Goal: Transaction & Acquisition: Book appointment/travel/reservation

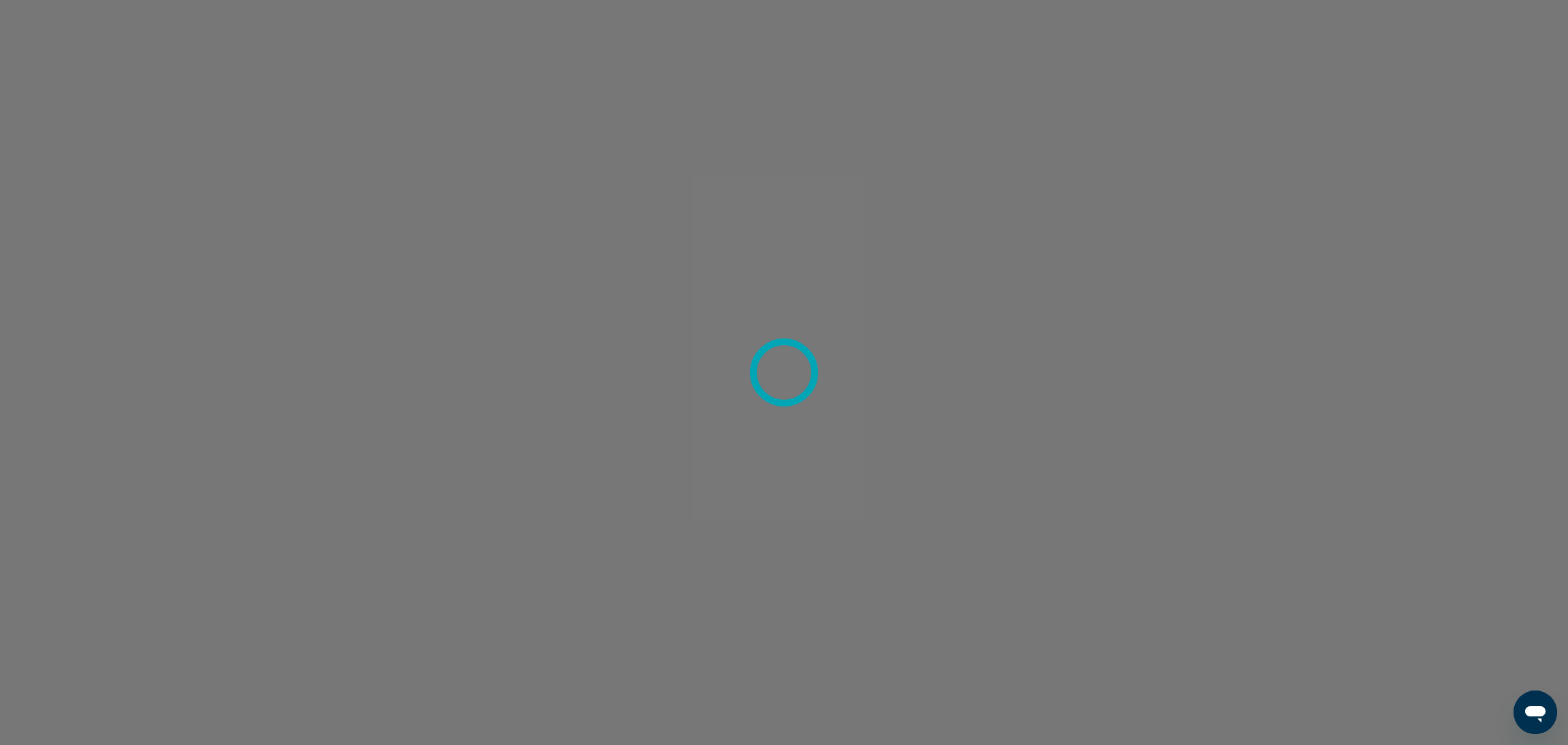
scroll to position [4274, 0]
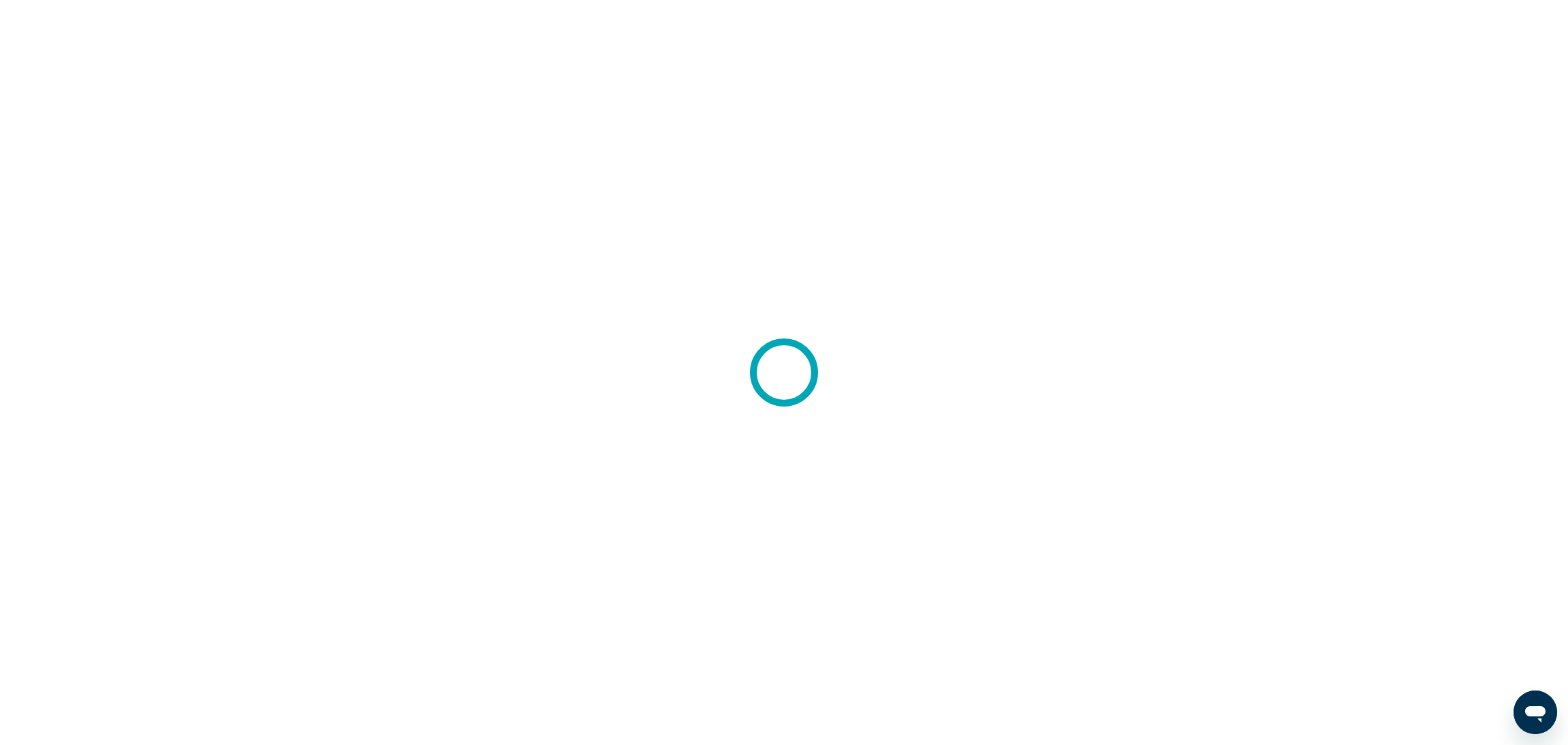
scroll to position [4274, 0]
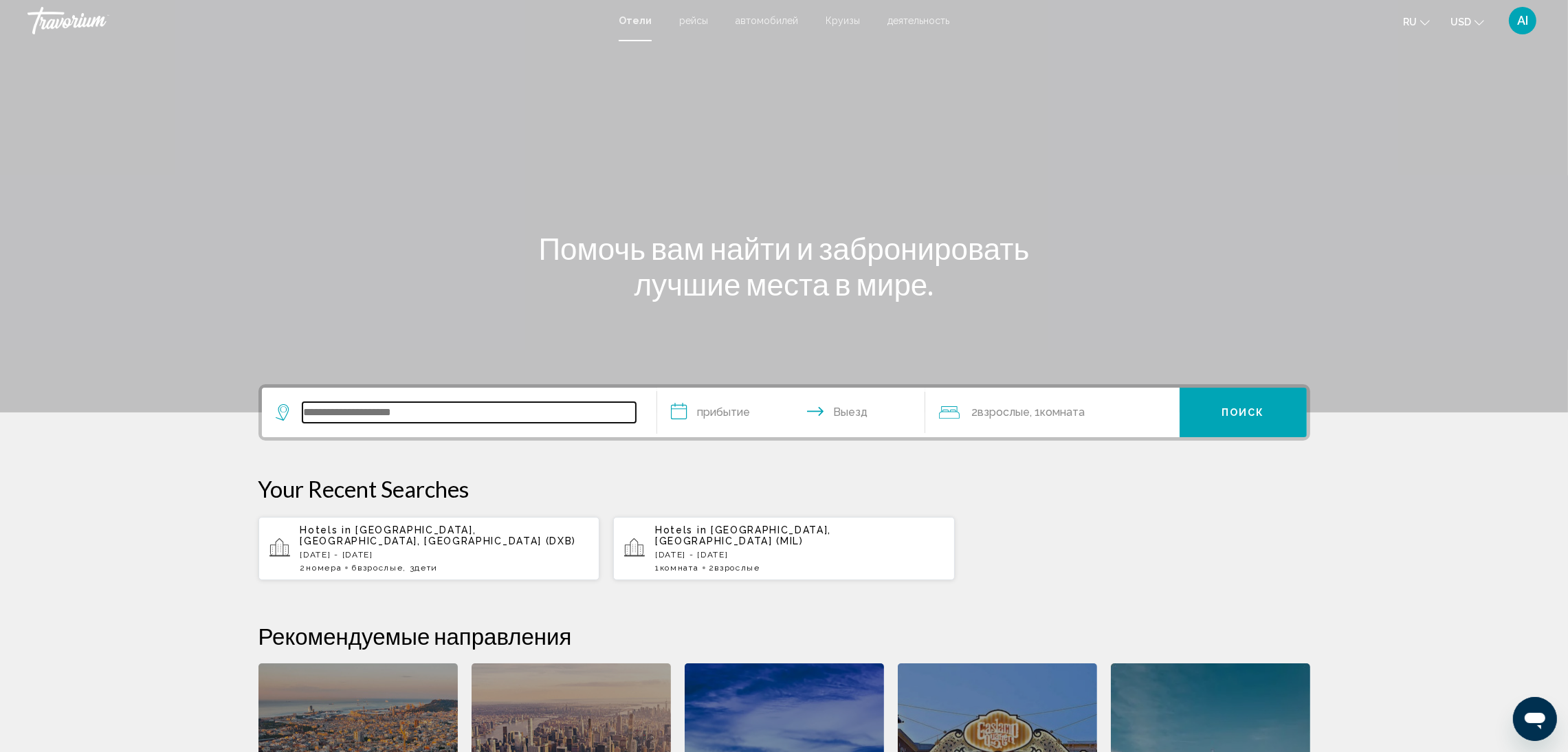
click at [526, 410] on input "Search widget" at bounding box center [469, 412] width 334 height 20
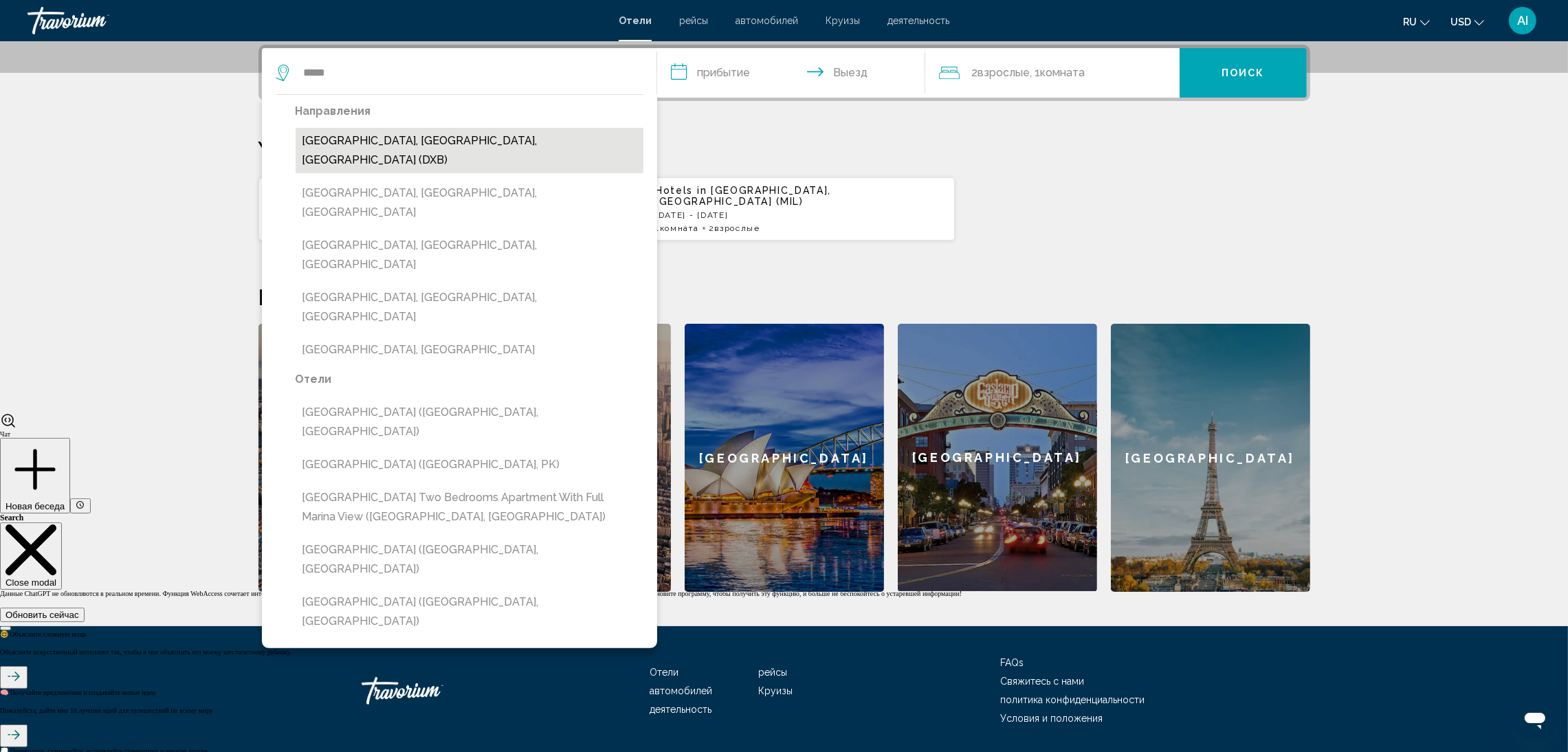
click at [423, 144] on button "Dubai, Dubai Emirate, United Arab Emirates (DXB)" at bounding box center [469, 151] width 348 height 45
type input "**********"
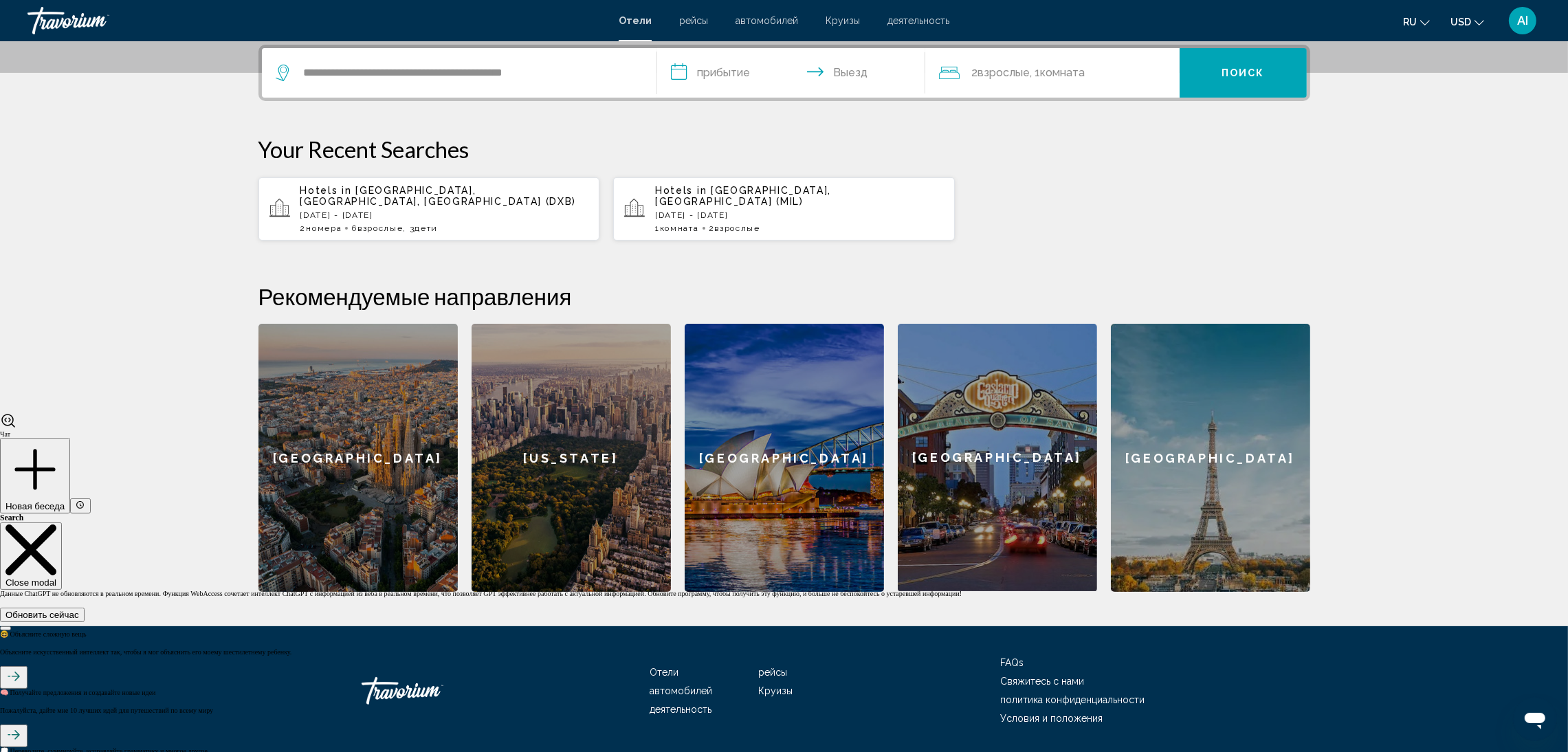
click at [728, 75] on input "**********" at bounding box center [794, 75] width 274 height 54
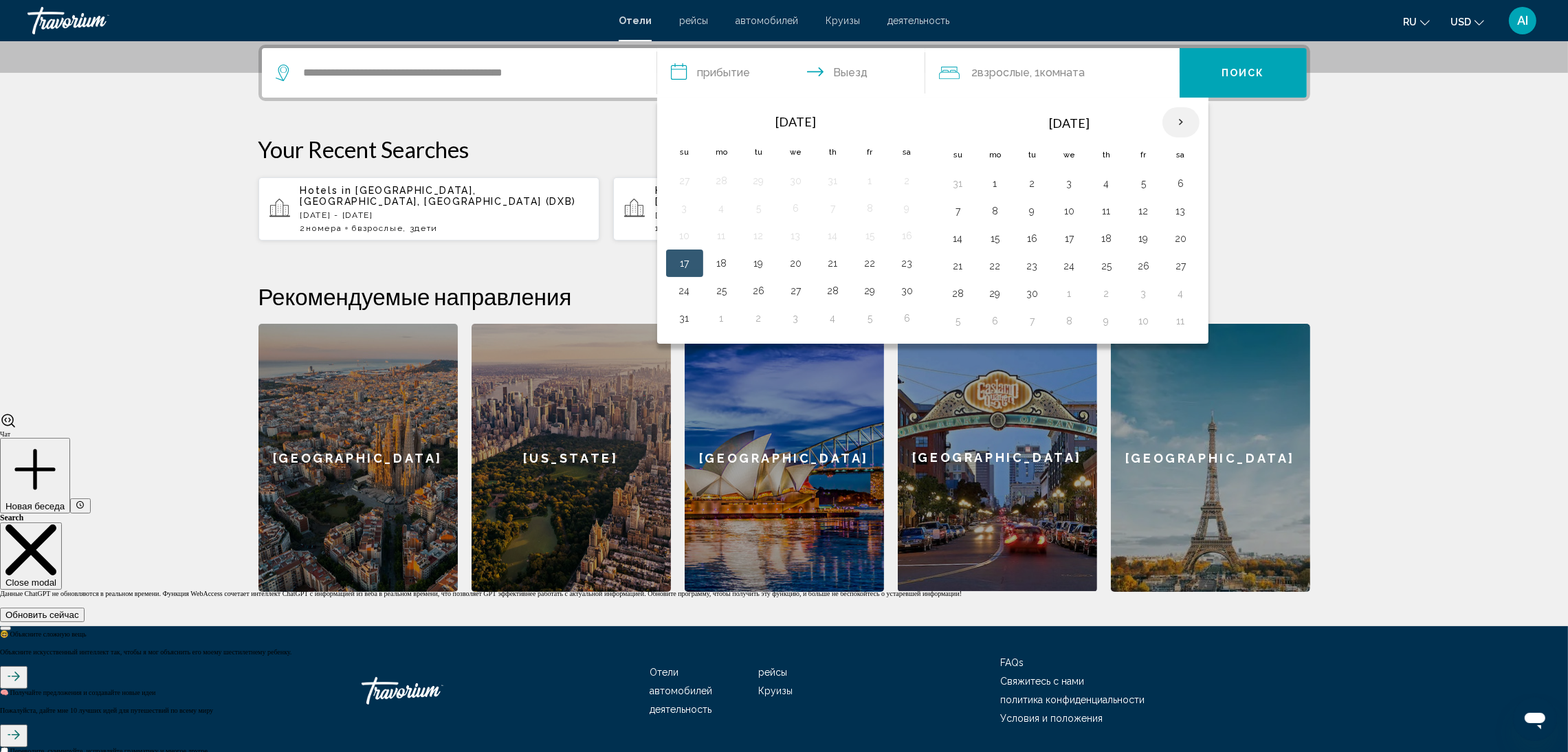
click at [1186, 123] on th "Next month" at bounding box center [1181, 122] width 37 height 30
click at [968, 296] on button "26" at bounding box center [958, 294] width 22 height 19
click at [1176, 123] on th "Next month" at bounding box center [1181, 122] width 37 height 30
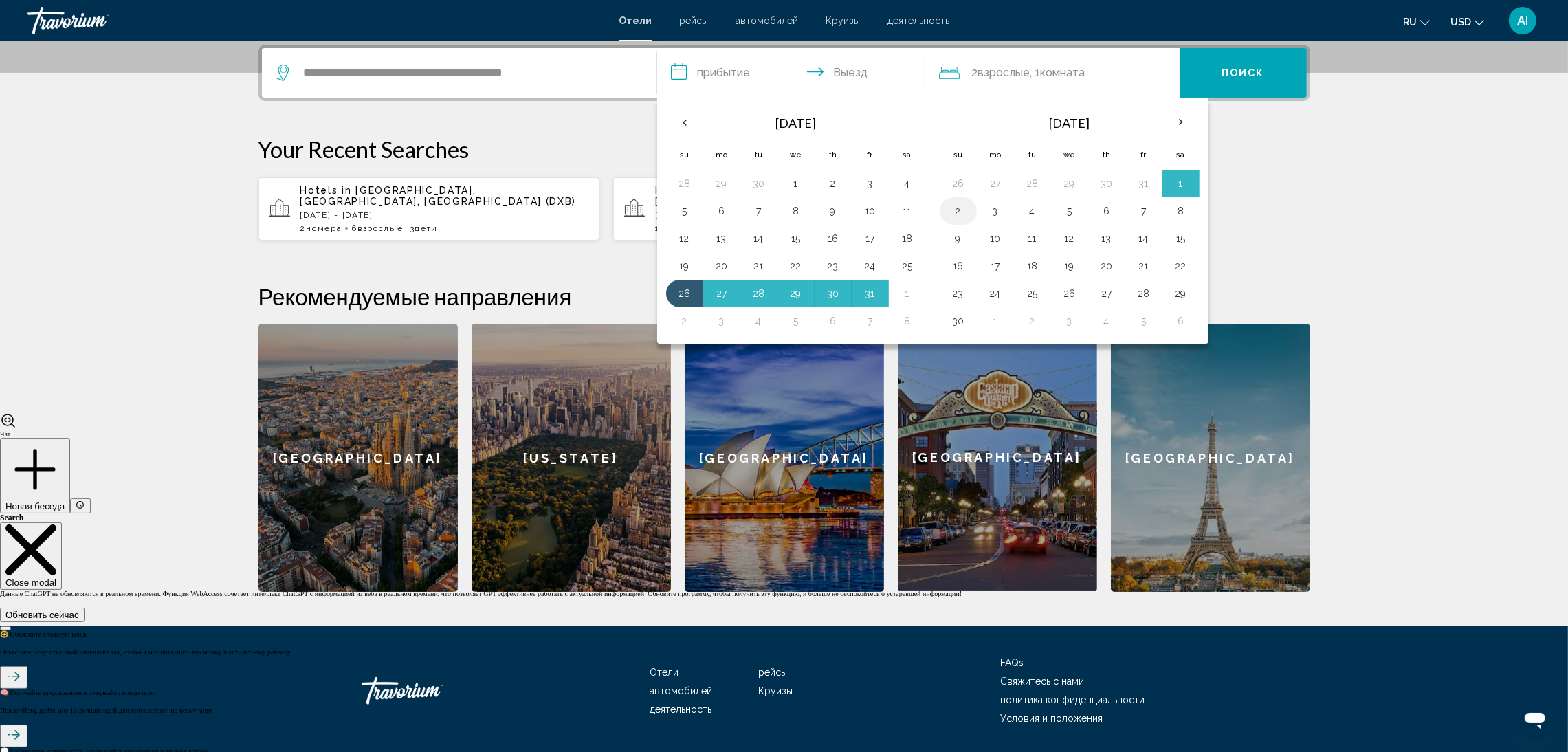
click at [969, 213] on button "2" at bounding box center [958, 211] width 22 height 19
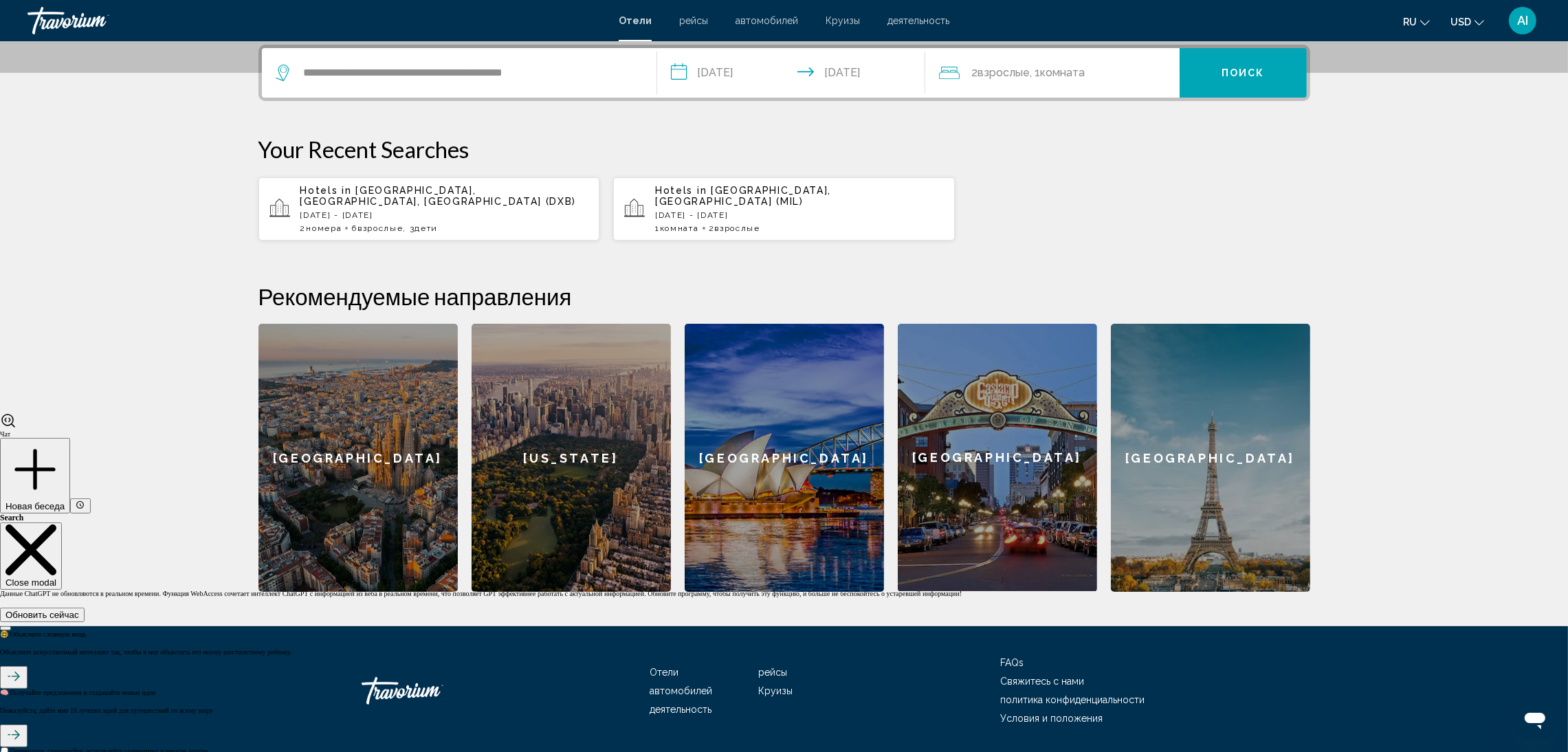
type input "**********"
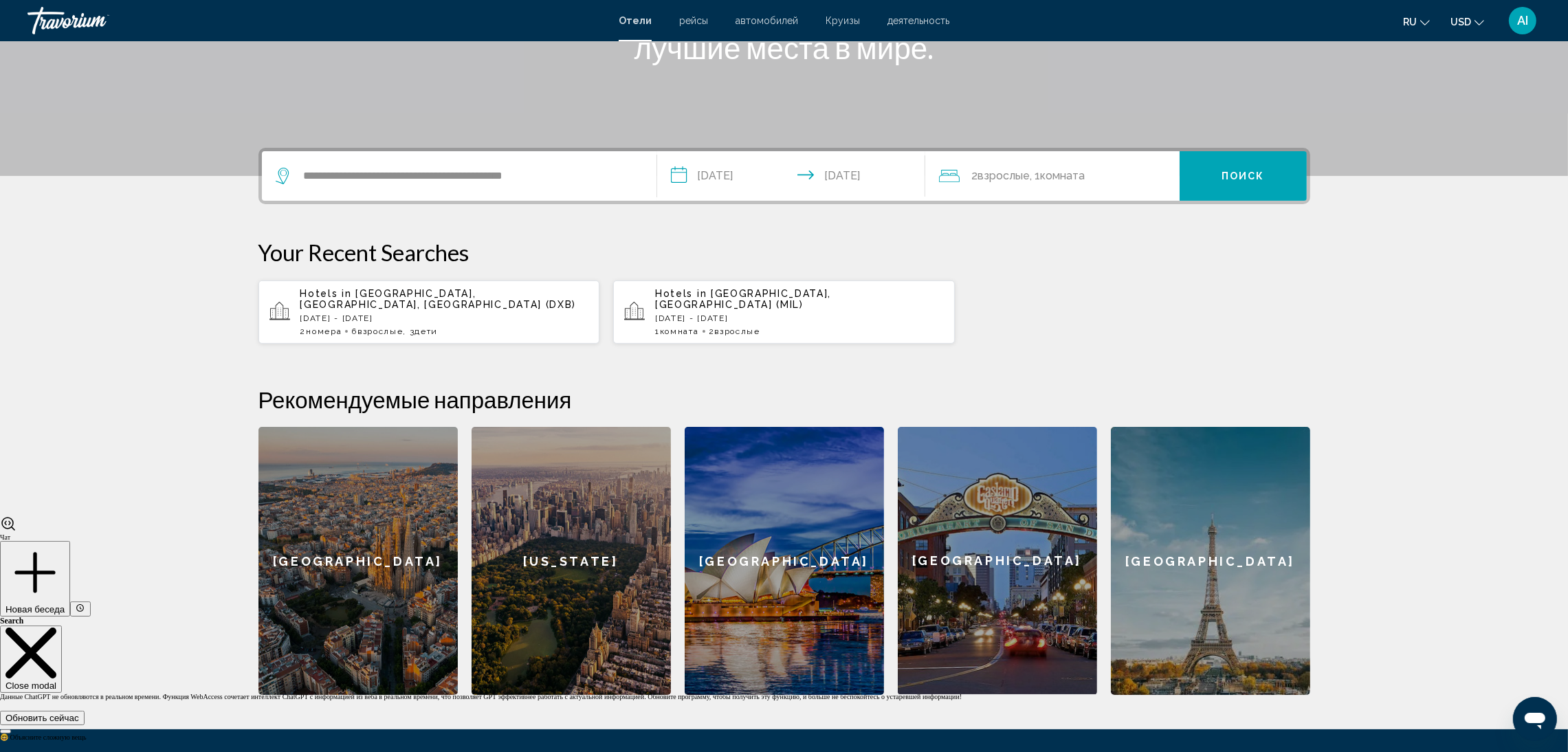
click at [1033, 166] on span ", 1 Комната номера" at bounding box center [1058, 176] width 55 height 19
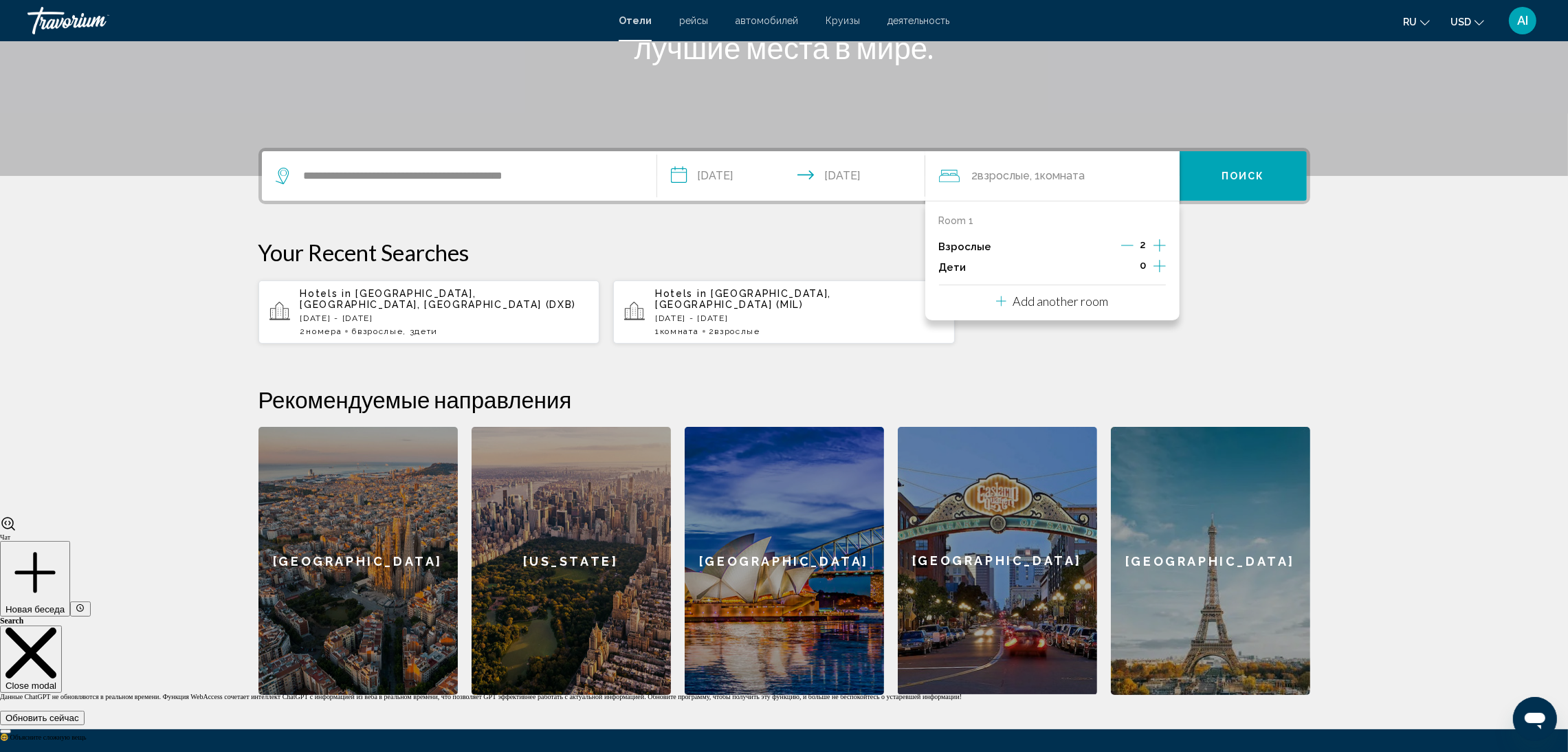
scroll to position [339, 0]
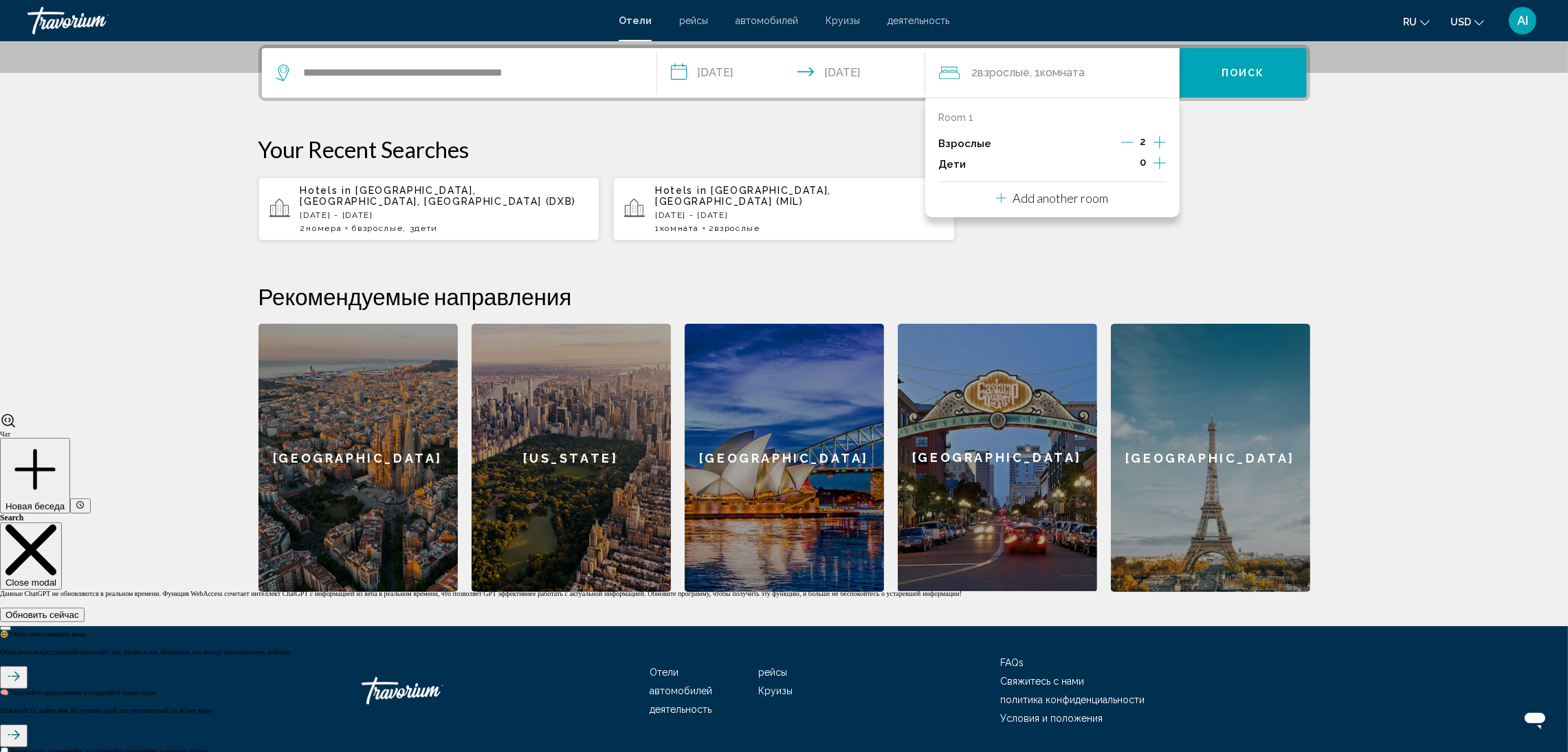
click at [1157, 164] on icon "Increment children" at bounding box center [1159, 163] width 12 height 16
click at [1043, 227] on div "Возраст" at bounding box center [993, 206] width 109 height 49
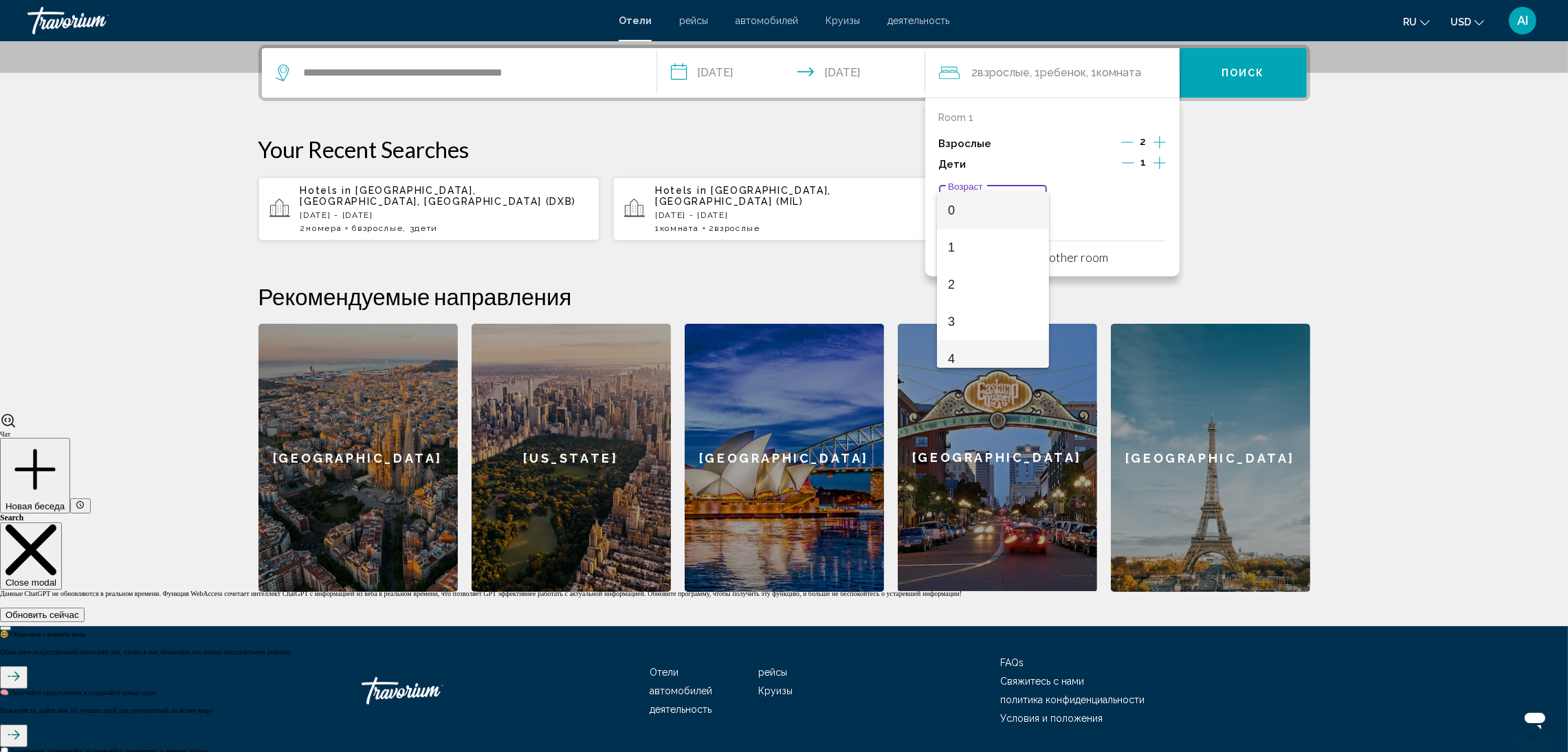
click at [989, 351] on span "4" at bounding box center [993, 359] width 90 height 37
click at [1050, 254] on p "Add another room" at bounding box center [1062, 256] width 96 height 15
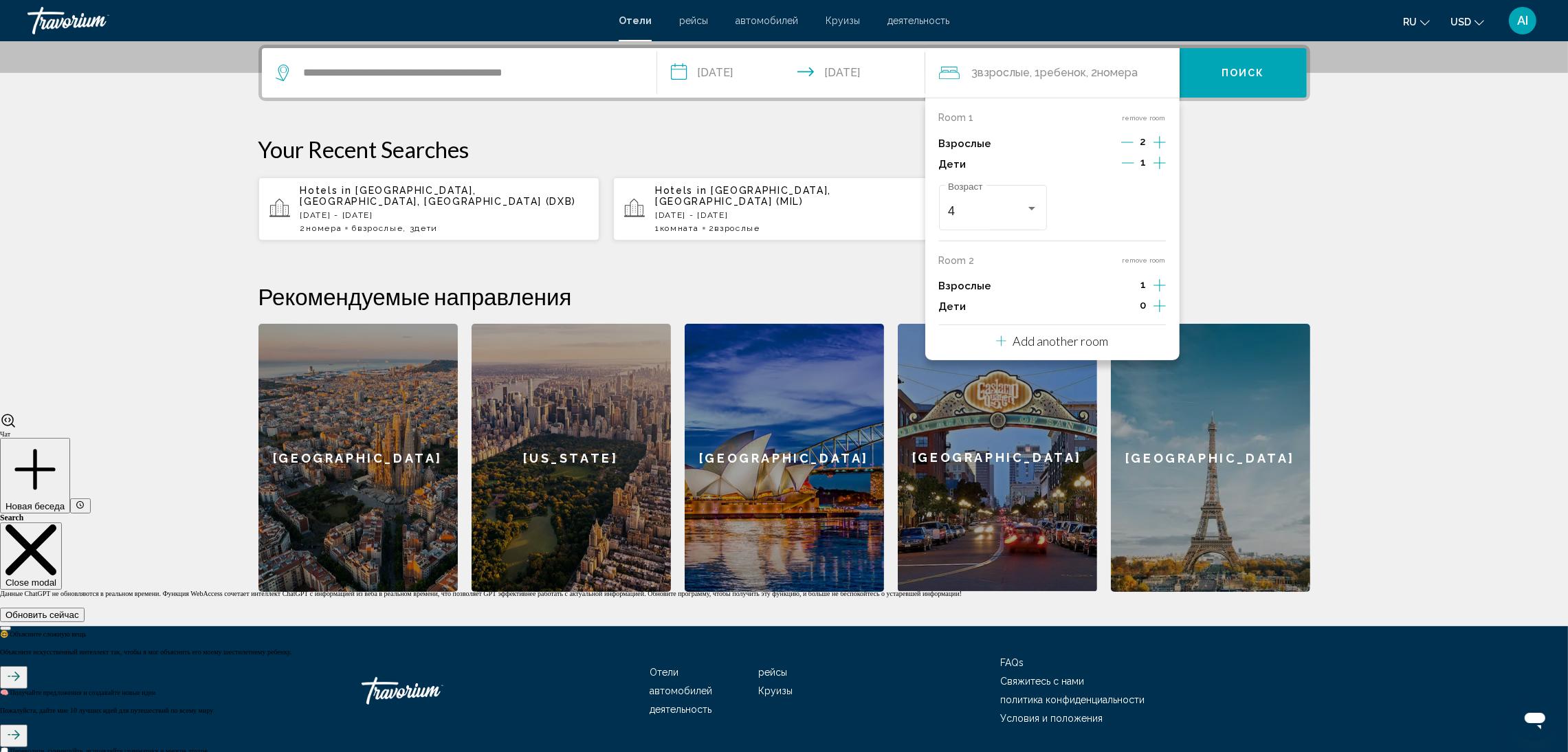
click at [1158, 286] on icon "Increment adults" at bounding box center [1159, 285] width 12 height 16
click at [1157, 305] on icon "Increment children" at bounding box center [1159, 305] width 12 height 12
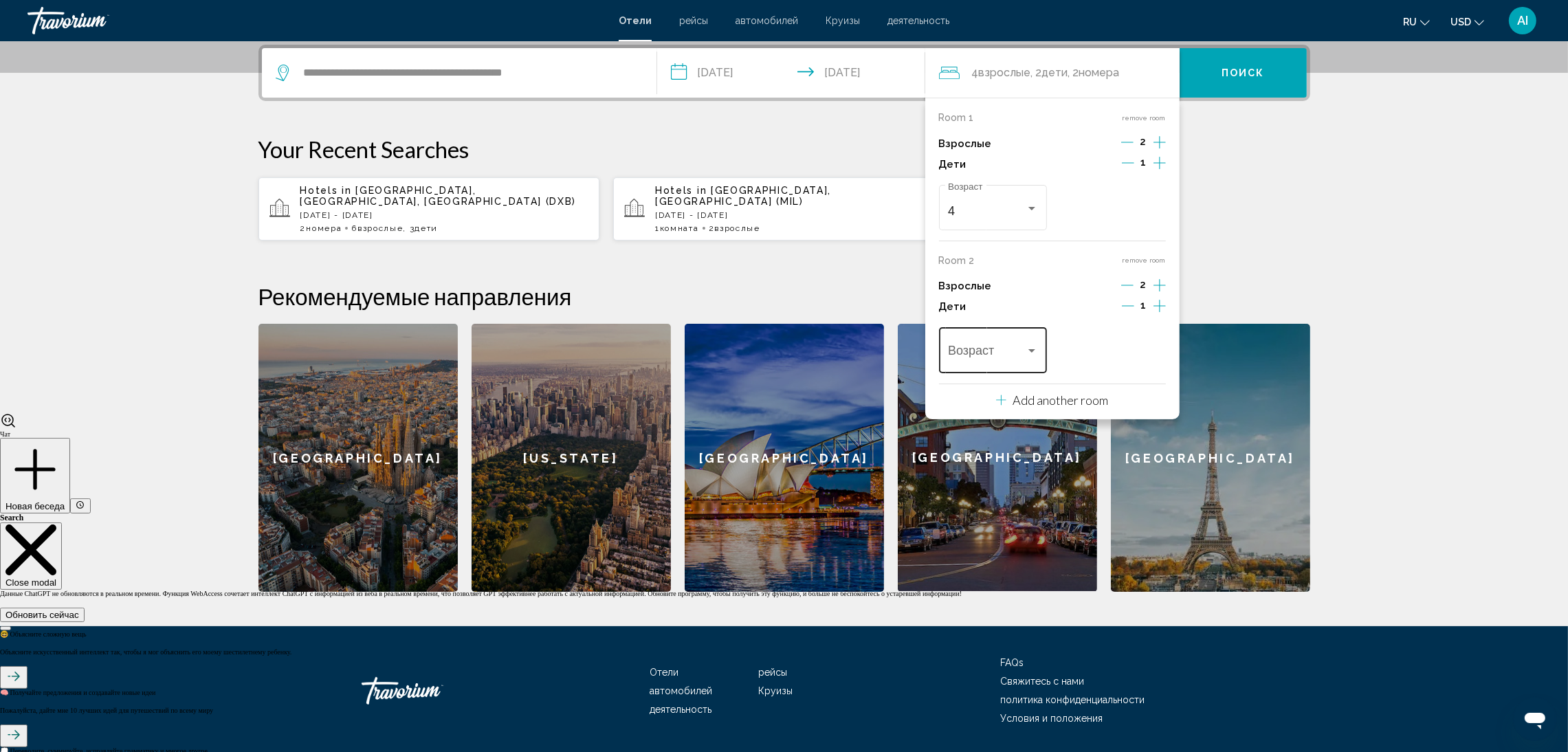
click at [1019, 344] on div "Возраст" at bounding box center [993, 349] width 90 height 49
click at [974, 486] on span "4" at bounding box center [993, 501] width 90 height 37
click at [1034, 393] on p "Add another room" at bounding box center [1062, 400] width 96 height 15
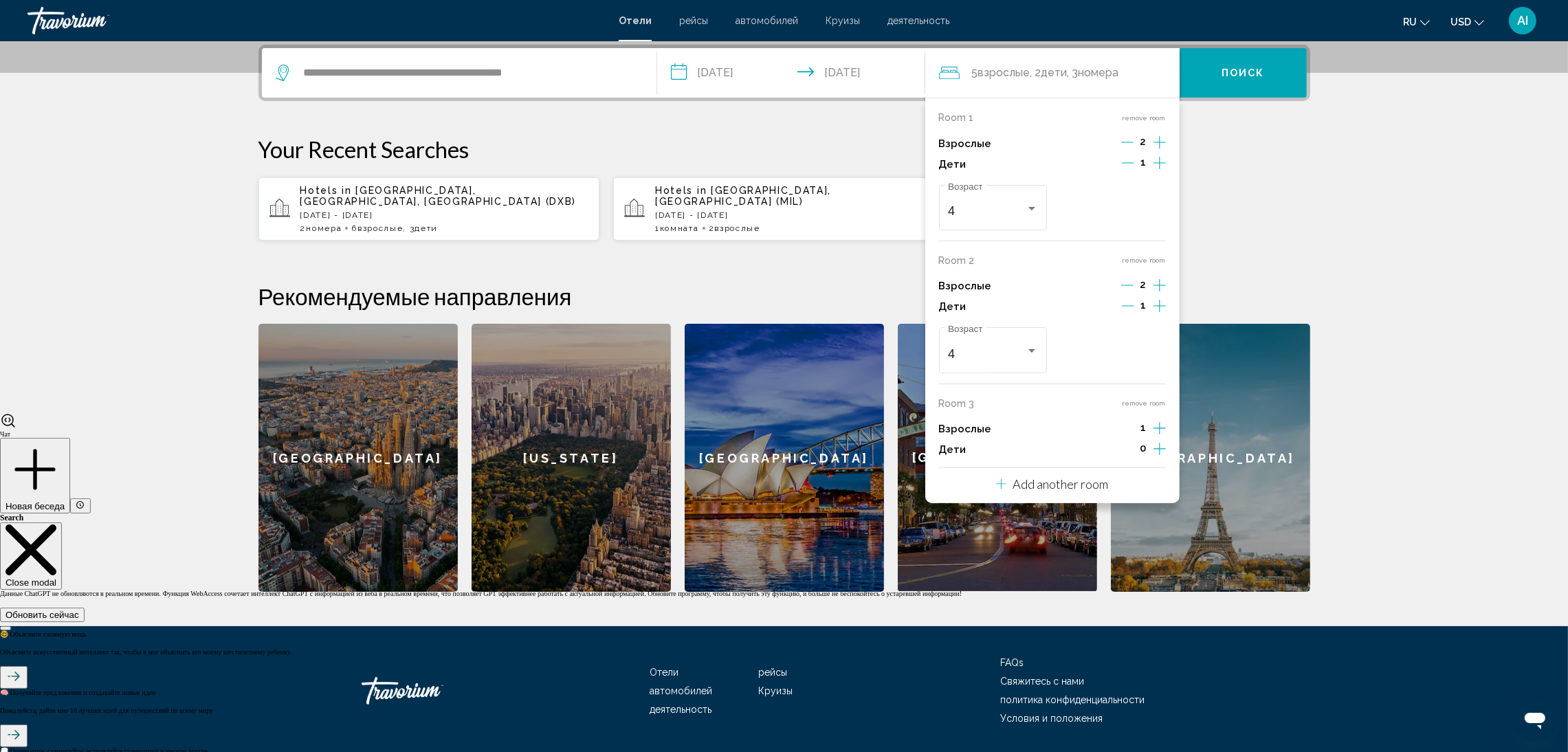
click at [1161, 294] on icon "Increment adults" at bounding box center [1159, 285] width 12 height 16
click at [1157, 314] on icon "Increment children" at bounding box center [1159, 306] width 12 height 16
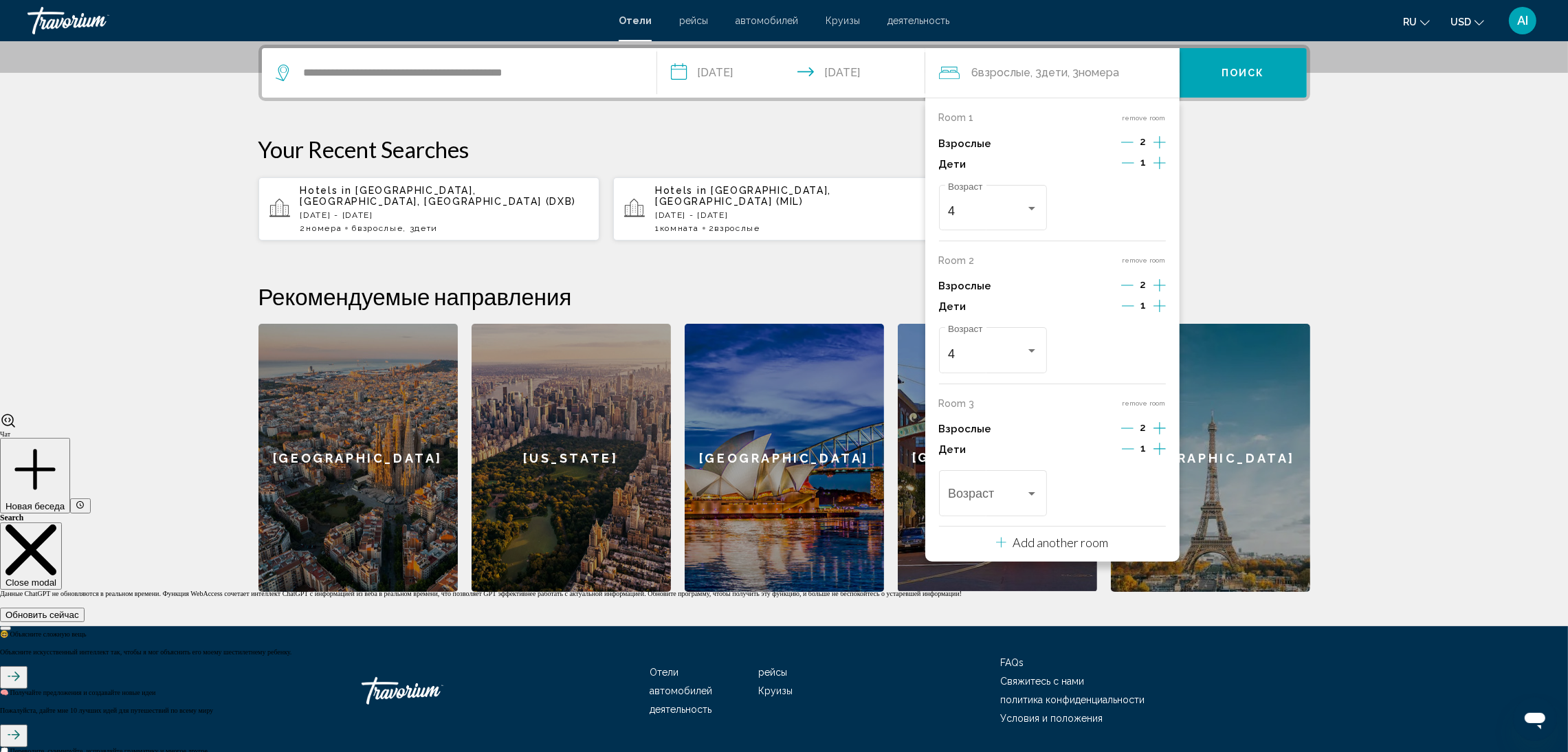
click at [1157, 294] on icon "Increment adults" at bounding box center [1159, 285] width 12 height 16
click at [1126, 430] on icon "Decrement adults" at bounding box center [1126, 428] width 12 height 12
click at [1126, 430] on icon "Decrement adults" at bounding box center [1127, 428] width 12 height 12
click at [1033, 496] on div "Travelers: 6 adults, 3 children" at bounding box center [1032, 494] width 12 height 11
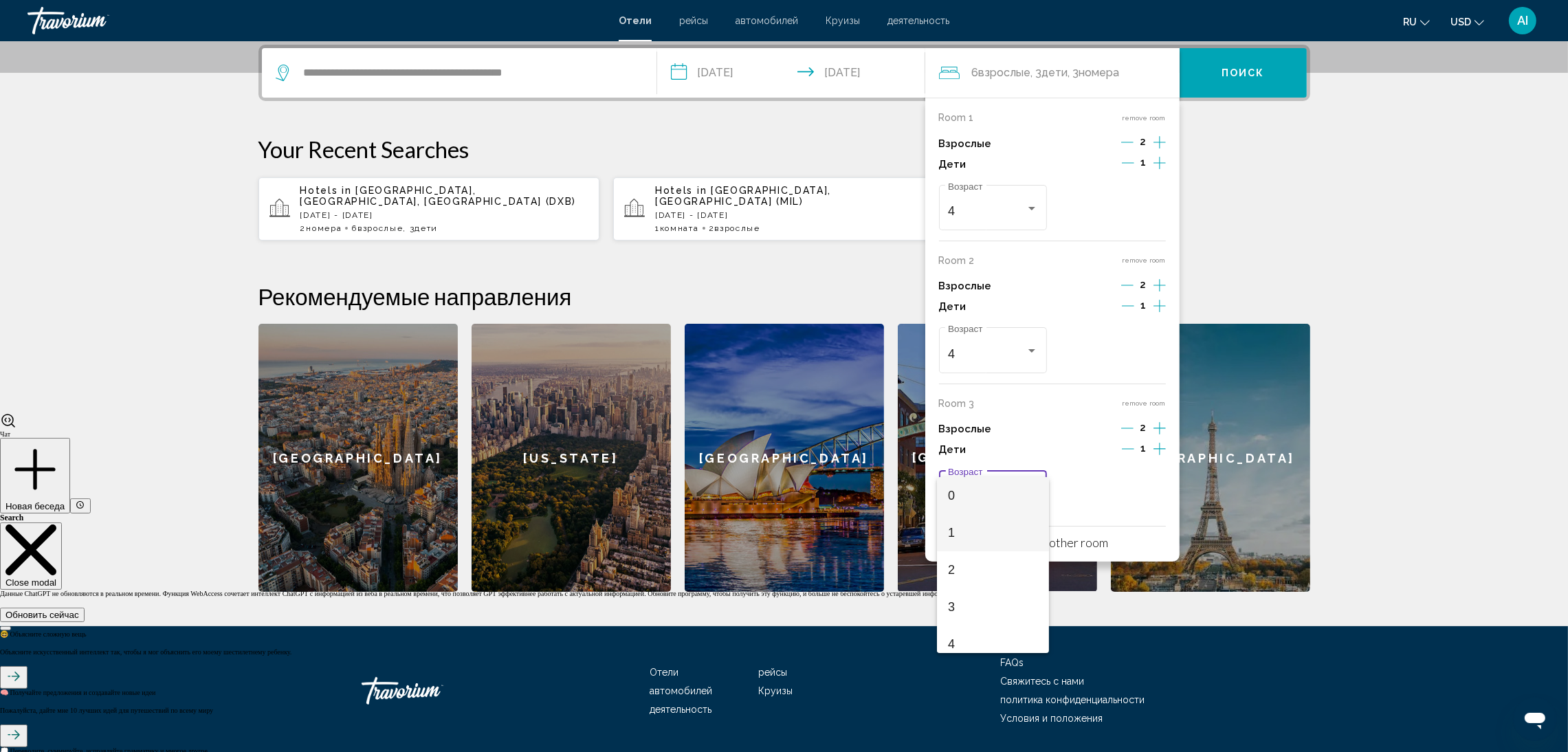
scroll to position [206, 0]
click at [983, 512] on span "6" at bounding box center [993, 512] width 90 height 37
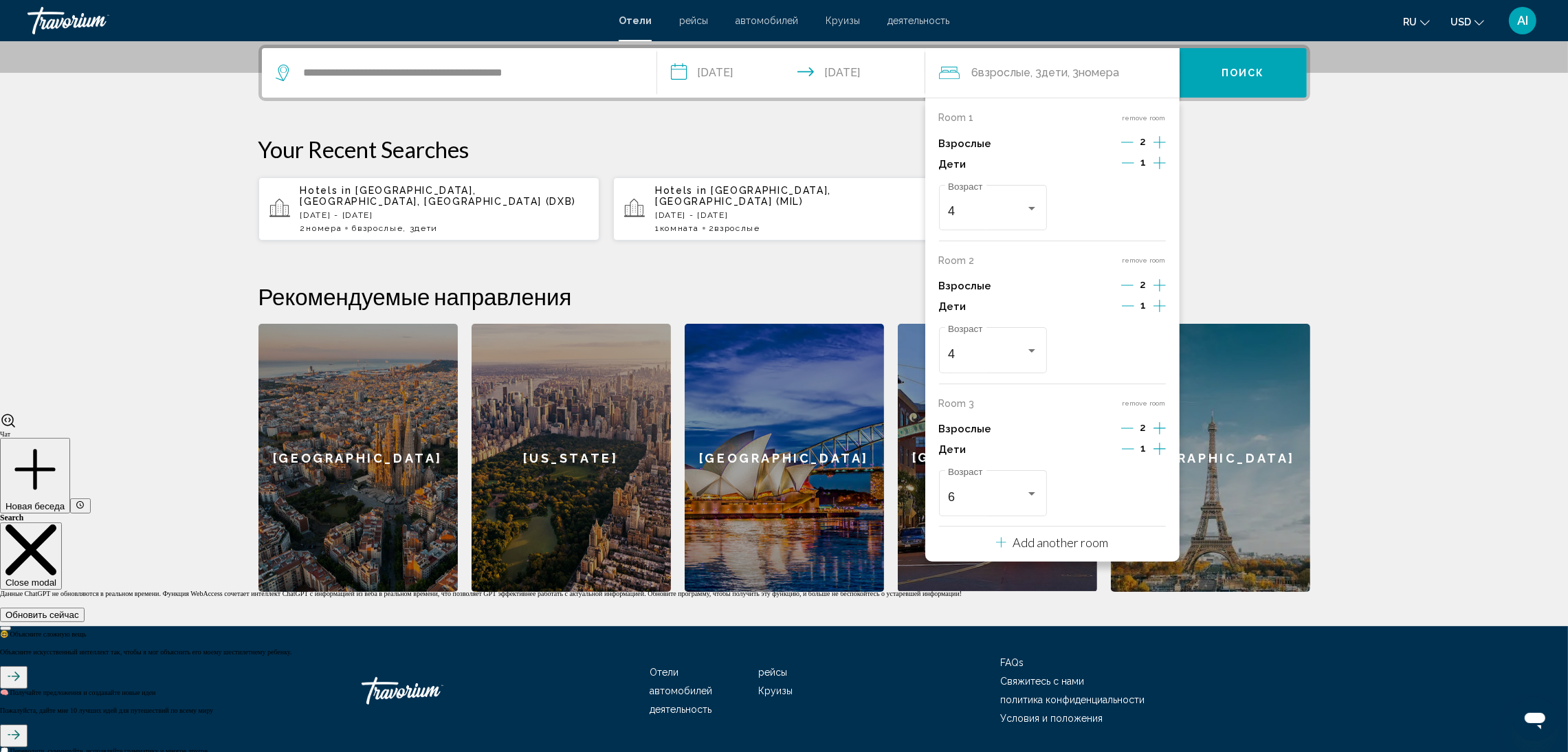
click at [1228, 183] on div "Hotels in Dubai, Dubai Emirate, United Arab Emirates (DXB) Sun, 26 Oct - Sun, 0…" at bounding box center [785, 209] width 1052 height 65
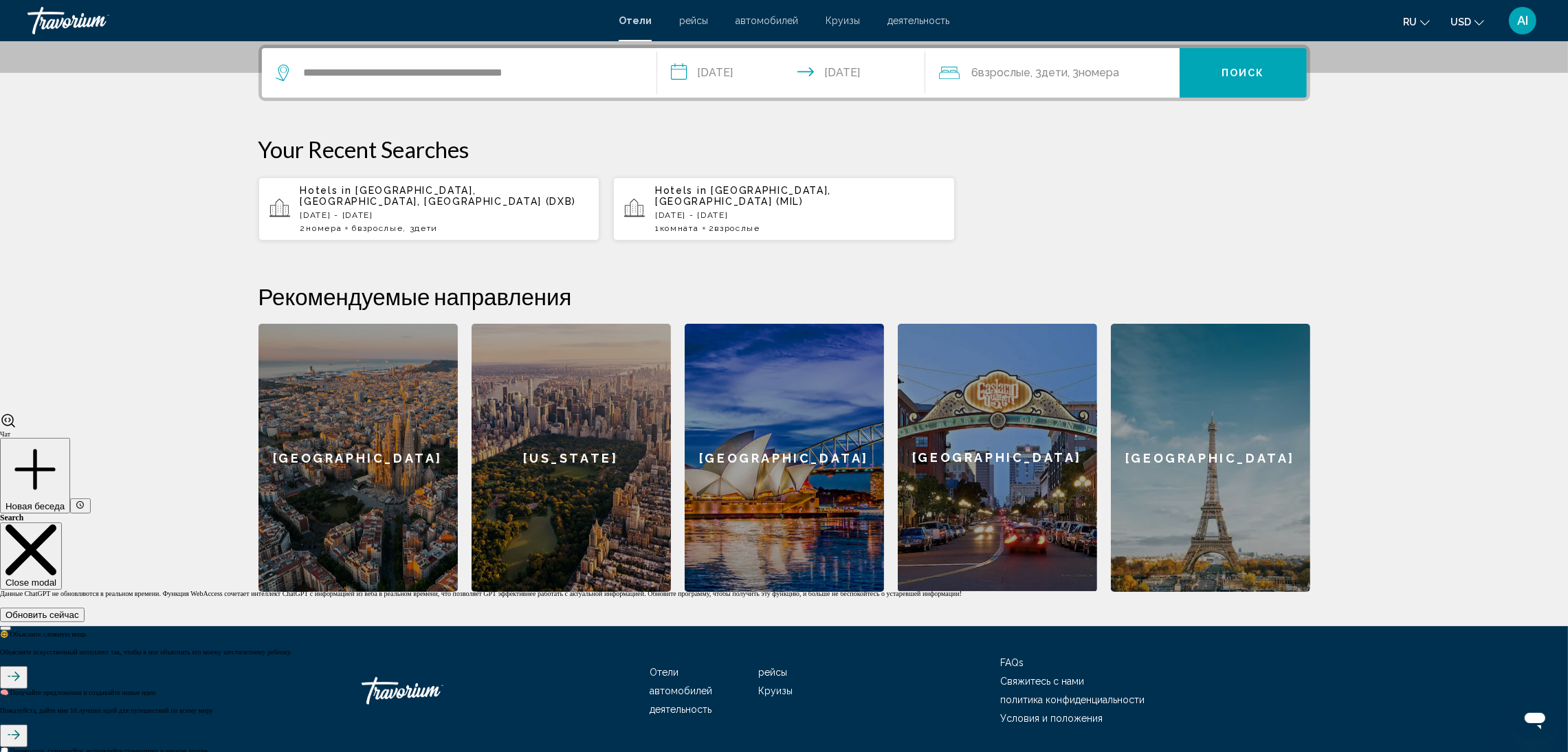
click at [1226, 88] on button "Поиск" at bounding box center [1243, 72] width 127 height 49
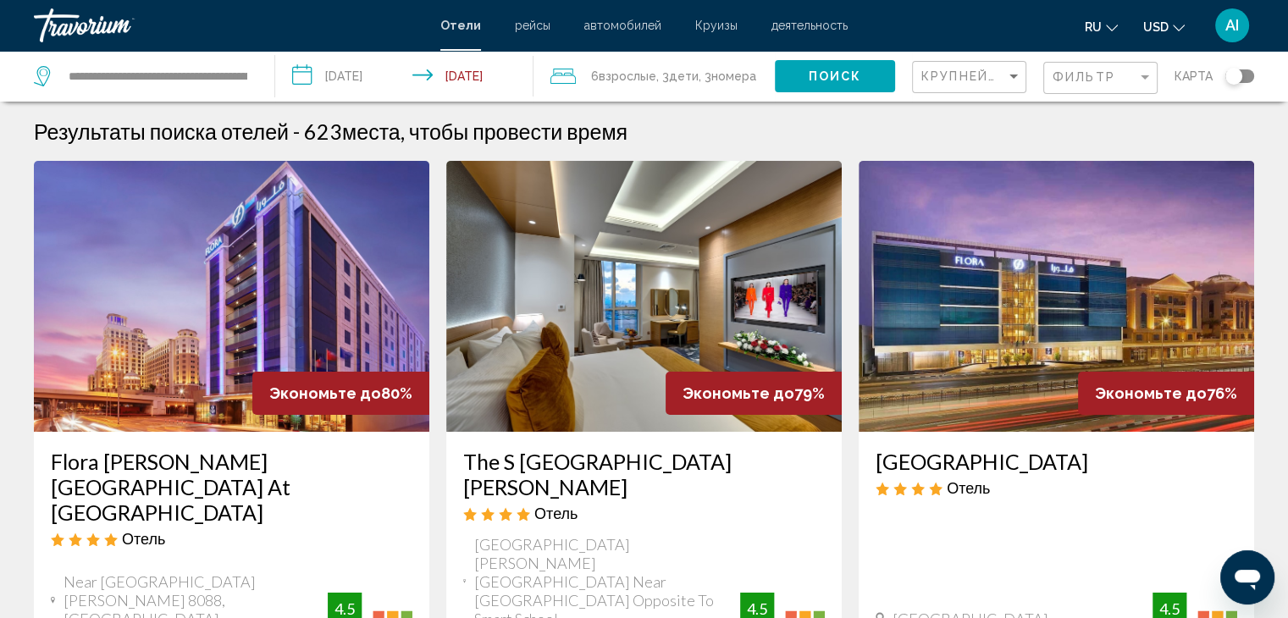
scroll to position [5302, 0]
click at [1044, 124] on div "Результаты поиска отелей - 623 места, чтобы провести время" at bounding box center [644, 131] width 1221 height 25
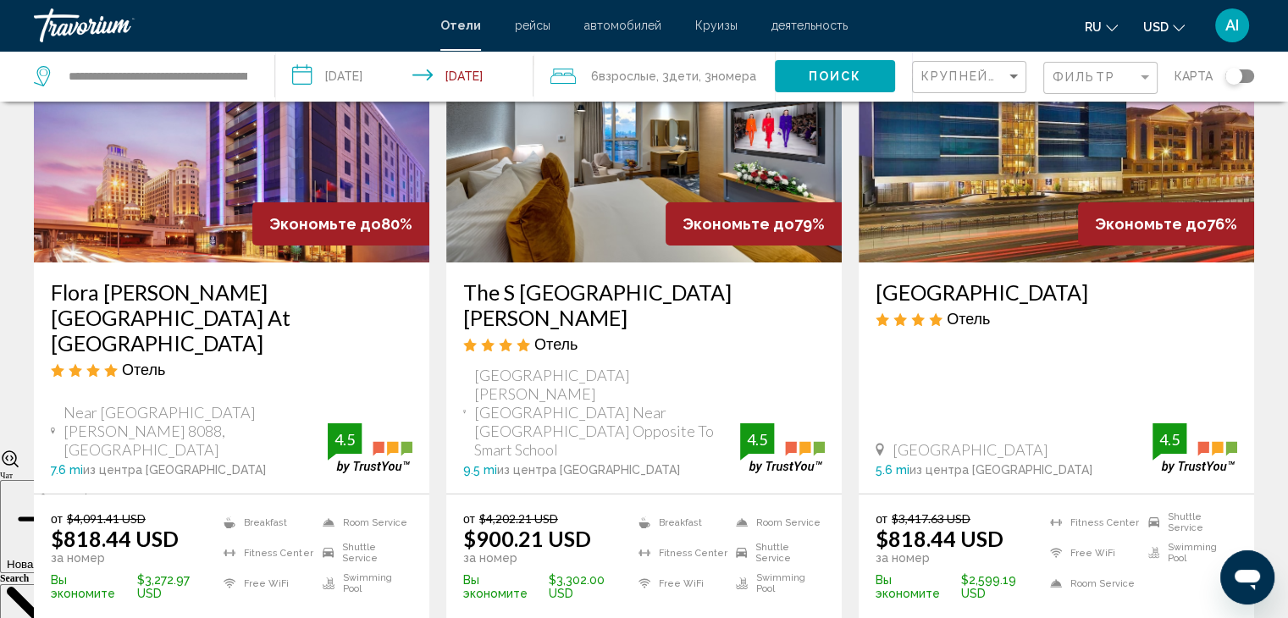
scroll to position [0, 0]
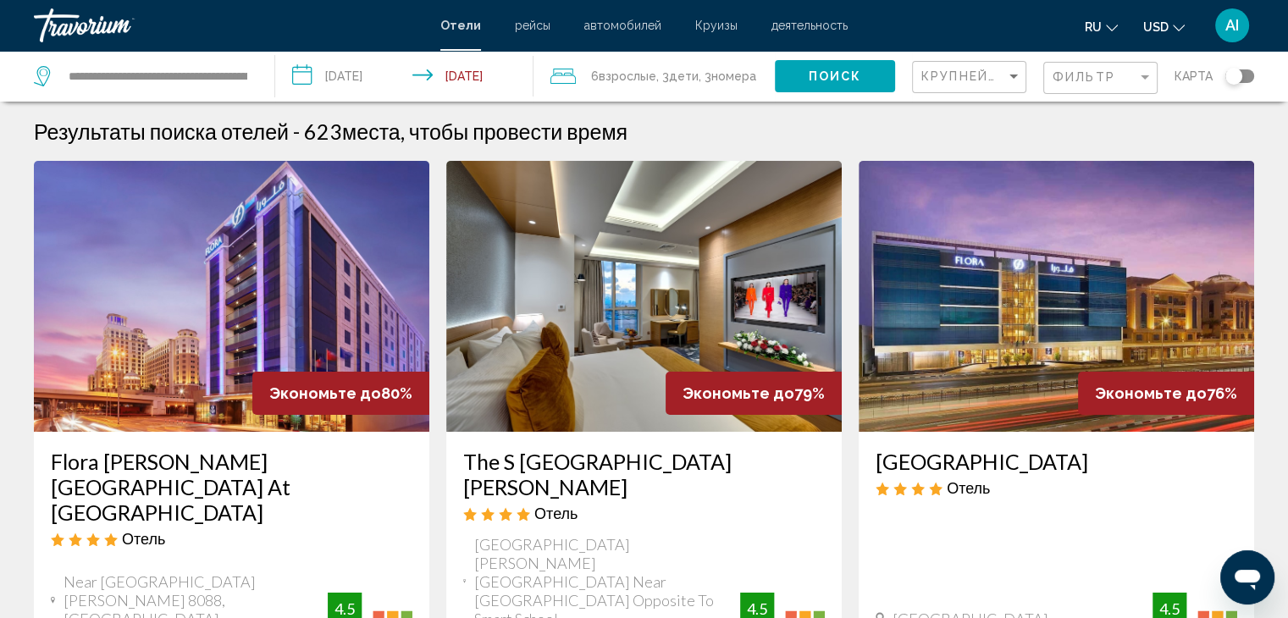
click at [989, 68] on div "Крупнейшие сбережения" at bounding box center [972, 77] width 100 height 31
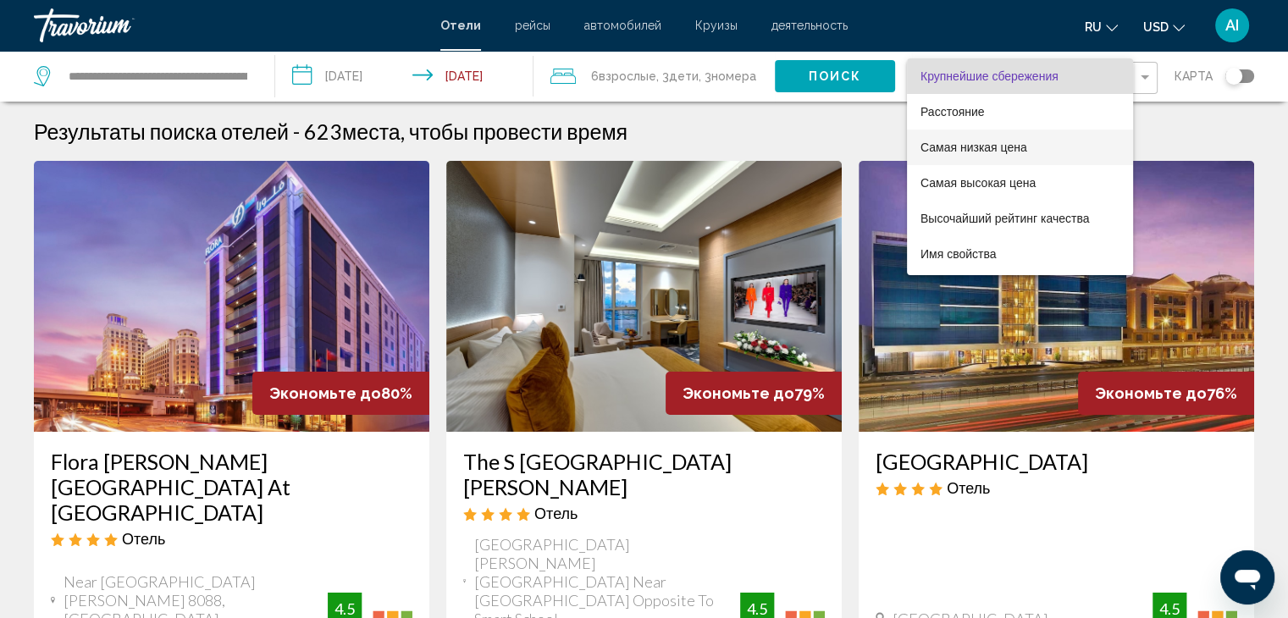
click at [984, 141] on span "Самая низкая цена" at bounding box center [974, 148] width 107 height 14
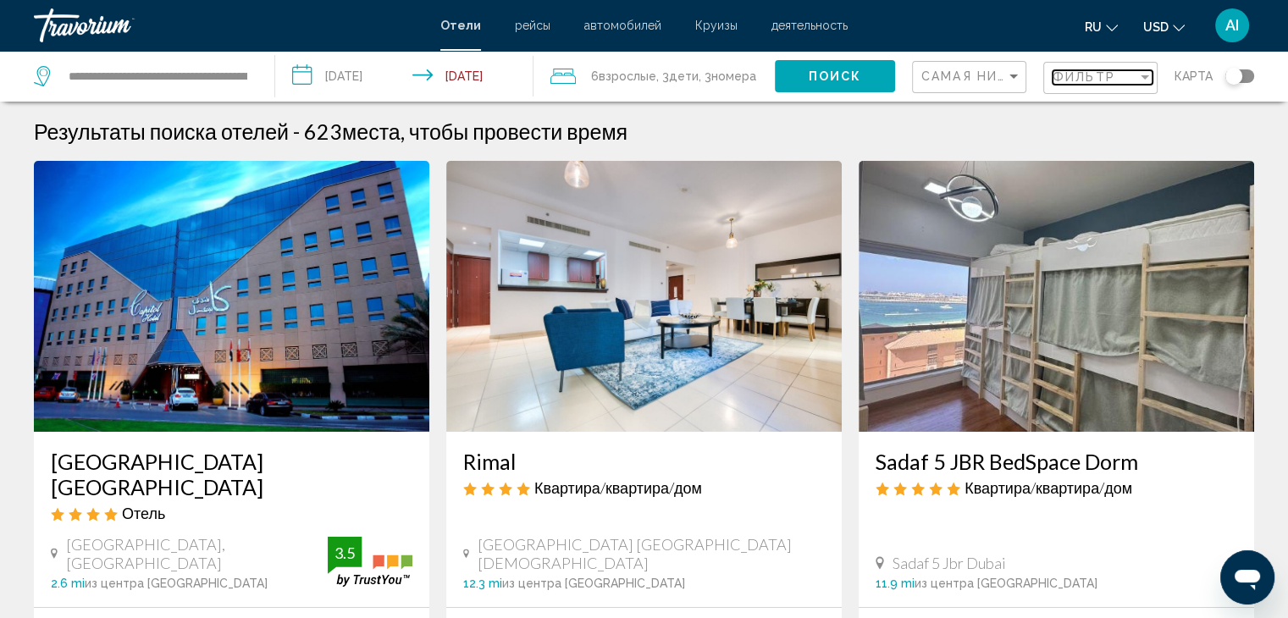
click at [1072, 71] on span "Фильтр" at bounding box center [1084, 77] width 63 height 14
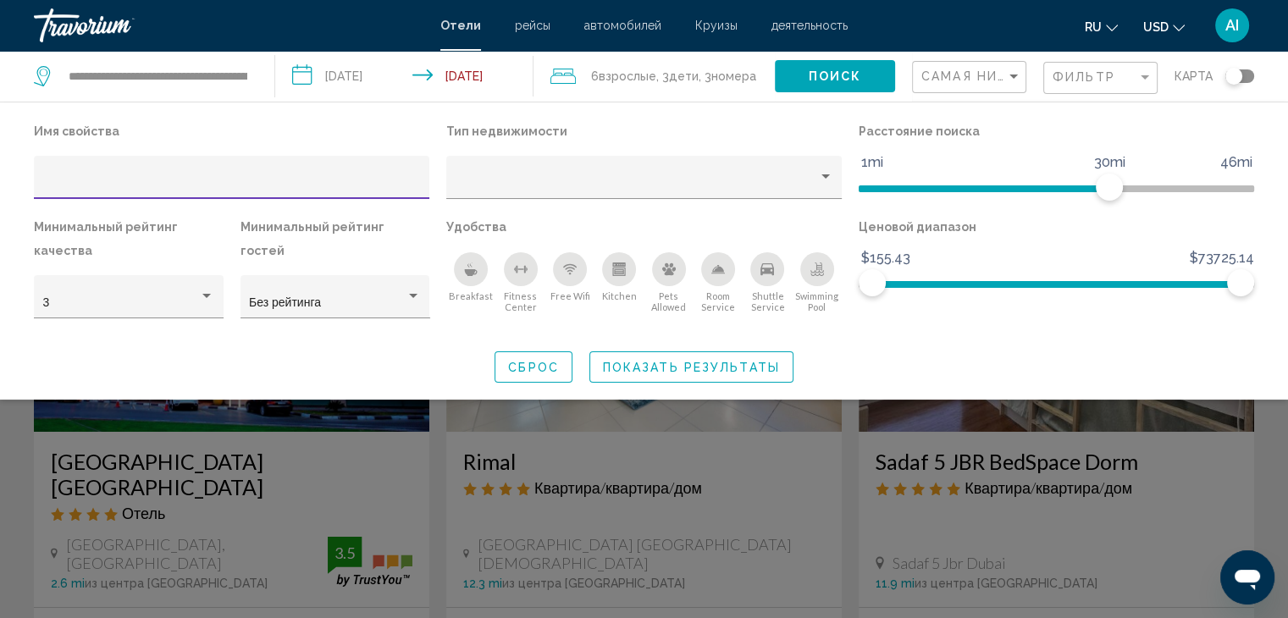
click at [468, 274] on icon "Breakfast" at bounding box center [471, 272] width 13 height 7
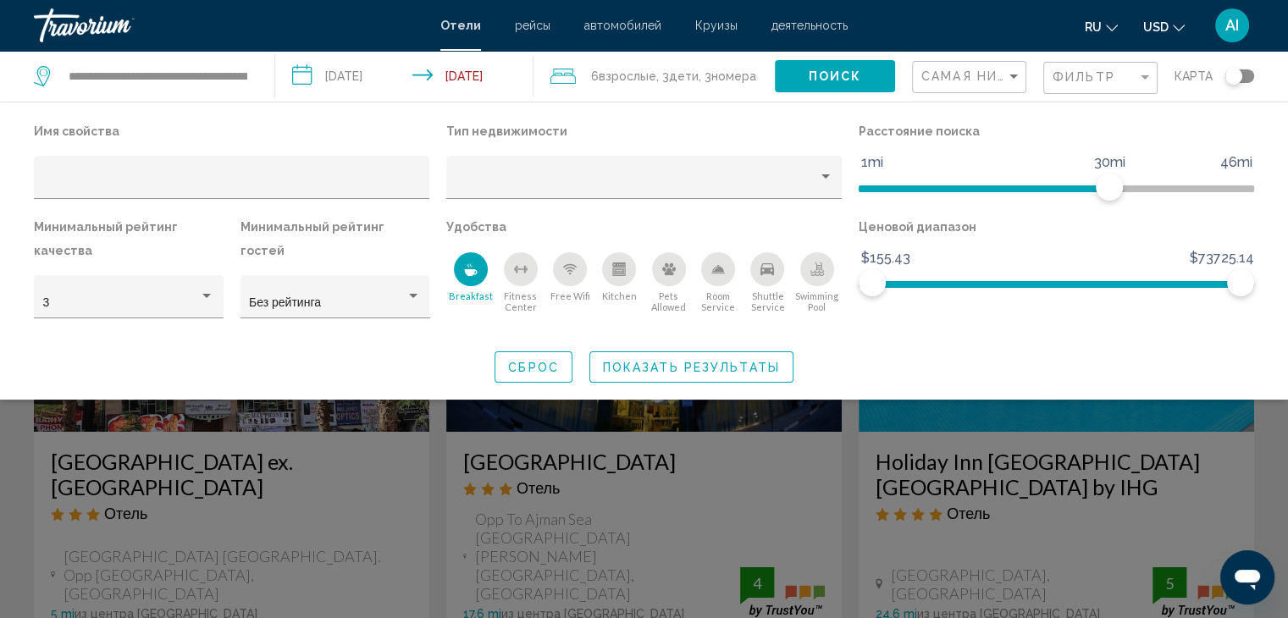
click at [809, 263] on div "Swimming Pool" at bounding box center [817, 269] width 34 height 34
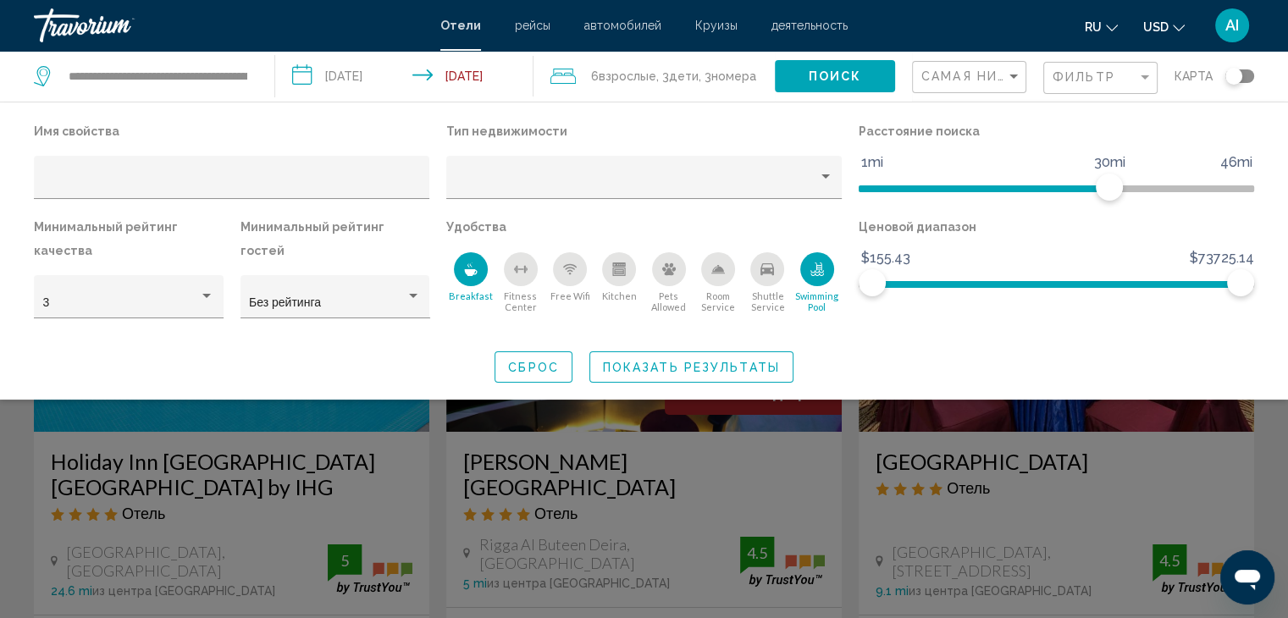
click at [568, 261] on div "Free Wifi" at bounding box center [570, 269] width 34 height 34
click at [722, 271] on icon "Room Service" at bounding box center [718, 269] width 12 height 8
click at [197, 299] on div "3" at bounding box center [121, 303] width 157 height 14
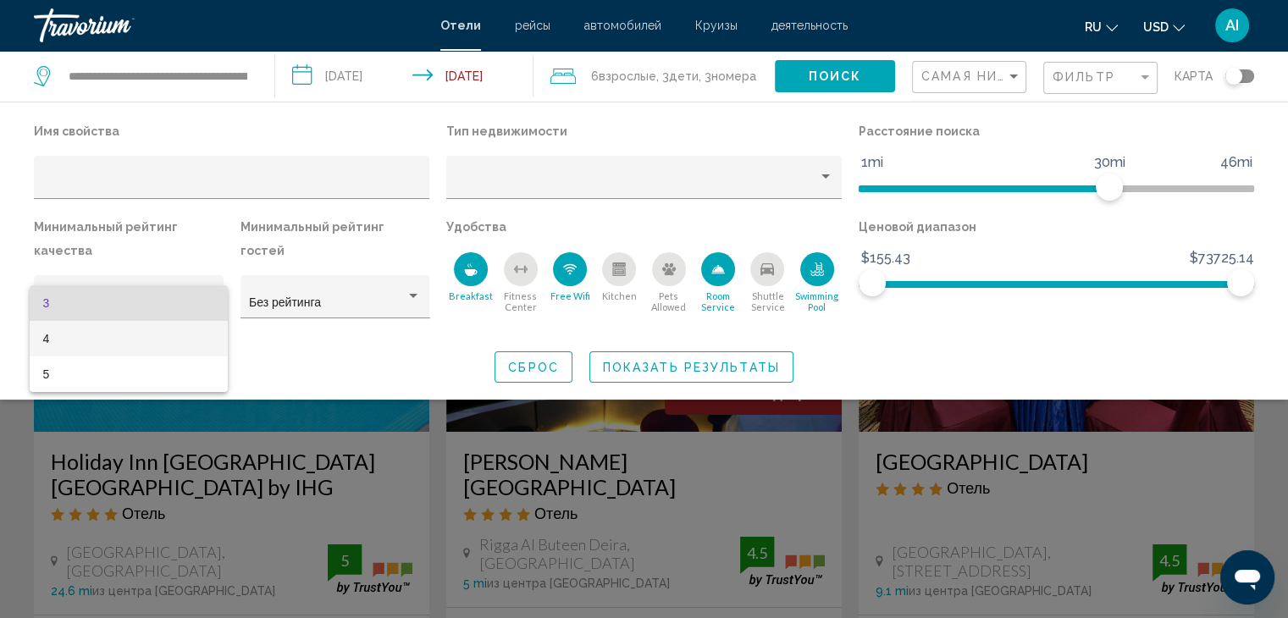
click at [191, 347] on span "4" at bounding box center [128, 339] width 171 height 36
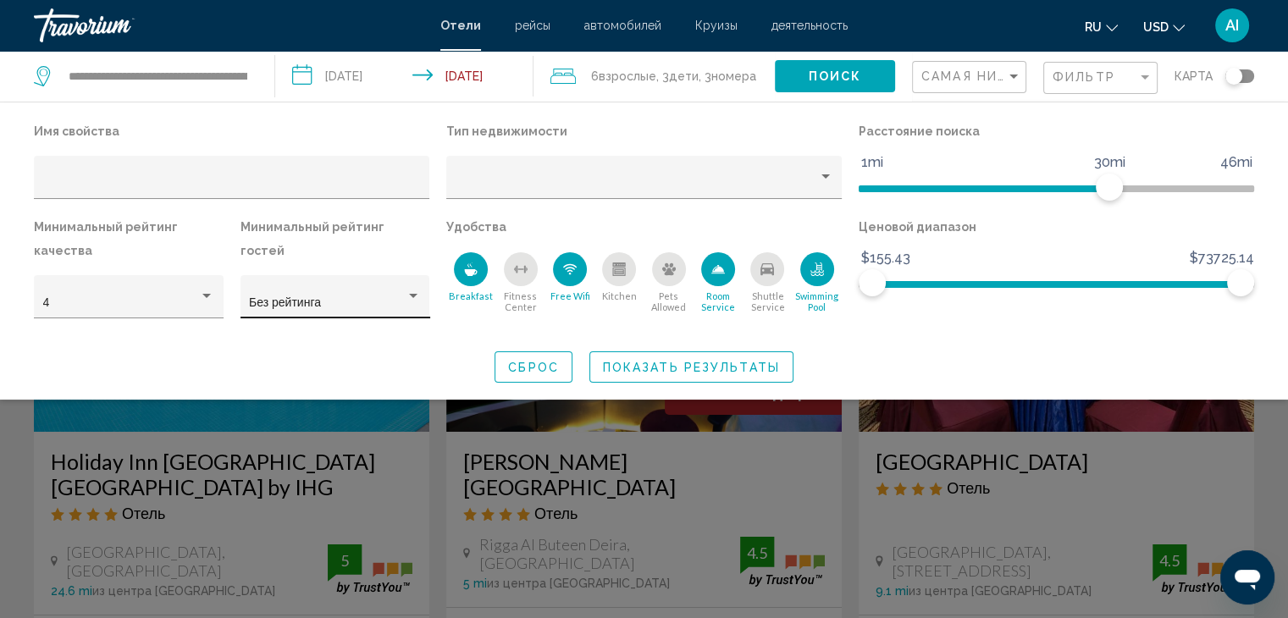
click at [373, 289] on div "Без рейтинга" at bounding box center [335, 302] width 172 height 35
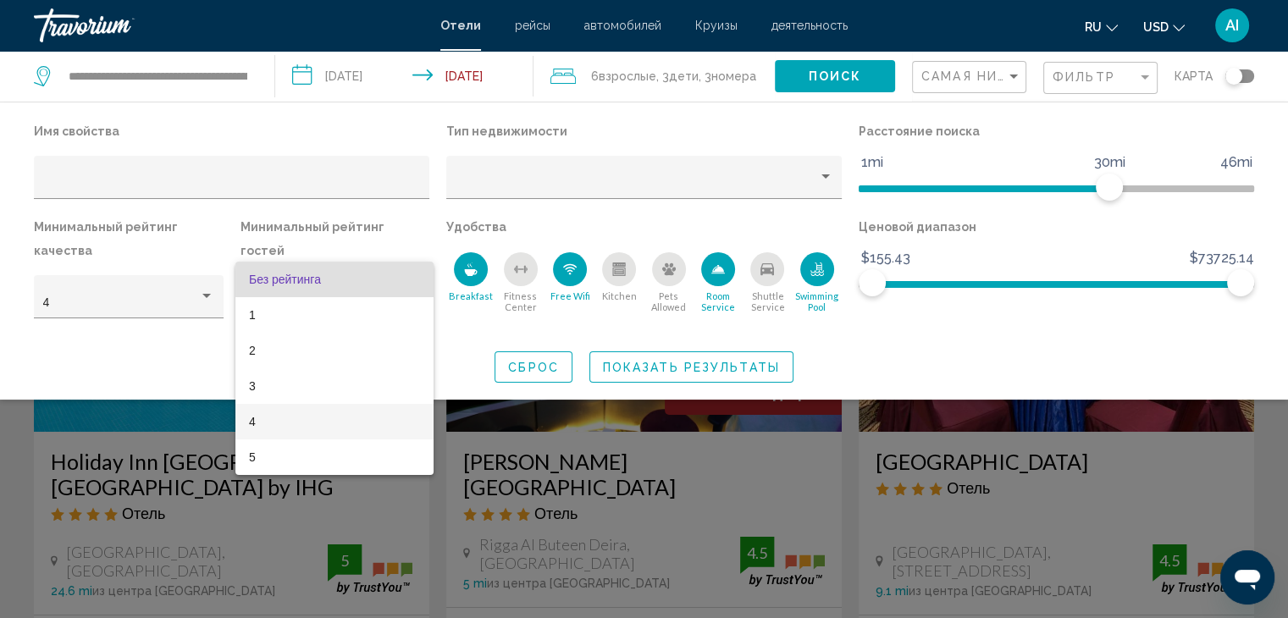
click at [346, 420] on span "4" at bounding box center [334, 422] width 171 height 36
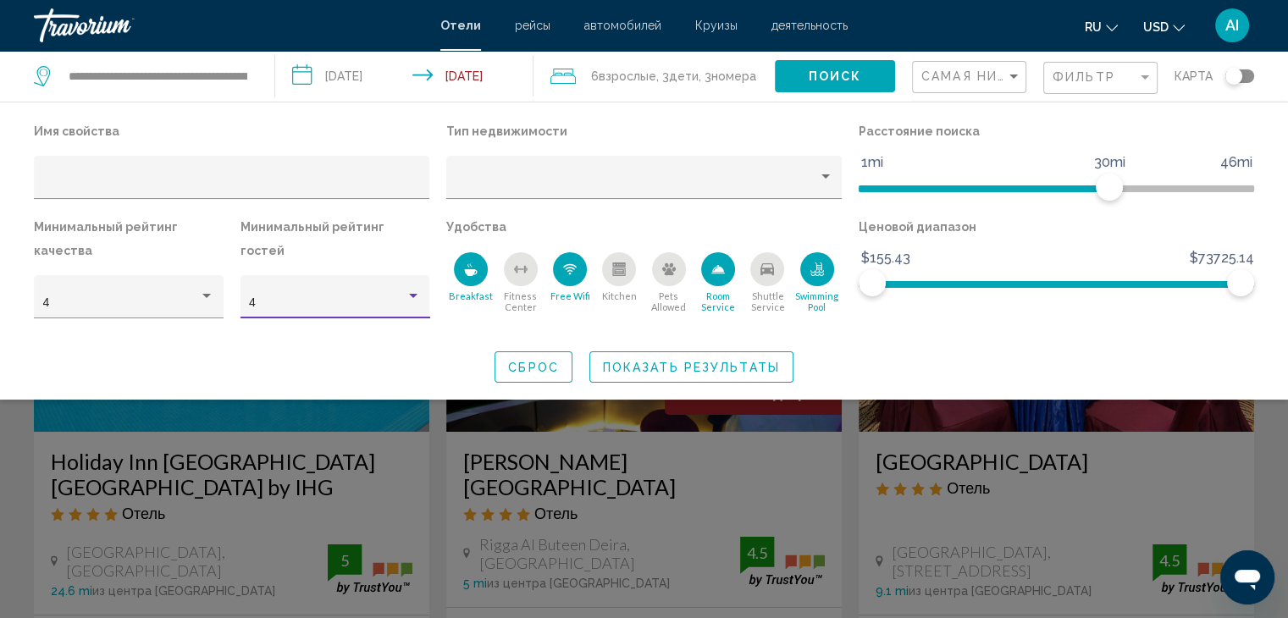
click at [633, 361] on span "Показать результаты" at bounding box center [691, 368] width 177 height 14
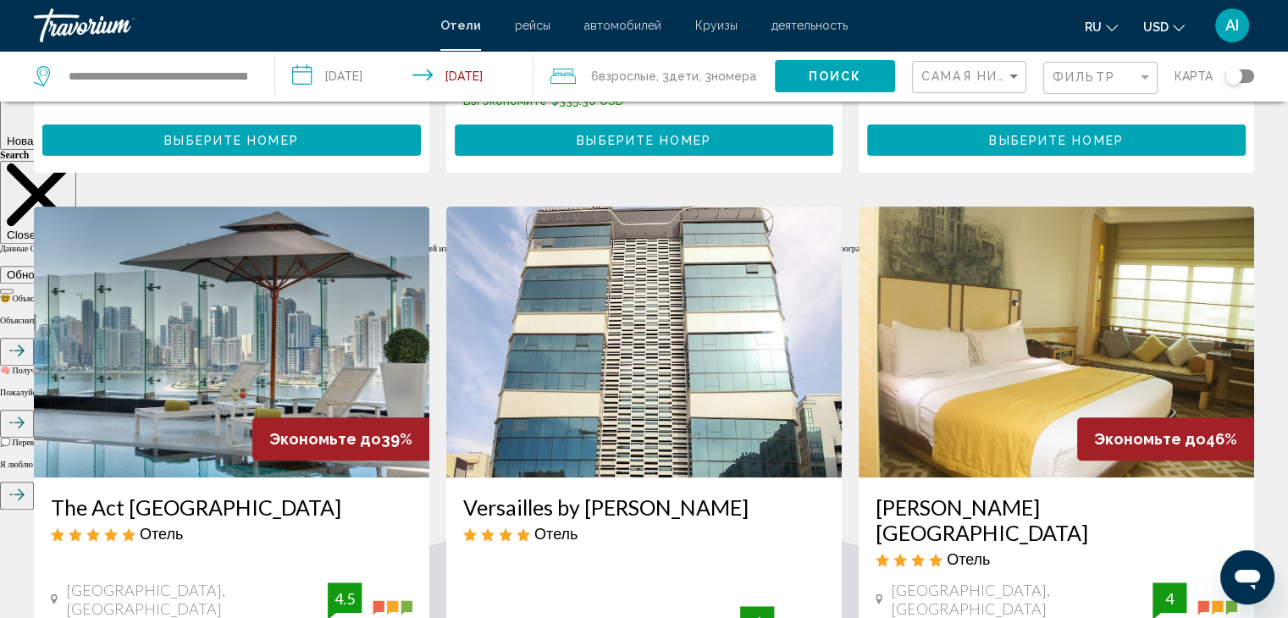
scroll to position [762, 0]
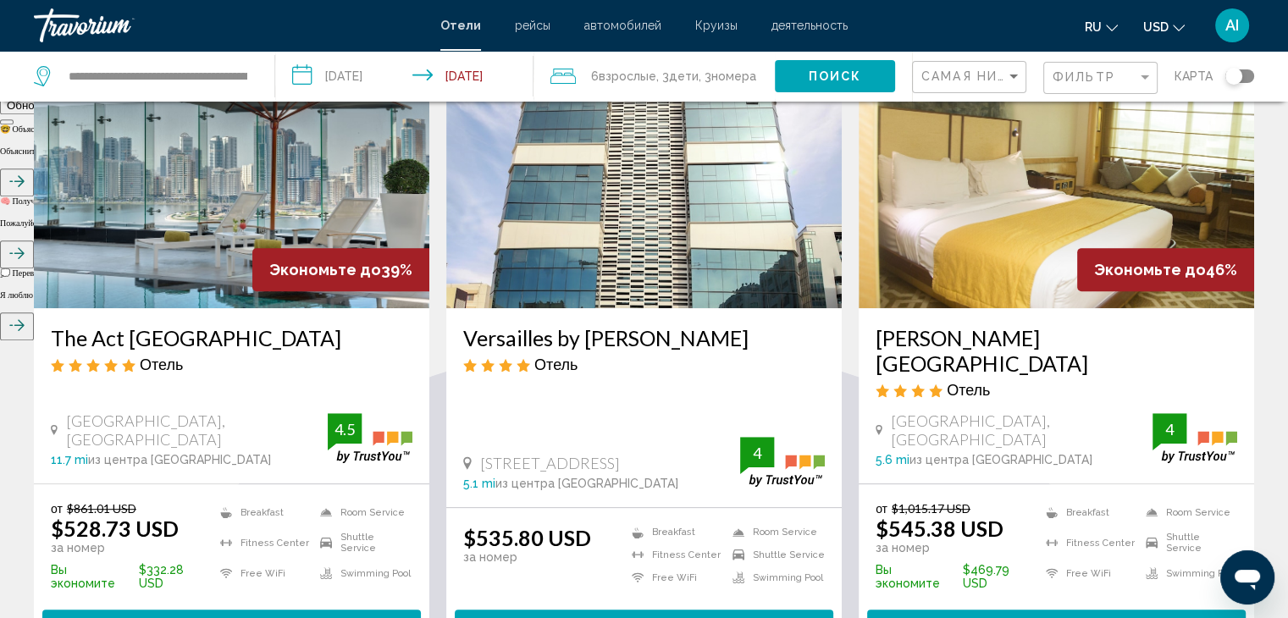
click at [977, 325] on h3 "Marco Polo Hotel" at bounding box center [1057, 350] width 362 height 51
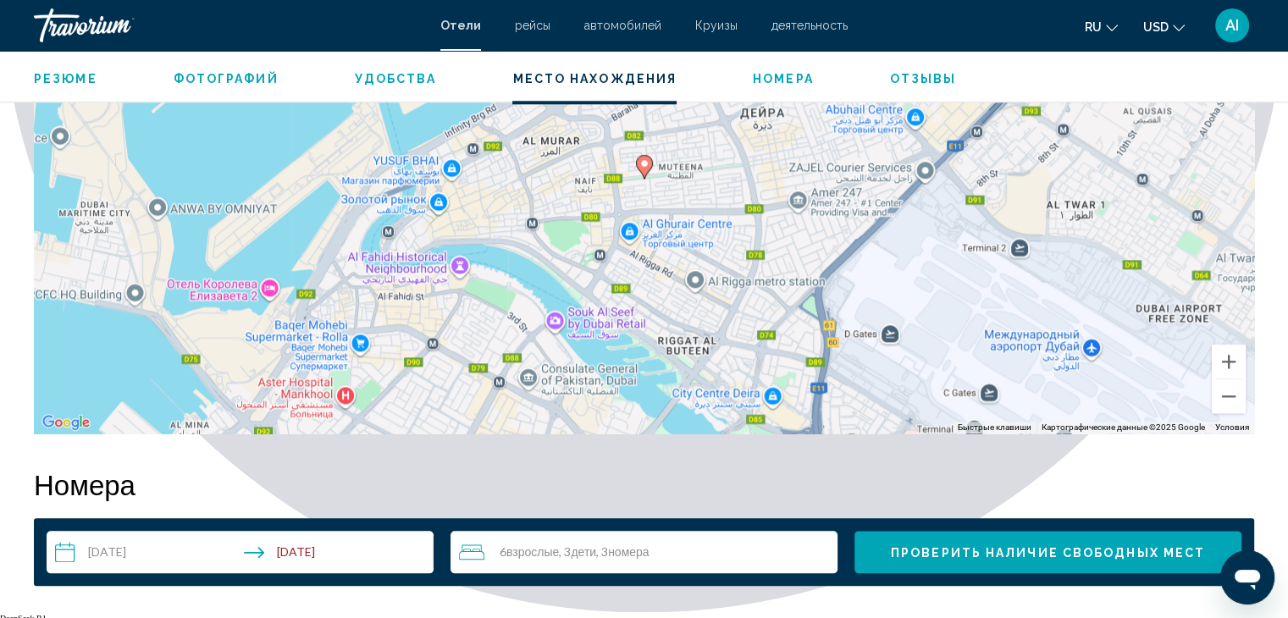
scroll to position [1609, 0]
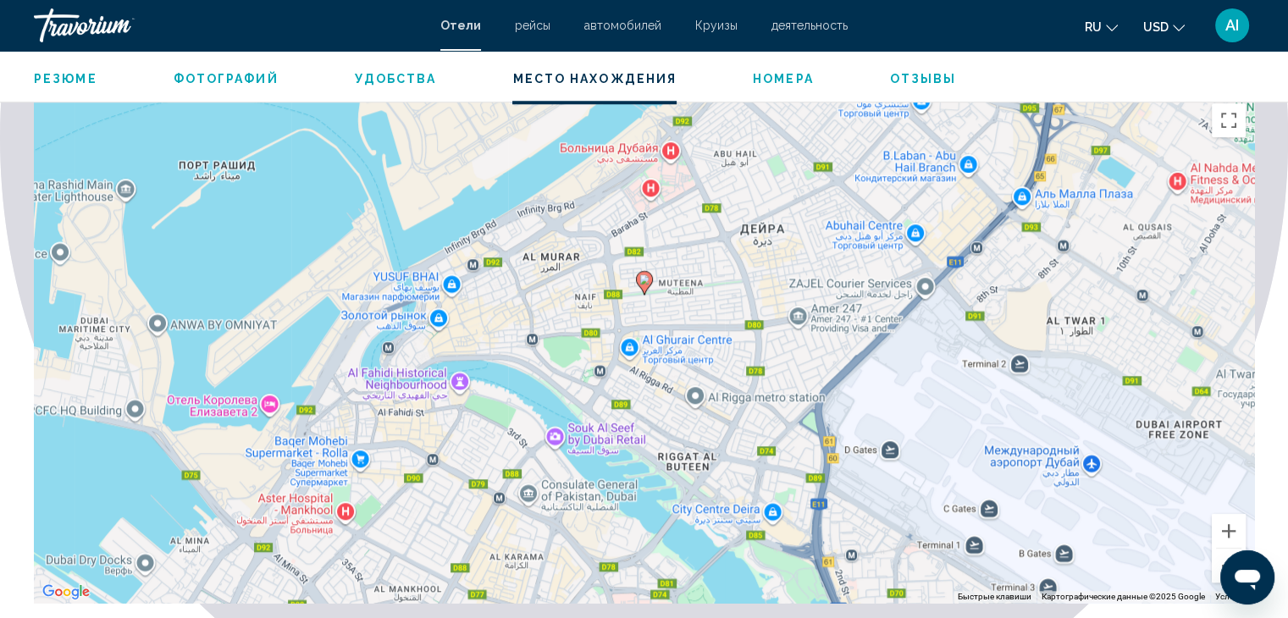
drag, startPoint x: 662, startPoint y: 376, endPoint x: 664, endPoint y: 324, distance: 51.7
click at [664, 324] on div "Чтобы активировать перетаскивание с помощью клавиатуры, нажмите Alt + Ввод. Пос…" at bounding box center [644, 349] width 1221 height 508
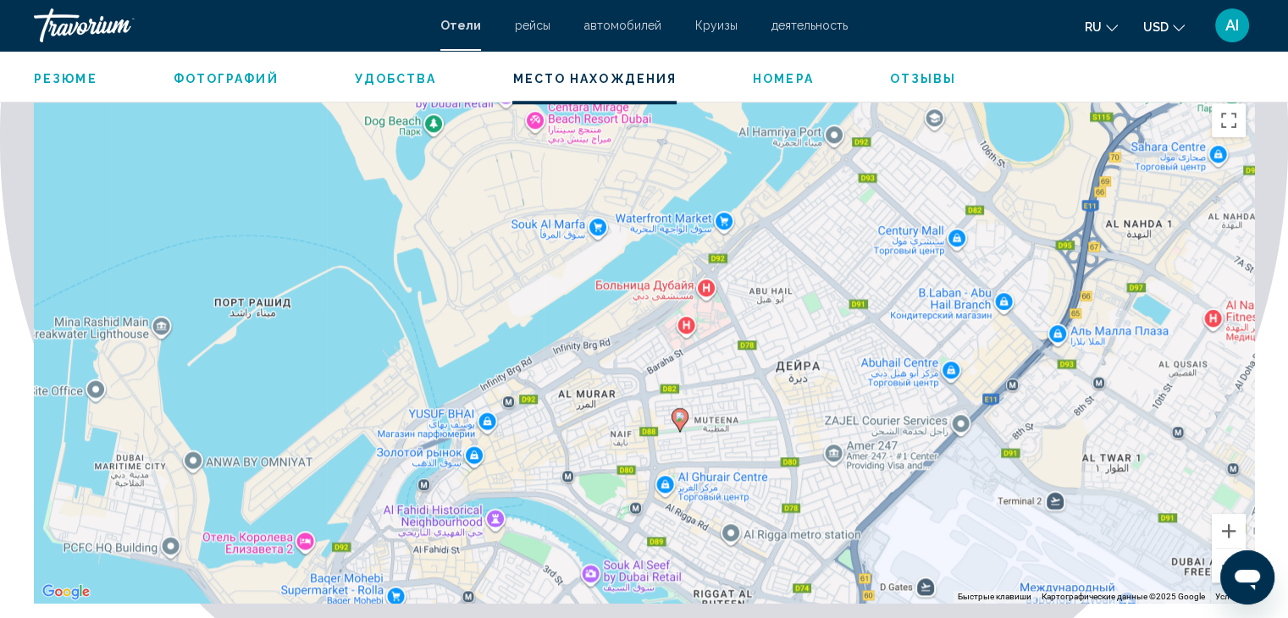
drag, startPoint x: 664, startPoint y: 324, endPoint x: 701, endPoint y: 463, distance: 143.6
click at [701, 463] on div "Чтобы активировать перетаскивание с помощью клавиатуры, нажмите Alt + Ввод. Пос…" at bounding box center [644, 349] width 1221 height 508
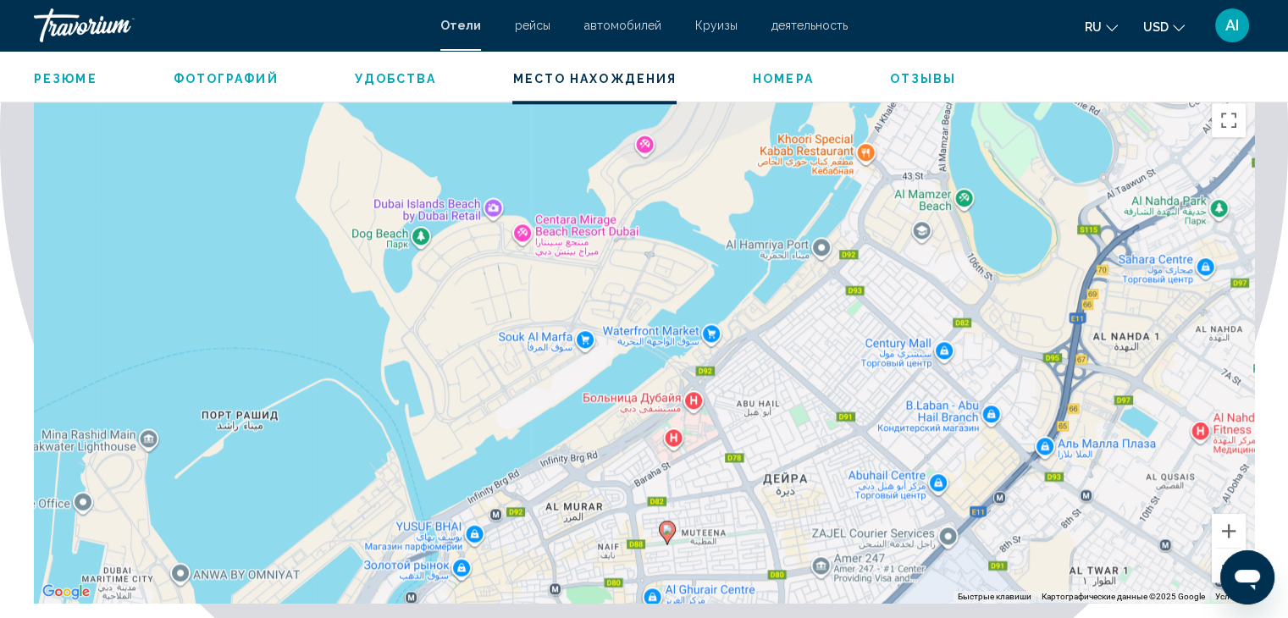
drag, startPoint x: 796, startPoint y: 350, endPoint x: 766, endPoint y: 430, distance: 86.1
click at [787, 505] on div "Чтобы активировать перетаскивание с помощью клавиатуры, нажмите Alt + Ввод. Пос…" at bounding box center [644, 349] width 1221 height 508
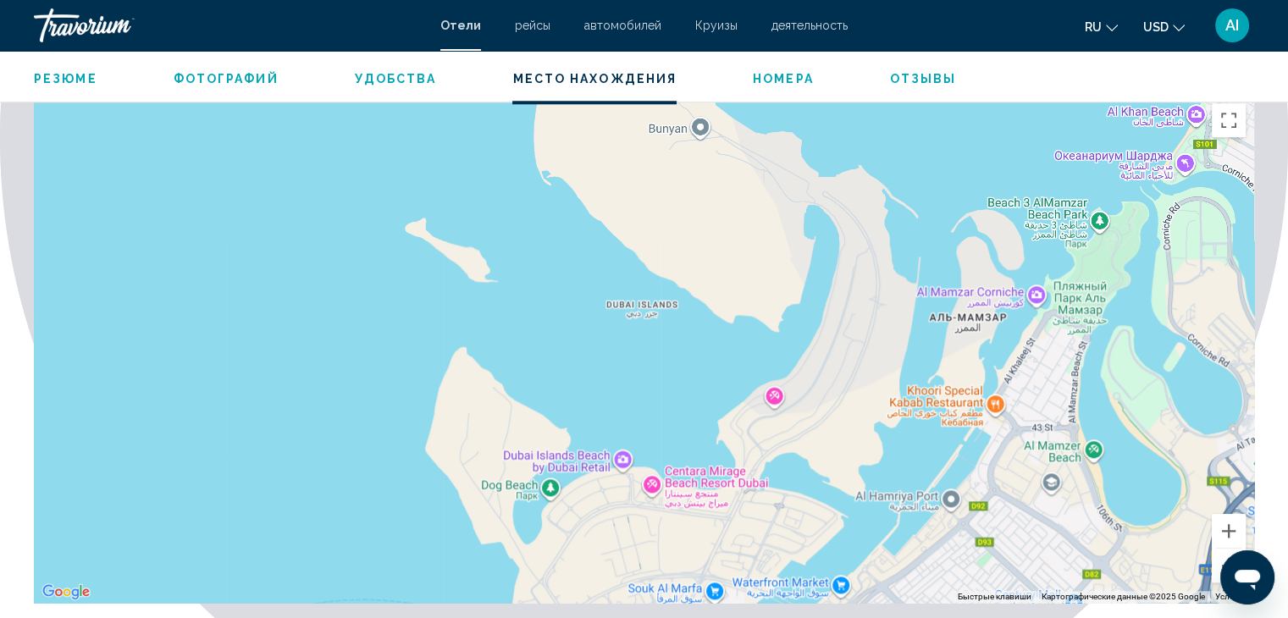
drag, startPoint x: 762, startPoint y: 277, endPoint x: 889, endPoint y: 493, distance: 251.0
click at [889, 493] on div "Чтобы активировать перетаскивание с помощью клавиатуры, нажмите Alt + Ввод. Пос…" at bounding box center [644, 349] width 1221 height 508
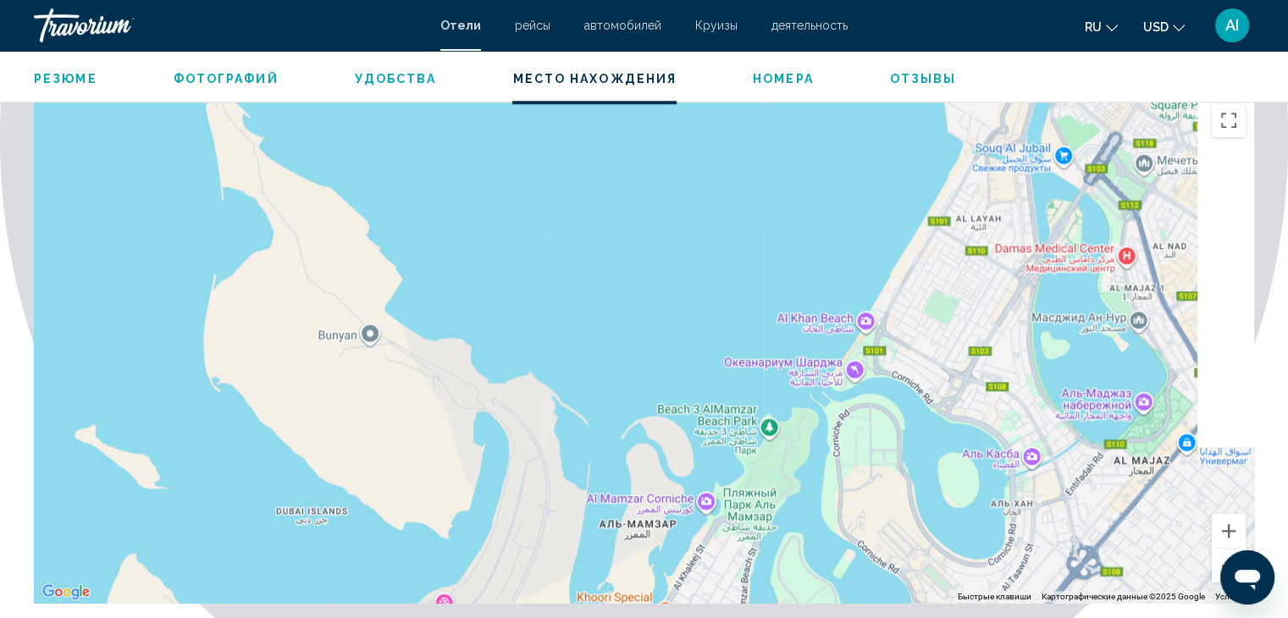
drag, startPoint x: 799, startPoint y: 233, endPoint x: 664, endPoint y: 204, distance: 137.7
click at [455, 424] on div "Main content" at bounding box center [644, 349] width 1221 height 508
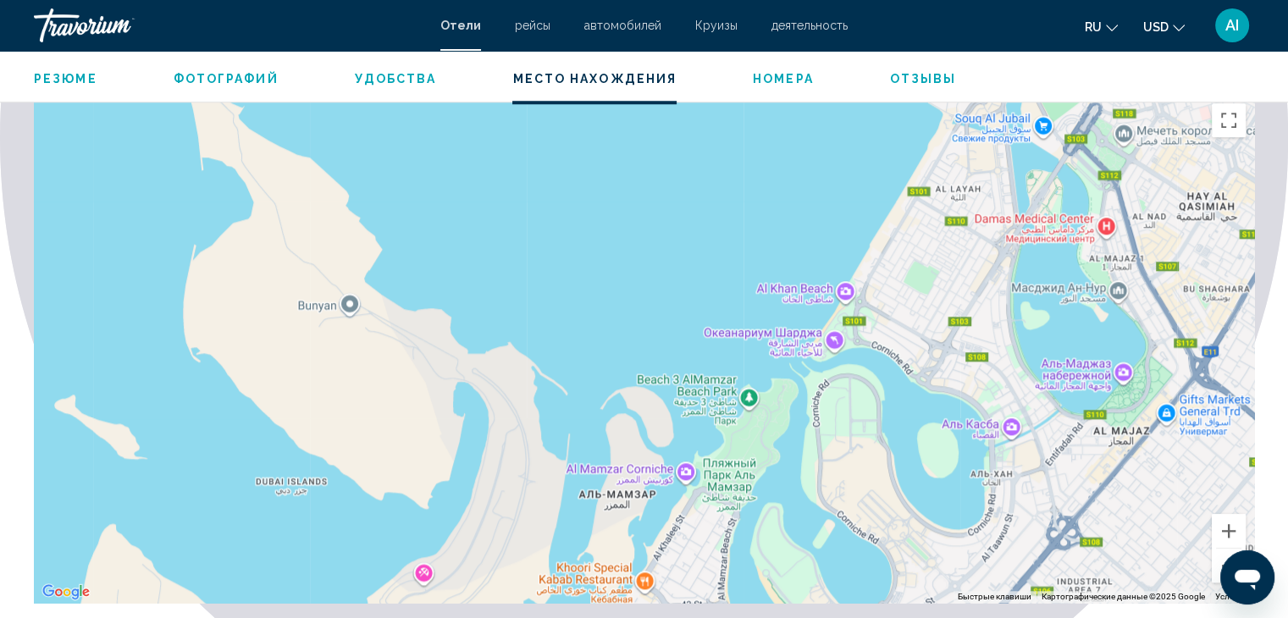
drag, startPoint x: 978, startPoint y: 90, endPoint x: 977, endPoint y: 130, distance: 39.8
type textarea "**********"
click at [977, 133] on div "Main content" at bounding box center [644, 349] width 1221 height 508
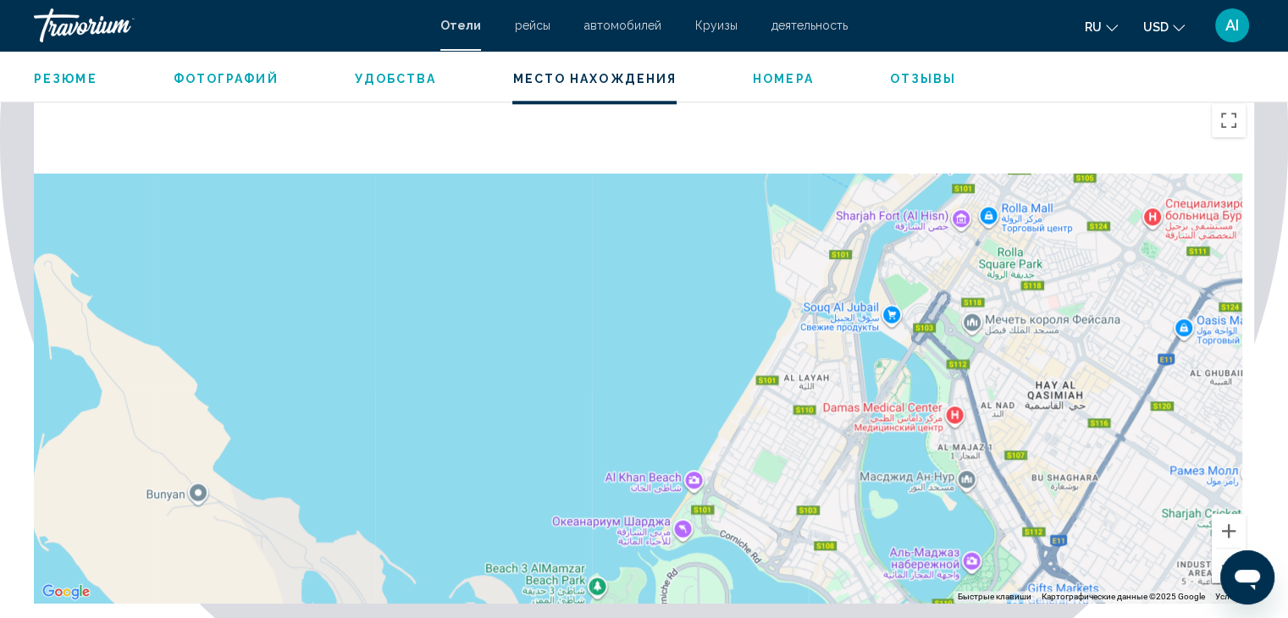
drag, startPoint x: 933, startPoint y: 147, endPoint x: 726, endPoint y: 371, distance: 305.1
click at [727, 371] on div "Main content" at bounding box center [644, 349] width 1221 height 508
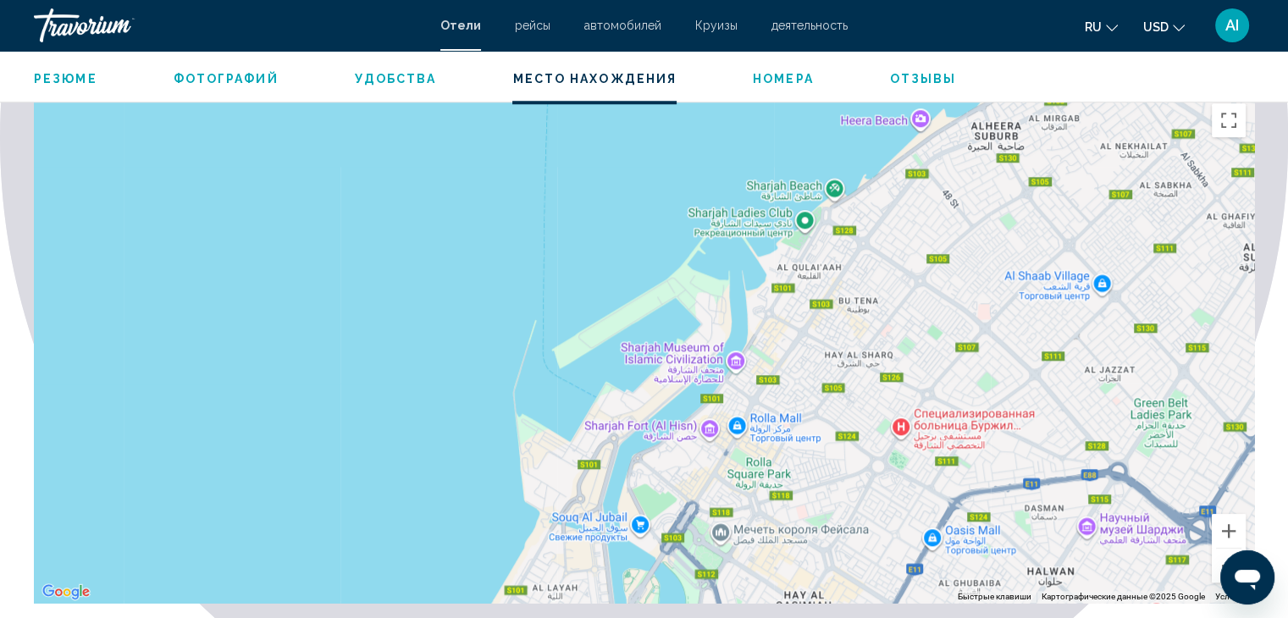
drag, startPoint x: 877, startPoint y: 191, endPoint x: 703, endPoint y: 115, distance: 189.3
click at [681, 109] on div "Main content" at bounding box center [644, 349] width 1221 height 508
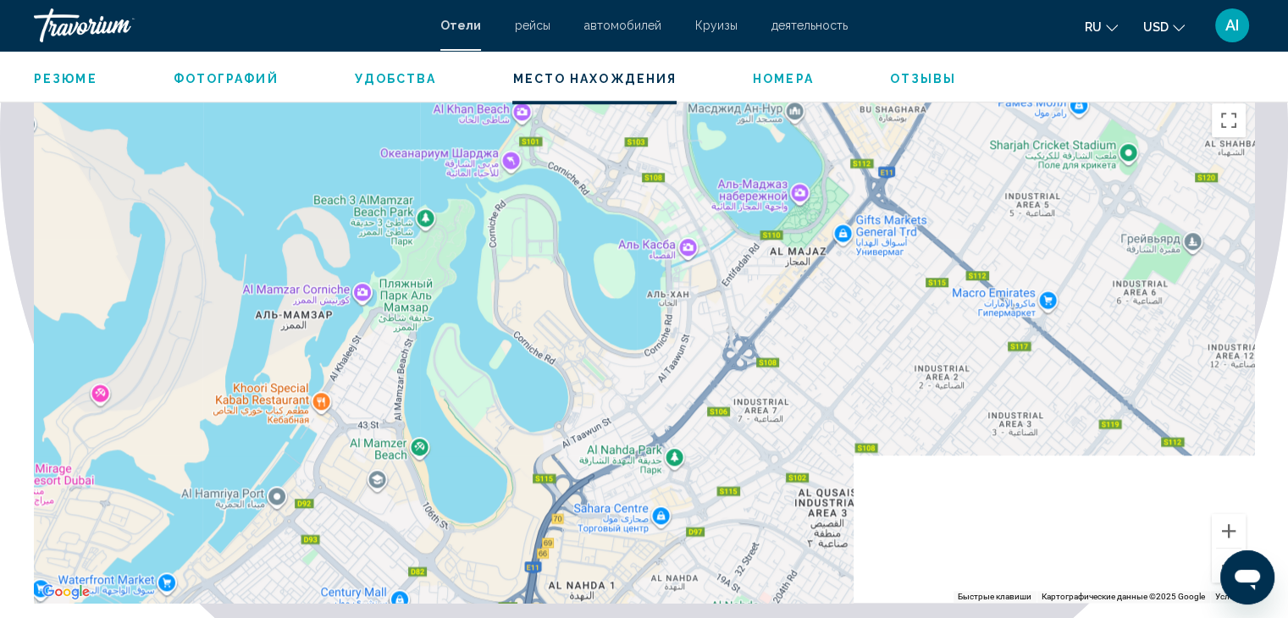
drag, startPoint x: 757, startPoint y: 313, endPoint x: 844, endPoint y: 32, distance: 293.4
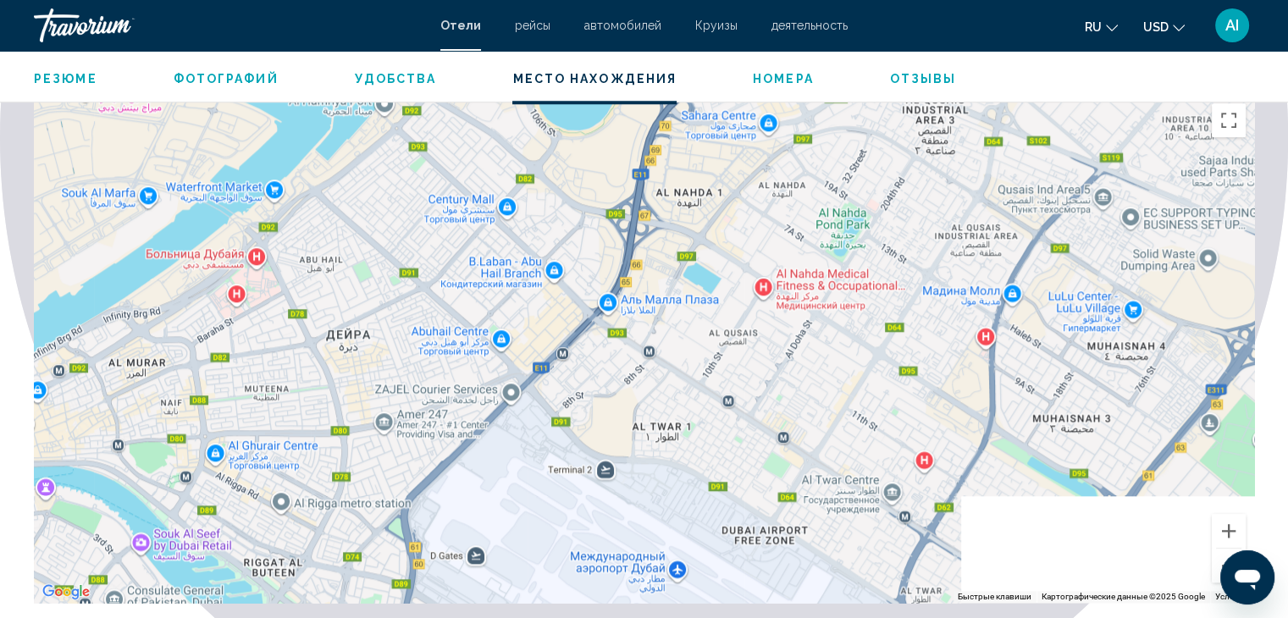
drag, startPoint x: 883, startPoint y: 235, endPoint x: 912, endPoint y: 74, distance: 163.7
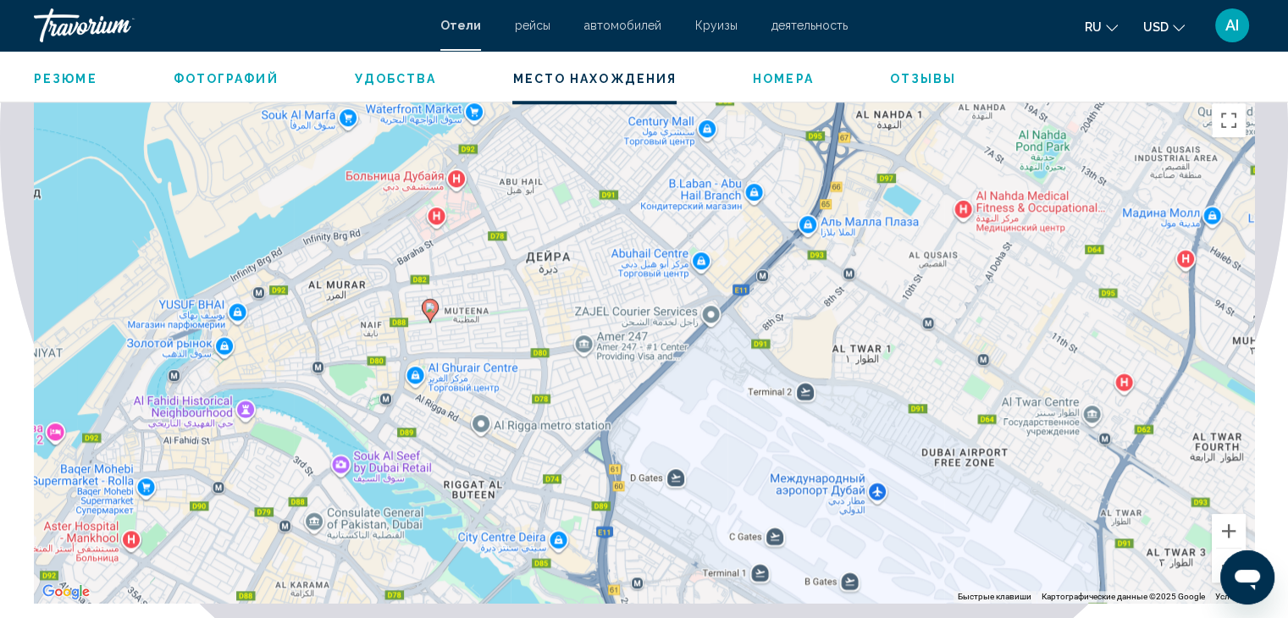
drag, startPoint x: 769, startPoint y: 228, endPoint x: 949, endPoint y: 177, distance: 186.6
click at [962, 166] on div "Чтобы активировать перетаскивание с помощью клавиатуры, нажмите Alt + Ввод. Пос…" at bounding box center [644, 349] width 1221 height 508
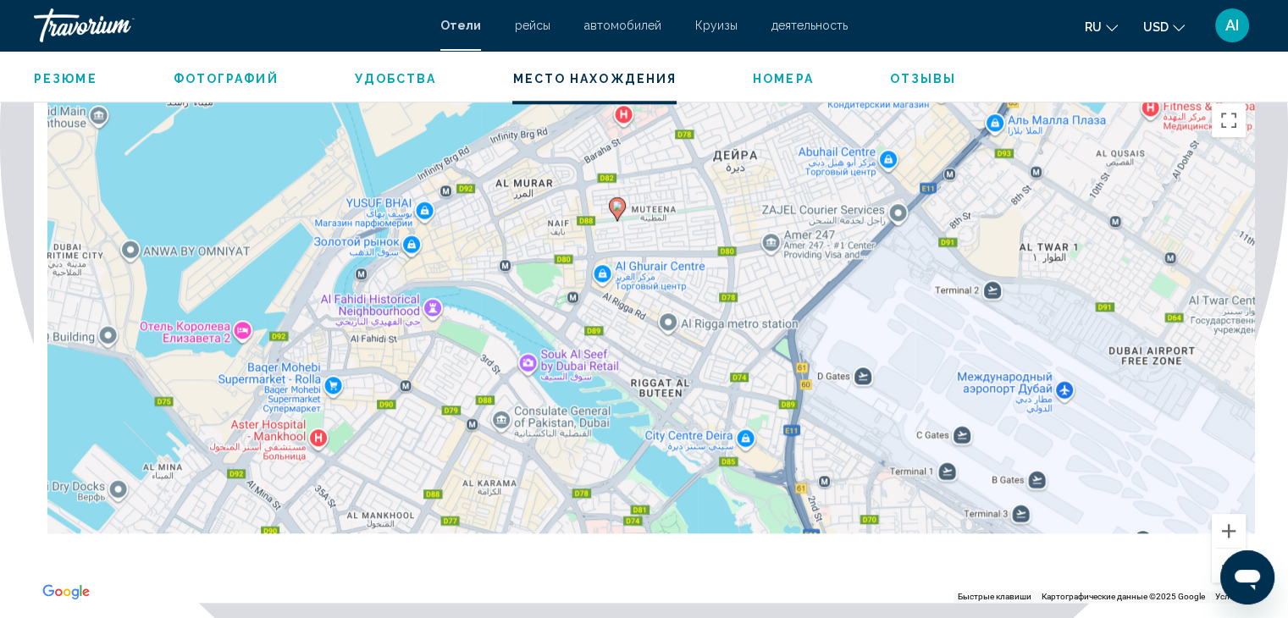
drag, startPoint x: 820, startPoint y: 276, endPoint x: 951, endPoint y: 163, distance: 173.6
click at [951, 162] on div "Чтобы активировать перетаскивание с помощью клавиатуры, нажмите Alt + Ввод. Пос…" at bounding box center [644, 349] width 1221 height 508
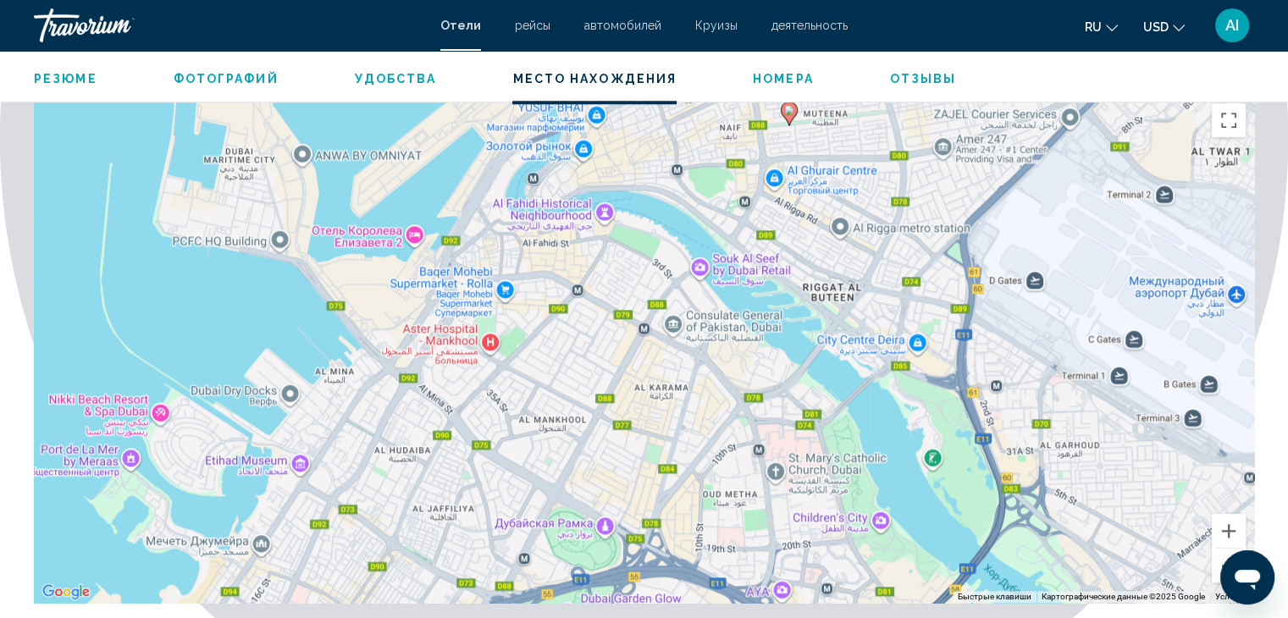
drag, startPoint x: 722, startPoint y: 234, endPoint x: 848, endPoint y: 167, distance: 142.9
click at [848, 167] on div "Чтобы активировать перетаскивание с помощью клавиатуры, нажмите Alt + Ввод. Пос…" at bounding box center [644, 349] width 1221 height 508
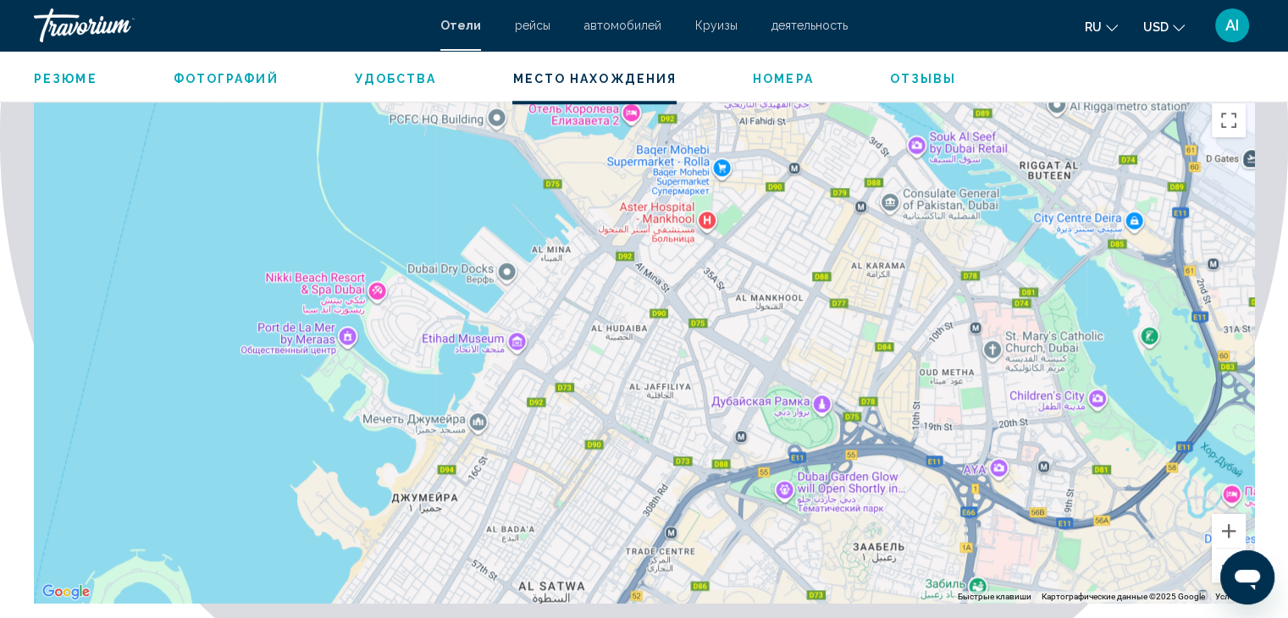
drag, startPoint x: 673, startPoint y: 260, endPoint x: 891, endPoint y: 138, distance: 250.3
click at [891, 138] on div "Чтобы активировать перетаскивание с помощью клавиатуры, нажмите Alt + Ввод. Пос…" at bounding box center [644, 349] width 1221 height 508
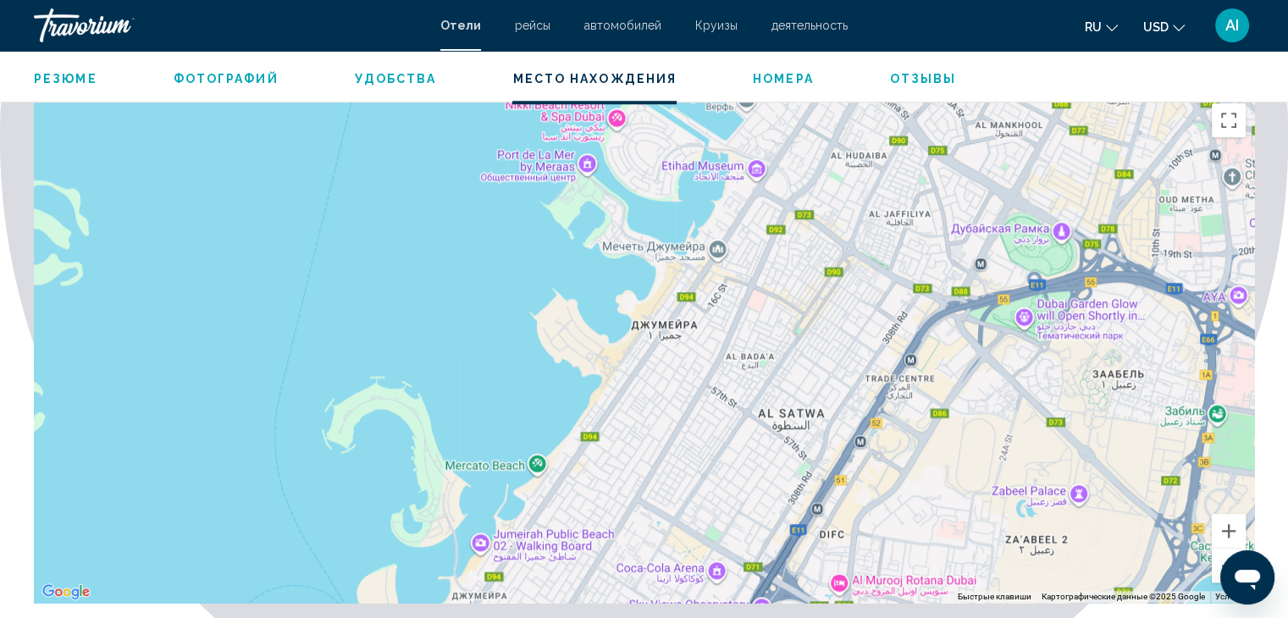
drag, startPoint x: 702, startPoint y: 340, endPoint x: 942, endPoint y: 166, distance: 296.0
click at [942, 166] on div "Чтобы активировать перетаскивание с помощью клавиатуры, нажмите Alt + Ввод. Пос…" at bounding box center [644, 349] width 1221 height 508
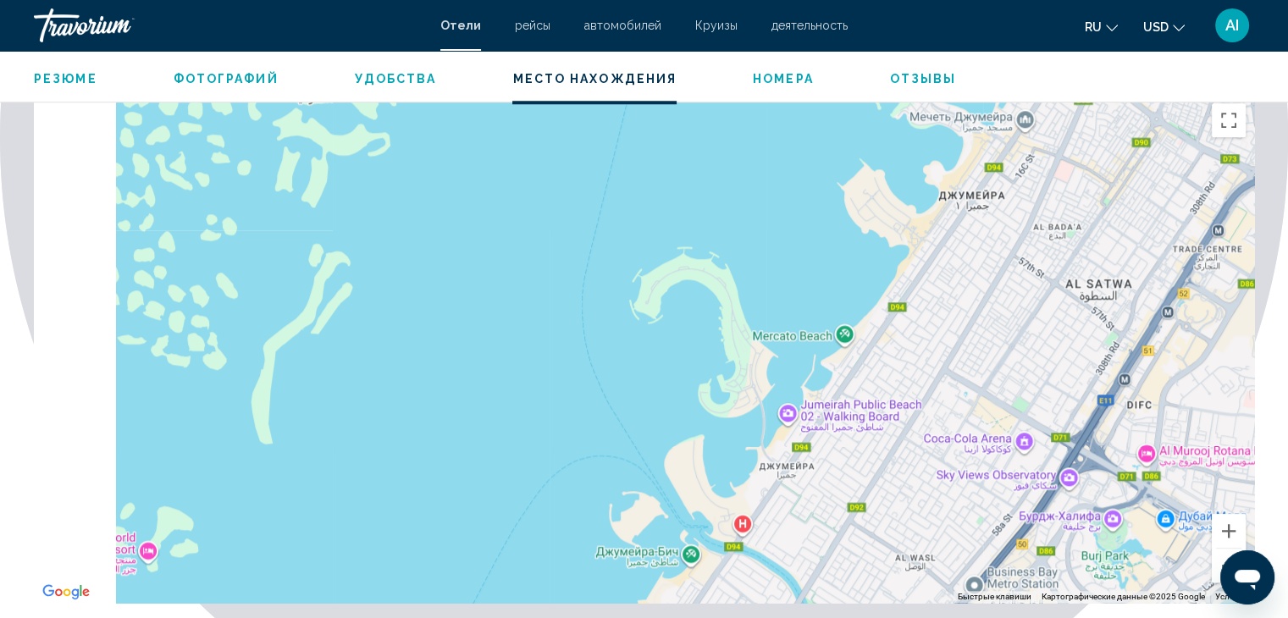
drag, startPoint x: 718, startPoint y: 309, endPoint x: 921, endPoint y: 265, distance: 207.2
click at [1043, 176] on div "Main content" at bounding box center [644, 349] width 1221 height 508
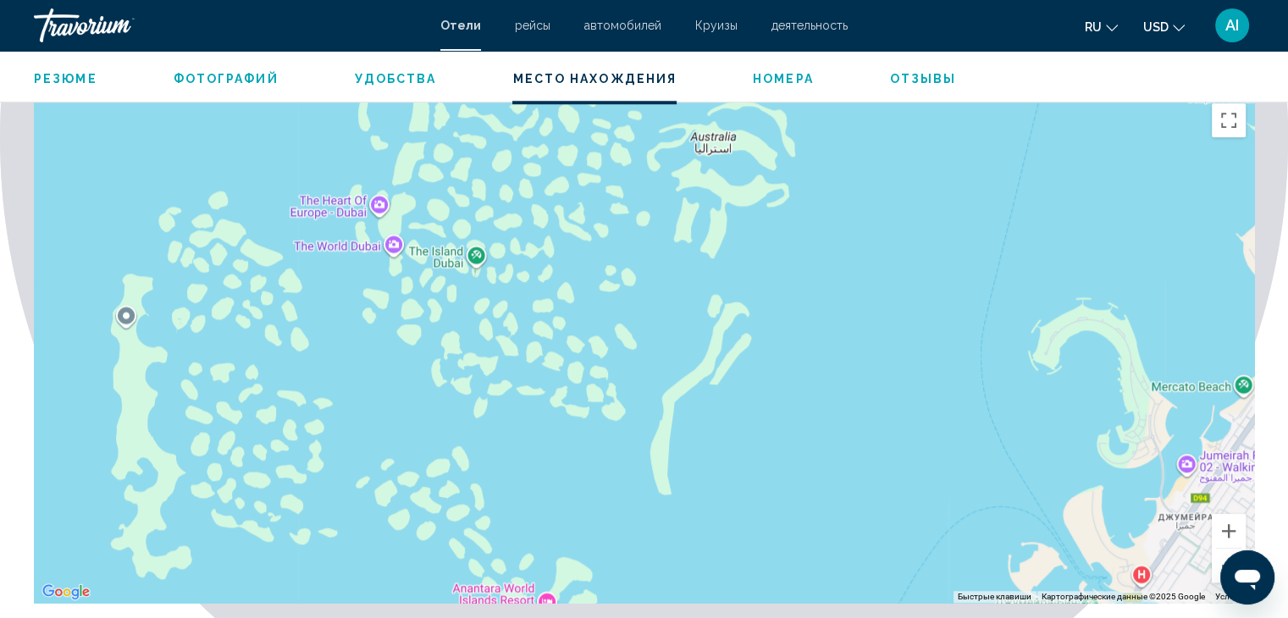
drag, startPoint x: 669, startPoint y: 357, endPoint x: 1056, endPoint y: 407, distance: 390.4
click at [1056, 407] on div "Main content" at bounding box center [644, 349] width 1221 height 508
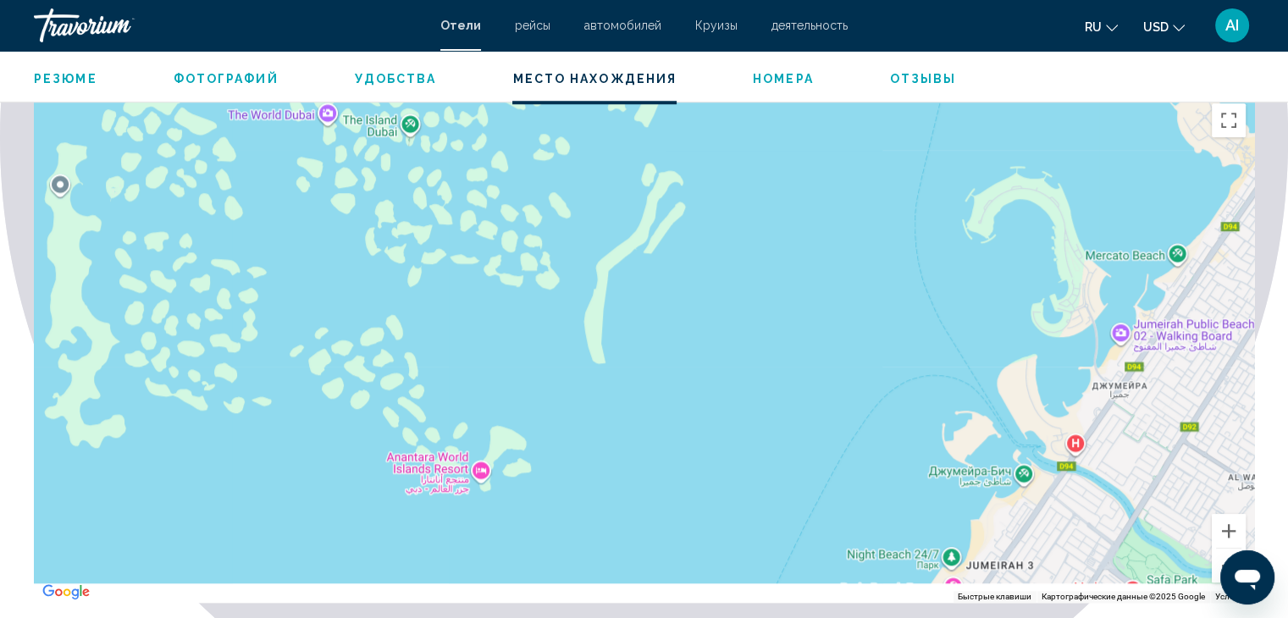
drag, startPoint x: 834, startPoint y: 429, endPoint x: 799, endPoint y: 353, distance: 83.8
click at [752, 235] on div "Main content" at bounding box center [644, 349] width 1221 height 508
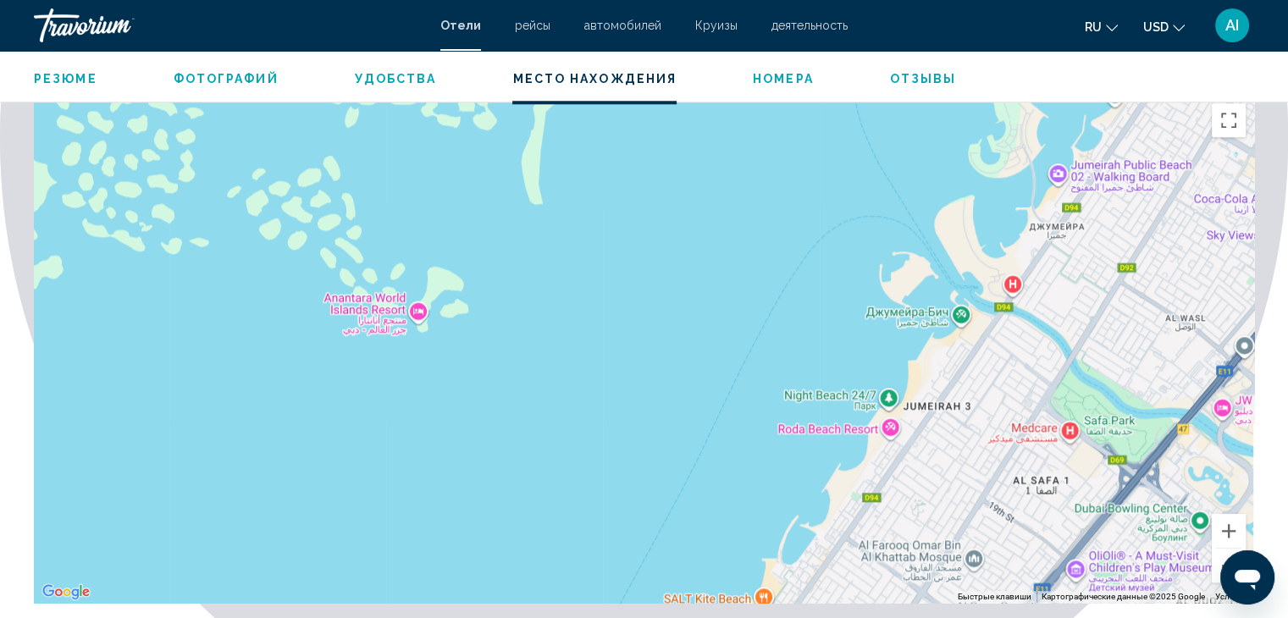
drag, startPoint x: 802, startPoint y: 371, endPoint x: 817, endPoint y: 282, distance: 90.2
click at [701, 324] on div "Main content" at bounding box center [644, 349] width 1221 height 508
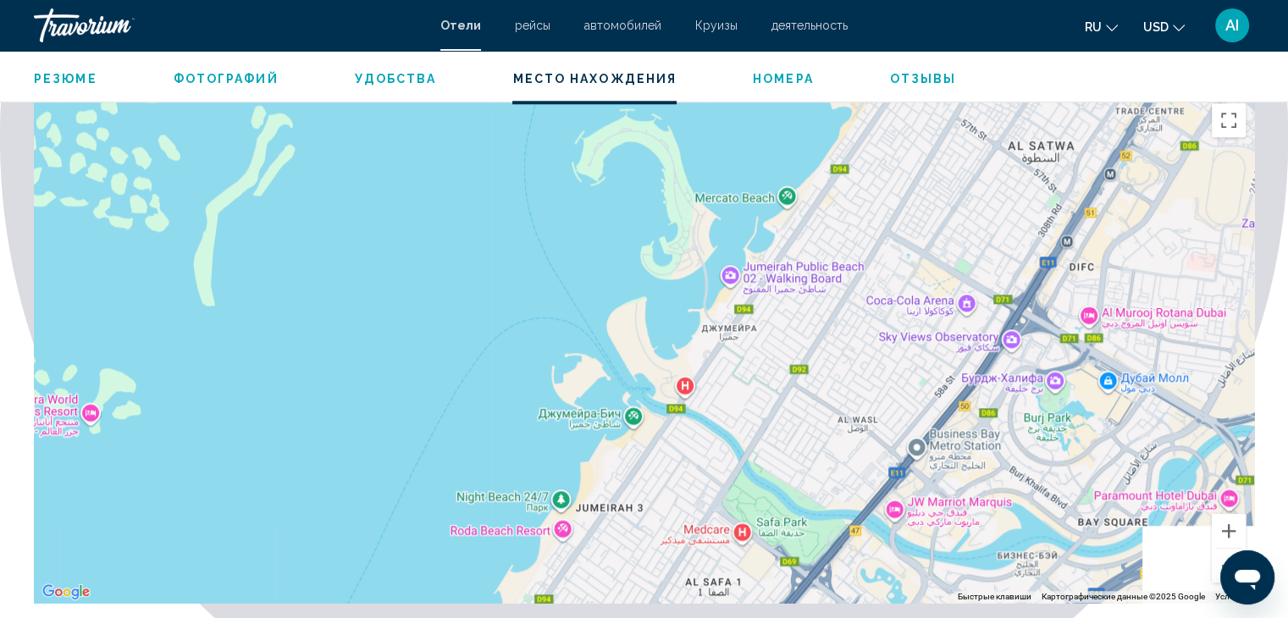
drag, startPoint x: 844, startPoint y: 273, endPoint x: 617, endPoint y: 322, distance: 232.3
click at [581, 415] on div "Main content" at bounding box center [644, 349] width 1221 height 508
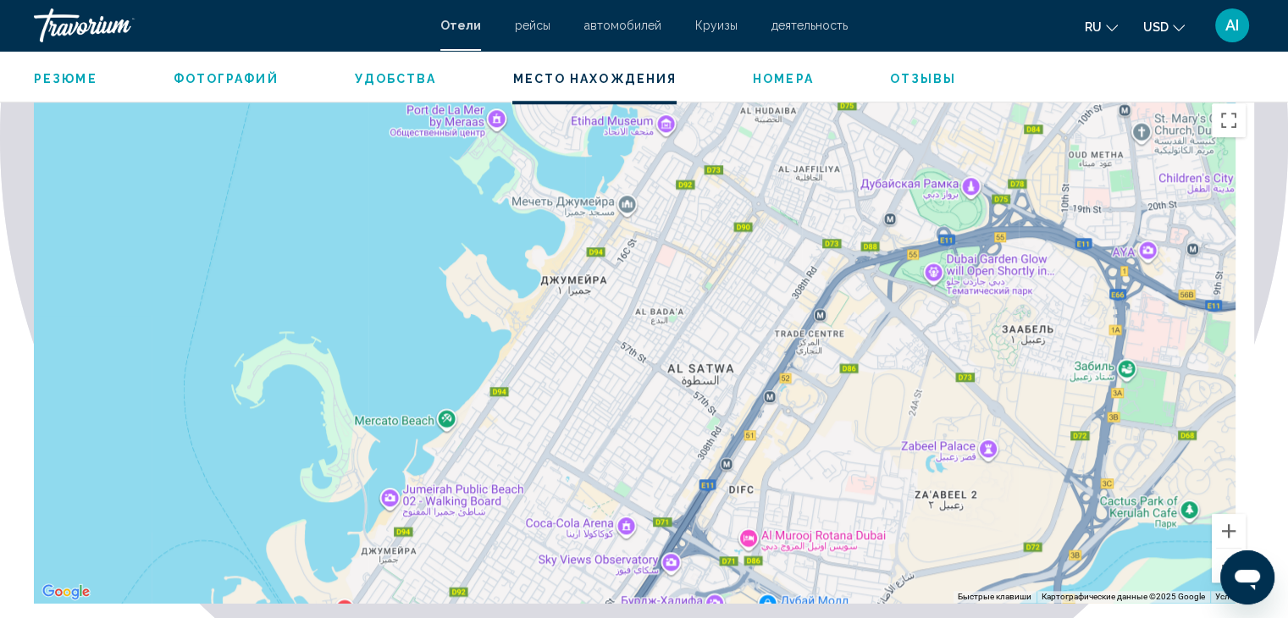
drag, startPoint x: 794, startPoint y: 194, endPoint x: 820, endPoint y: 23, distance: 173.1
click at [678, 309] on div "Main content" at bounding box center [644, 349] width 1221 height 508
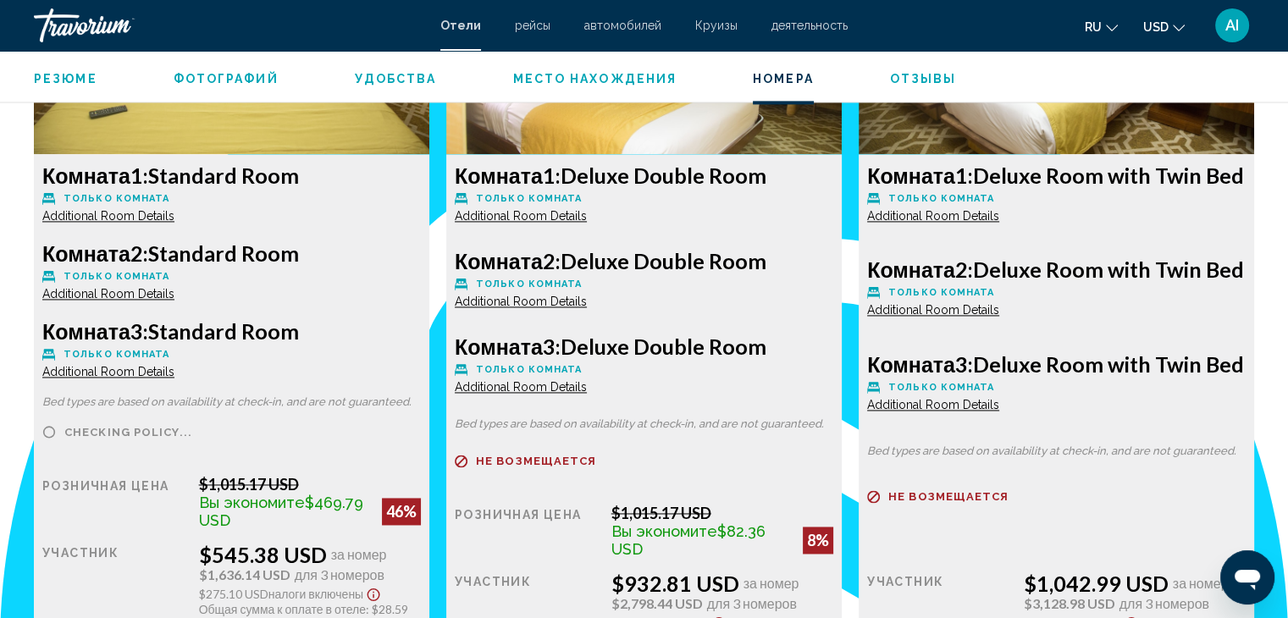
scroll to position [2541, 0]
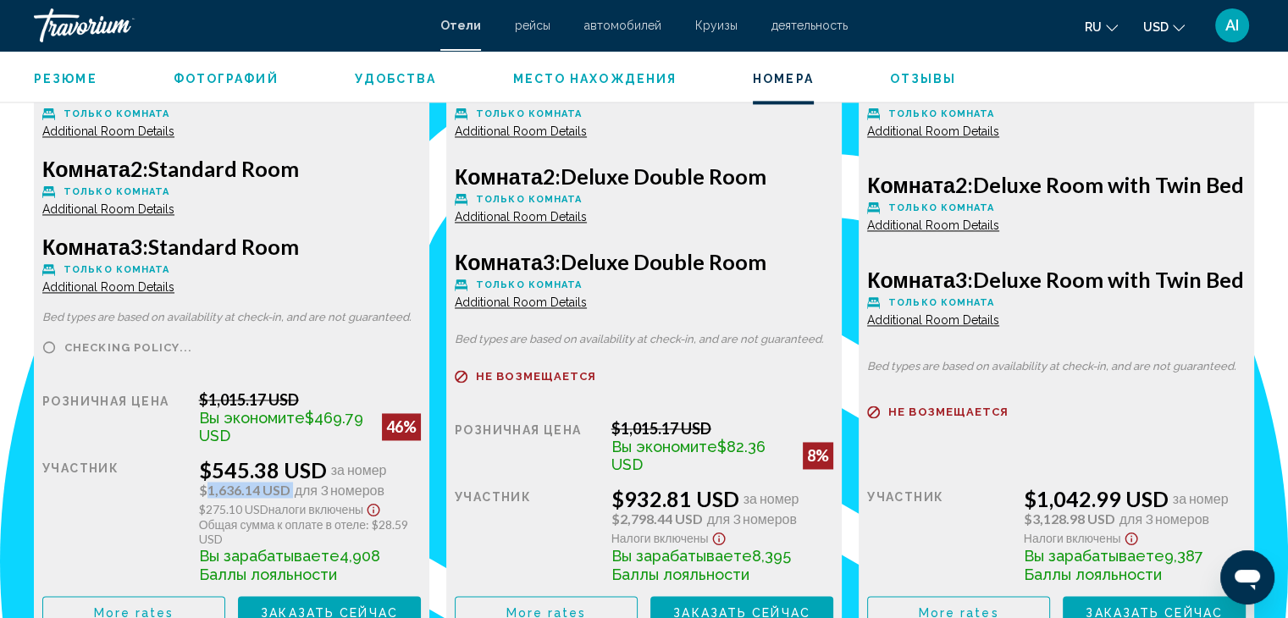
drag, startPoint x: 200, startPoint y: 490, endPoint x: 303, endPoint y: 487, distance: 103.4
click at [303, 487] on div "Розничная цена $1,015.17 USD Вы экономите $469.79 USD 46% когда вы выкупаете уч…" at bounding box center [231, 509] width 379 height 237
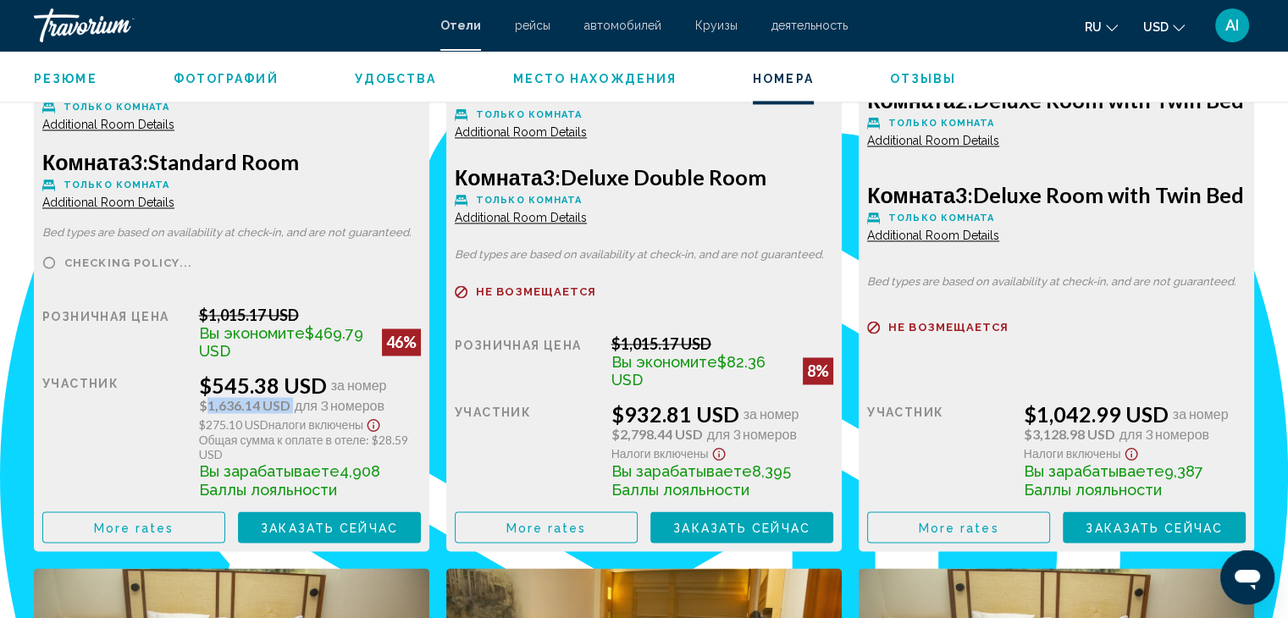
scroll to position [2711, 0]
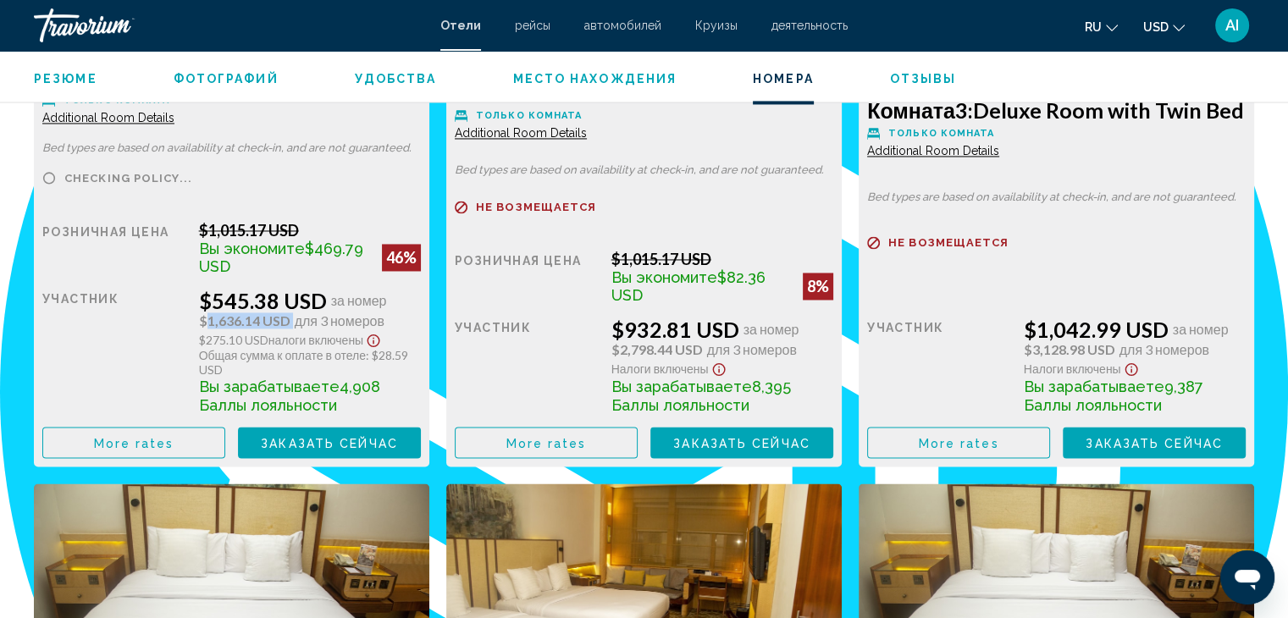
click at [258, 316] on span "$1,636.14 USD" at bounding box center [244, 320] width 91 height 15
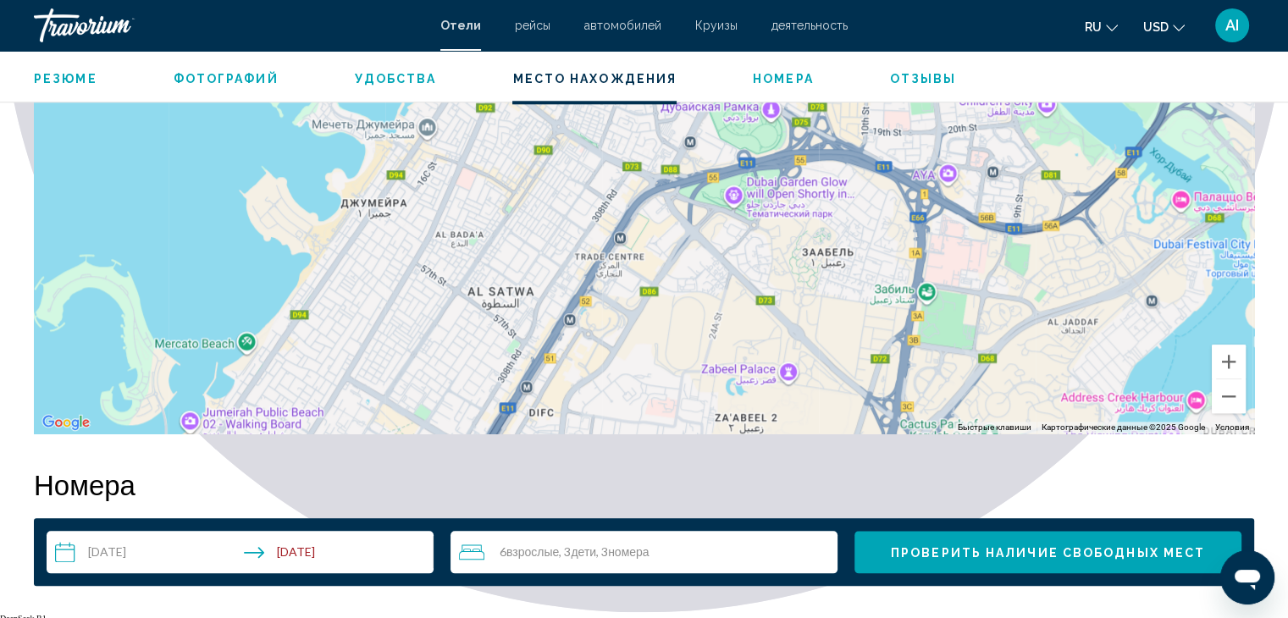
scroll to position [1609, 0]
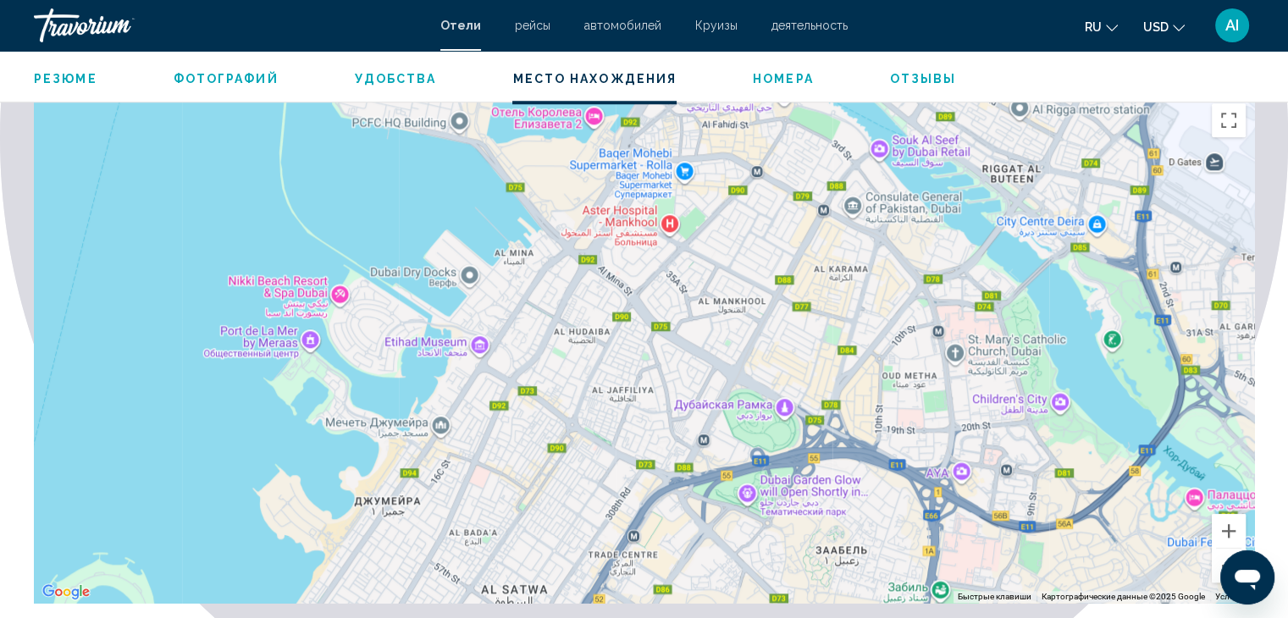
drag, startPoint x: 725, startPoint y: 252, endPoint x: 739, endPoint y: 378, distance: 126.1
click at [739, 385] on div "Main content" at bounding box center [644, 349] width 1221 height 508
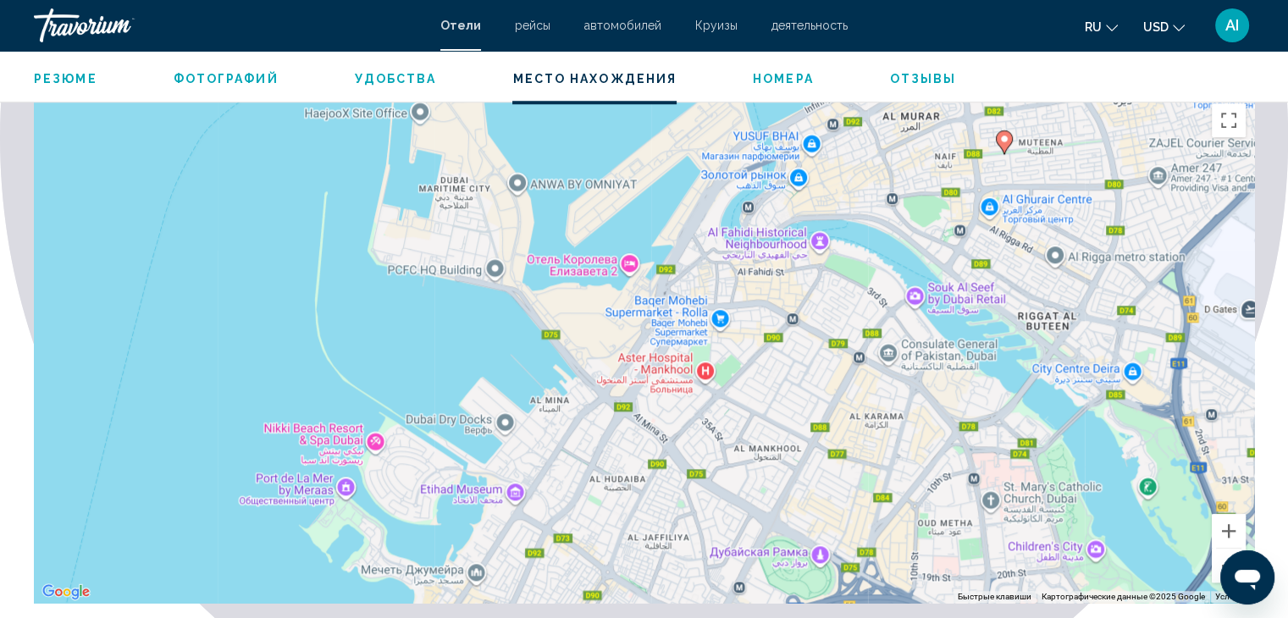
drag, startPoint x: 789, startPoint y: 393, endPoint x: 881, endPoint y: 374, distance: 93.5
click at [812, 511] on div "Чтобы активировать перетаскивание с помощью клавиатуры, нажмите Alt + Ввод. Пос…" at bounding box center [644, 349] width 1221 height 508
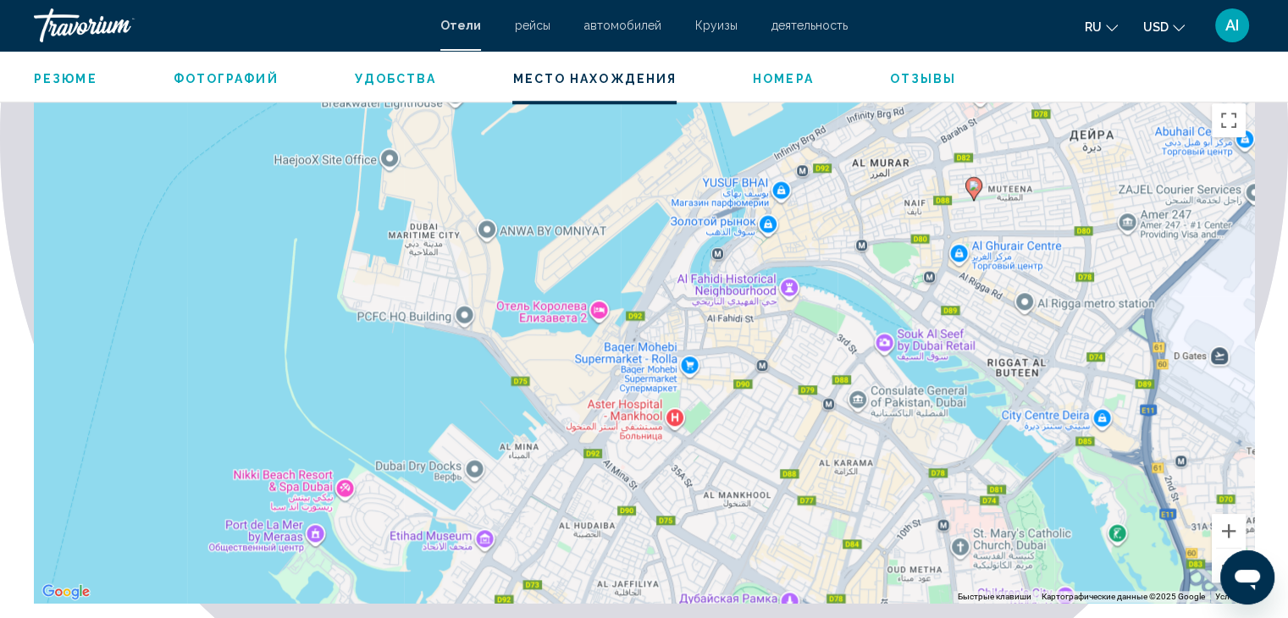
drag, startPoint x: 881, startPoint y: 367, endPoint x: 781, endPoint y: 454, distance: 132.7
click at [781, 454] on div "Чтобы активировать перетаскивание с помощью клавиатуры, нажмите Alt + Ввод. Пос…" at bounding box center [644, 349] width 1221 height 508
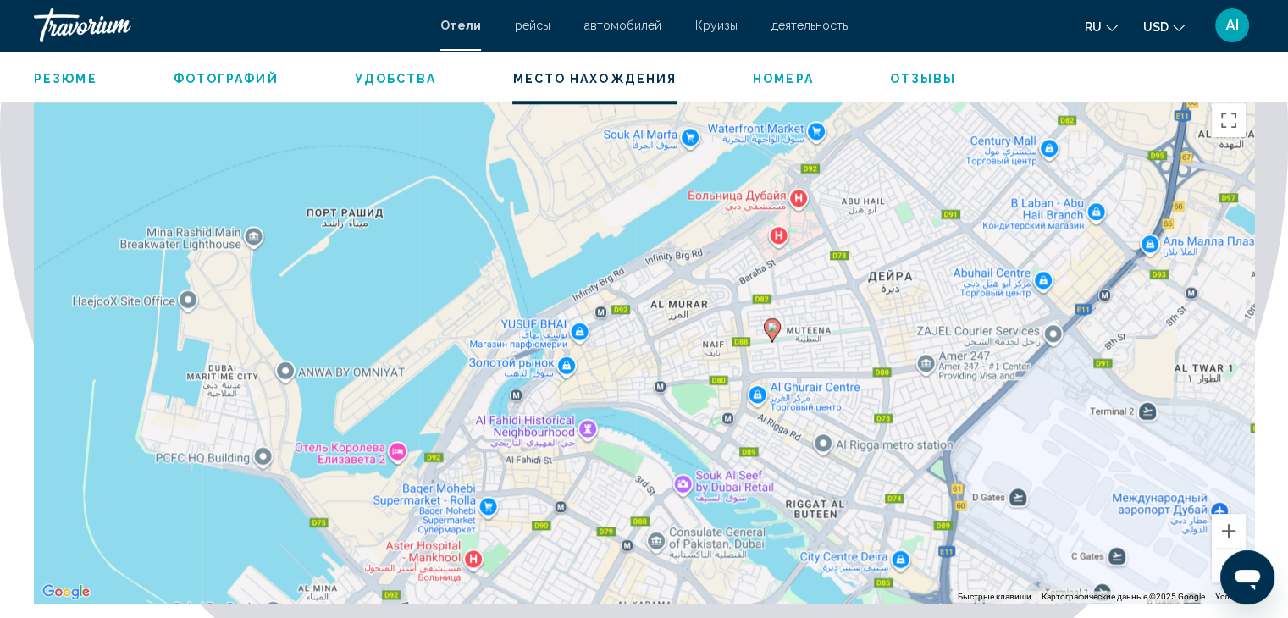
drag, startPoint x: 1003, startPoint y: 230, endPoint x: 845, endPoint y: 332, distance: 188.7
click at [867, 328] on div "Чтобы активировать перетаскивание с помощью клавиатуры, нажмите Alt + Ввод. Пос…" at bounding box center [644, 349] width 1221 height 508
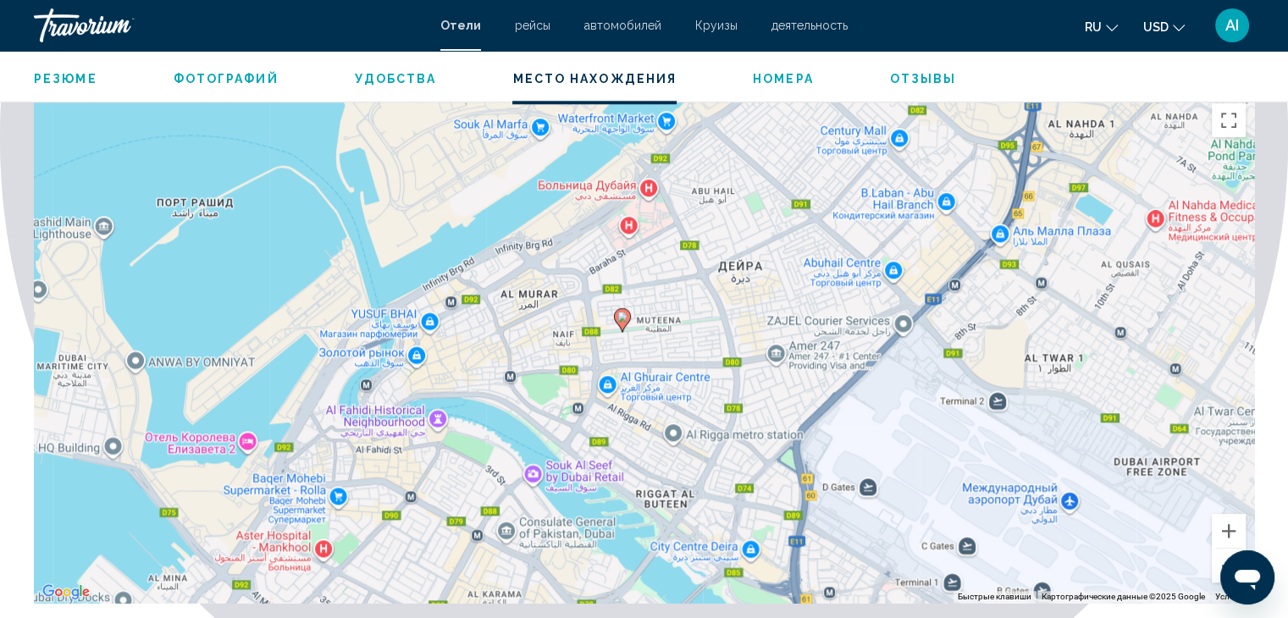
drag, startPoint x: 875, startPoint y: 346, endPoint x: 728, endPoint y: 330, distance: 148.3
click at [728, 330] on div "Чтобы активировать перетаскивание с помощью клавиатуры, нажмите Alt + Ввод. Пос…" at bounding box center [644, 349] width 1221 height 508
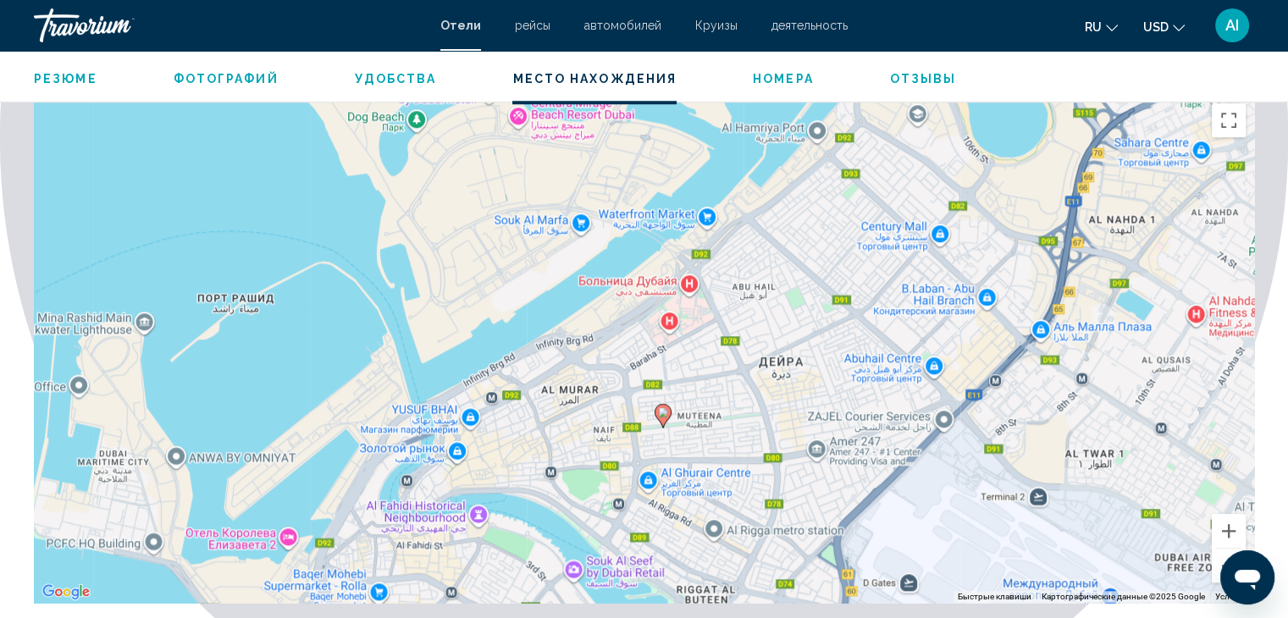
drag, startPoint x: 634, startPoint y: 250, endPoint x: 675, endPoint y: 347, distance: 105.9
click at [675, 347] on div "Чтобы активировать перетаскивание с помощью клавиатуры, нажмите Alt + Ввод. Пос…" at bounding box center [644, 349] width 1221 height 508
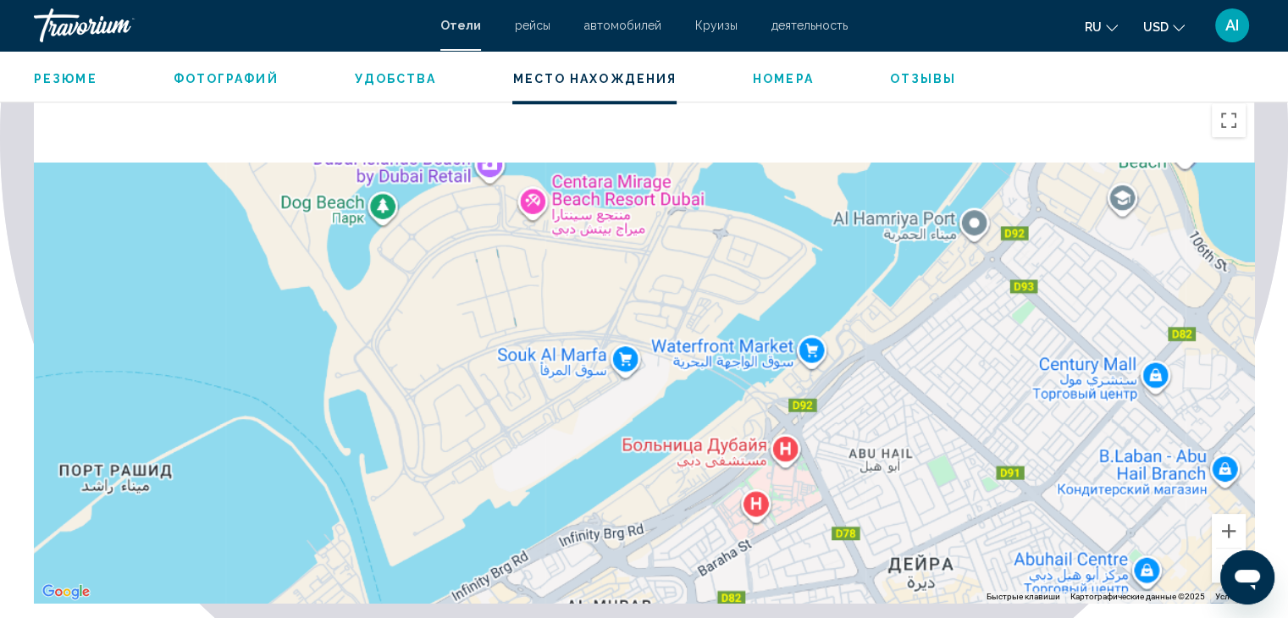
drag, startPoint x: 727, startPoint y: 244, endPoint x: 824, endPoint y: 451, distance: 229.3
click at [824, 451] on div "Чтобы активировать перетаскивание с помощью клавиатуры, нажмите Alt + Ввод. Пос…" at bounding box center [644, 349] width 1221 height 508
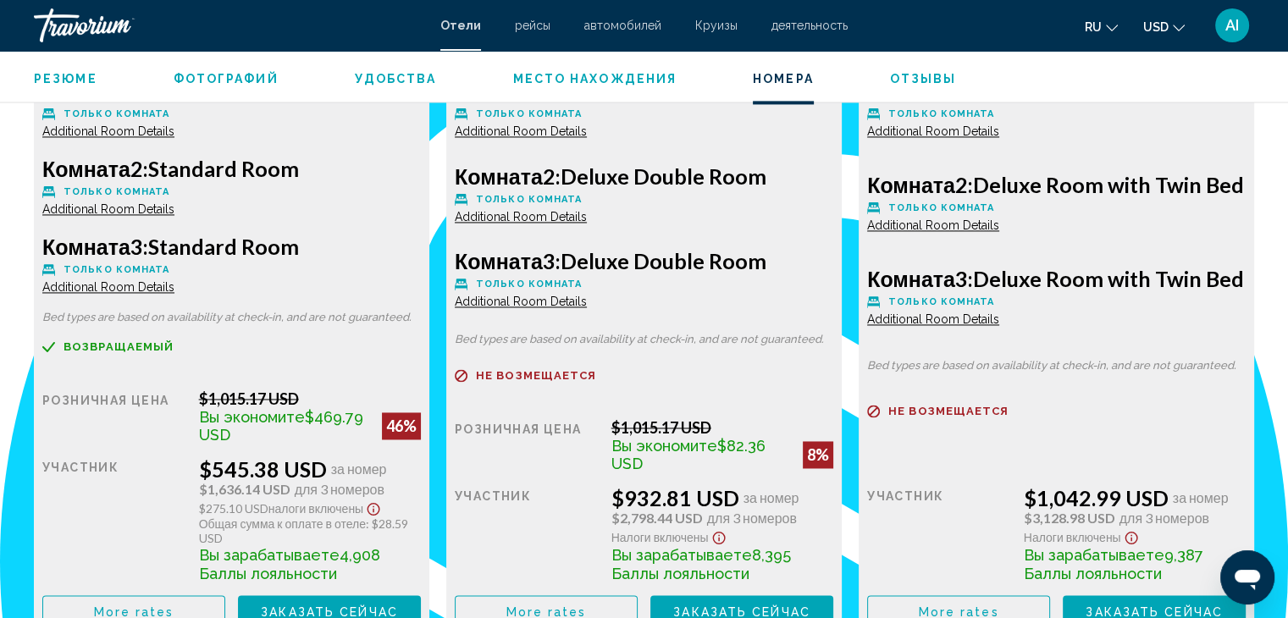
scroll to position [2626, 0]
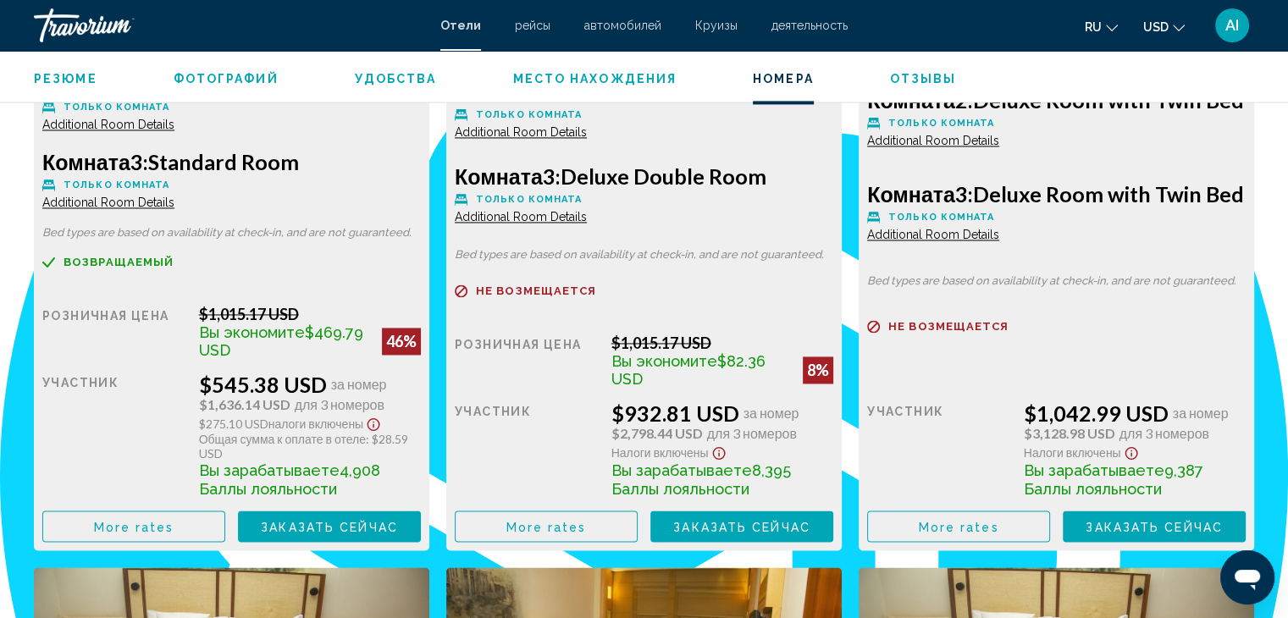
drag, startPoint x: 201, startPoint y: 404, endPoint x: 294, endPoint y: 407, distance: 93.2
click at [291, 407] on span "$1,636.14 USD" at bounding box center [244, 404] width 91 height 15
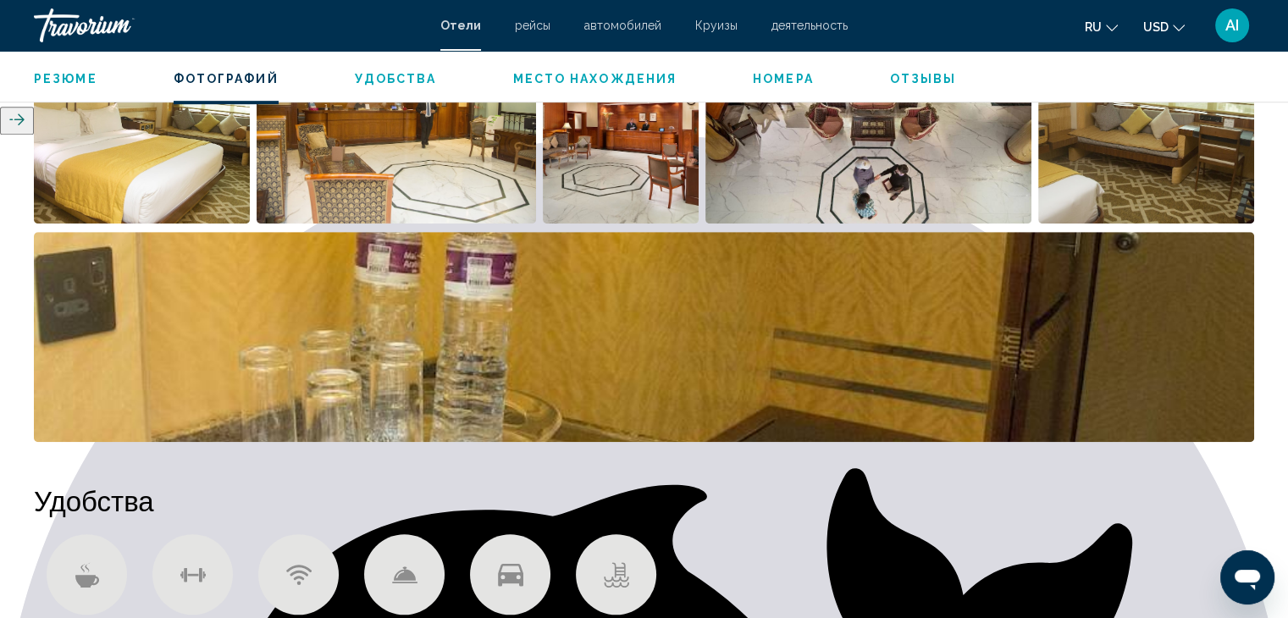
scroll to position [1014, 0]
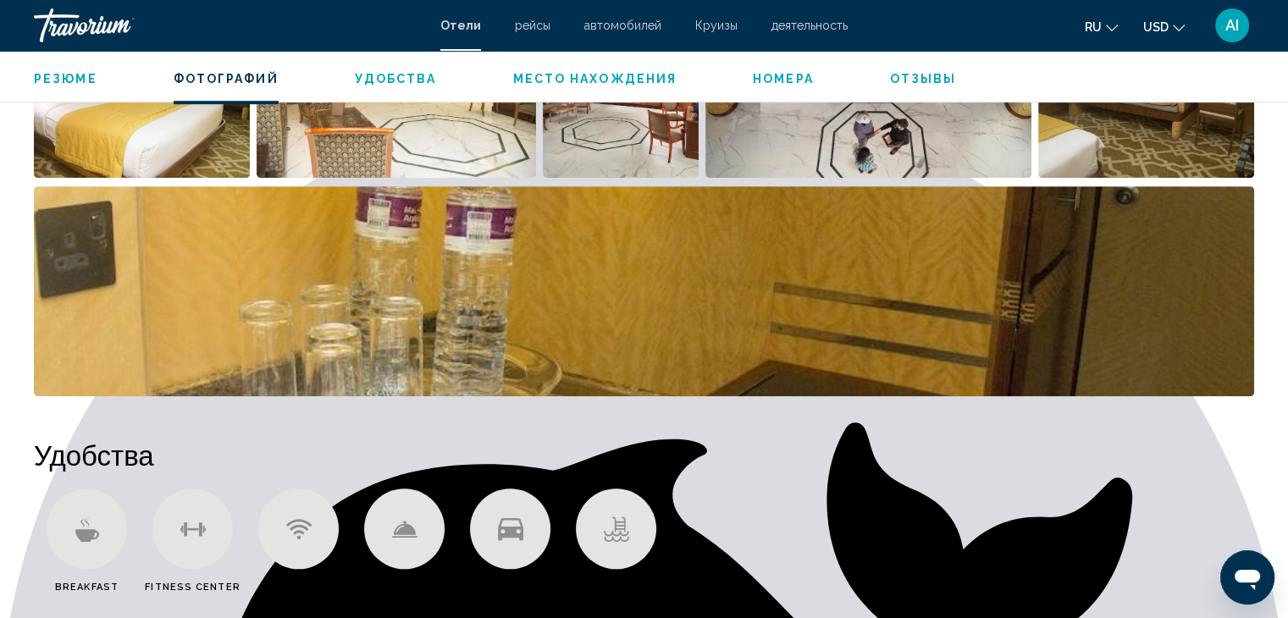
click at [1027, 315] on img "Open full-screen image slider" at bounding box center [644, 291] width 1221 height 210
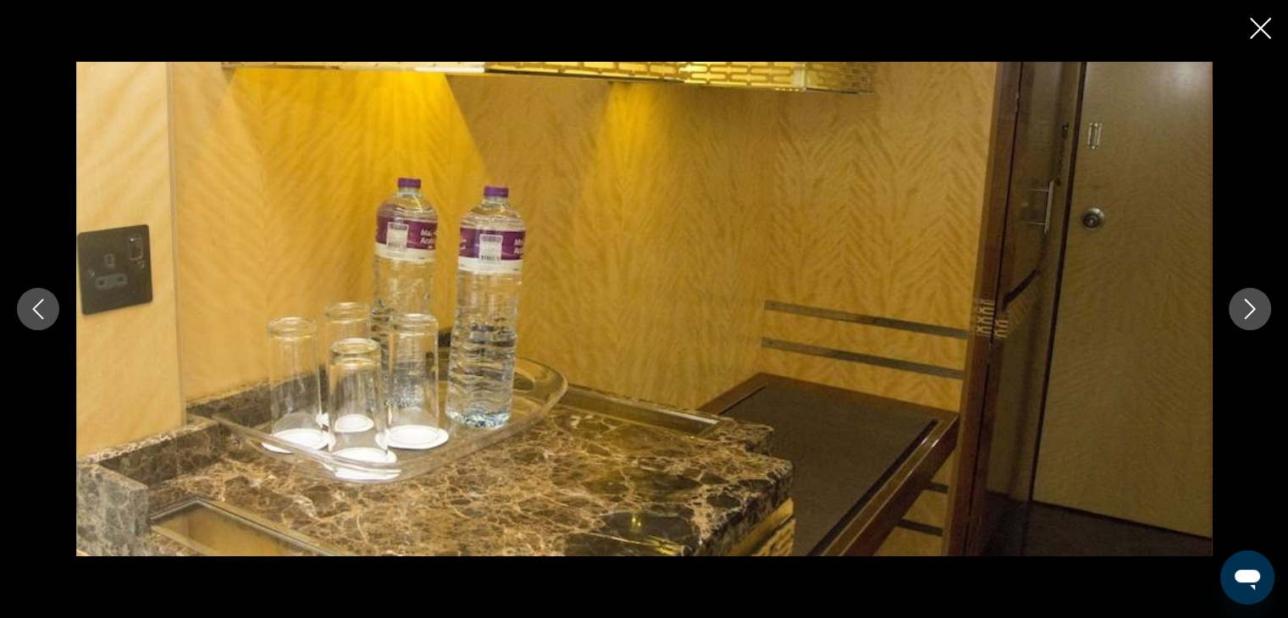
scroll to position [1268, 0]
click at [1257, 302] on icon "Next image" at bounding box center [1250, 309] width 20 height 20
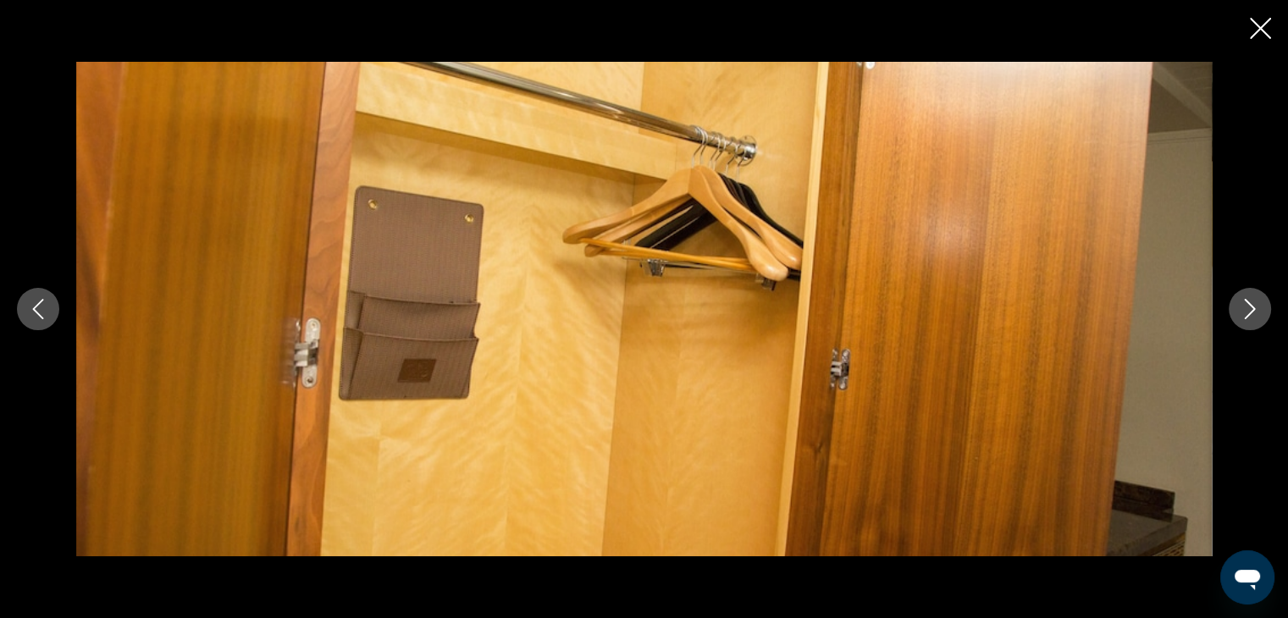
click at [1257, 302] on icon "Next image" at bounding box center [1250, 309] width 20 height 20
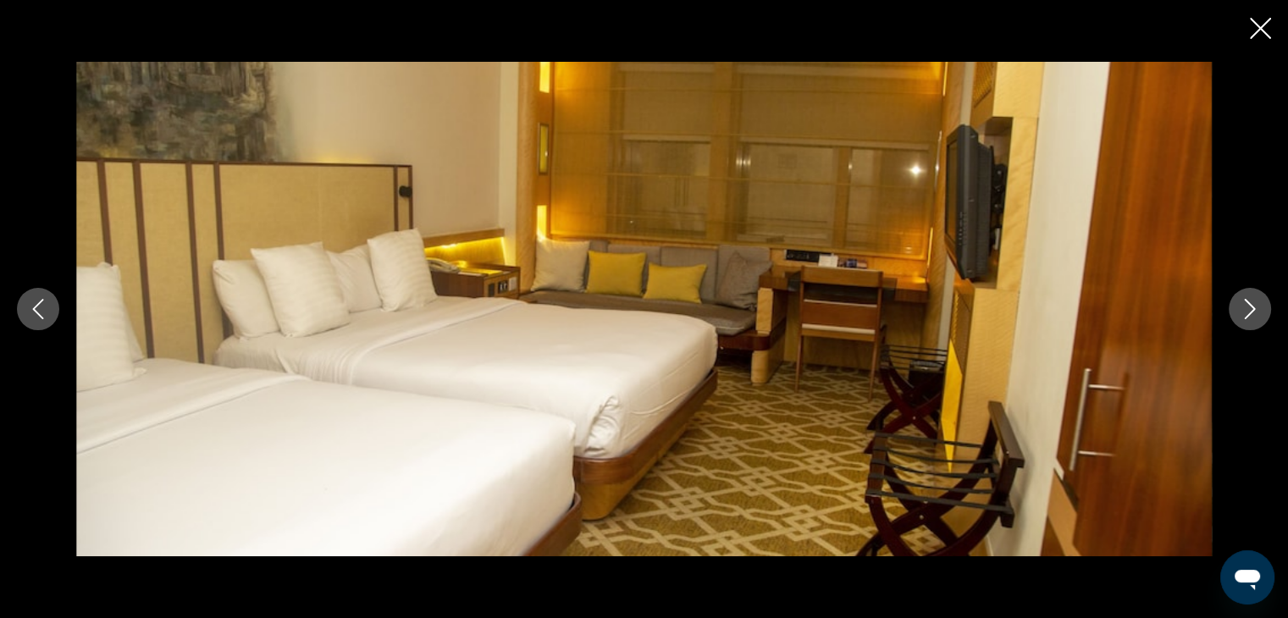
click at [1257, 302] on icon "Next image" at bounding box center [1250, 309] width 20 height 20
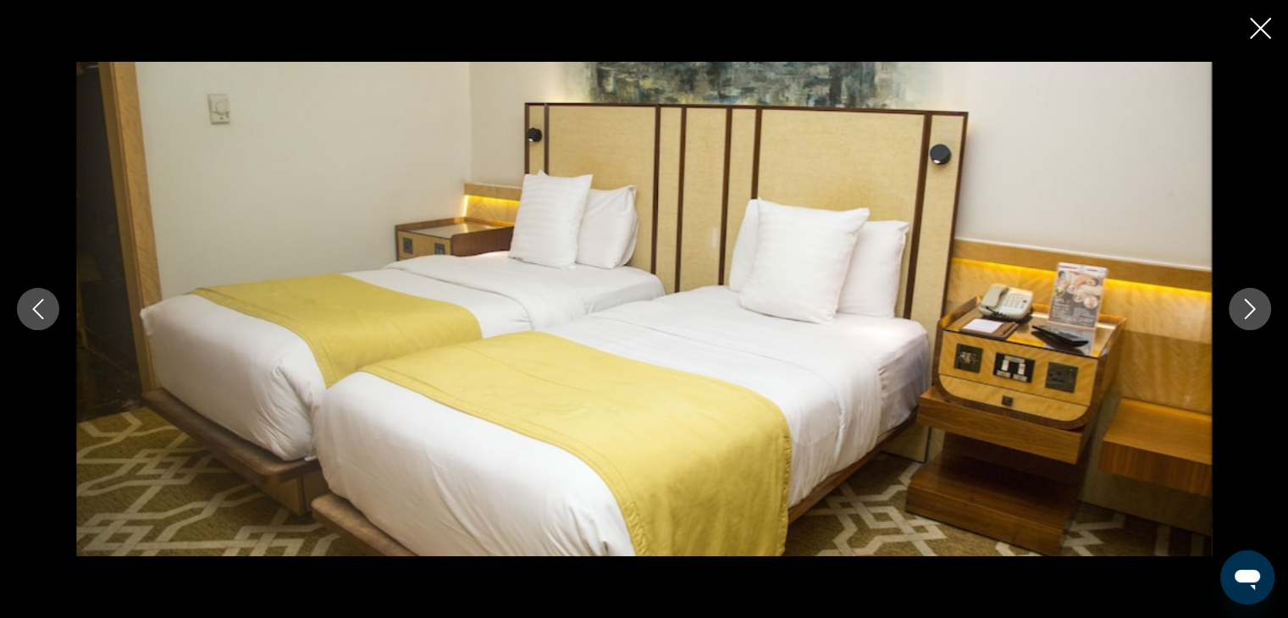
click at [1257, 302] on icon "Next image" at bounding box center [1250, 309] width 20 height 20
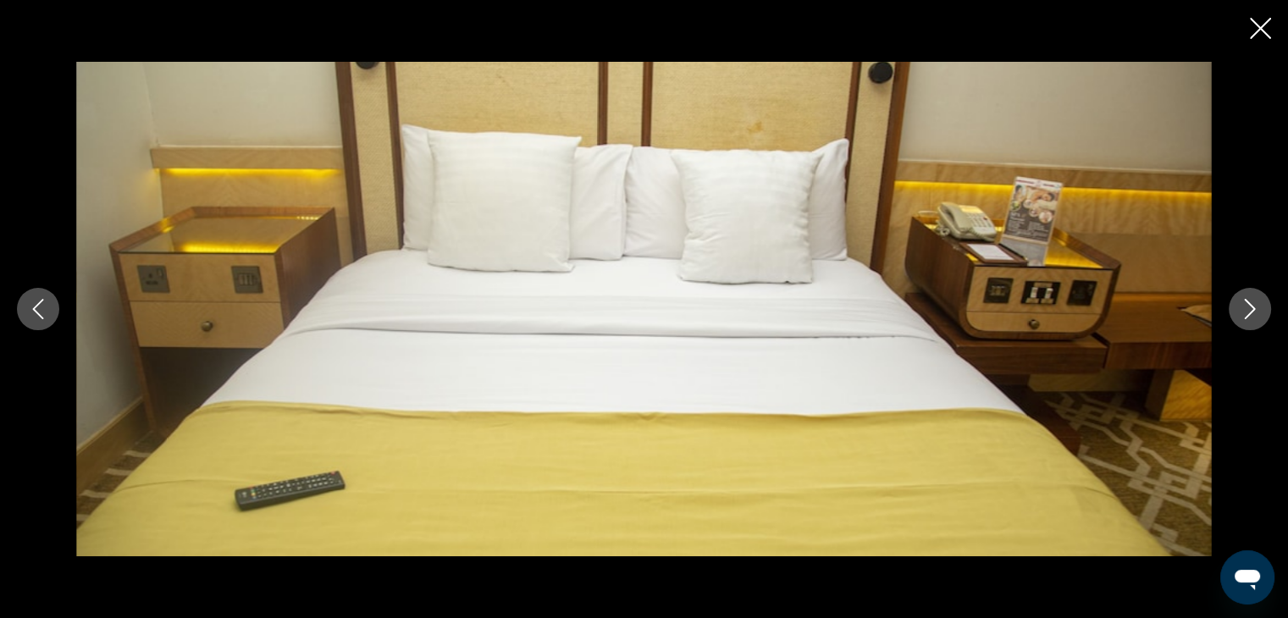
click at [1257, 302] on icon "Next image" at bounding box center [1250, 309] width 20 height 20
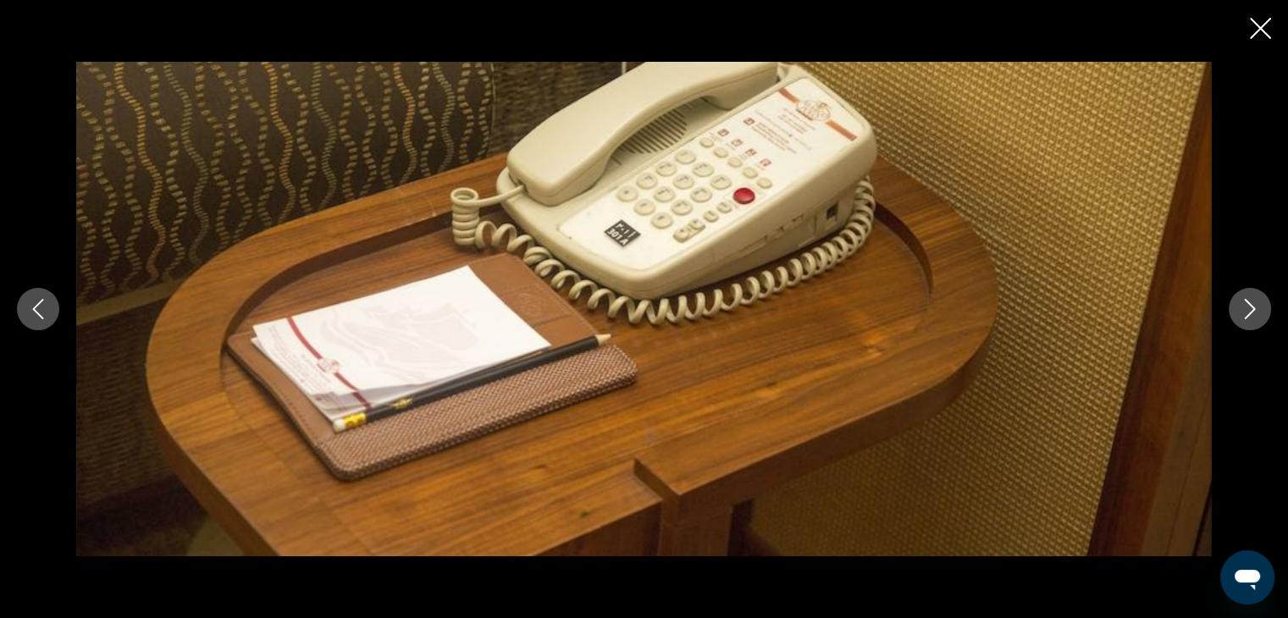
click at [1257, 302] on icon "Next image" at bounding box center [1250, 309] width 20 height 20
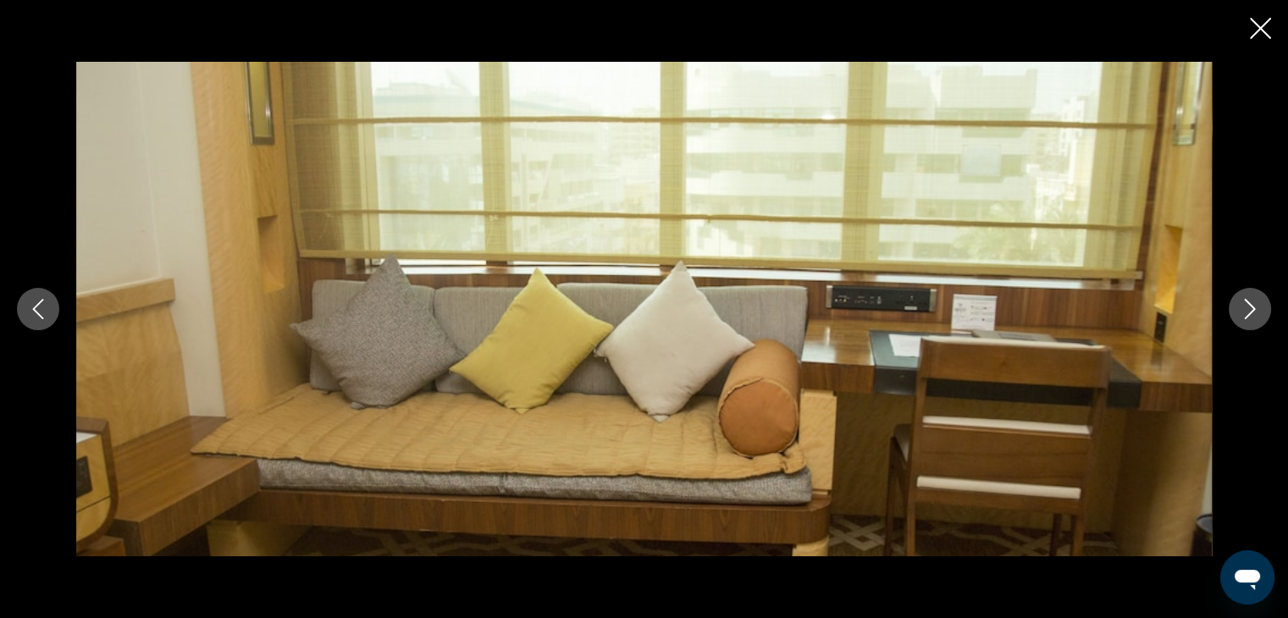
click at [1257, 302] on icon "Next image" at bounding box center [1250, 309] width 20 height 20
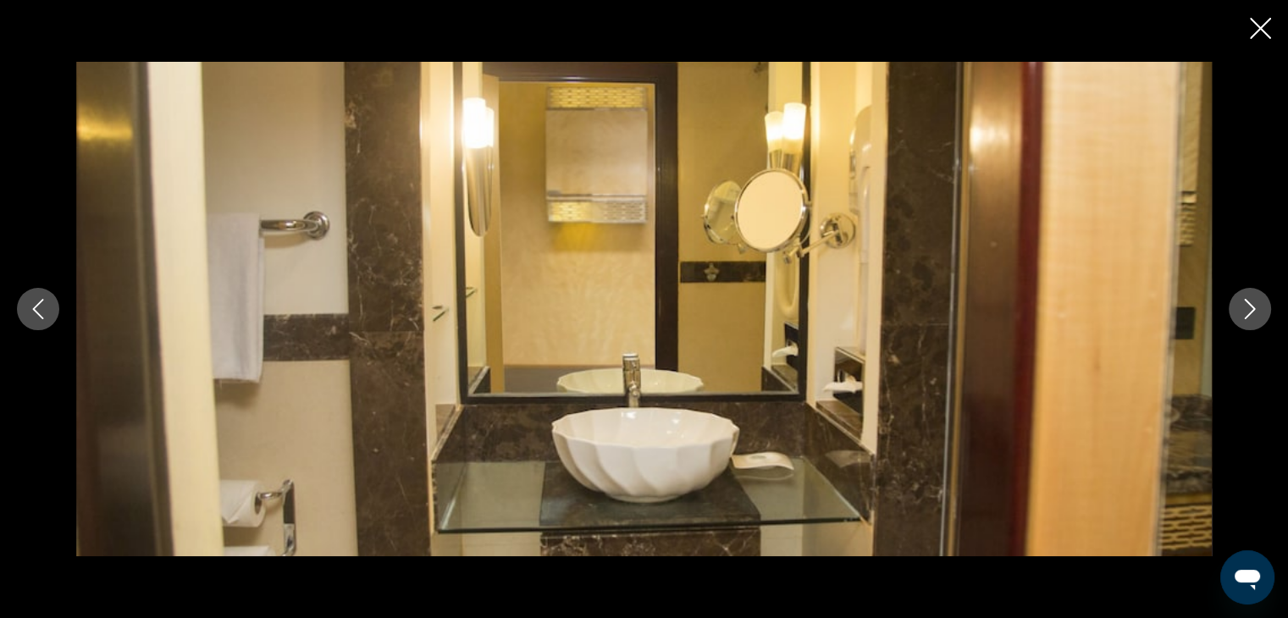
click at [1257, 302] on icon "Next image" at bounding box center [1250, 309] width 20 height 20
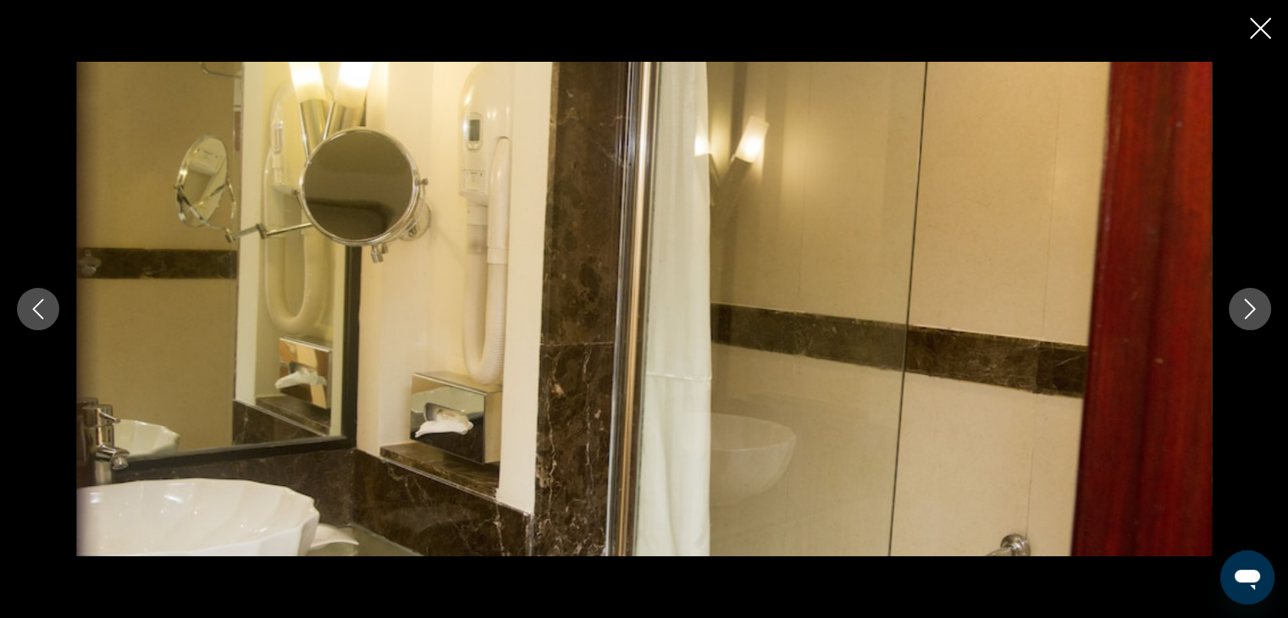
click at [1257, 302] on icon "Next image" at bounding box center [1250, 309] width 20 height 20
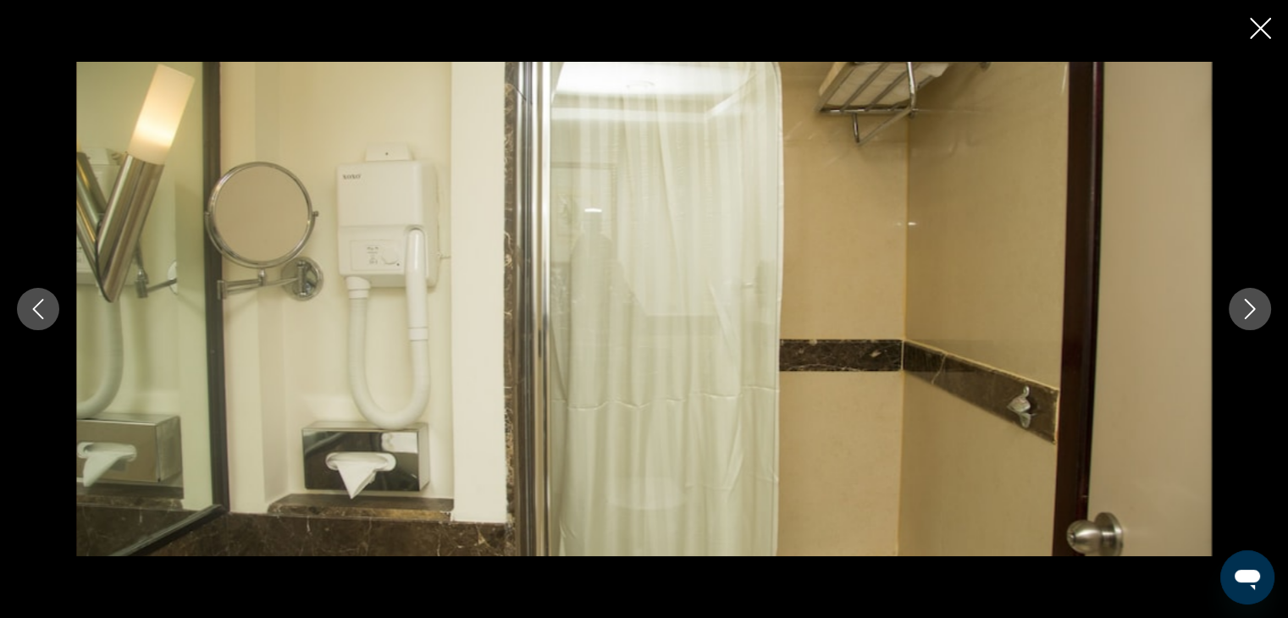
click at [1257, 302] on icon "Next image" at bounding box center [1250, 309] width 20 height 20
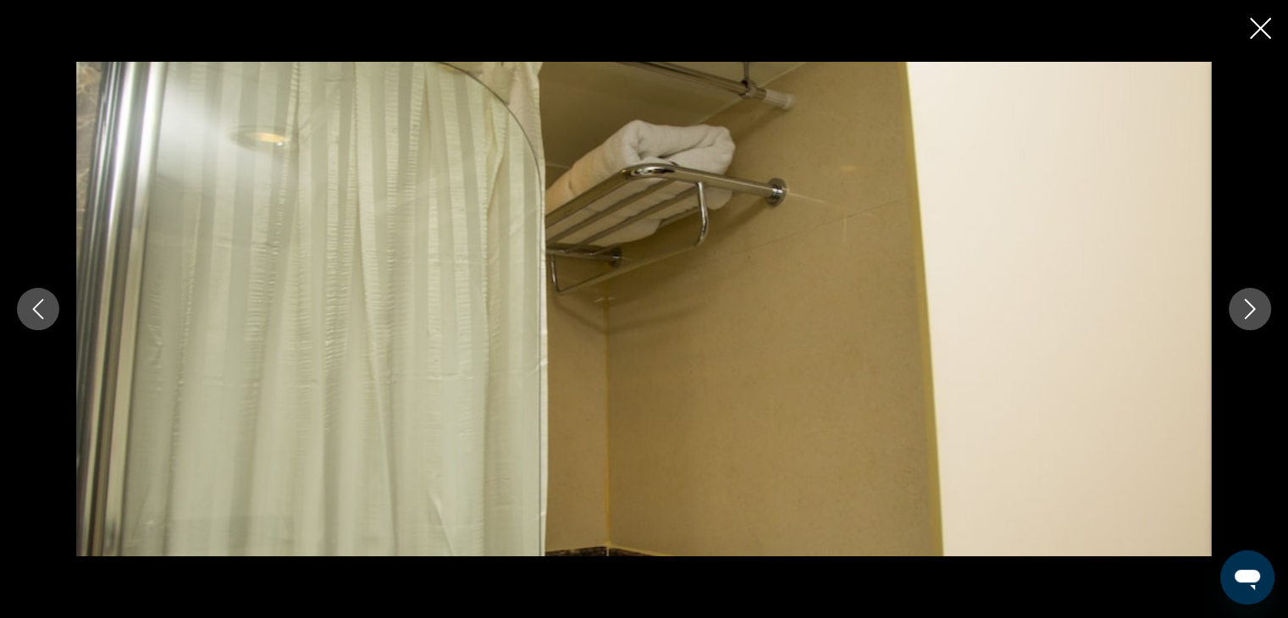
click at [1257, 302] on icon "Next image" at bounding box center [1250, 309] width 20 height 20
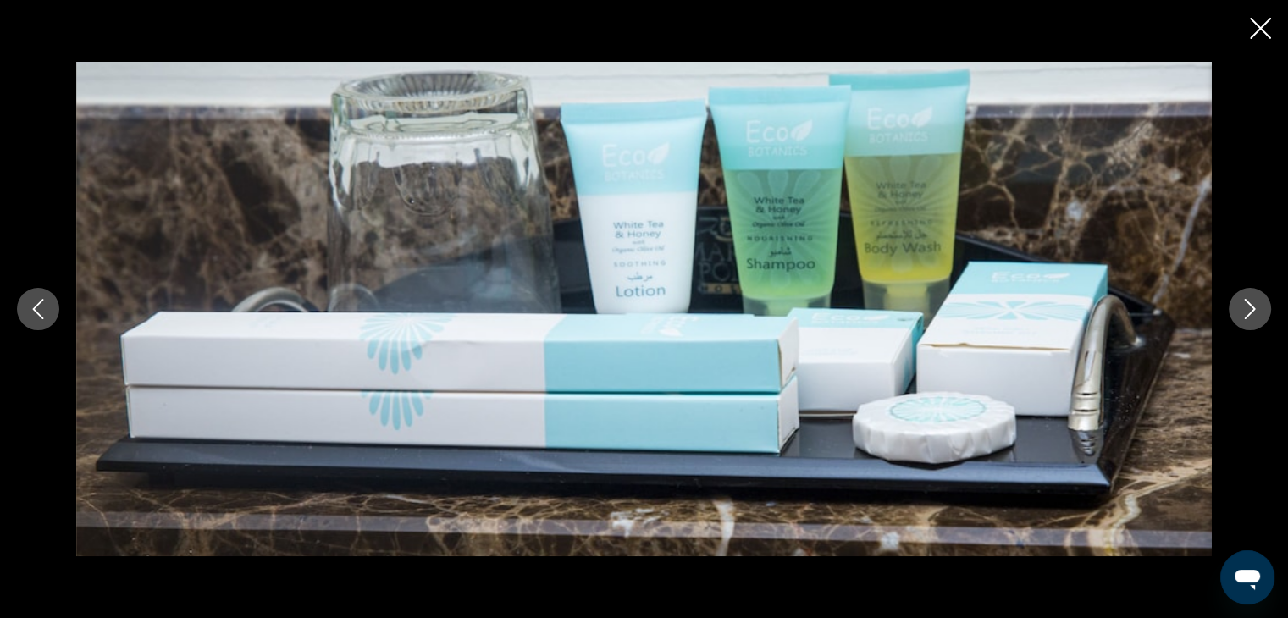
click at [1257, 302] on icon "Next image" at bounding box center [1250, 309] width 20 height 20
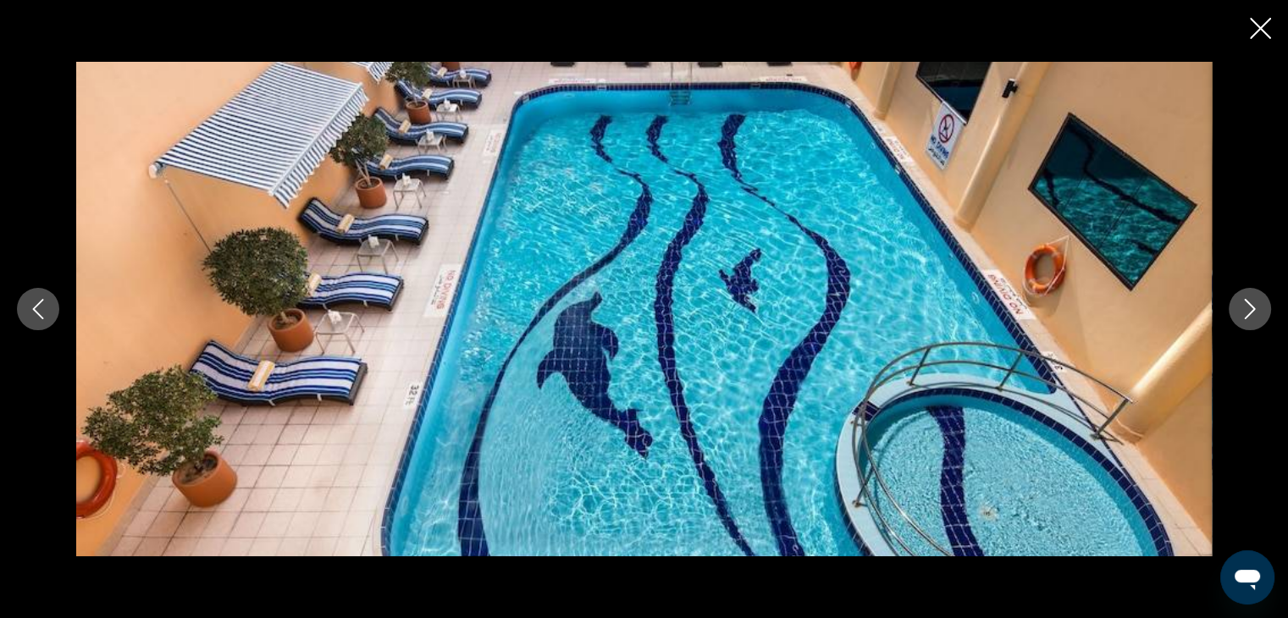
click at [1257, 302] on icon "Next image" at bounding box center [1250, 309] width 20 height 20
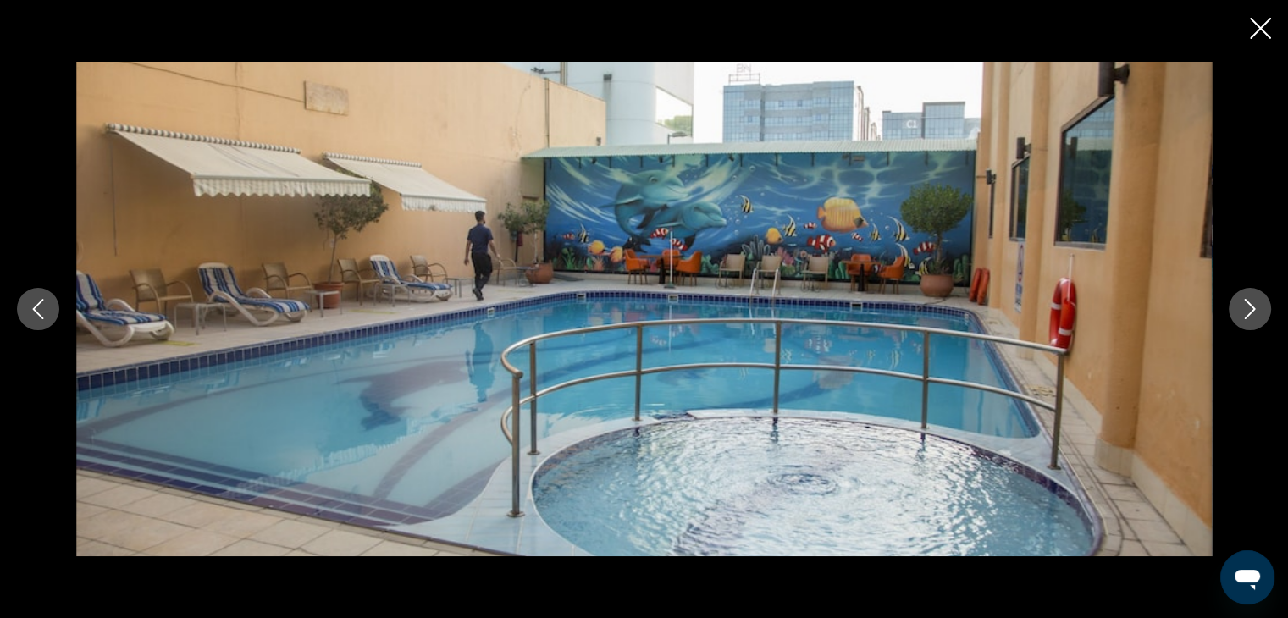
click at [1269, 19] on icon "Close slideshow" at bounding box center [1260, 28] width 21 height 21
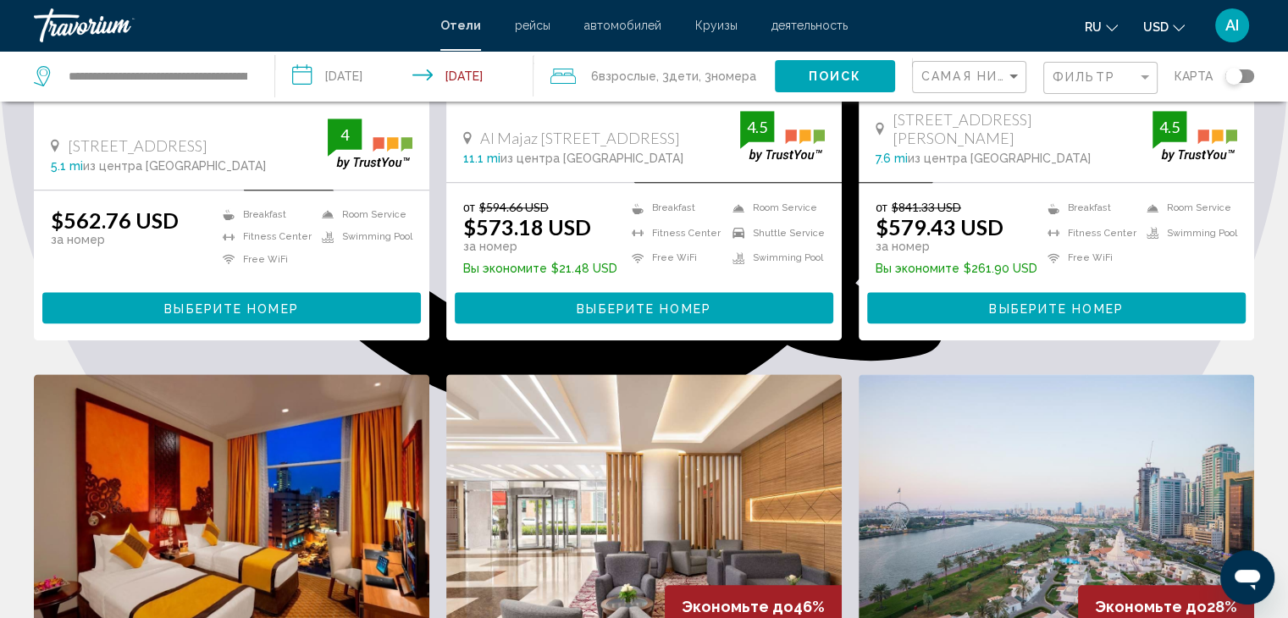
scroll to position [1440, 0]
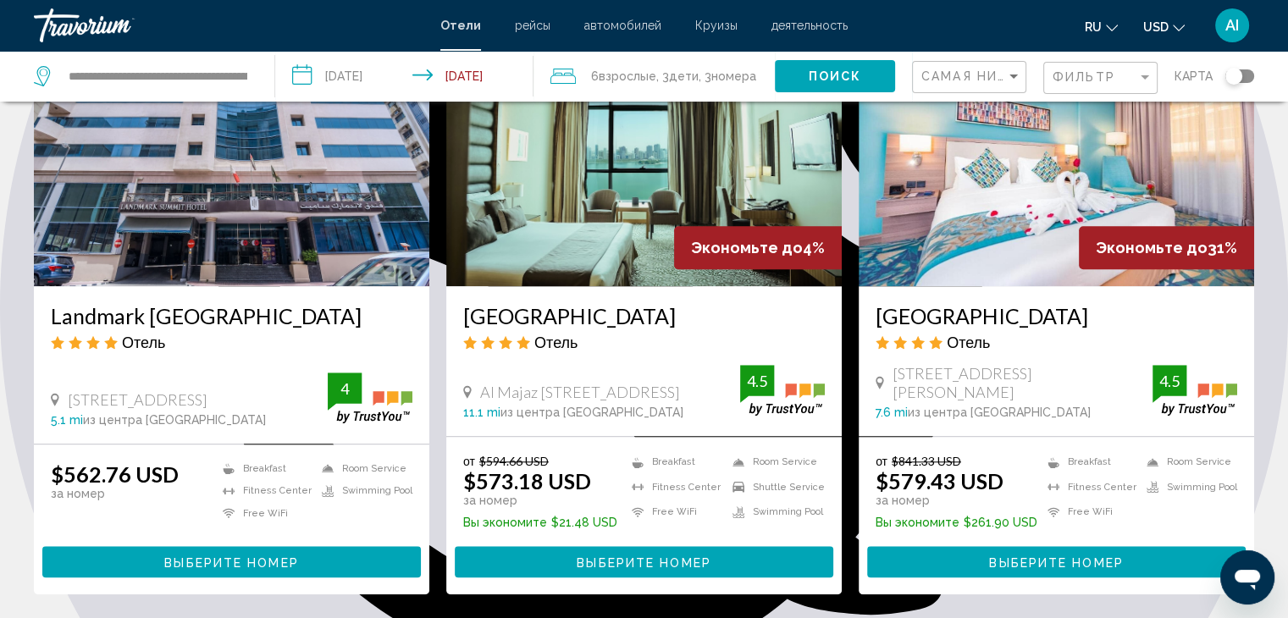
click at [596, 303] on h3 "Copthorne Hotel Sharjah" at bounding box center [644, 315] width 362 height 25
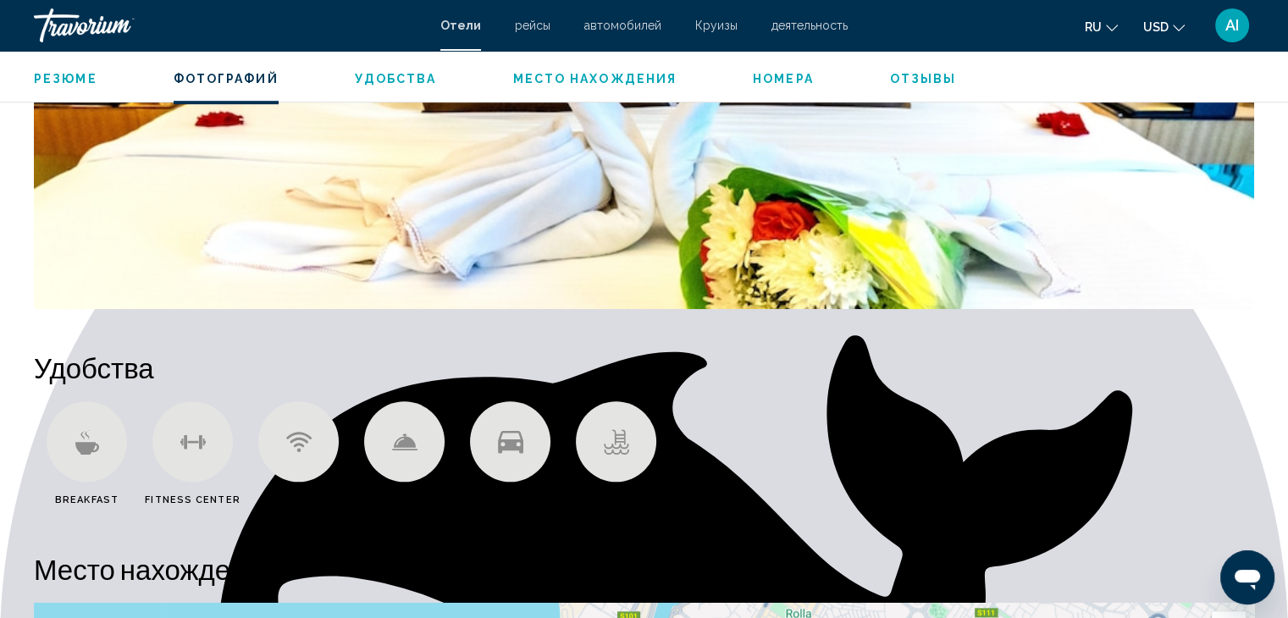
scroll to position [932, 0]
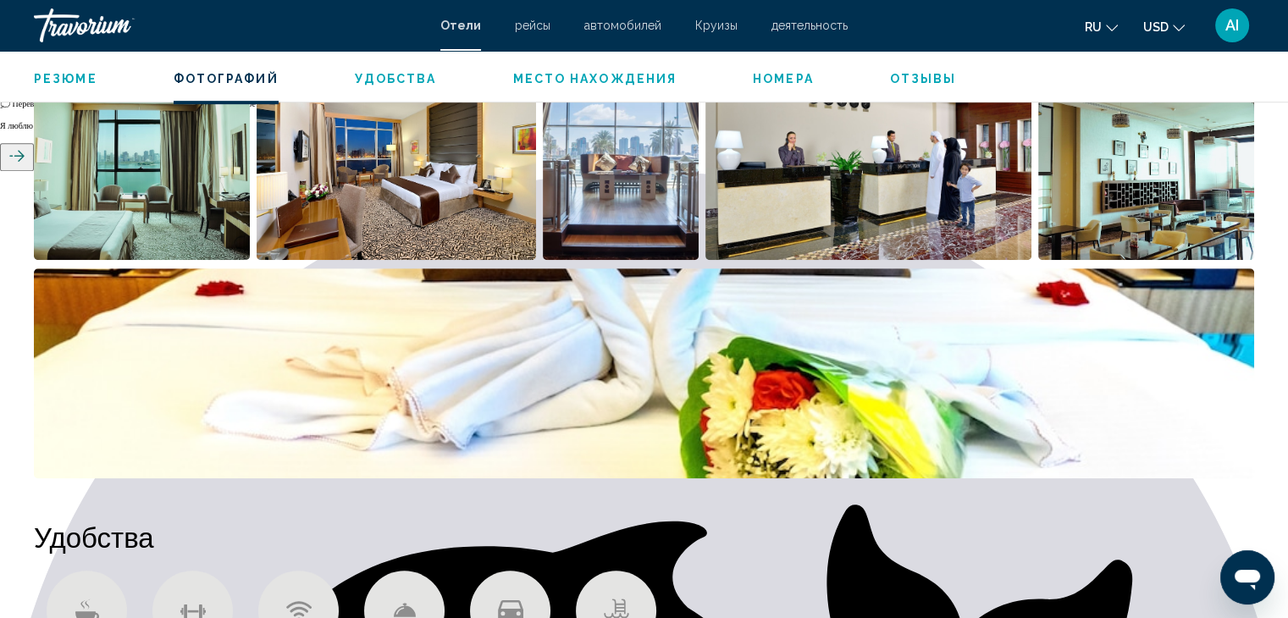
click at [850, 365] on img "Open full-screen image slider" at bounding box center [644, 374] width 1221 height 210
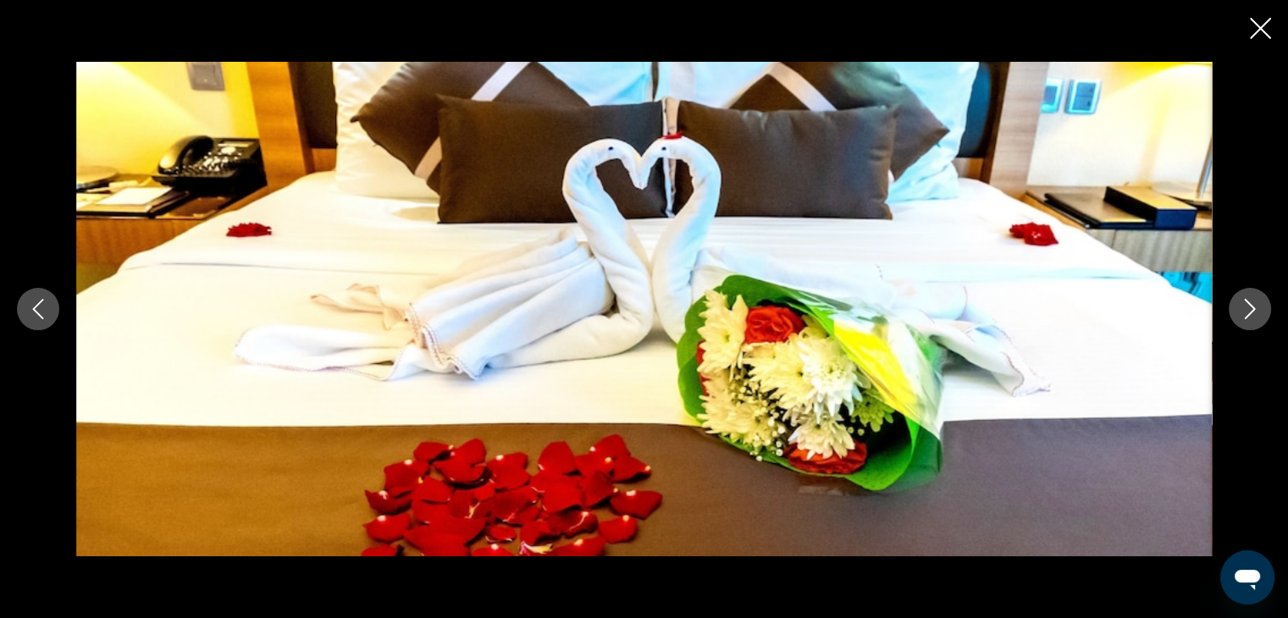
click at [1243, 312] on icon "Next image" at bounding box center [1250, 309] width 20 height 20
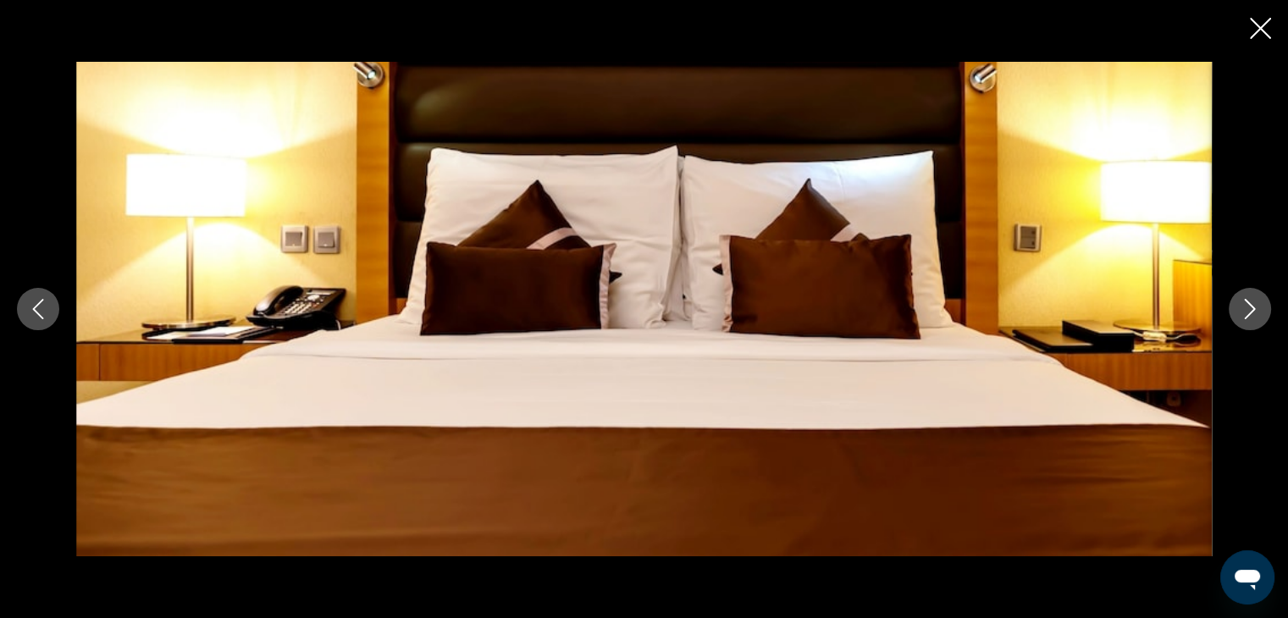
click at [1243, 312] on icon "Next image" at bounding box center [1250, 309] width 20 height 20
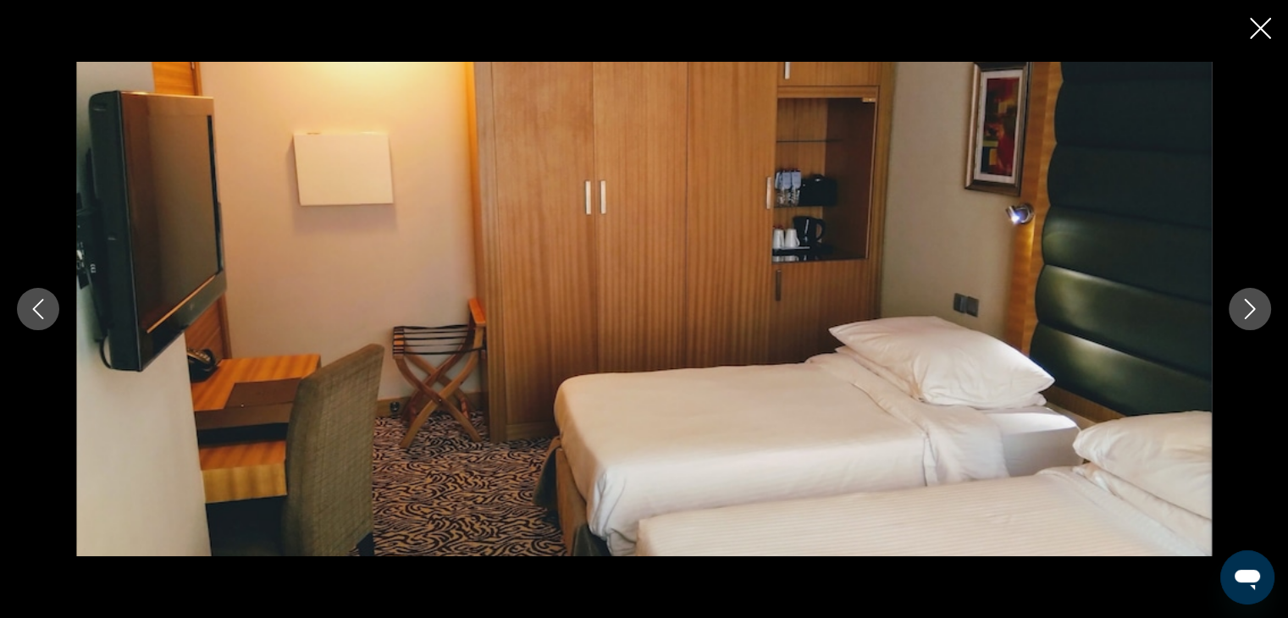
click at [1243, 312] on icon "Next image" at bounding box center [1250, 309] width 20 height 20
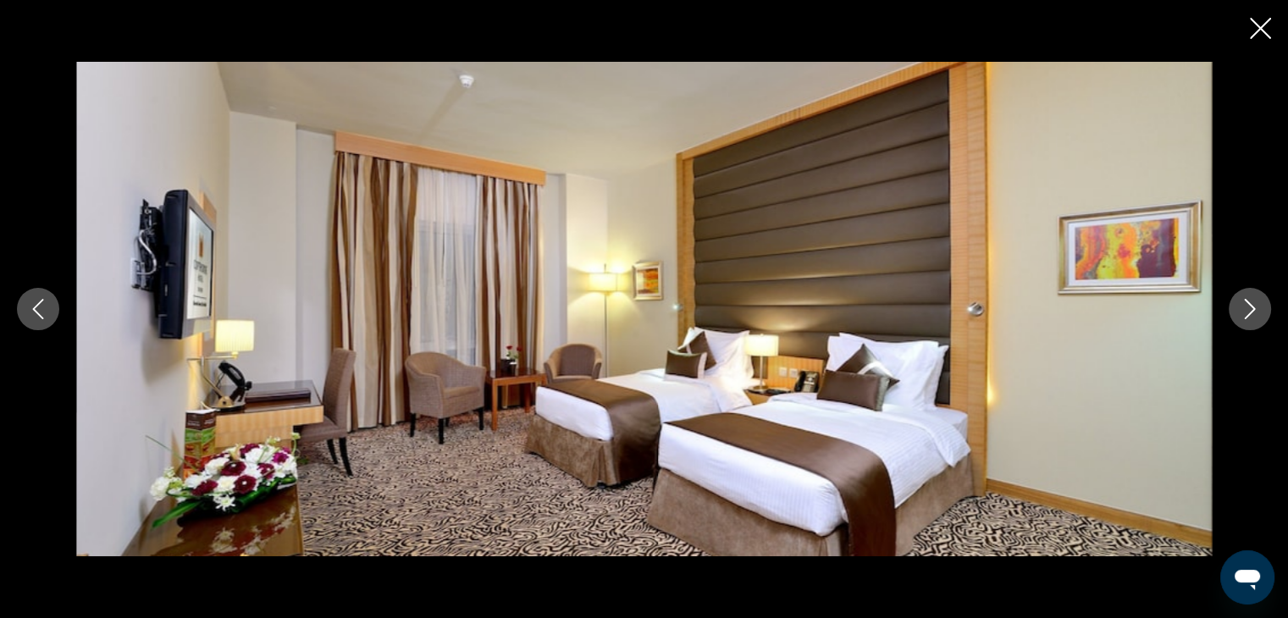
click at [1243, 312] on icon "Next image" at bounding box center [1250, 309] width 20 height 20
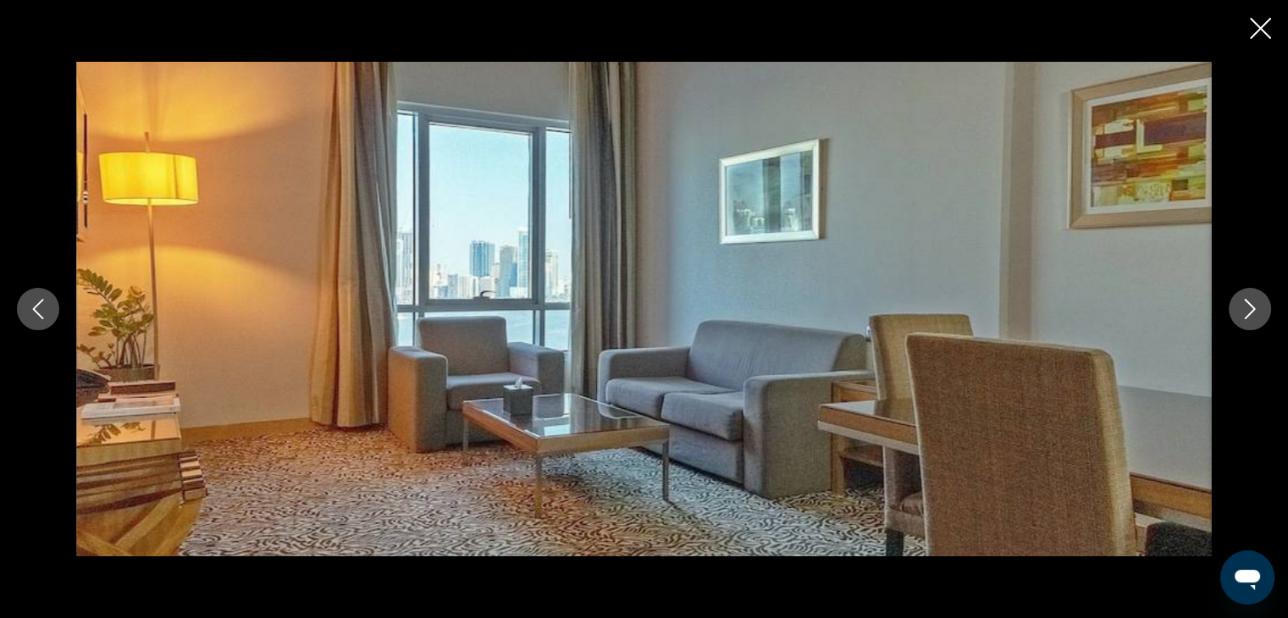
click at [1243, 312] on icon "Next image" at bounding box center [1250, 309] width 20 height 20
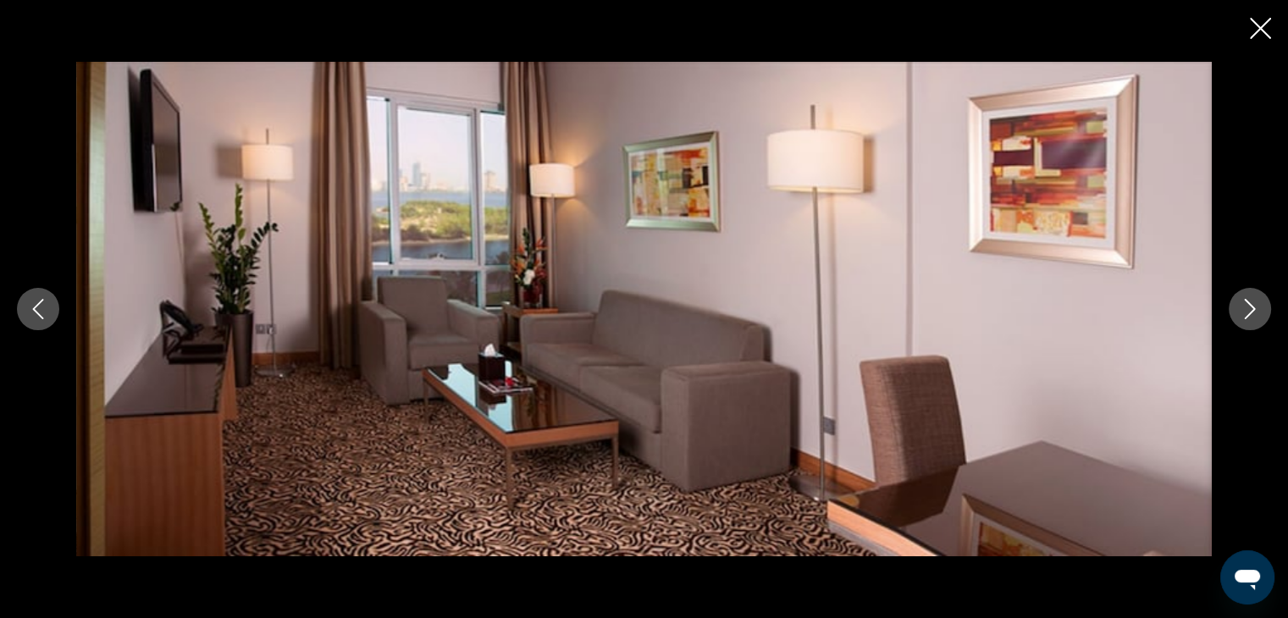
click at [1243, 312] on icon "Next image" at bounding box center [1250, 309] width 20 height 20
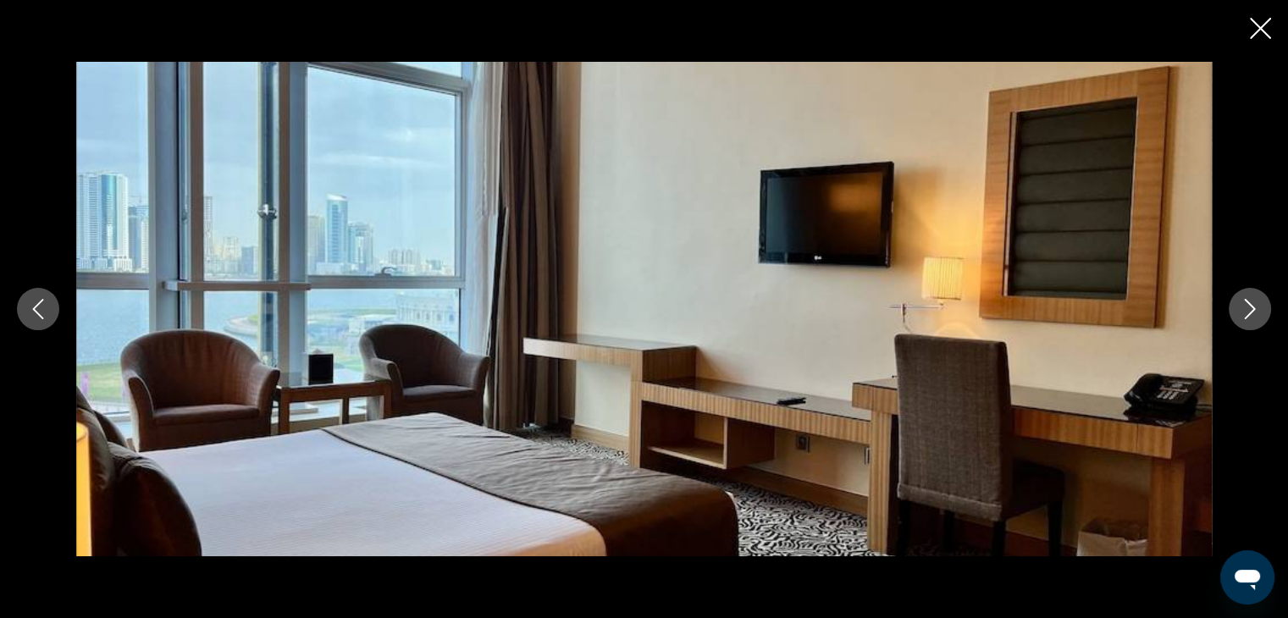
click at [1243, 312] on icon "Next image" at bounding box center [1250, 309] width 20 height 20
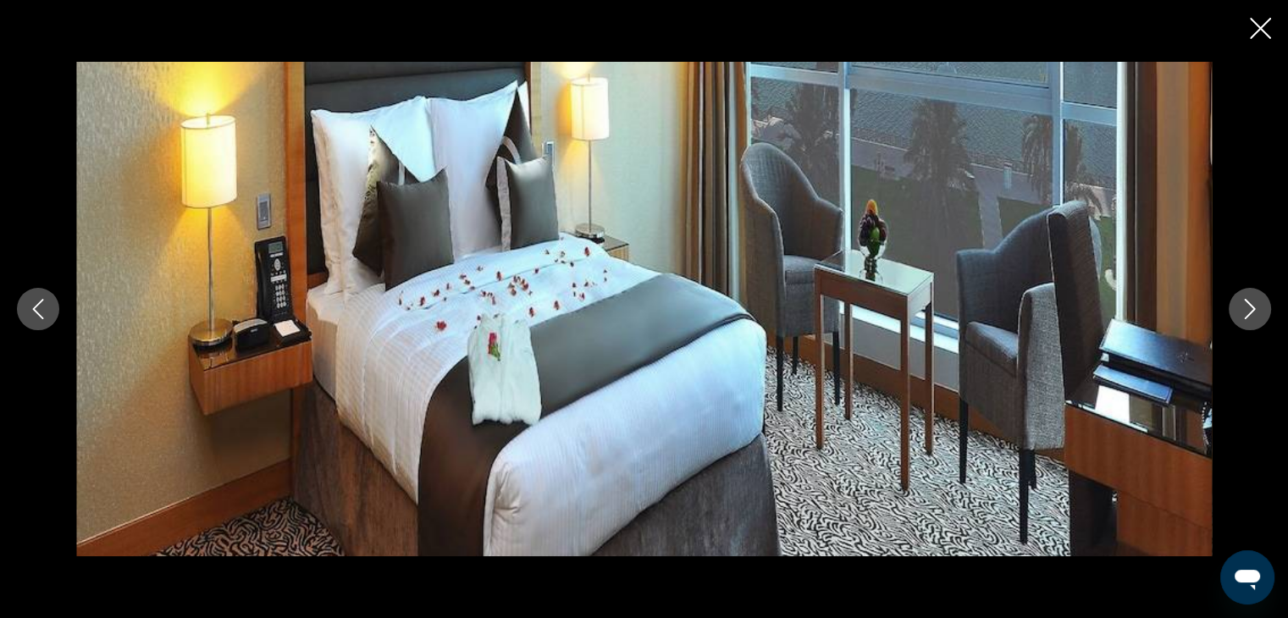
click at [1243, 312] on icon "Next image" at bounding box center [1250, 309] width 20 height 20
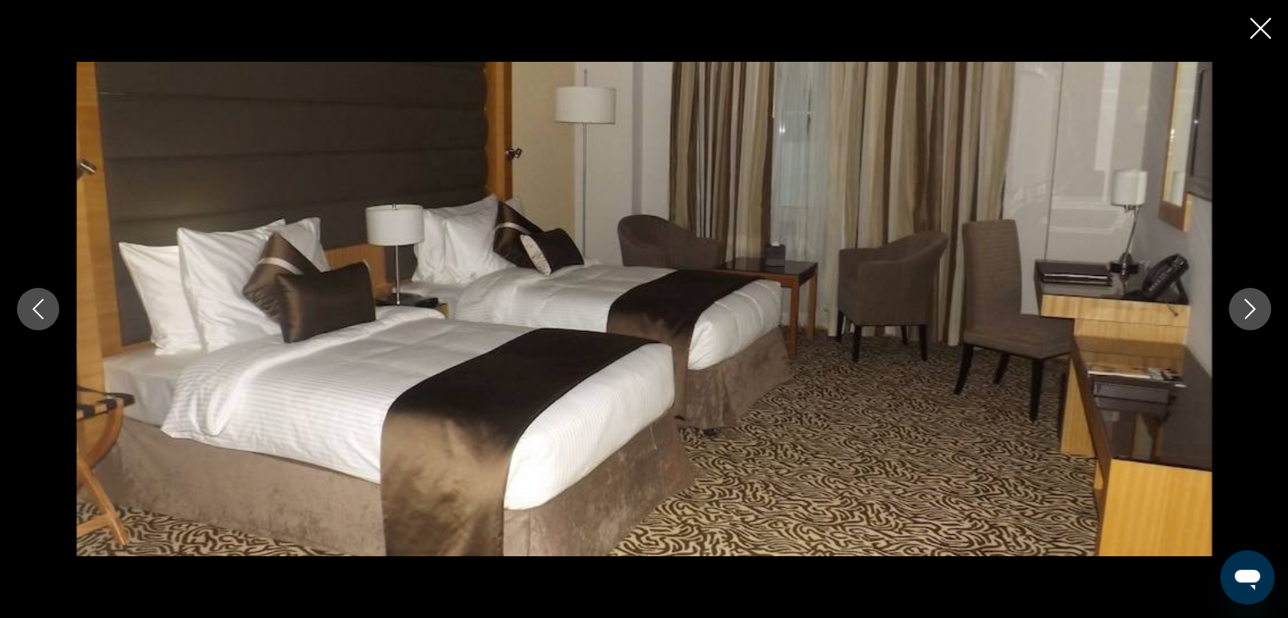
click at [1243, 312] on icon "Next image" at bounding box center [1250, 309] width 20 height 20
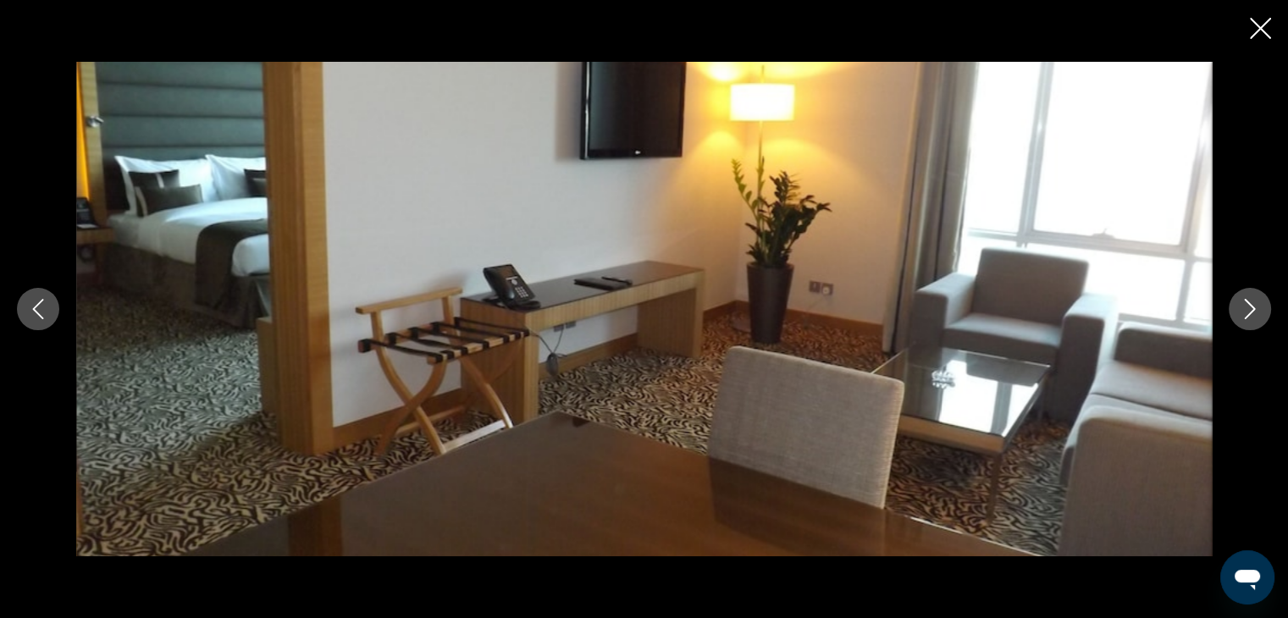
click at [1243, 312] on icon "Next image" at bounding box center [1250, 309] width 20 height 20
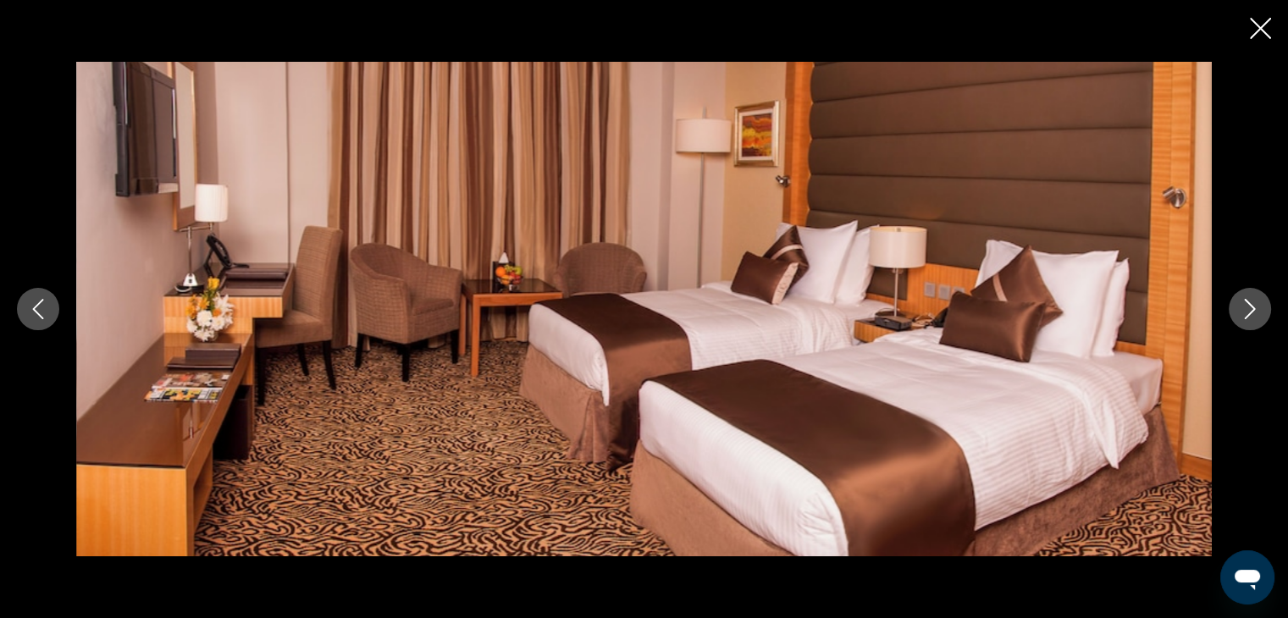
click at [1243, 312] on icon "Next image" at bounding box center [1250, 309] width 20 height 20
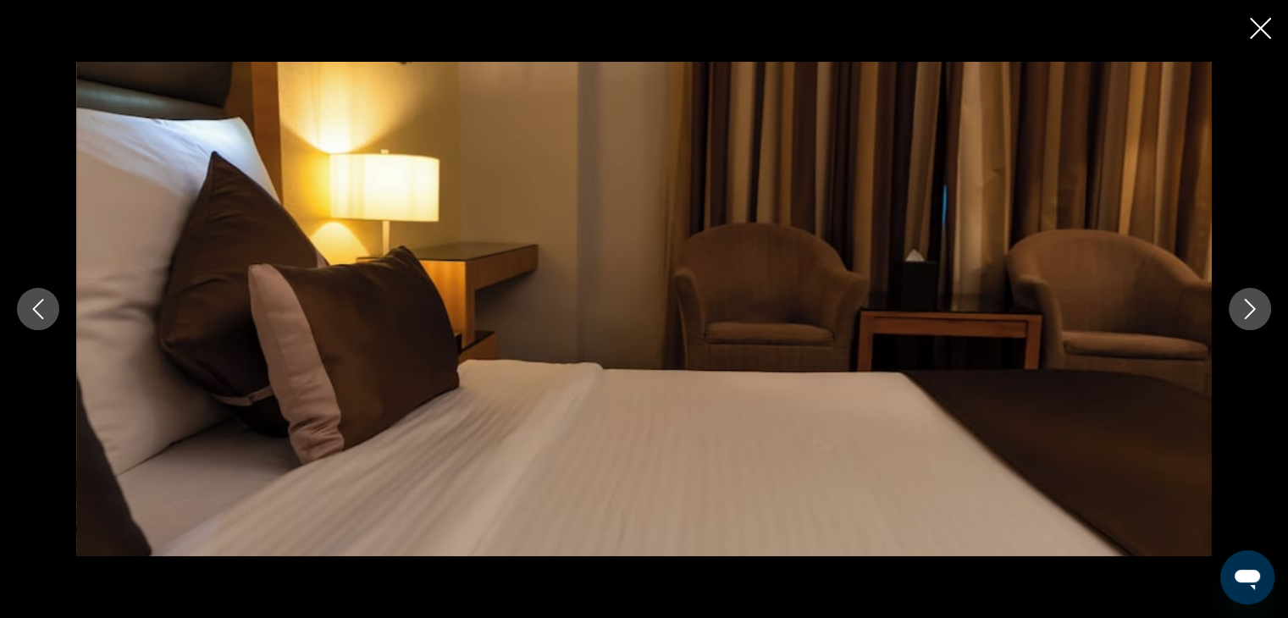
click at [1243, 312] on icon "Next image" at bounding box center [1250, 309] width 20 height 20
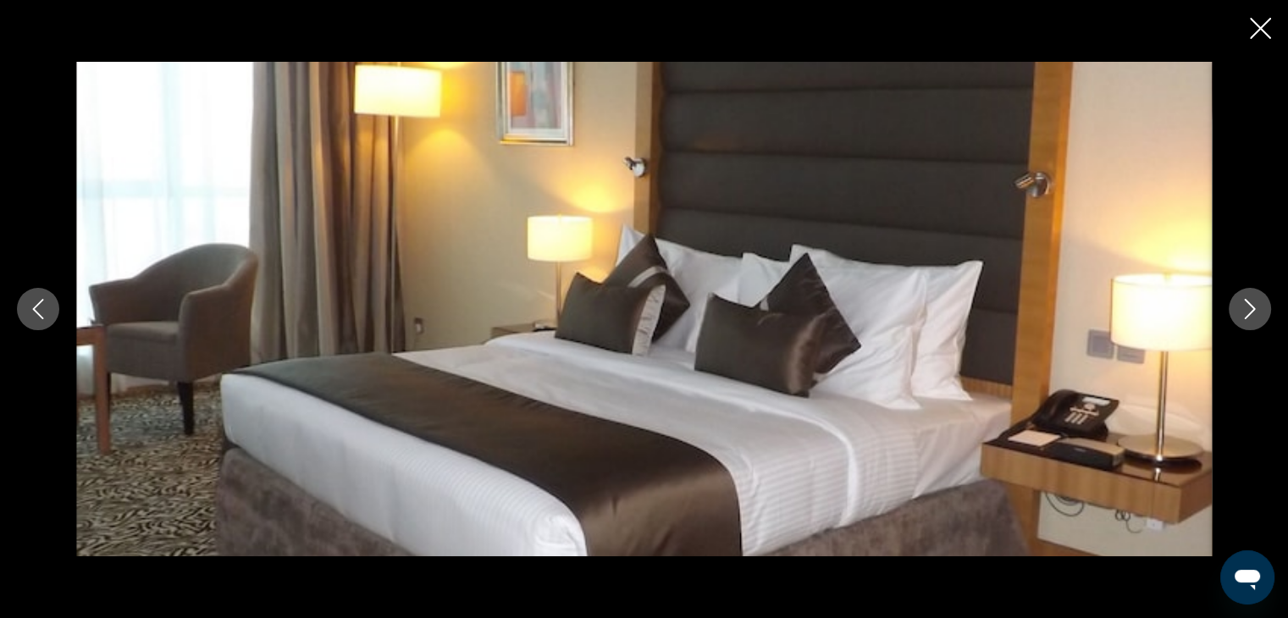
click at [1243, 312] on icon "Next image" at bounding box center [1250, 309] width 20 height 20
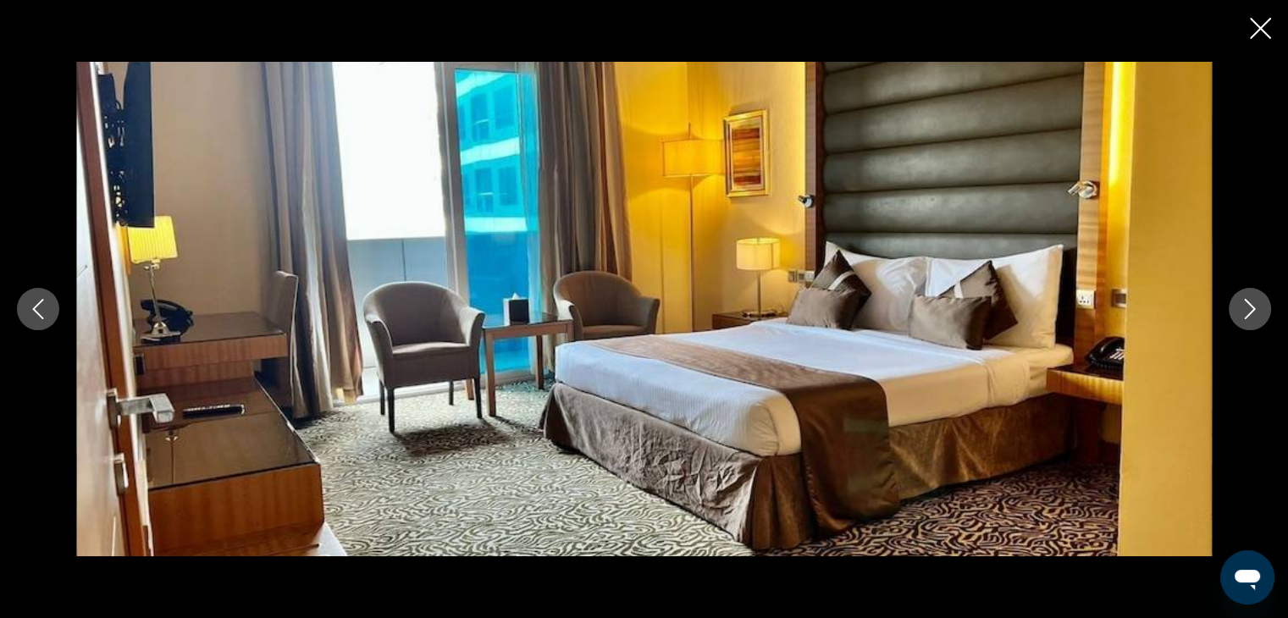
click at [1243, 312] on icon "Next image" at bounding box center [1250, 309] width 20 height 20
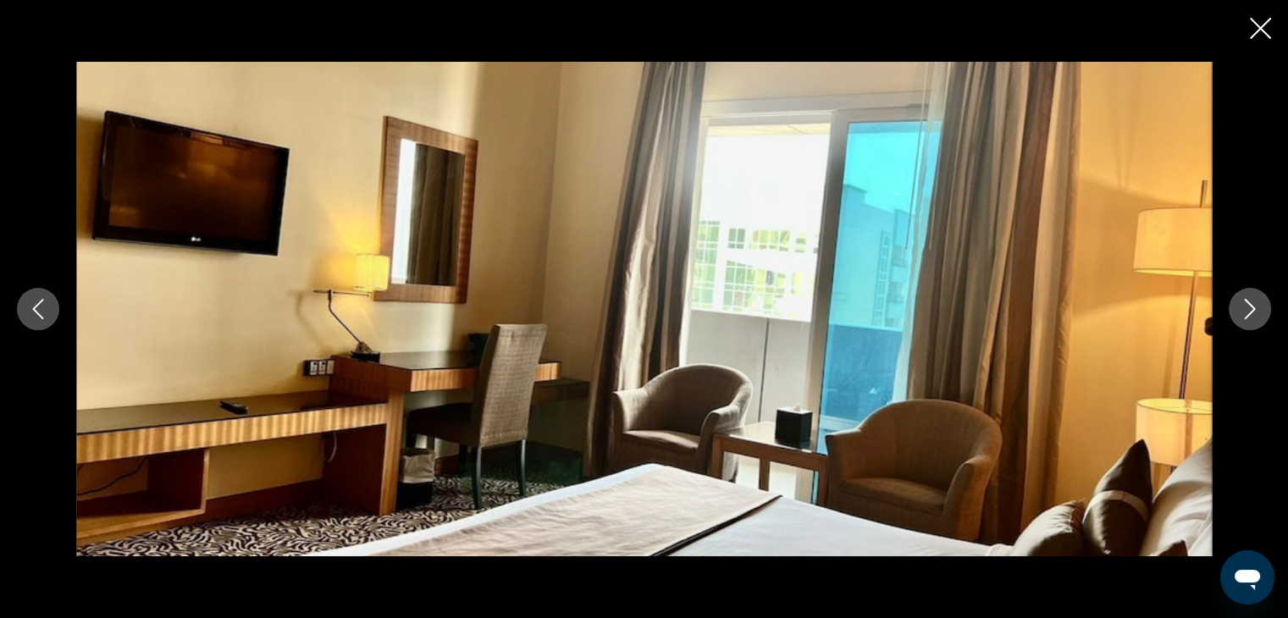
click at [1243, 312] on icon "Next image" at bounding box center [1250, 309] width 20 height 20
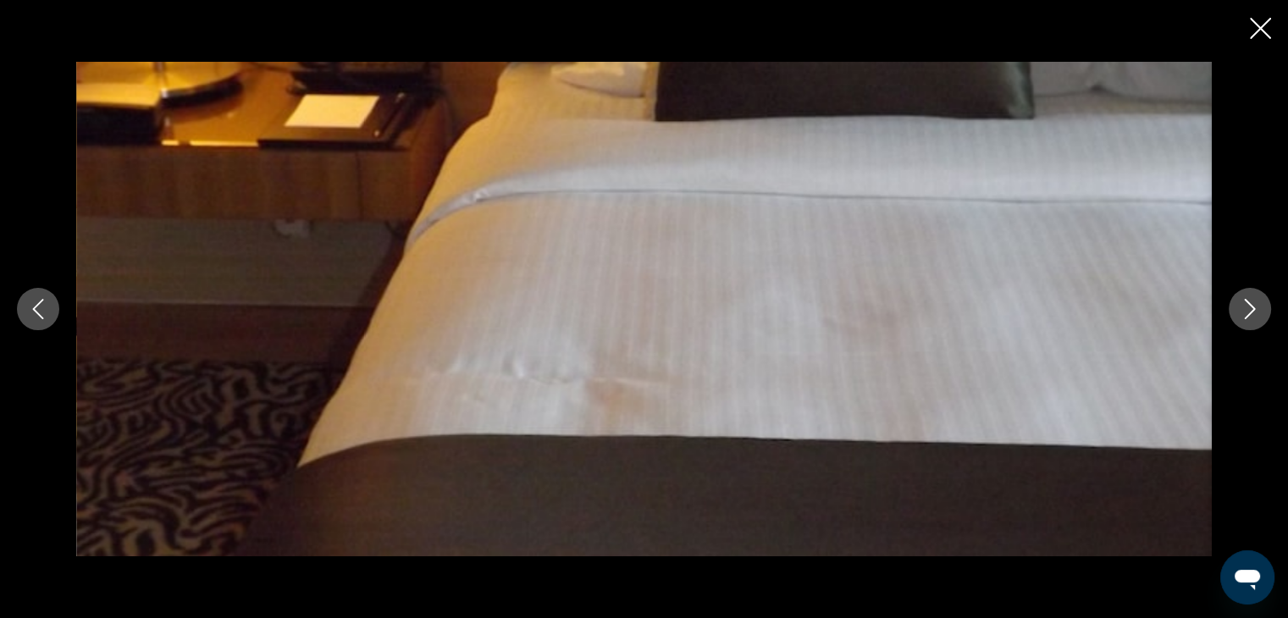
click at [1243, 312] on icon "Next image" at bounding box center [1250, 309] width 20 height 20
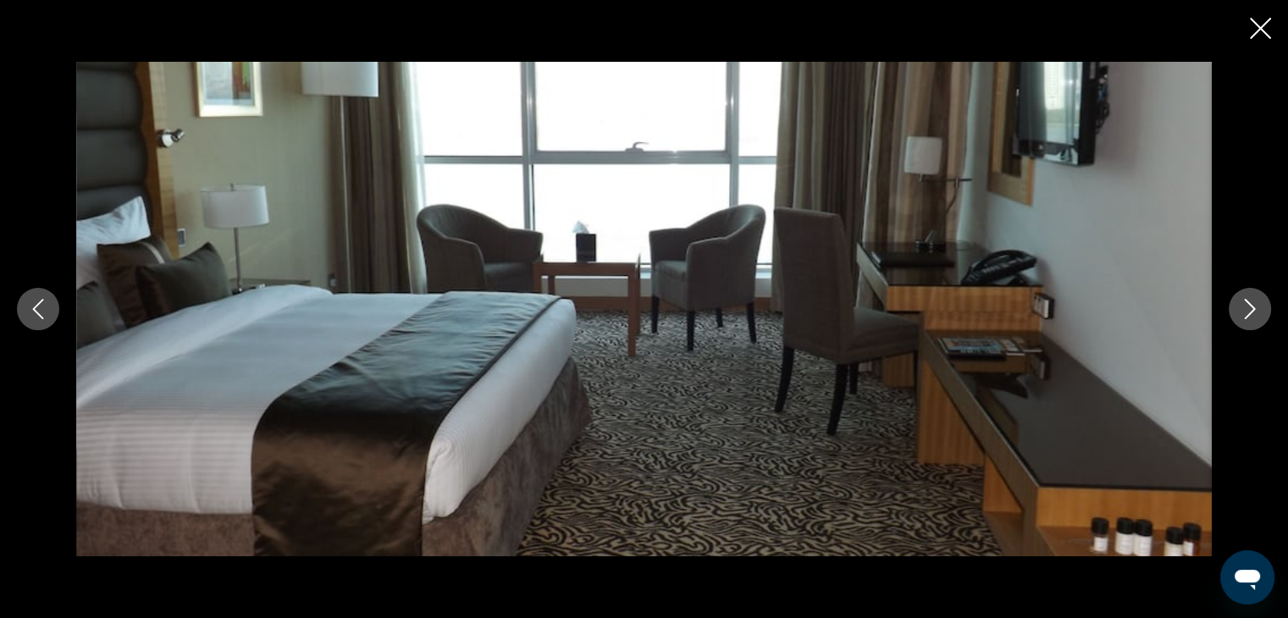
click at [1243, 312] on icon "Next image" at bounding box center [1250, 309] width 20 height 20
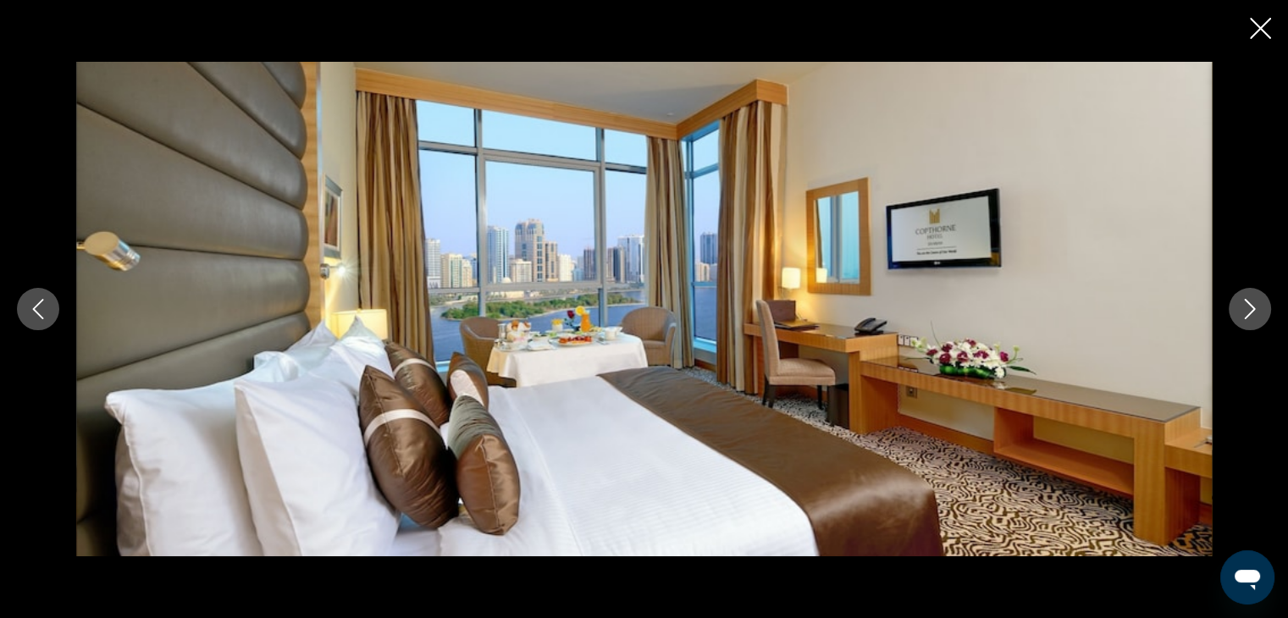
click at [1243, 312] on icon "Next image" at bounding box center [1250, 309] width 20 height 20
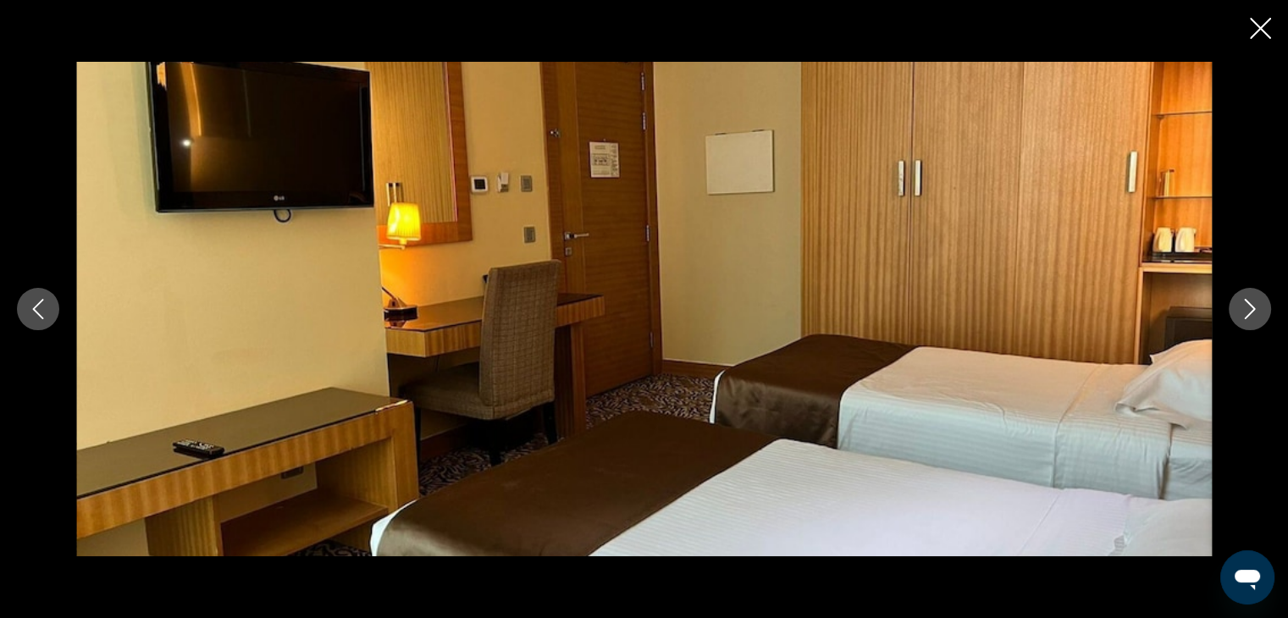
click at [1243, 312] on icon "Next image" at bounding box center [1250, 309] width 20 height 20
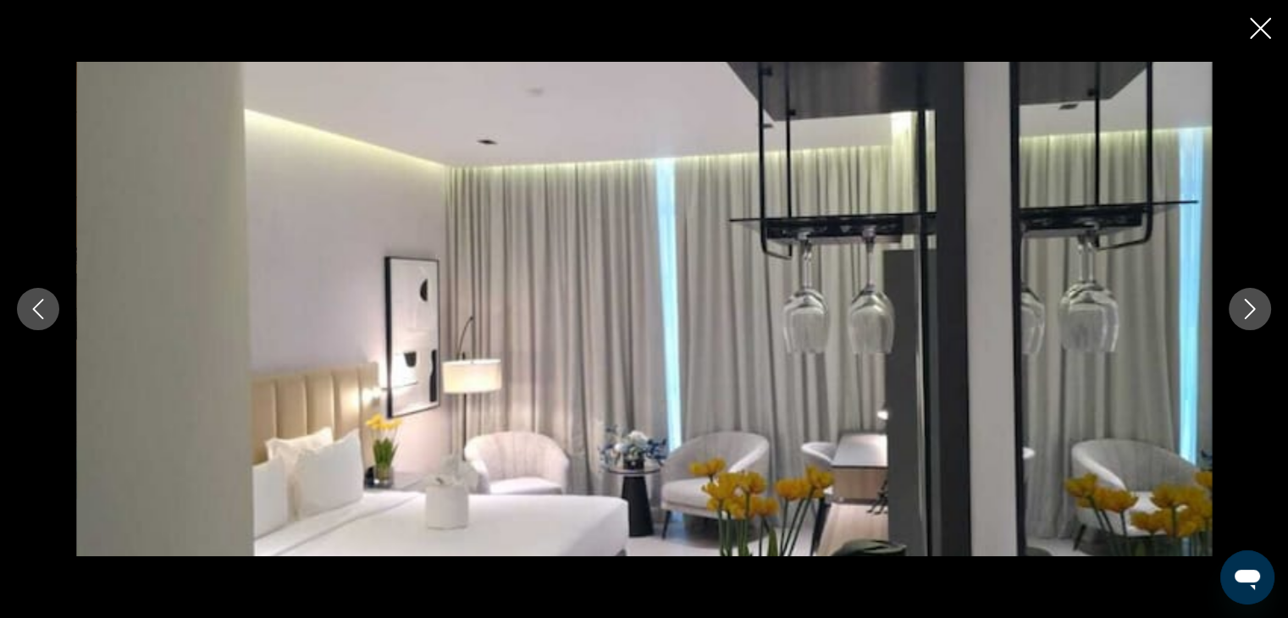
click at [1243, 312] on icon "Next image" at bounding box center [1250, 309] width 20 height 20
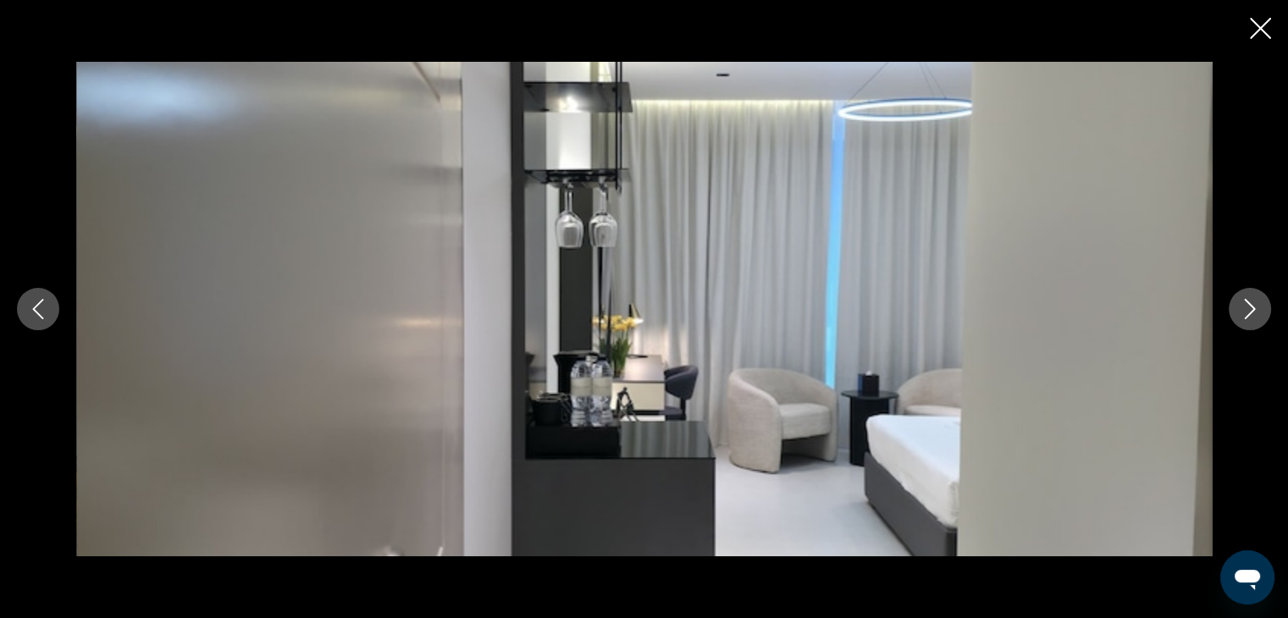
click at [1243, 312] on icon "Next image" at bounding box center [1250, 309] width 20 height 20
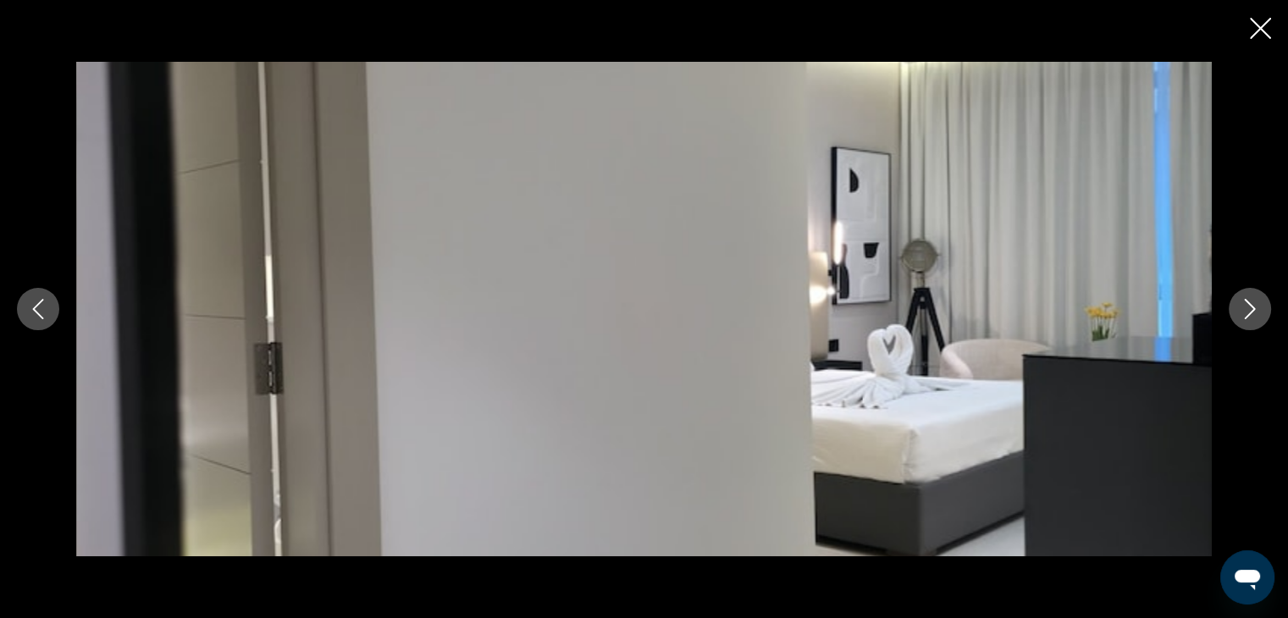
click at [1243, 312] on icon "Next image" at bounding box center [1250, 309] width 20 height 20
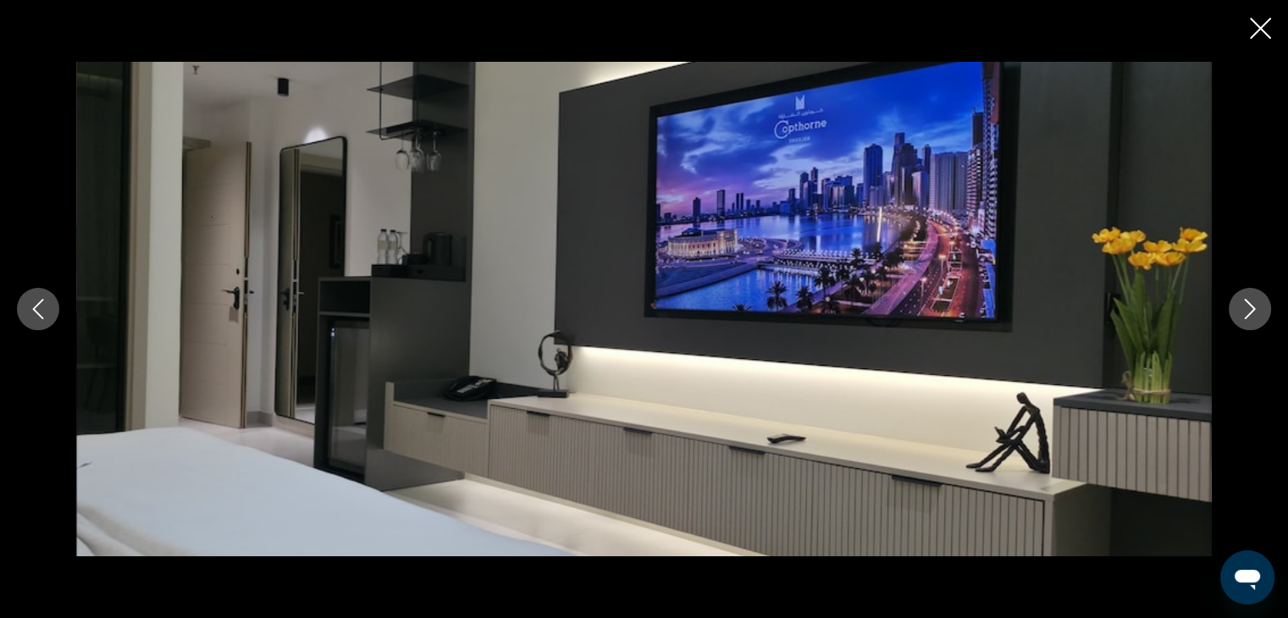
click at [1243, 312] on icon "Next image" at bounding box center [1250, 309] width 20 height 20
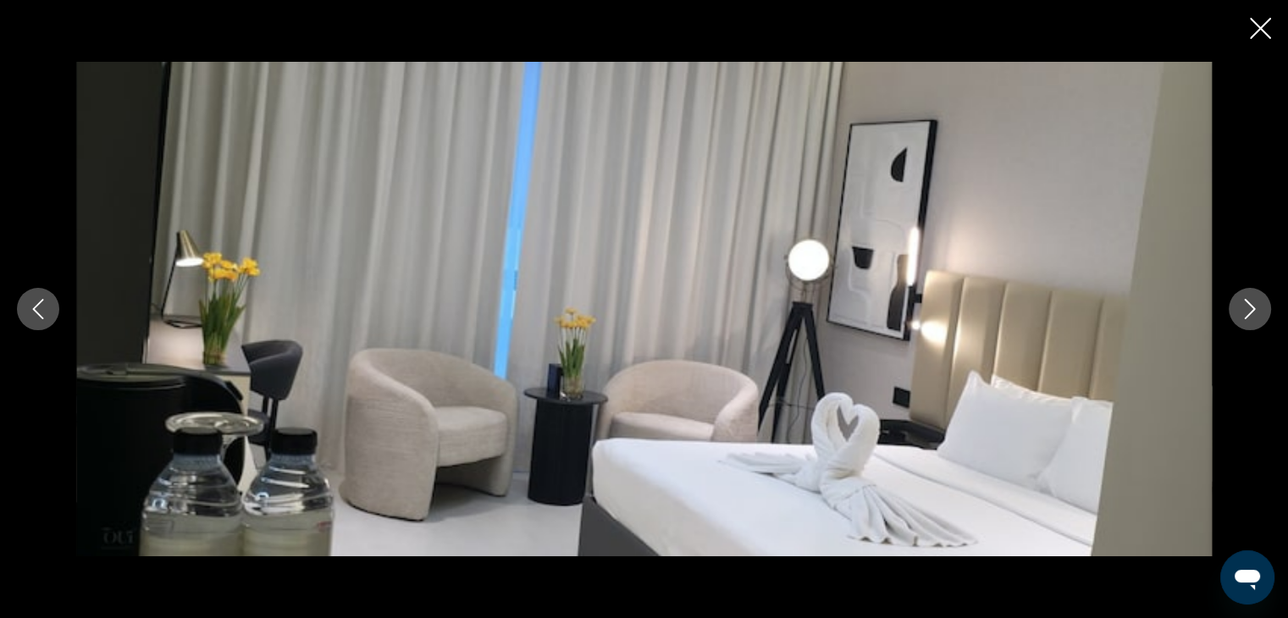
click at [1243, 312] on icon "Next image" at bounding box center [1250, 309] width 20 height 20
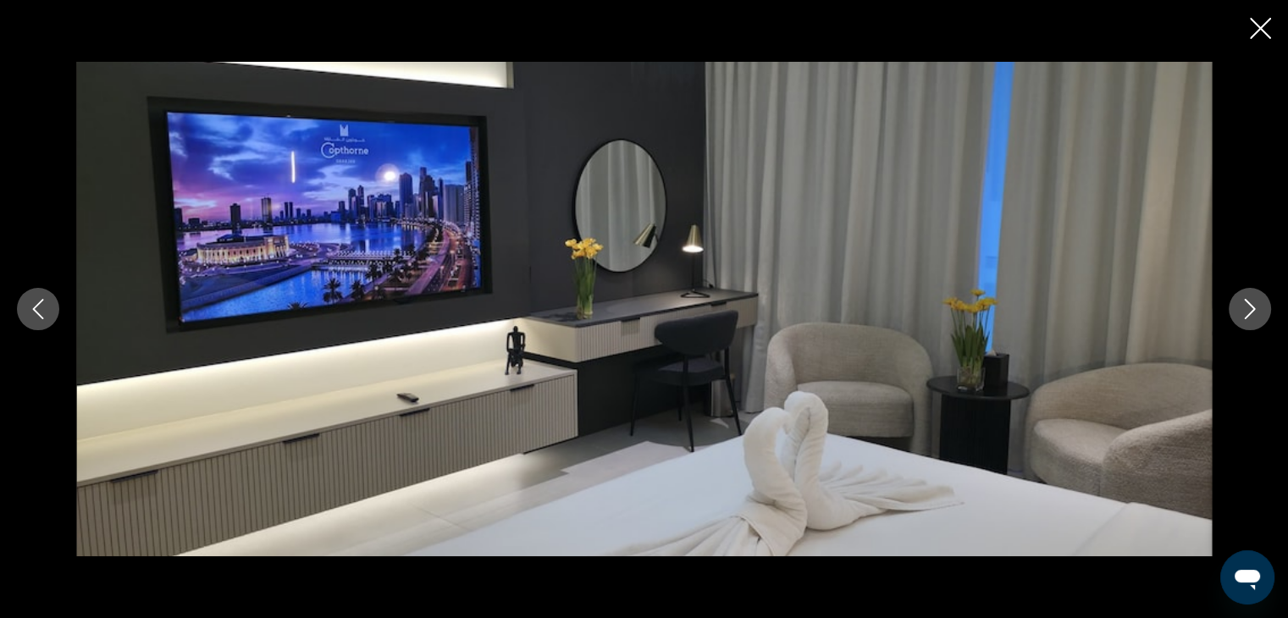
click at [1243, 312] on icon "Next image" at bounding box center [1250, 309] width 20 height 20
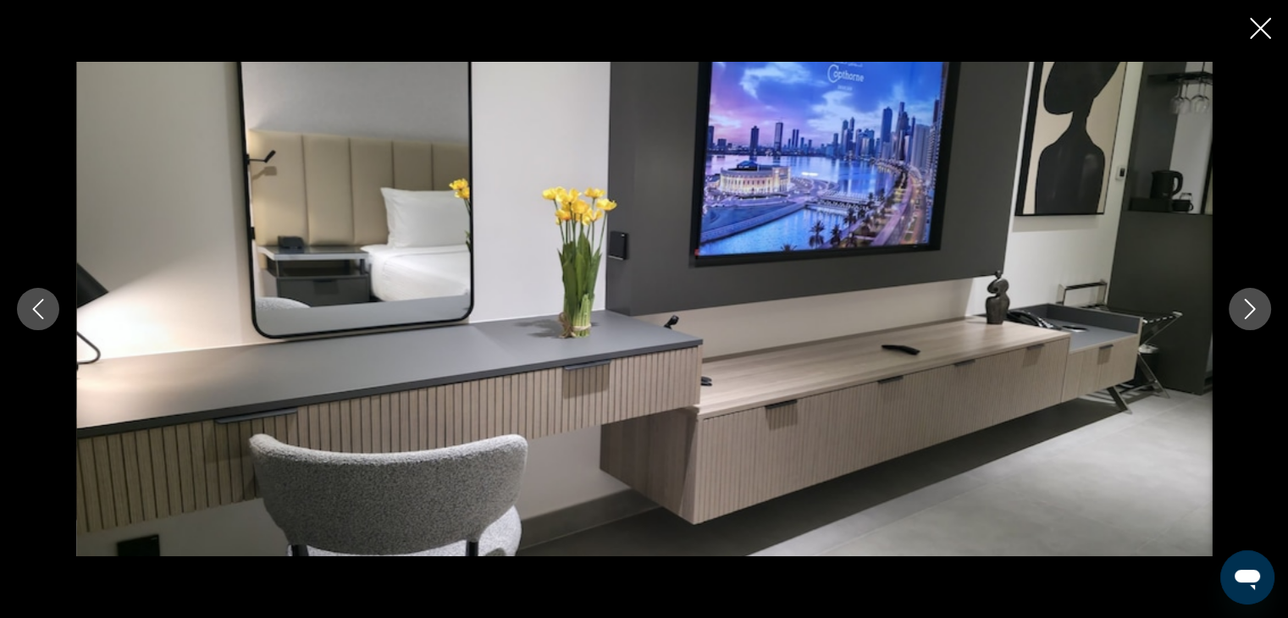
click at [1243, 312] on icon "Next image" at bounding box center [1250, 309] width 20 height 20
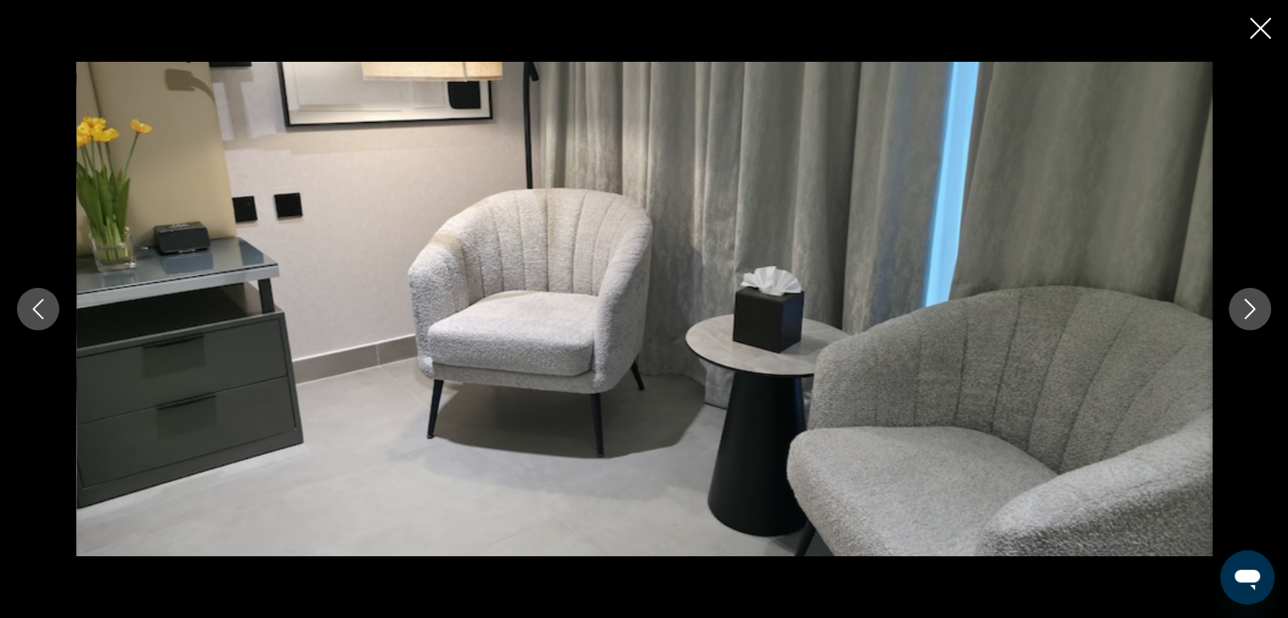
click at [1243, 312] on icon "Next image" at bounding box center [1250, 309] width 20 height 20
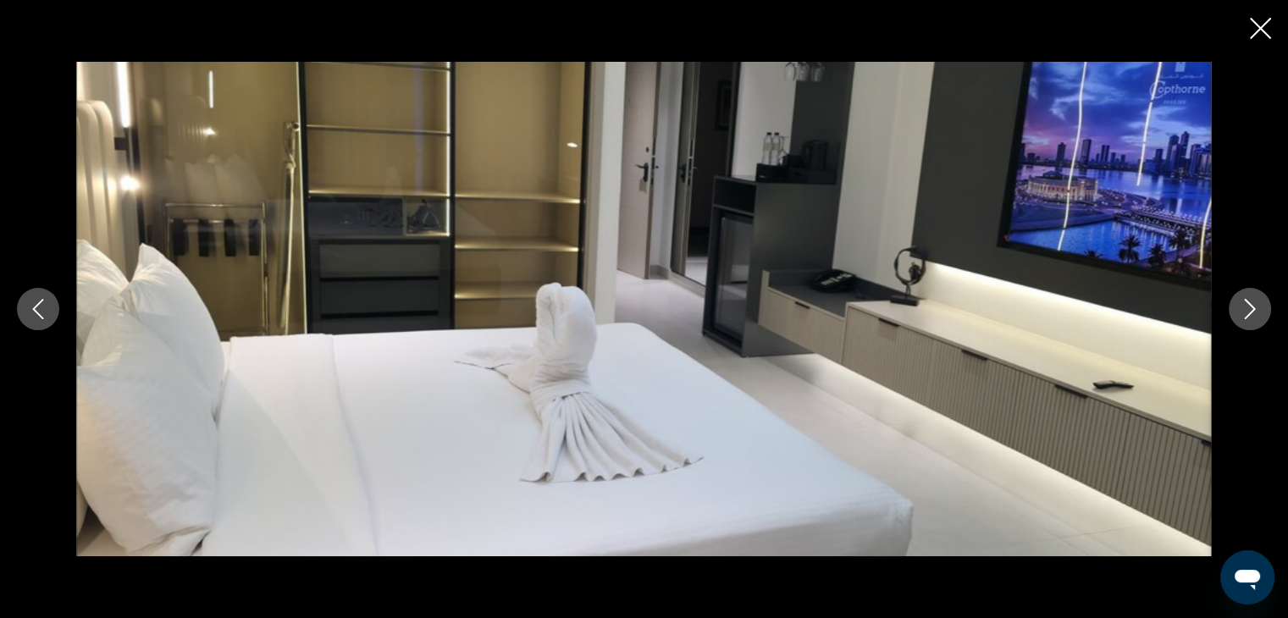
click at [1243, 299] on icon "Next image" at bounding box center [1250, 309] width 20 height 20
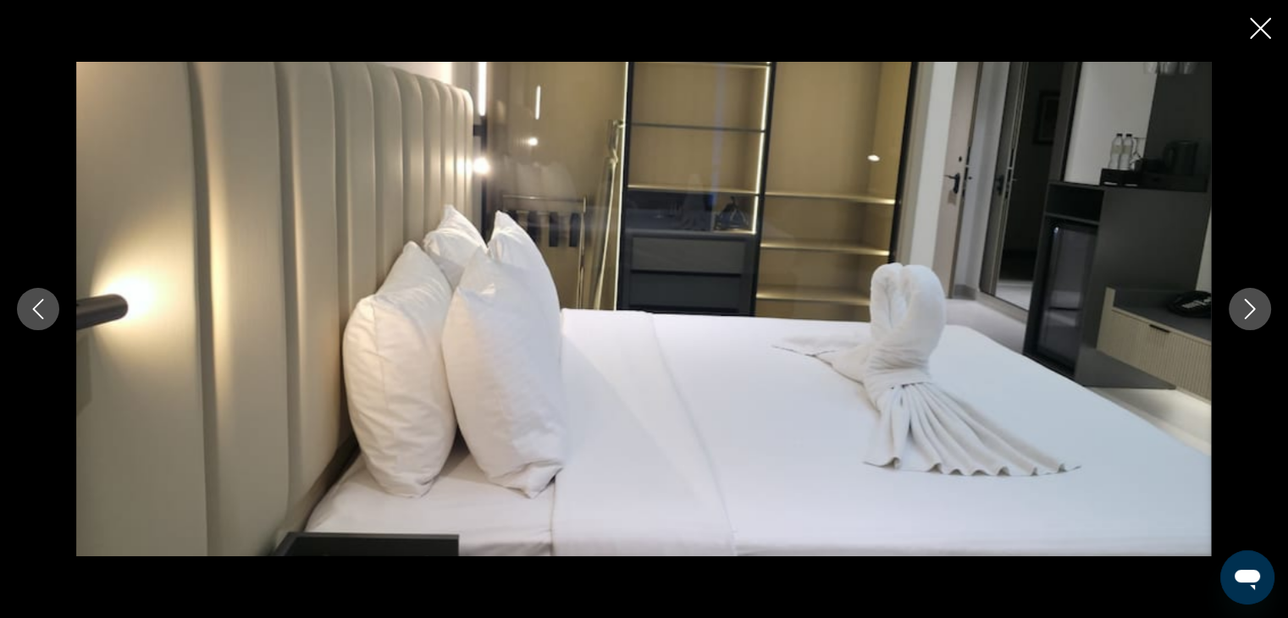
click at [1264, 35] on icon "Close slideshow" at bounding box center [1260, 28] width 21 height 21
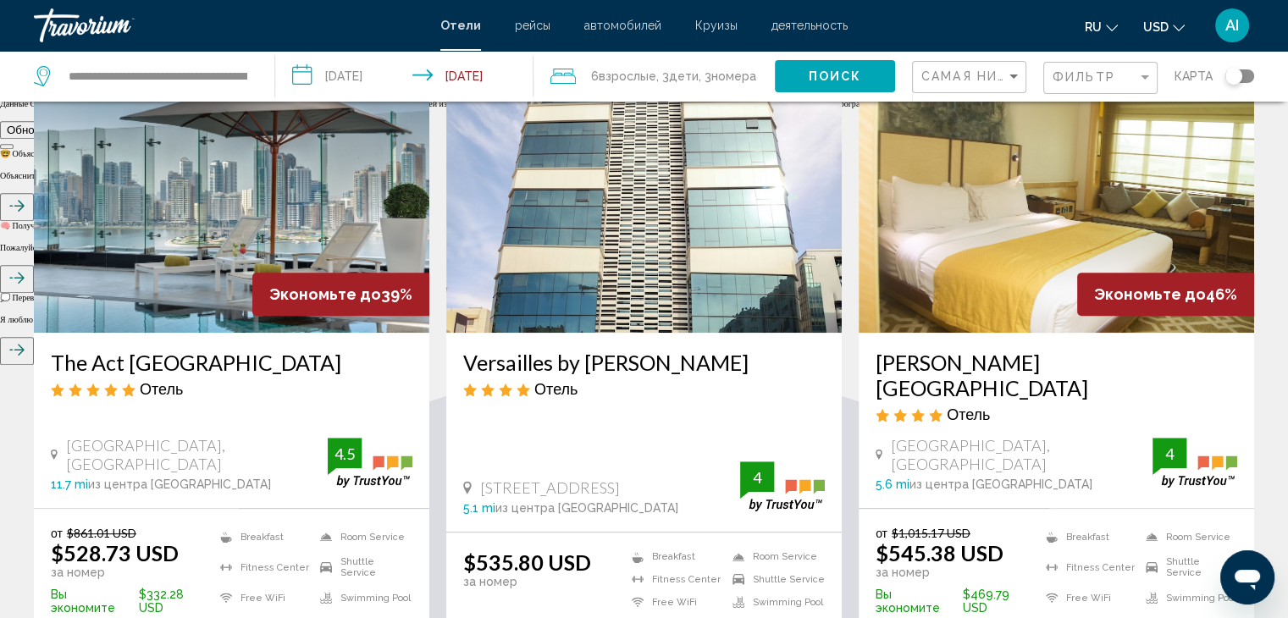
scroll to position [731, 0]
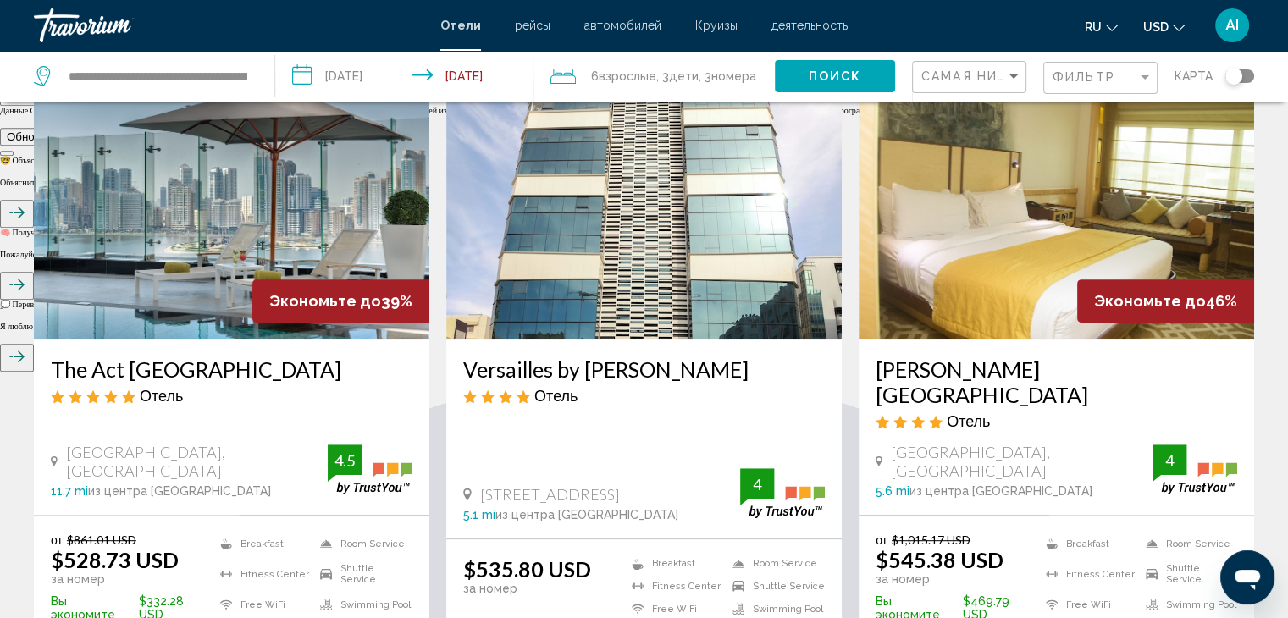
click at [200, 342] on div "The Act Hotel Sharjah Отель Al Majaz Corniche Area, Sharjah 11.7 mi из центра D…" at bounding box center [232, 427] width 396 height 175
click at [208, 363] on h3 "The Act Hotel Sharjah" at bounding box center [232, 369] width 362 height 25
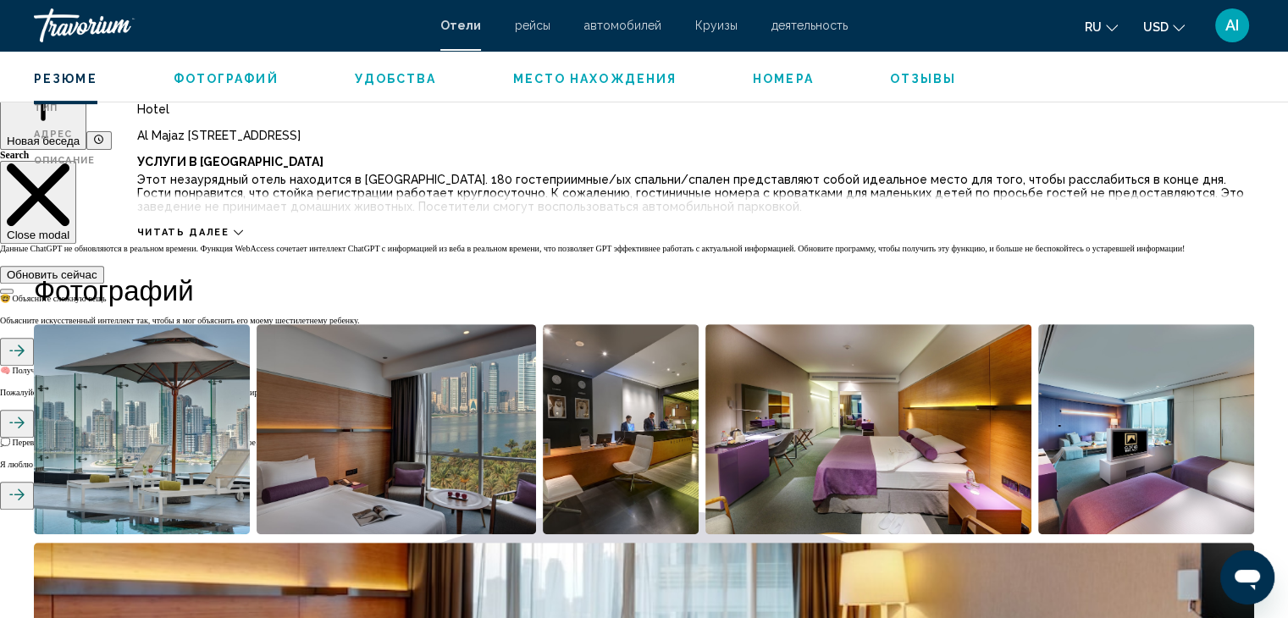
scroll to position [847, 0]
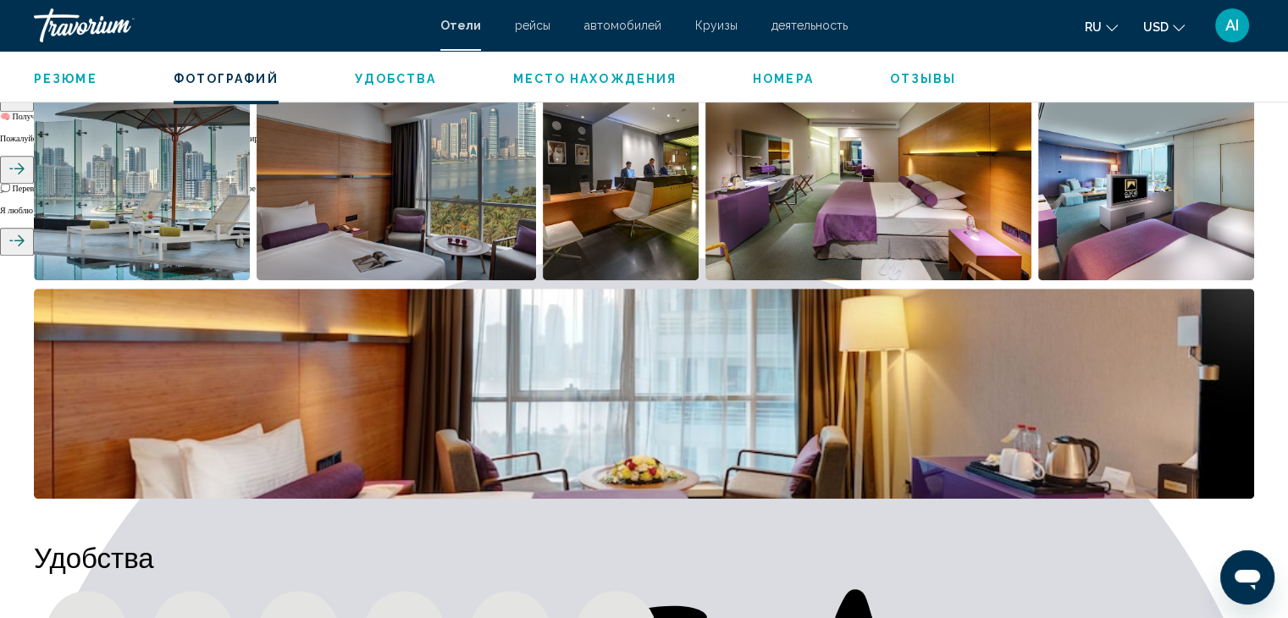
click at [117, 202] on img "Open full-screen image slider" at bounding box center [142, 175] width 216 height 210
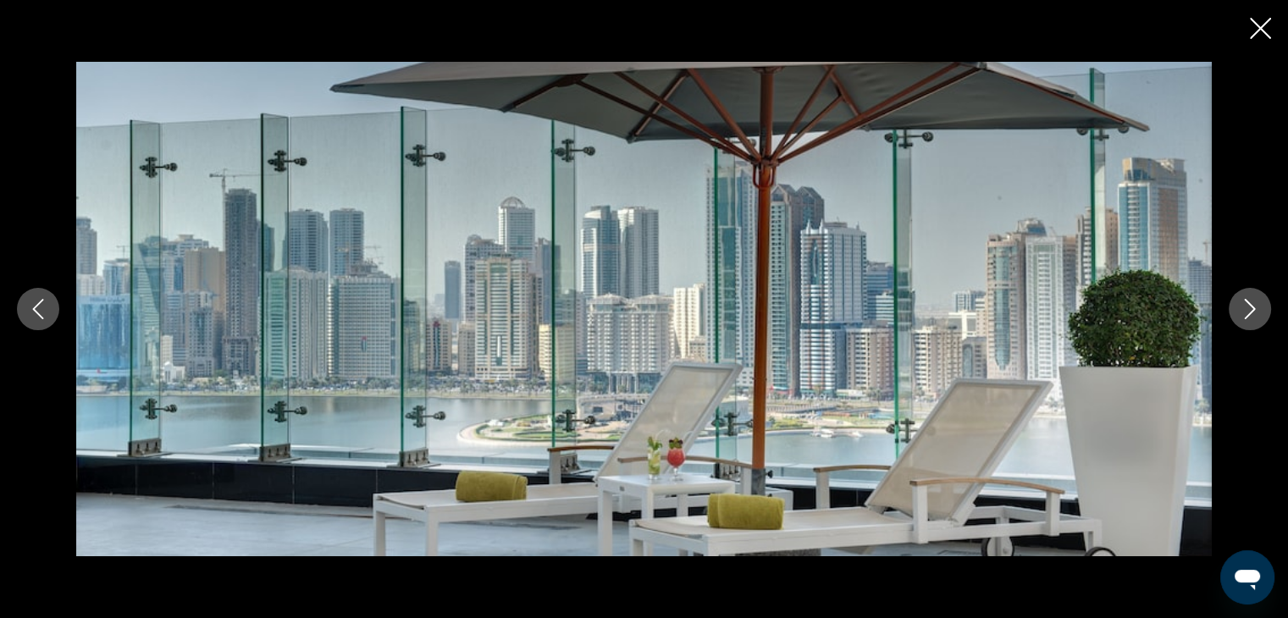
click at [1260, 319] on button "Next image" at bounding box center [1250, 309] width 42 height 42
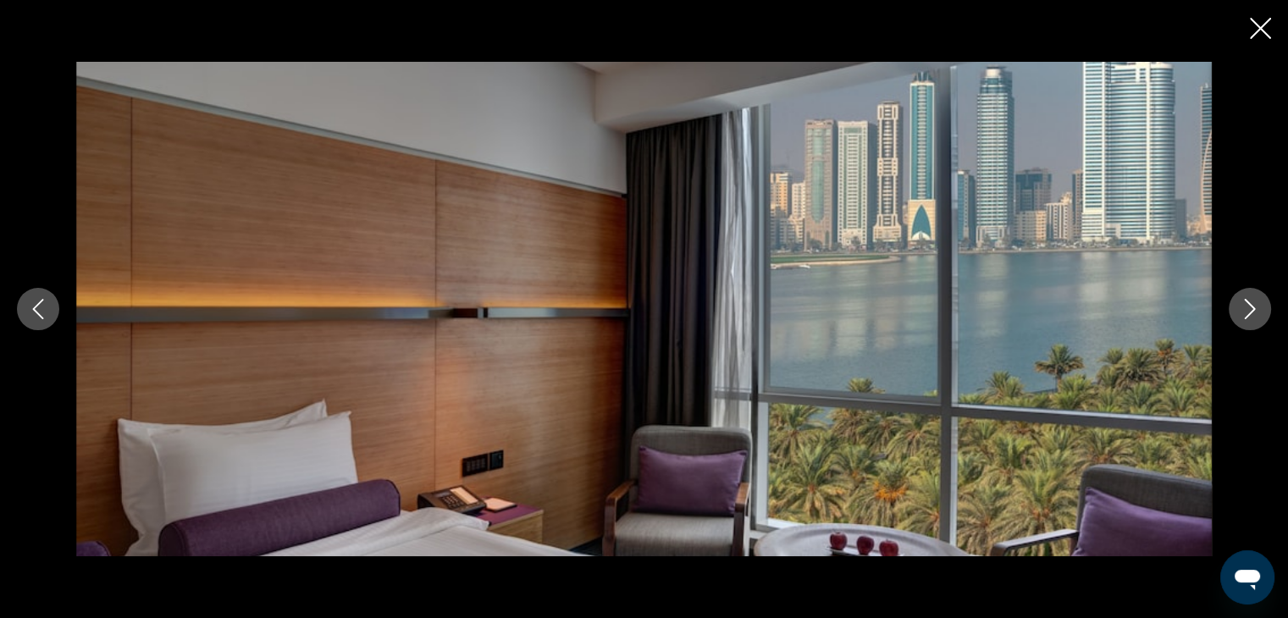
click at [1260, 319] on button "Next image" at bounding box center [1250, 309] width 42 height 42
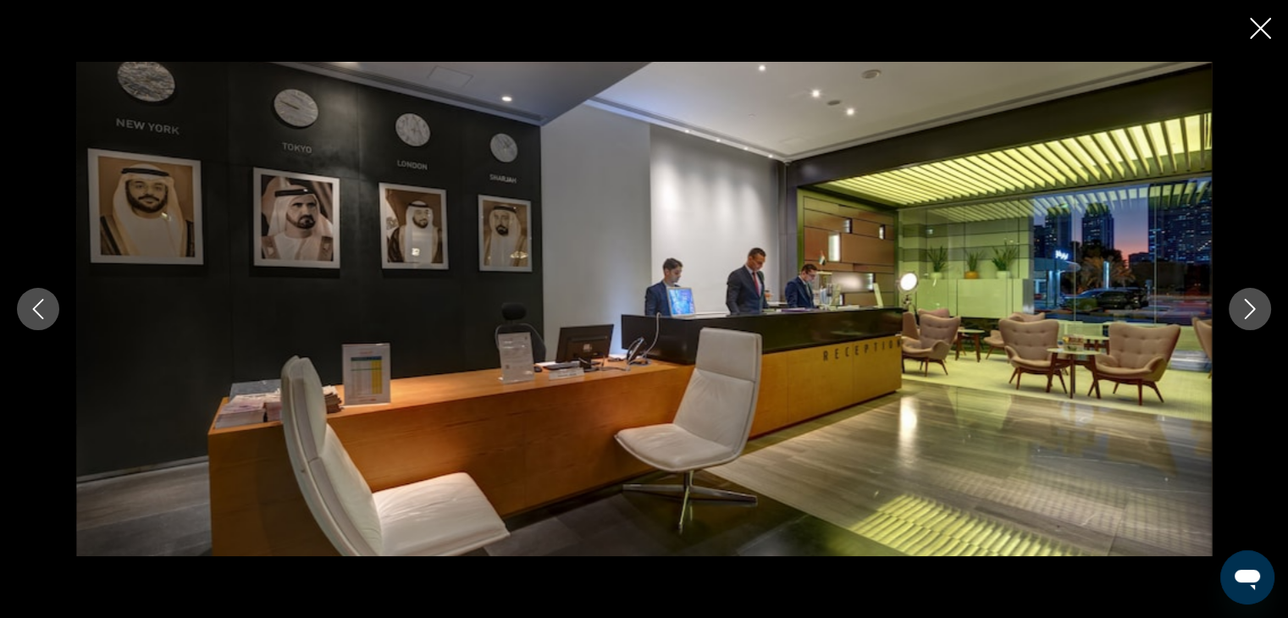
click at [1260, 319] on button "Next image" at bounding box center [1250, 309] width 42 height 42
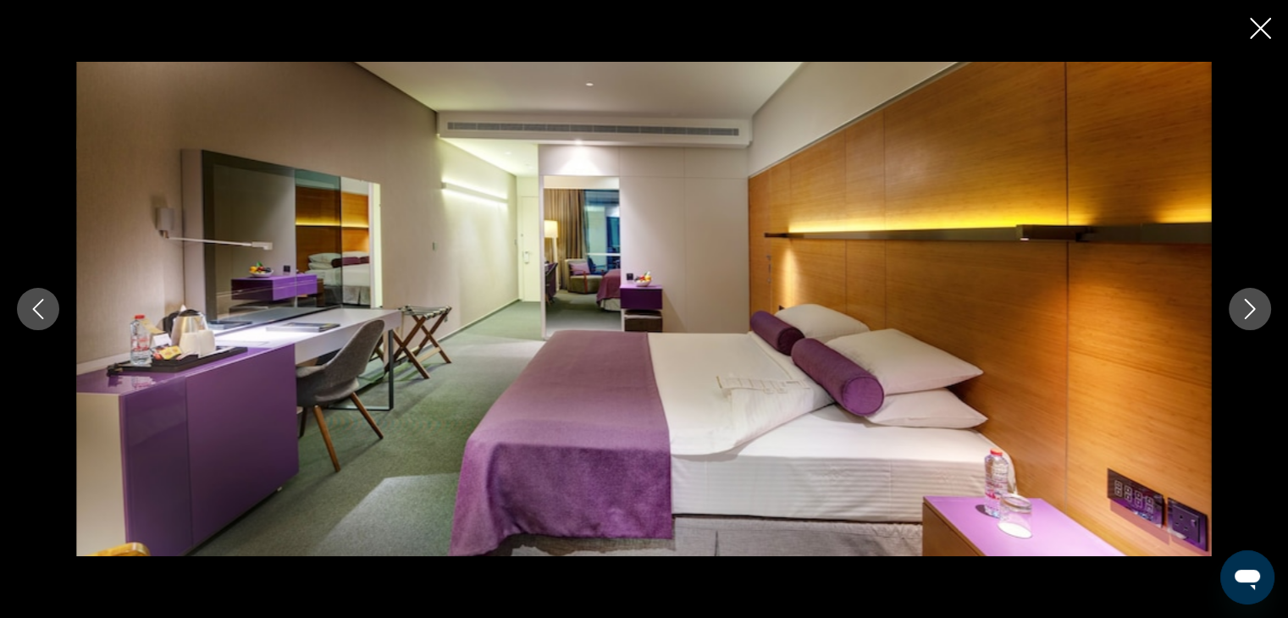
click at [1260, 319] on button "Next image" at bounding box center [1250, 309] width 42 height 42
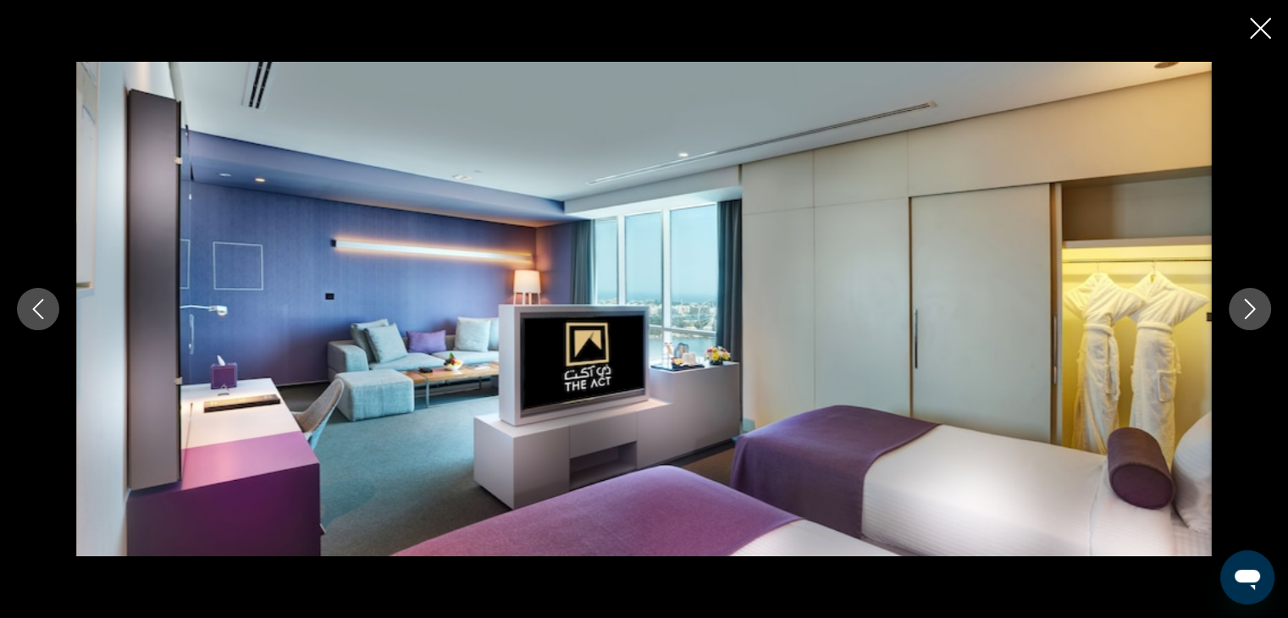
click at [1260, 319] on button "Next image" at bounding box center [1250, 309] width 42 height 42
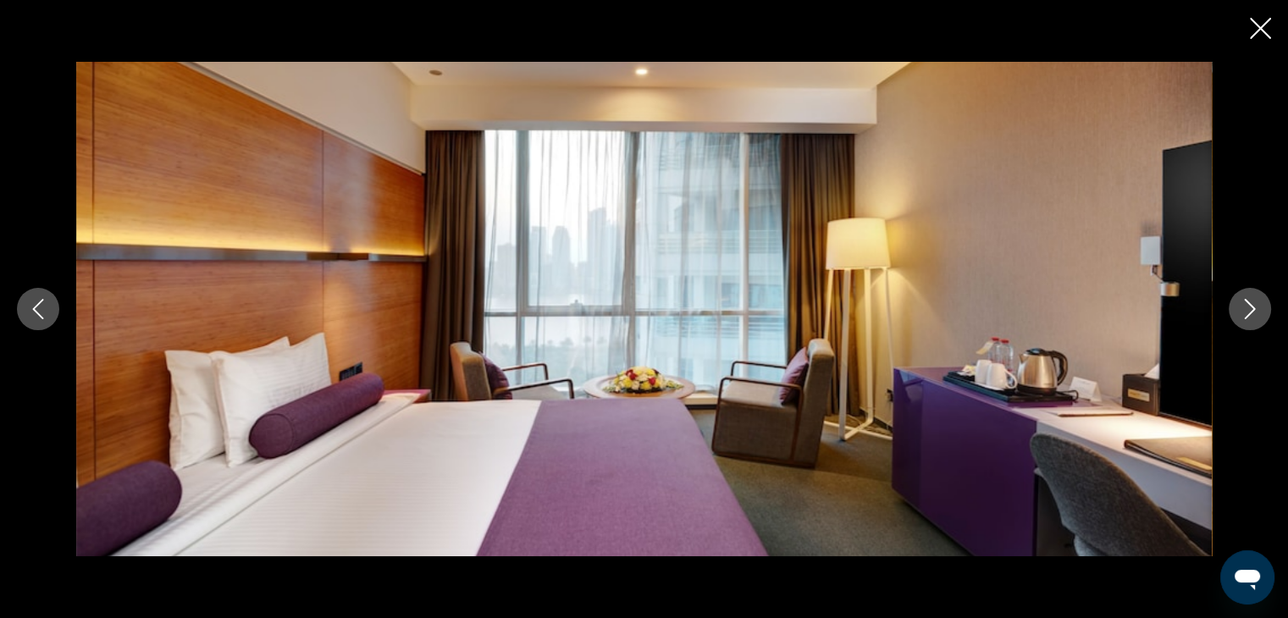
click at [1260, 319] on button "Next image" at bounding box center [1250, 309] width 42 height 42
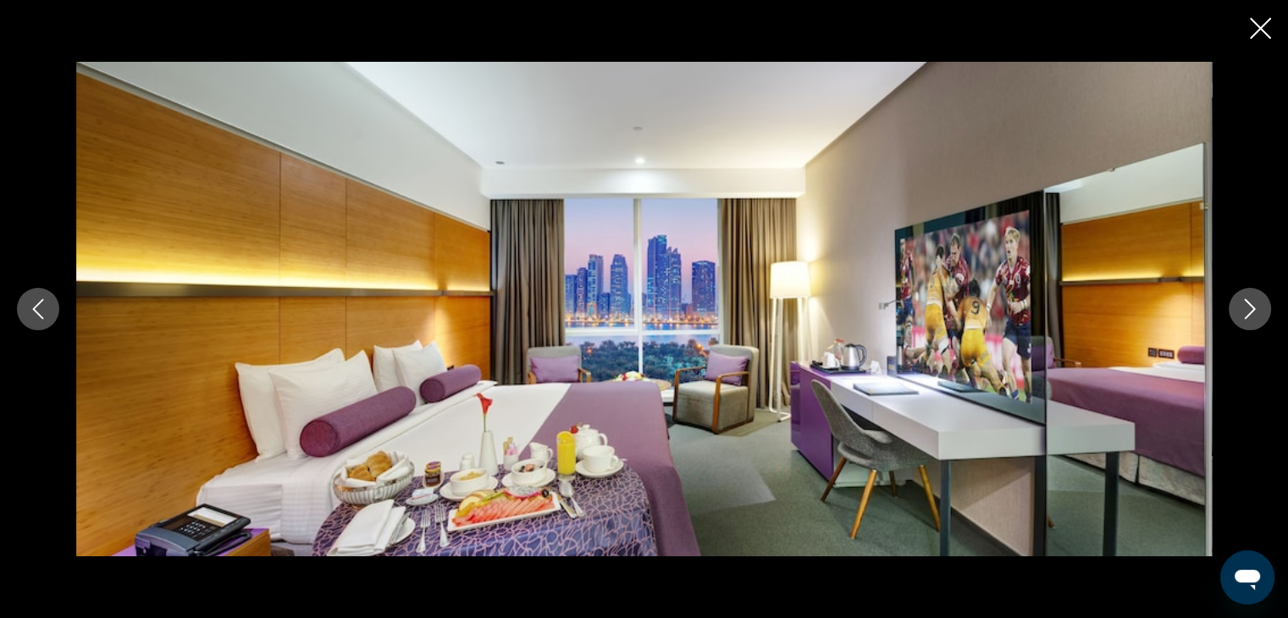
click at [1260, 319] on button "Next image" at bounding box center [1250, 309] width 42 height 42
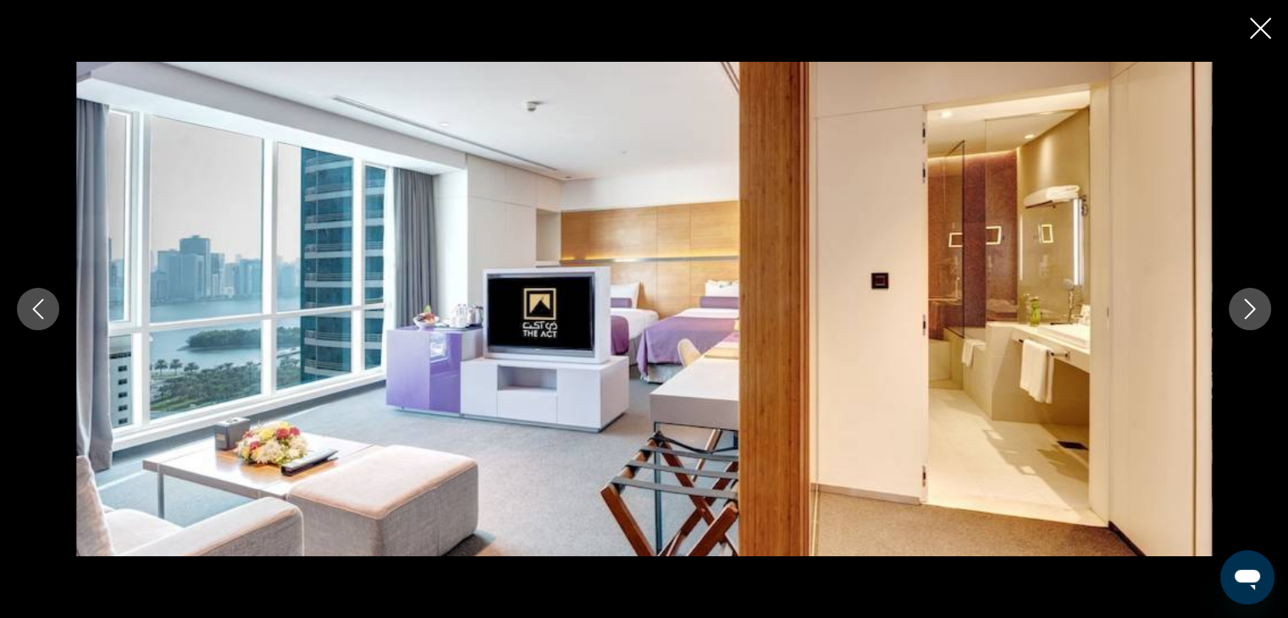
click at [1260, 319] on button "Next image" at bounding box center [1250, 309] width 42 height 42
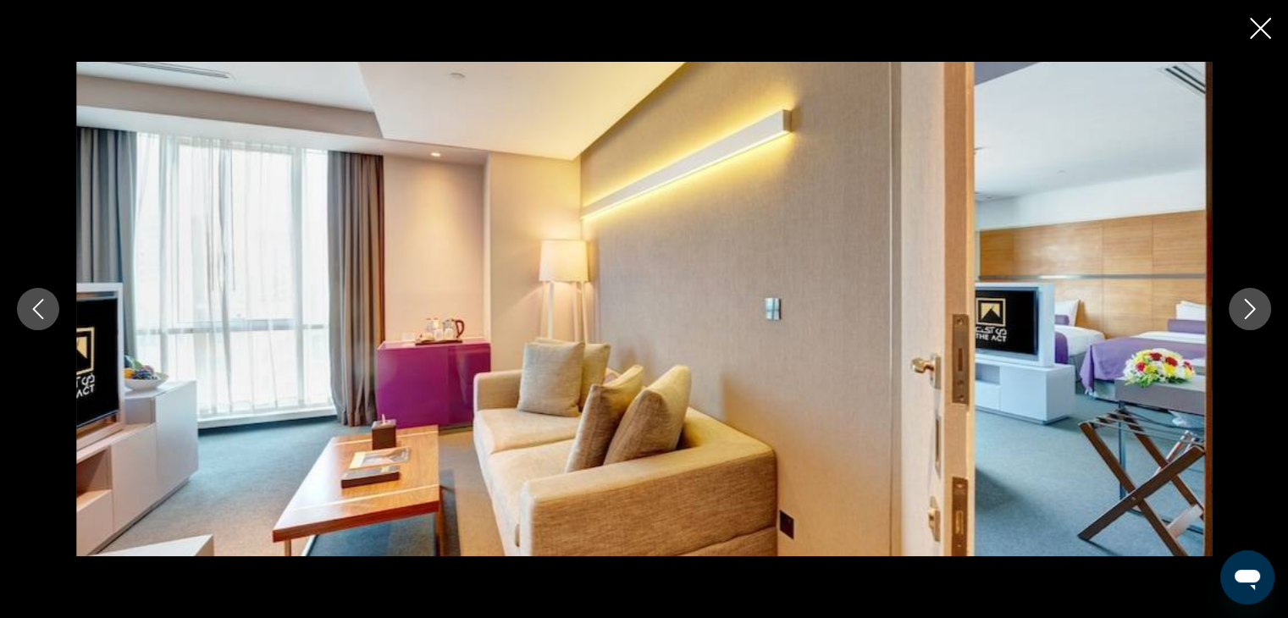
click at [1260, 319] on button "Next image" at bounding box center [1250, 309] width 42 height 42
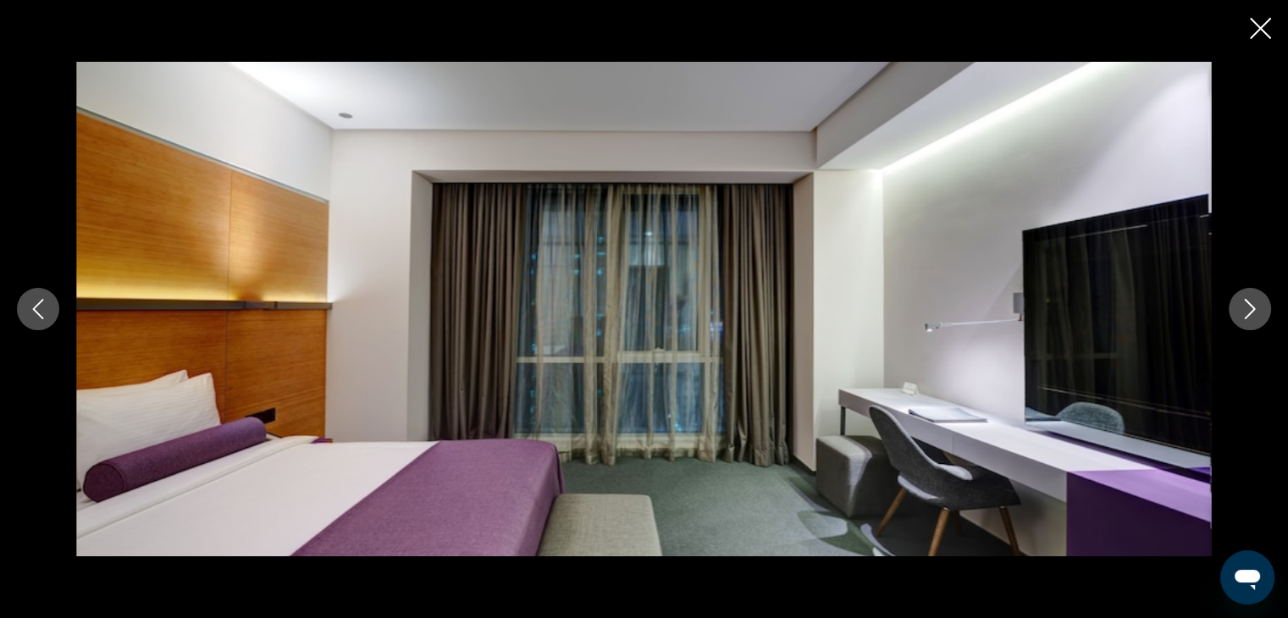
click at [1260, 319] on button "Next image" at bounding box center [1250, 309] width 42 height 42
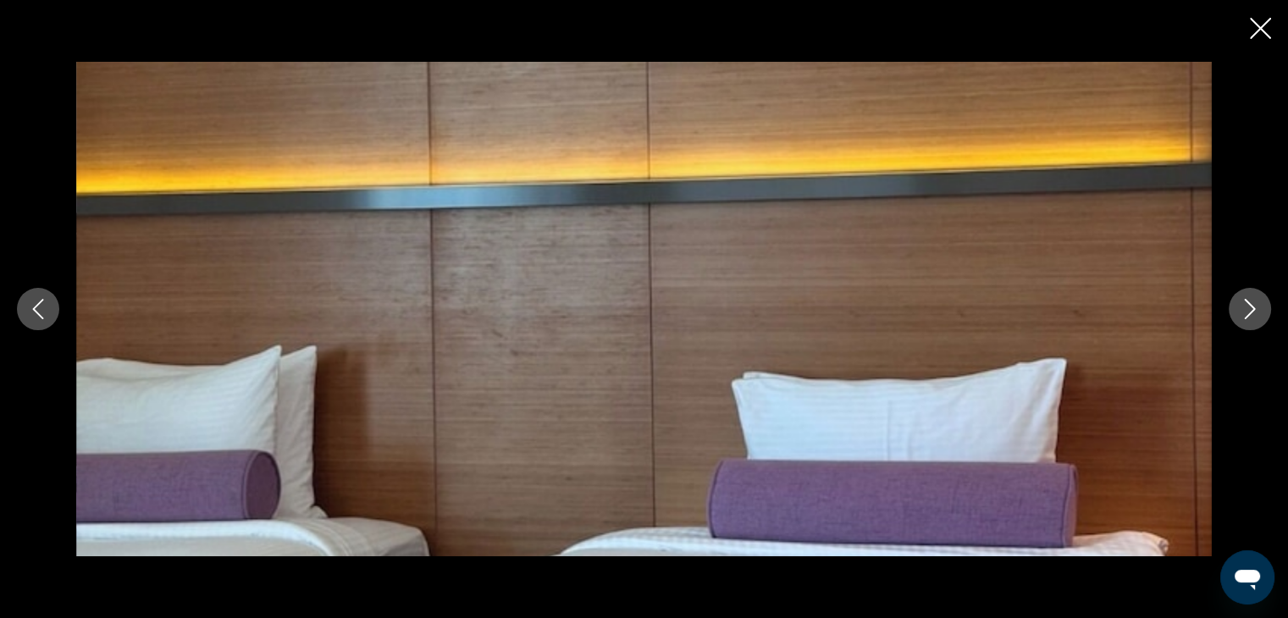
click at [1260, 319] on button "Next image" at bounding box center [1250, 309] width 42 height 42
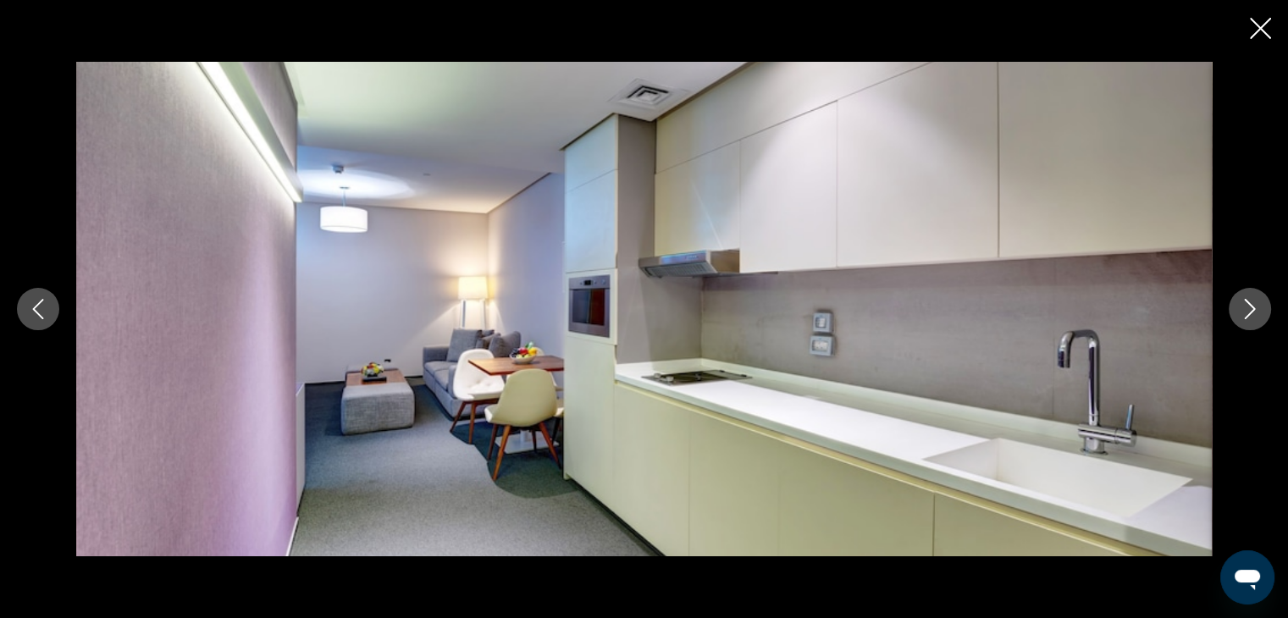
click at [1260, 319] on button "Next image" at bounding box center [1250, 309] width 42 height 42
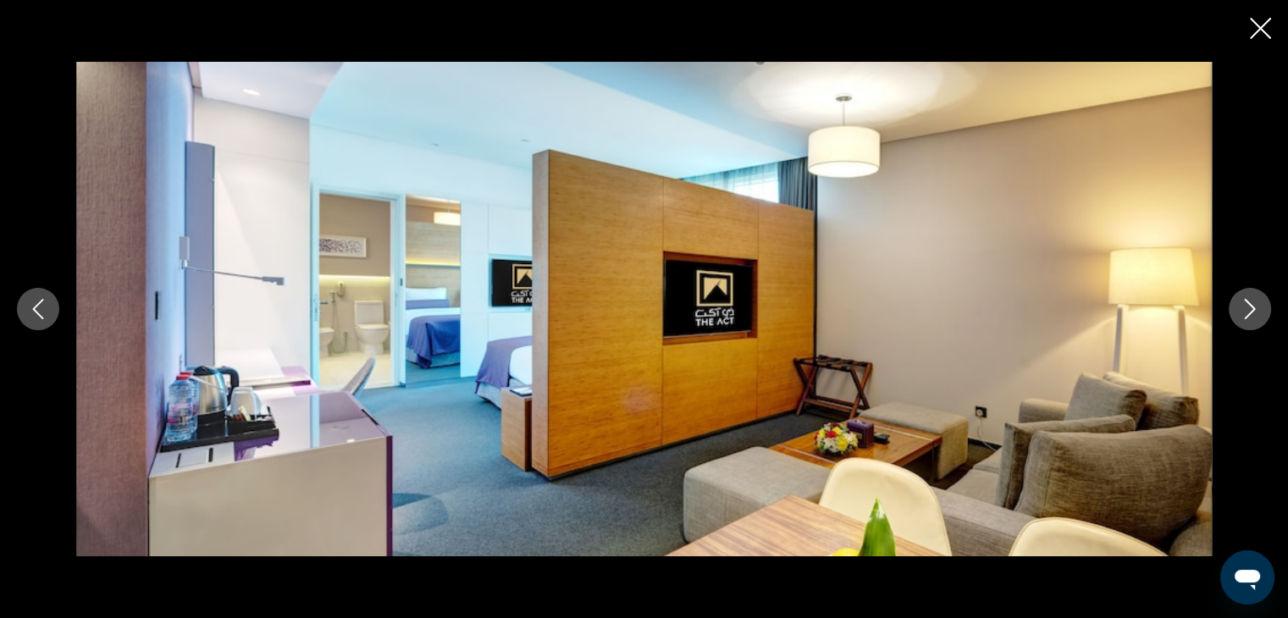
click at [1260, 319] on button "Next image" at bounding box center [1250, 309] width 42 height 42
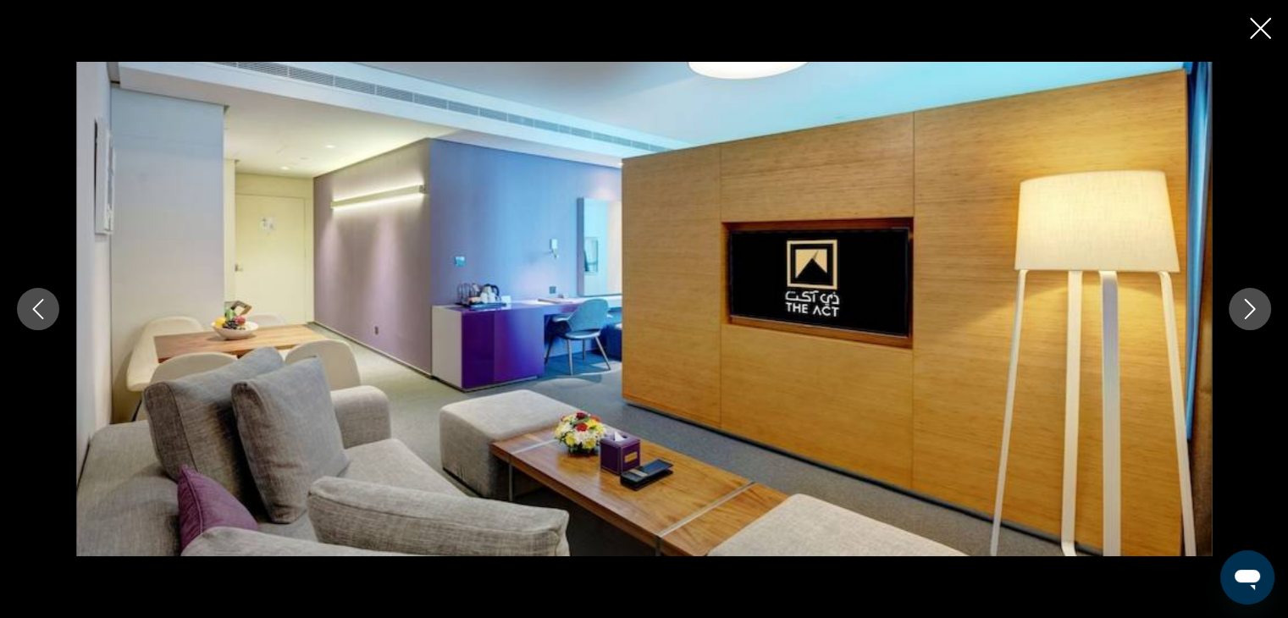
click at [1260, 319] on button "Next image" at bounding box center [1250, 309] width 42 height 42
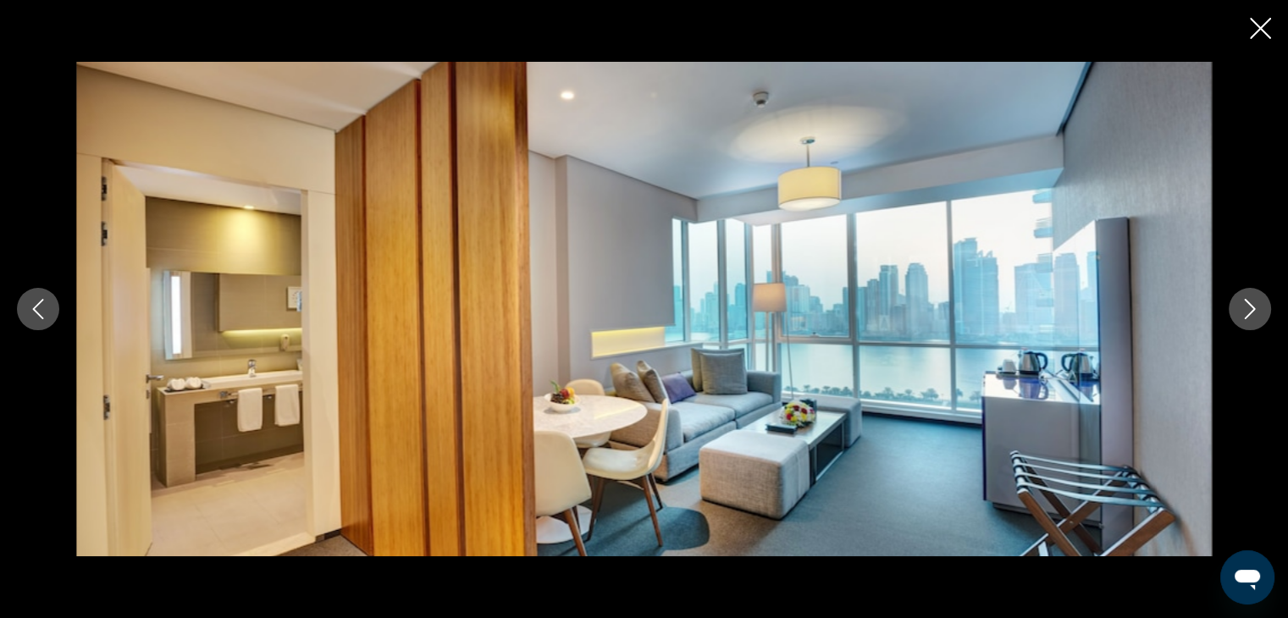
click at [1260, 319] on button "Next image" at bounding box center [1250, 309] width 42 height 42
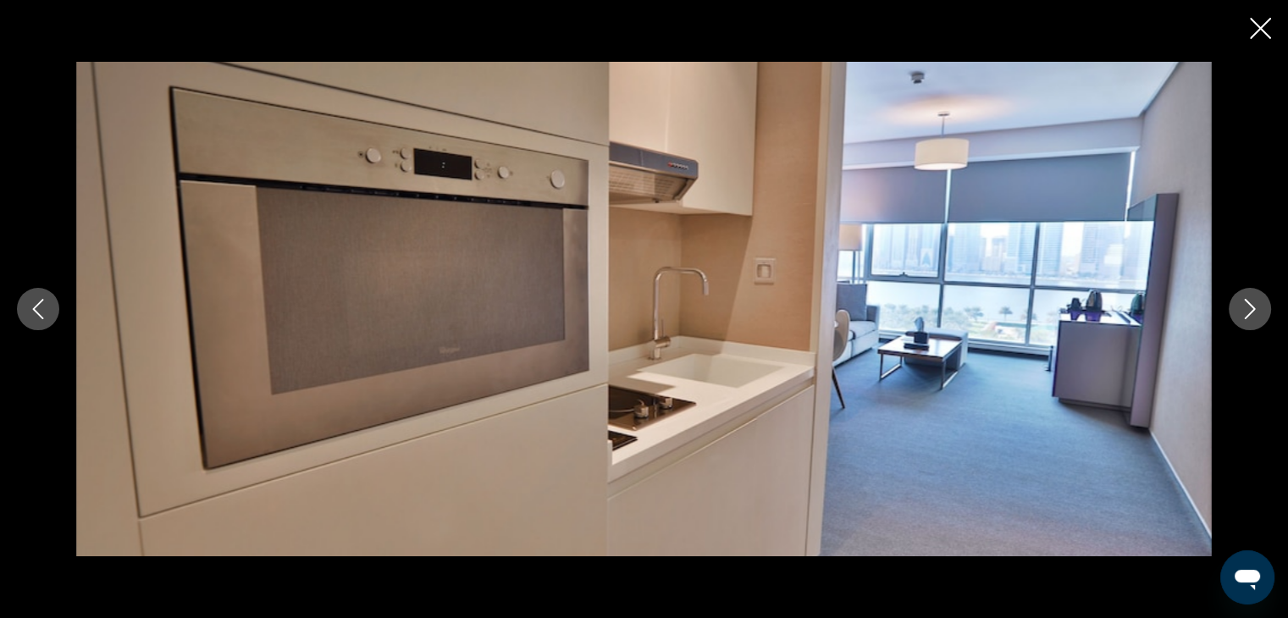
click at [1260, 319] on button "Next image" at bounding box center [1250, 309] width 42 height 42
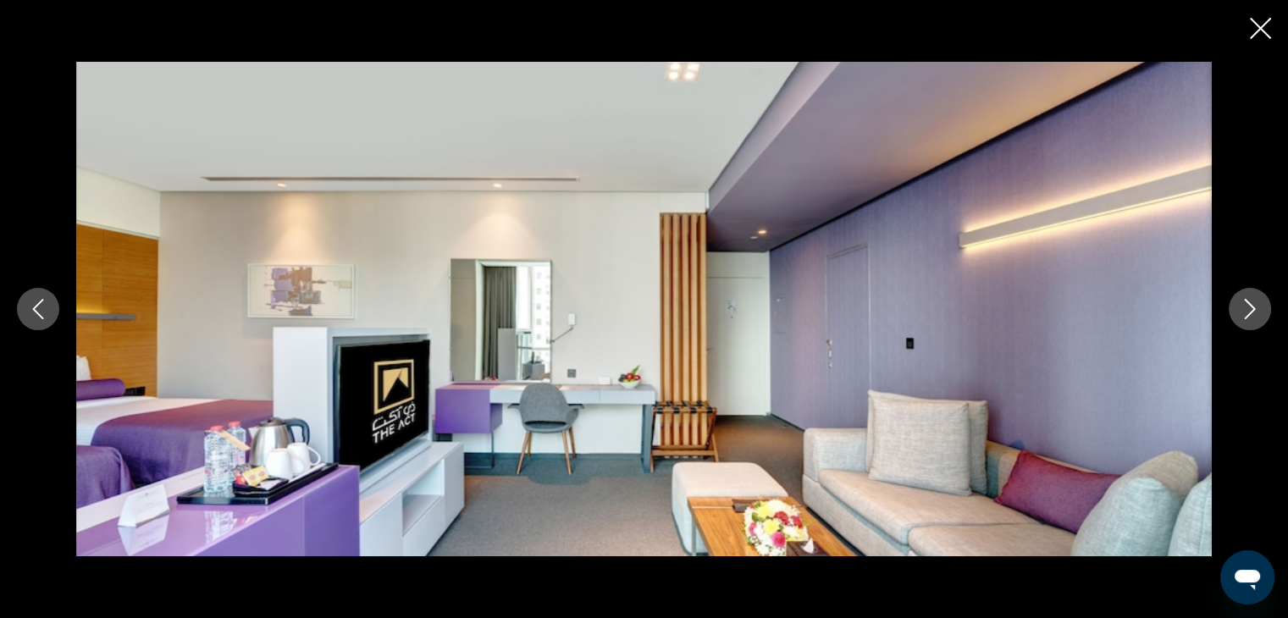
click at [1260, 319] on button "Next image" at bounding box center [1250, 309] width 42 height 42
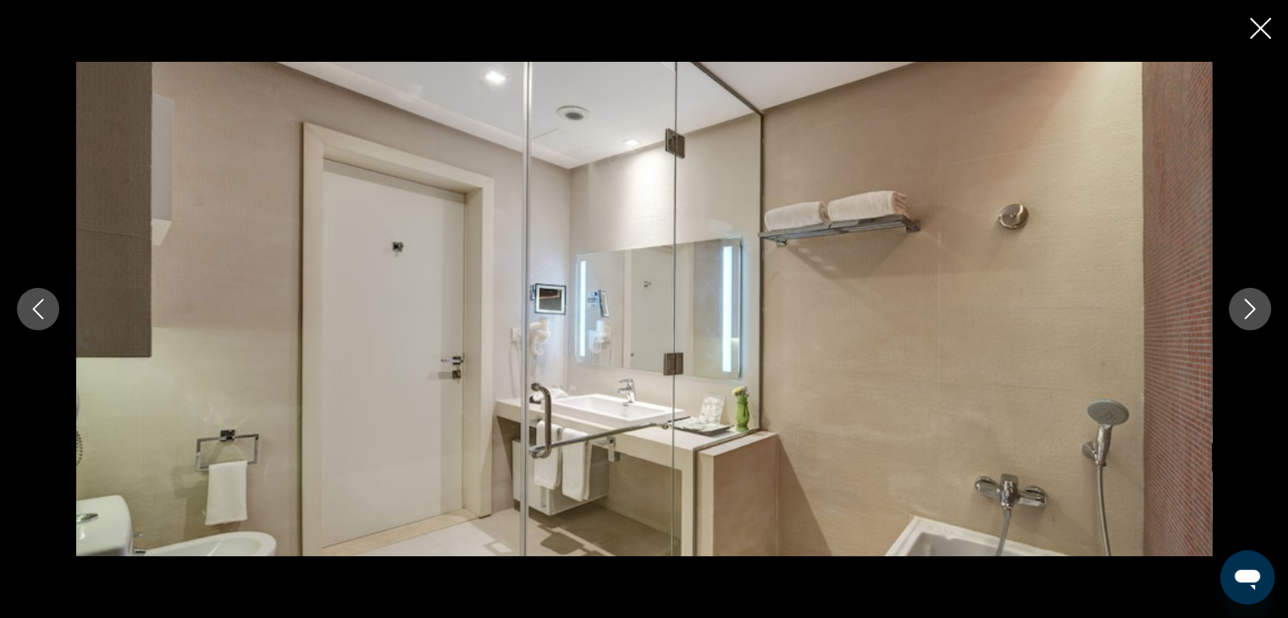
click at [1260, 319] on button "Next image" at bounding box center [1250, 309] width 42 height 42
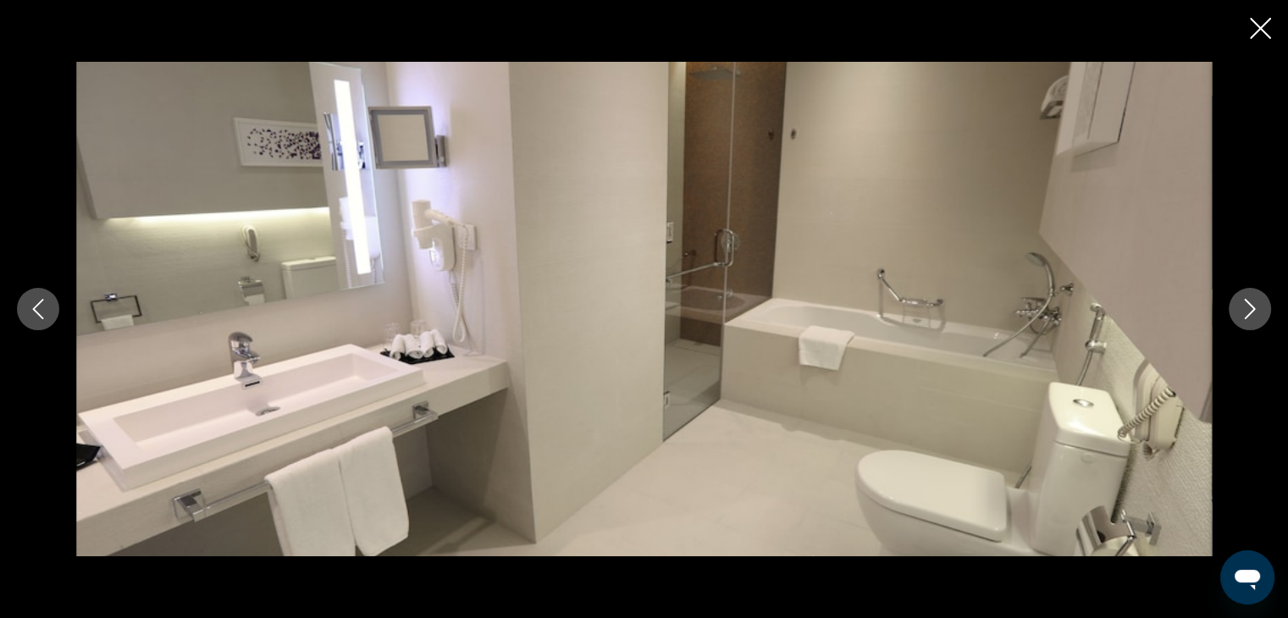
click at [1260, 319] on button "Next image" at bounding box center [1250, 309] width 42 height 42
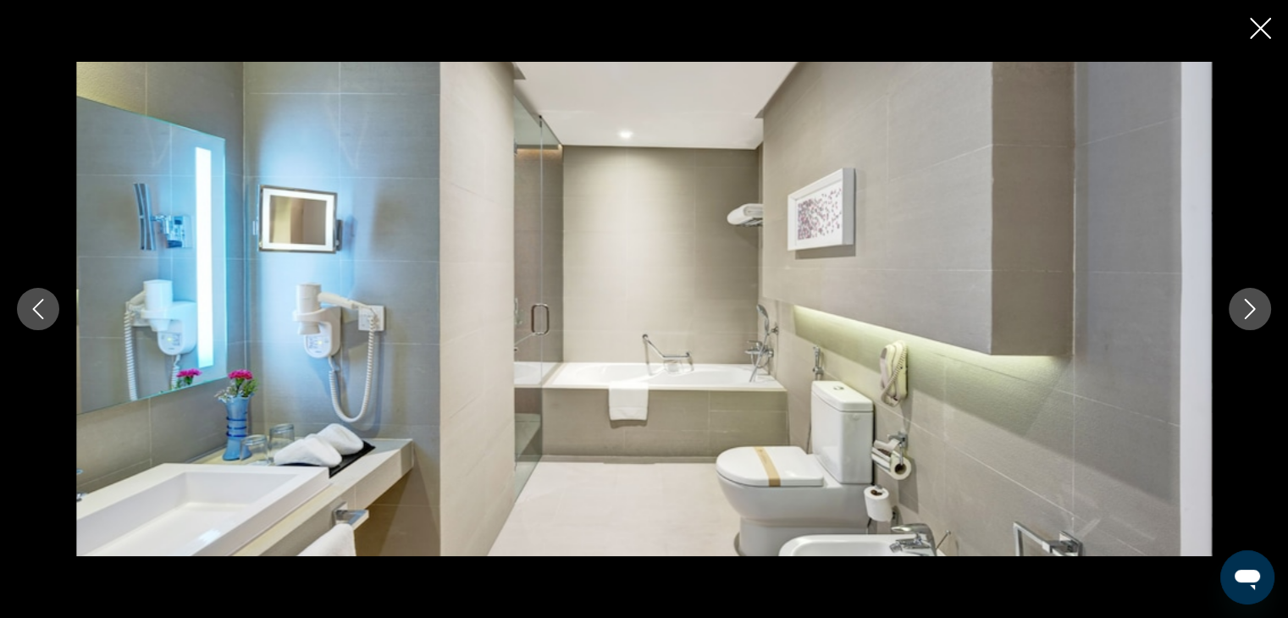
click at [1260, 319] on button "Next image" at bounding box center [1250, 309] width 42 height 42
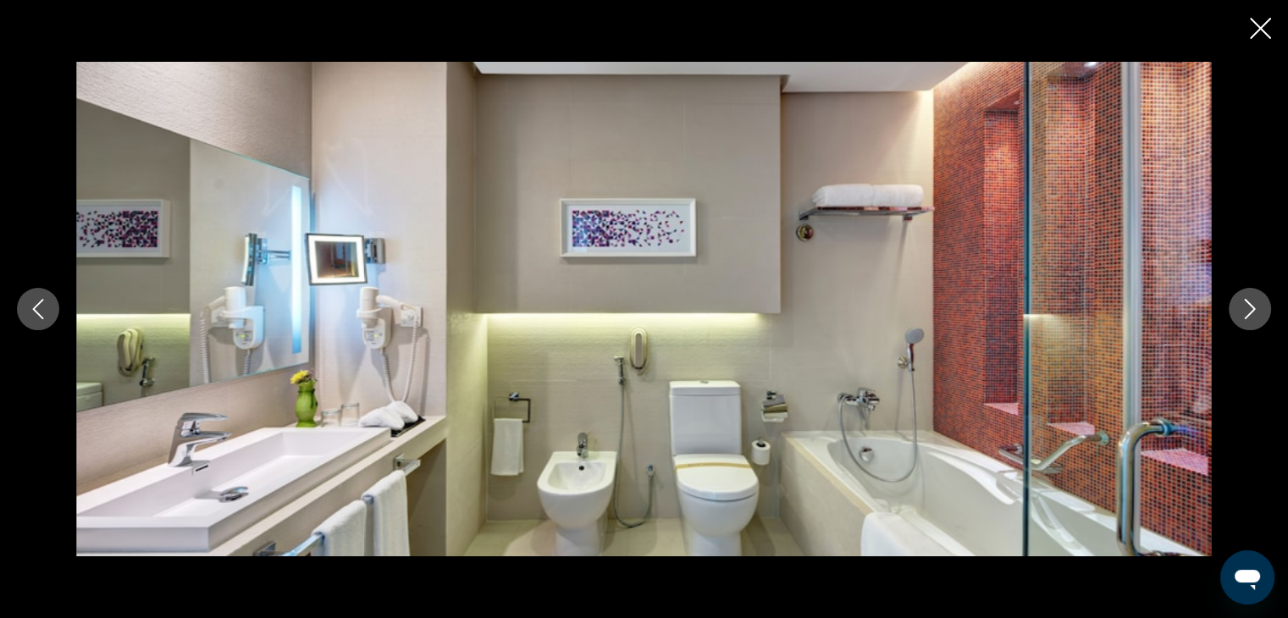
click at [1260, 319] on button "Next image" at bounding box center [1250, 309] width 42 height 42
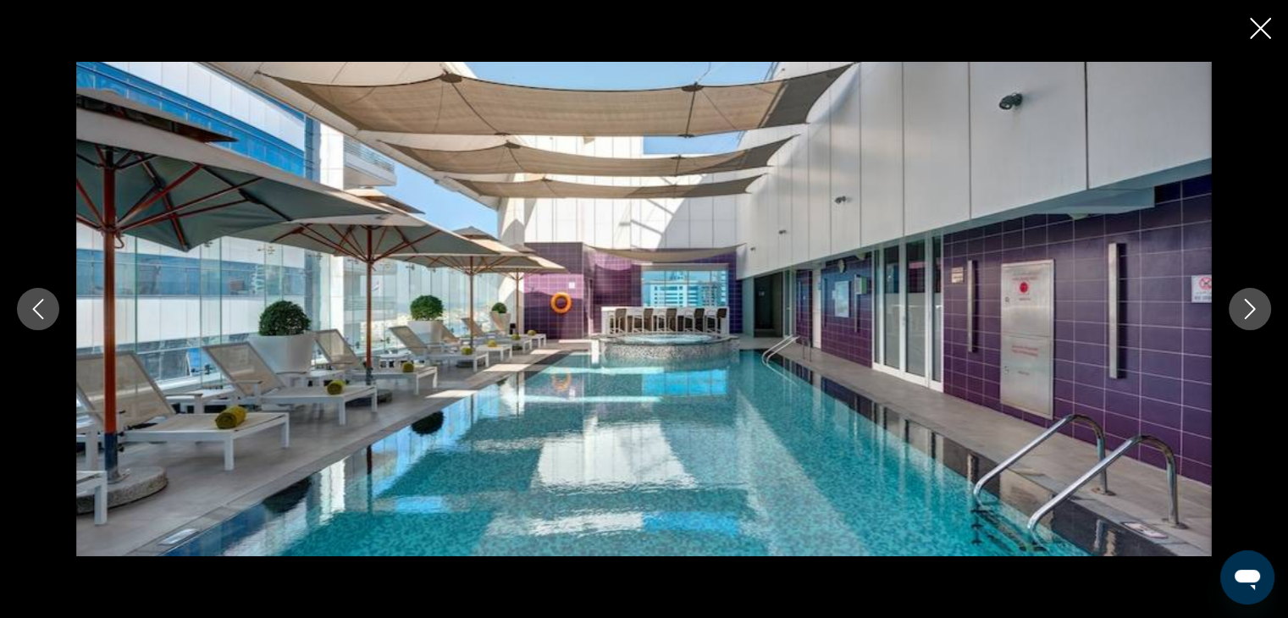
click at [1260, 319] on button "Next image" at bounding box center [1250, 309] width 42 height 42
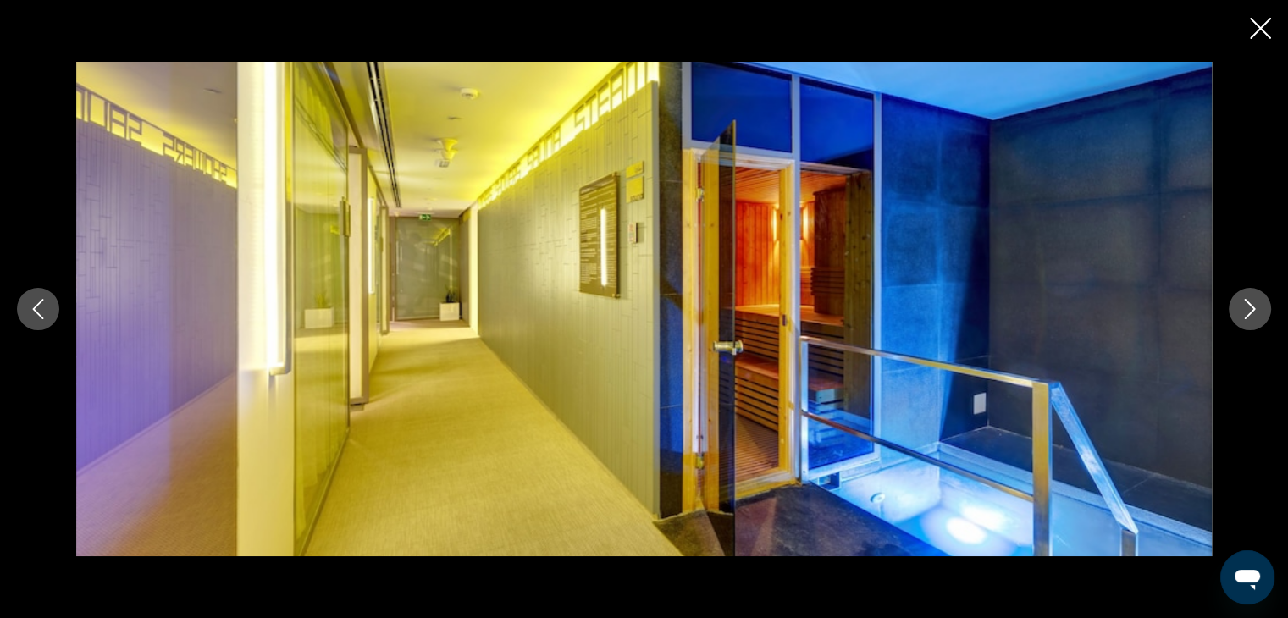
click at [53, 316] on button "Previous image" at bounding box center [38, 309] width 42 height 42
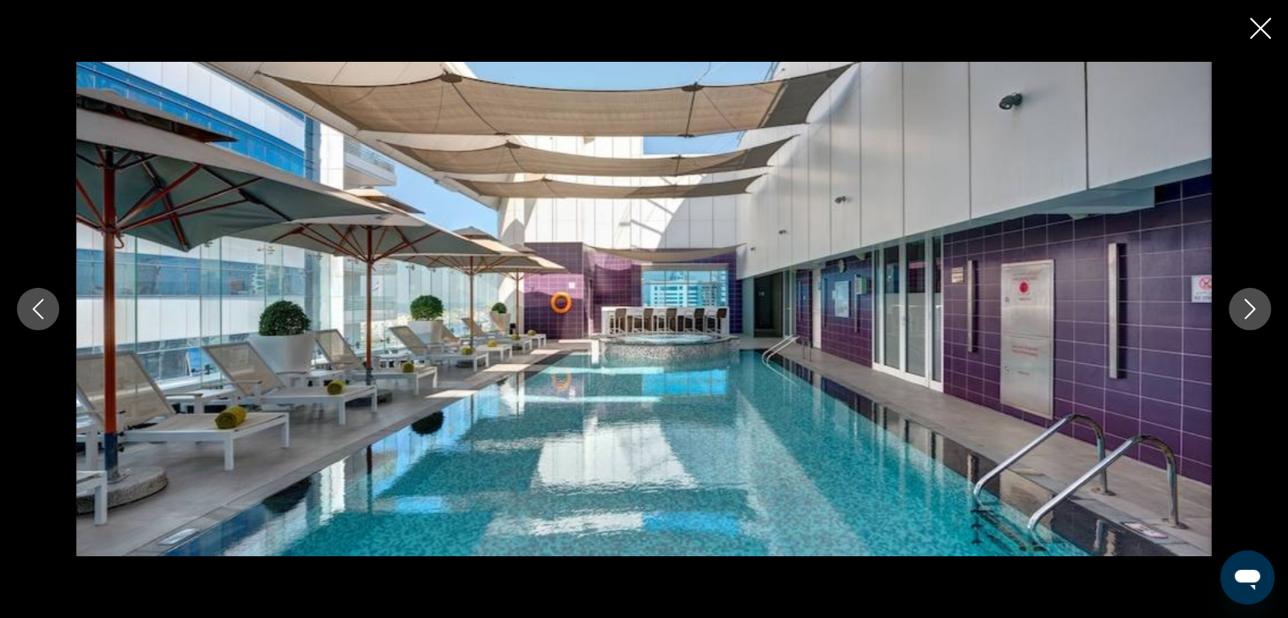
click at [1244, 302] on icon "Next image" at bounding box center [1250, 309] width 20 height 20
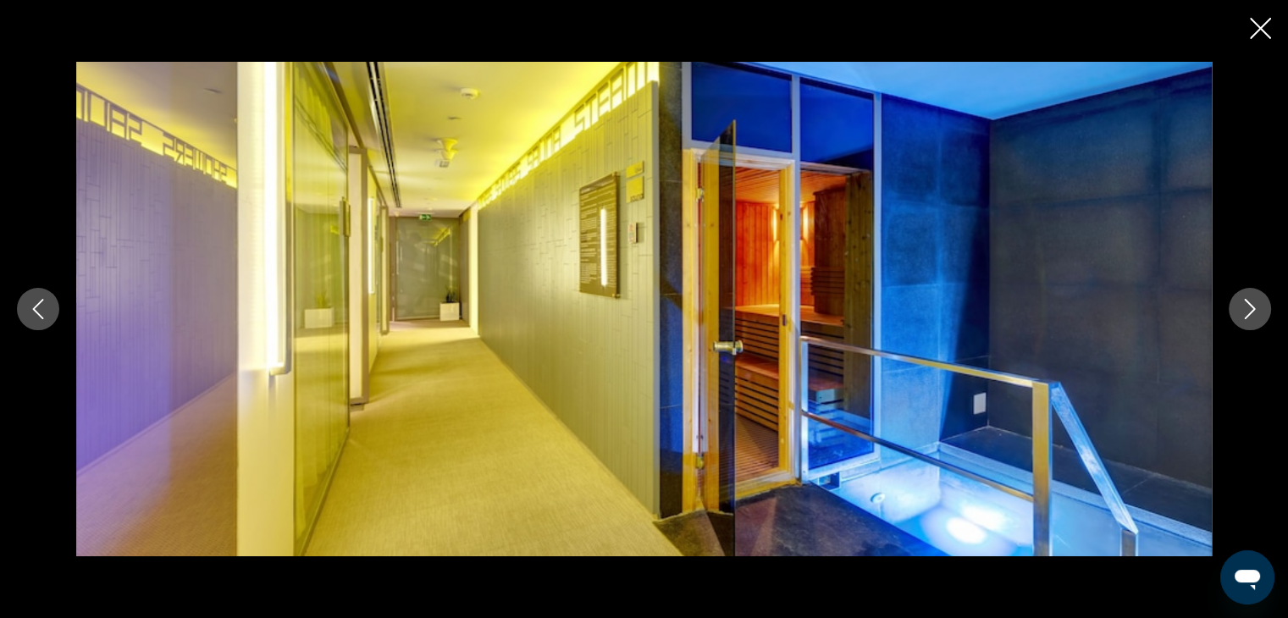
click at [1245, 302] on icon "Next image" at bounding box center [1250, 309] width 20 height 20
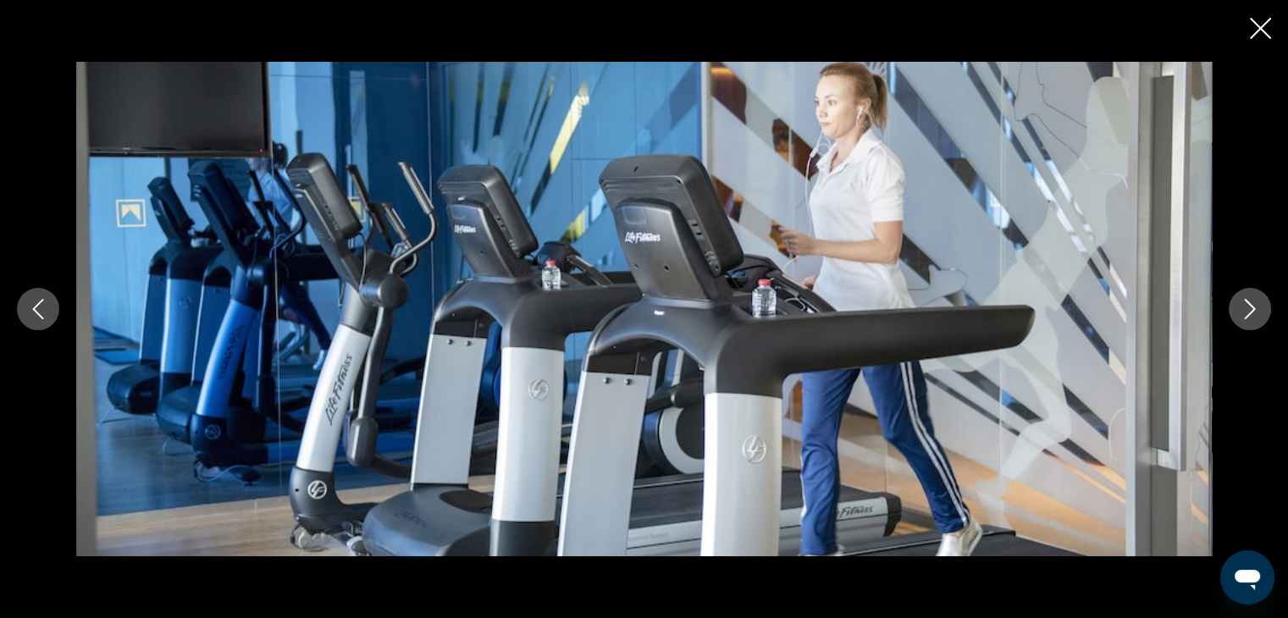
click at [1245, 302] on icon "Next image" at bounding box center [1250, 309] width 20 height 20
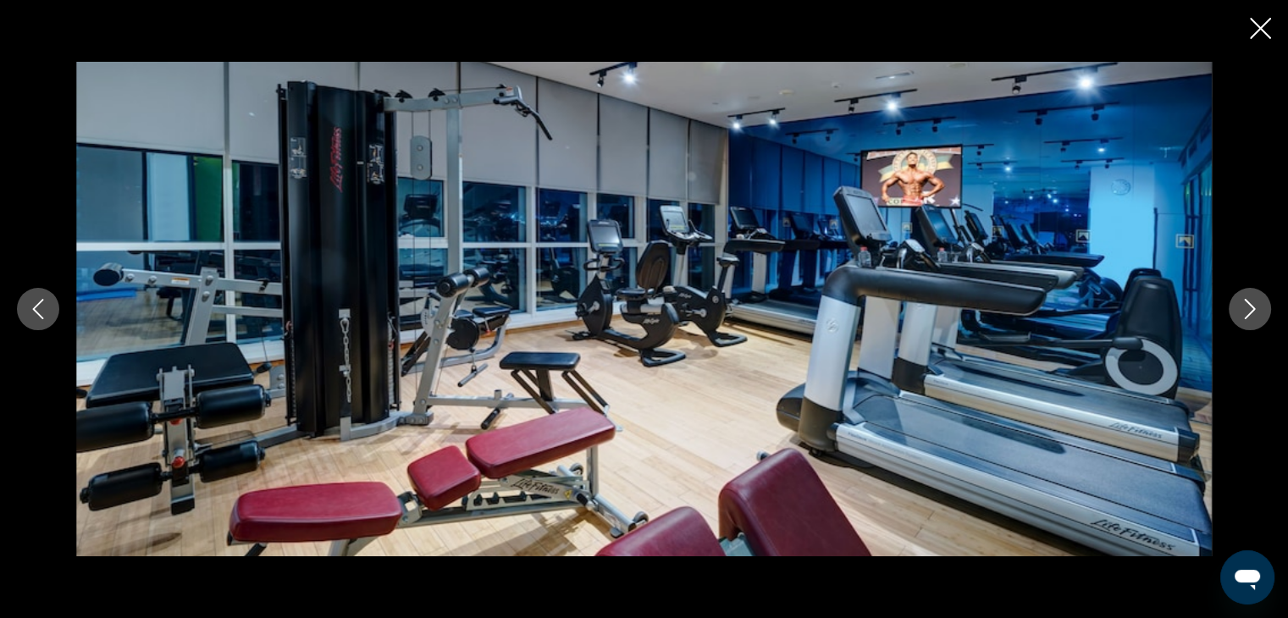
click at [1245, 302] on icon "Next image" at bounding box center [1250, 309] width 20 height 20
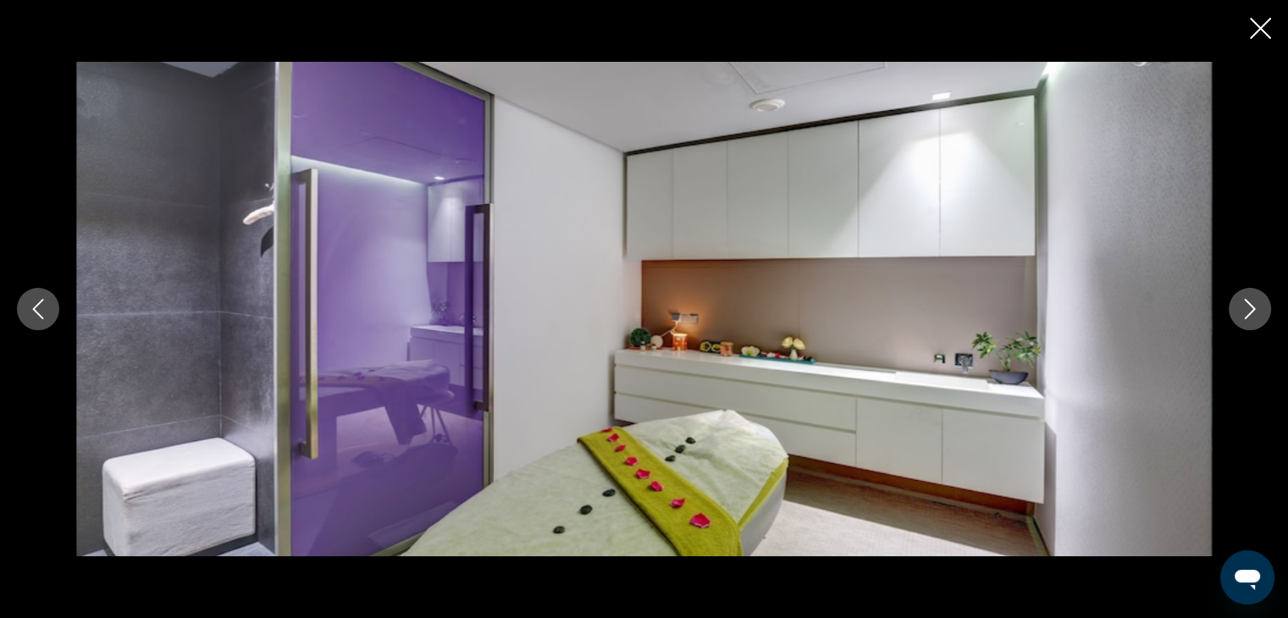
click at [1247, 300] on icon "Next image" at bounding box center [1250, 309] width 11 height 20
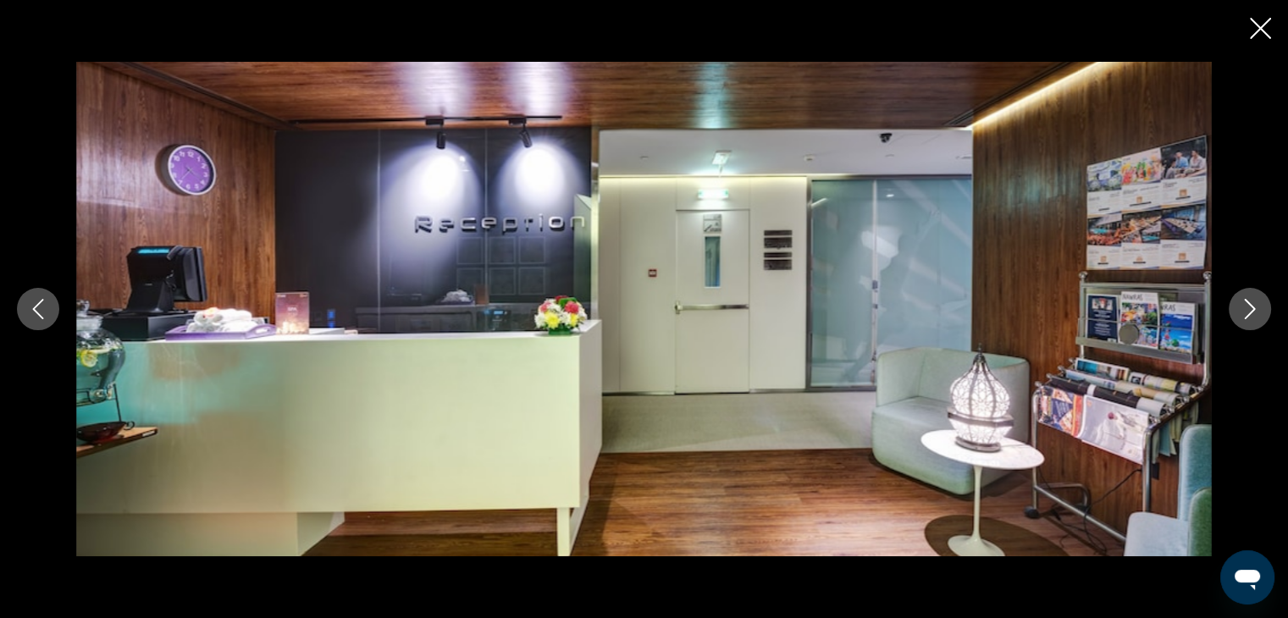
click at [1247, 300] on icon "Next image" at bounding box center [1250, 309] width 11 height 20
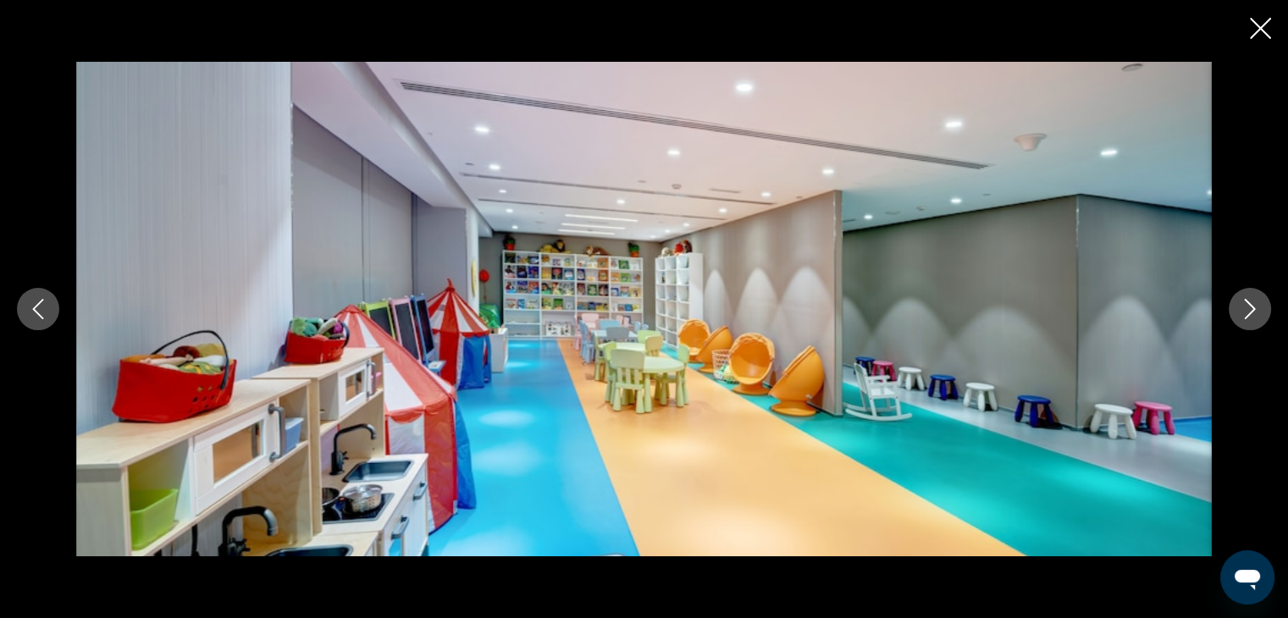
click at [1247, 300] on icon "Next image" at bounding box center [1250, 309] width 11 height 20
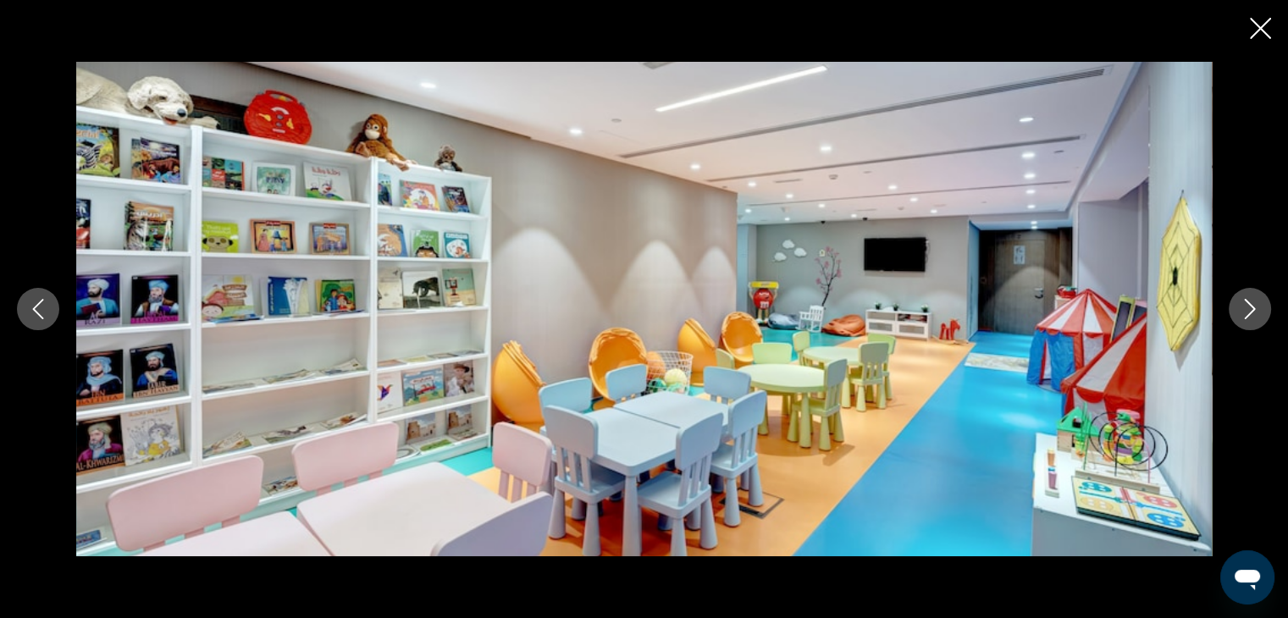
click at [1247, 299] on icon "Next image" at bounding box center [1250, 309] width 20 height 20
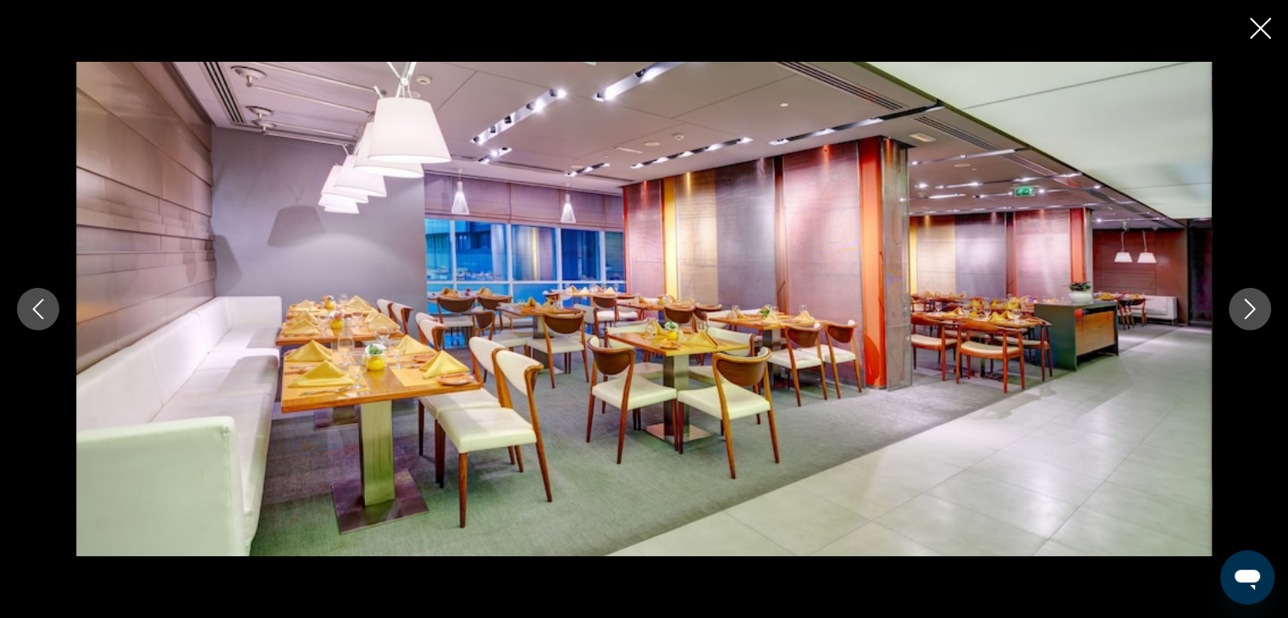
click at [1247, 299] on icon "Next image" at bounding box center [1250, 309] width 20 height 20
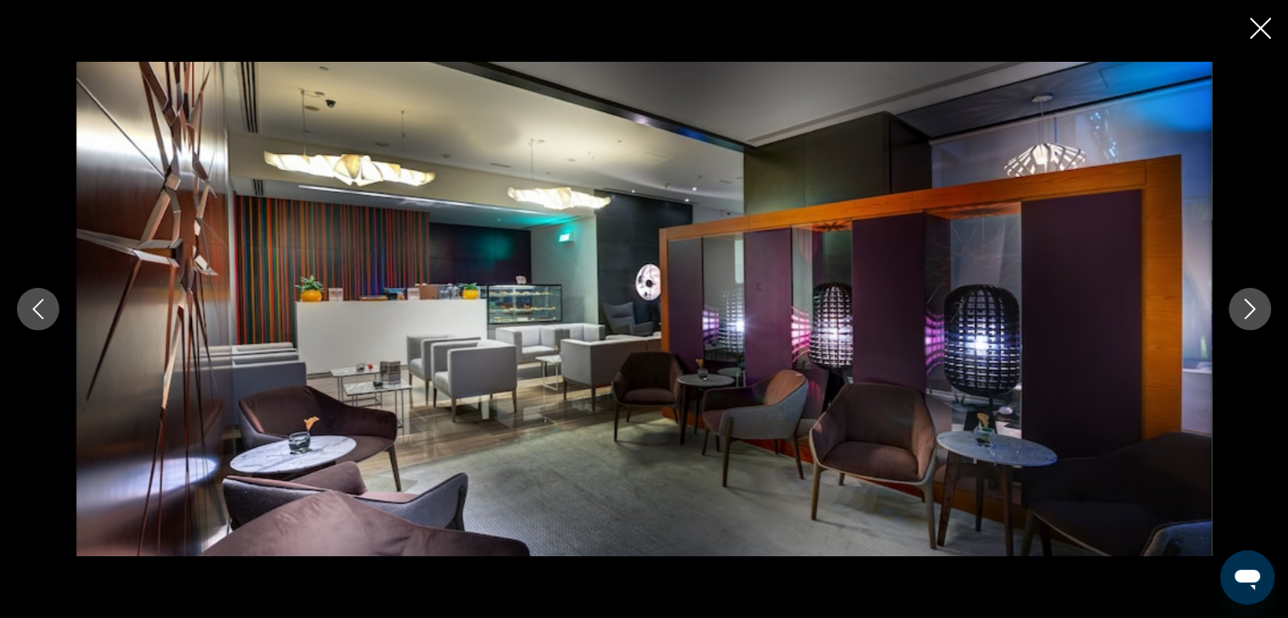
click at [1247, 299] on icon "Next image" at bounding box center [1250, 309] width 20 height 20
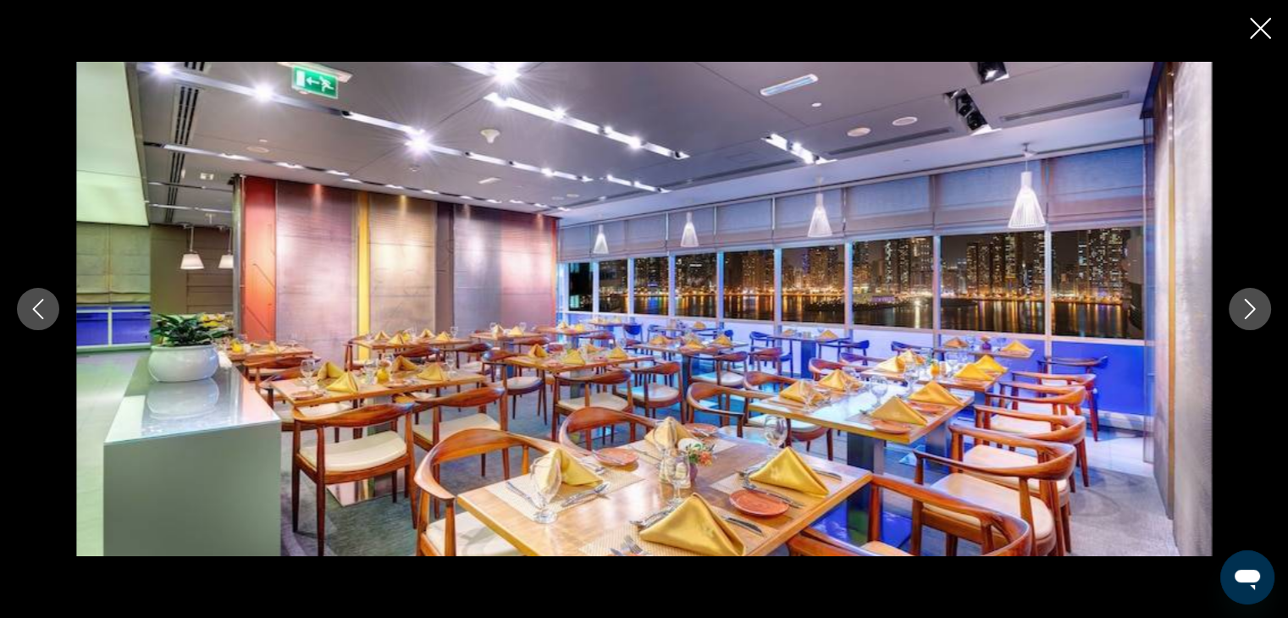
click at [1247, 299] on icon "Next image" at bounding box center [1250, 309] width 20 height 20
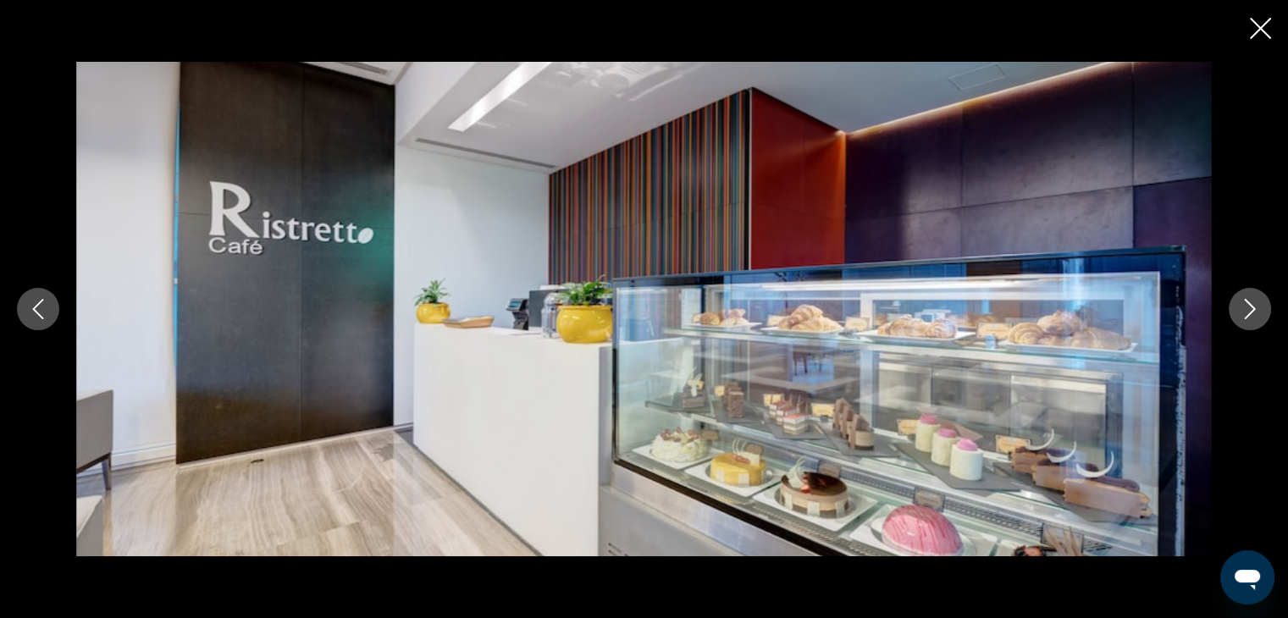
click at [1247, 299] on icon "Next image" at bounding box center [1250, 309] width 20 height 20
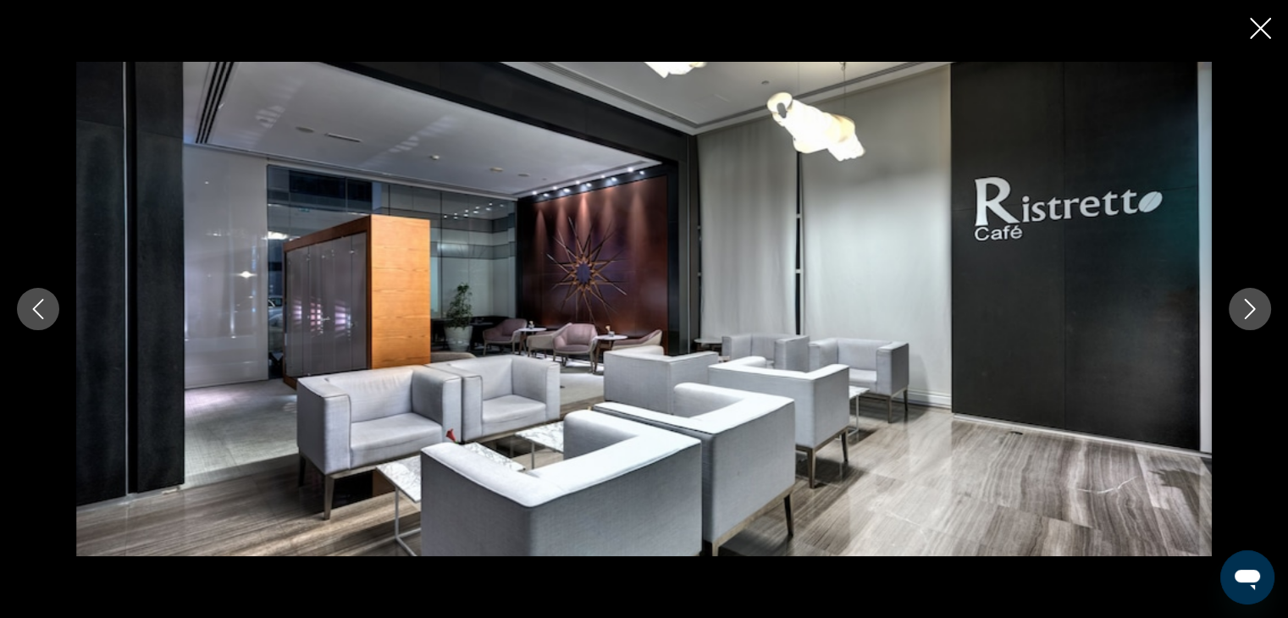
click at [1249, 297] on button "Next image" at bounding box center [1250, 309] width 42 height 42
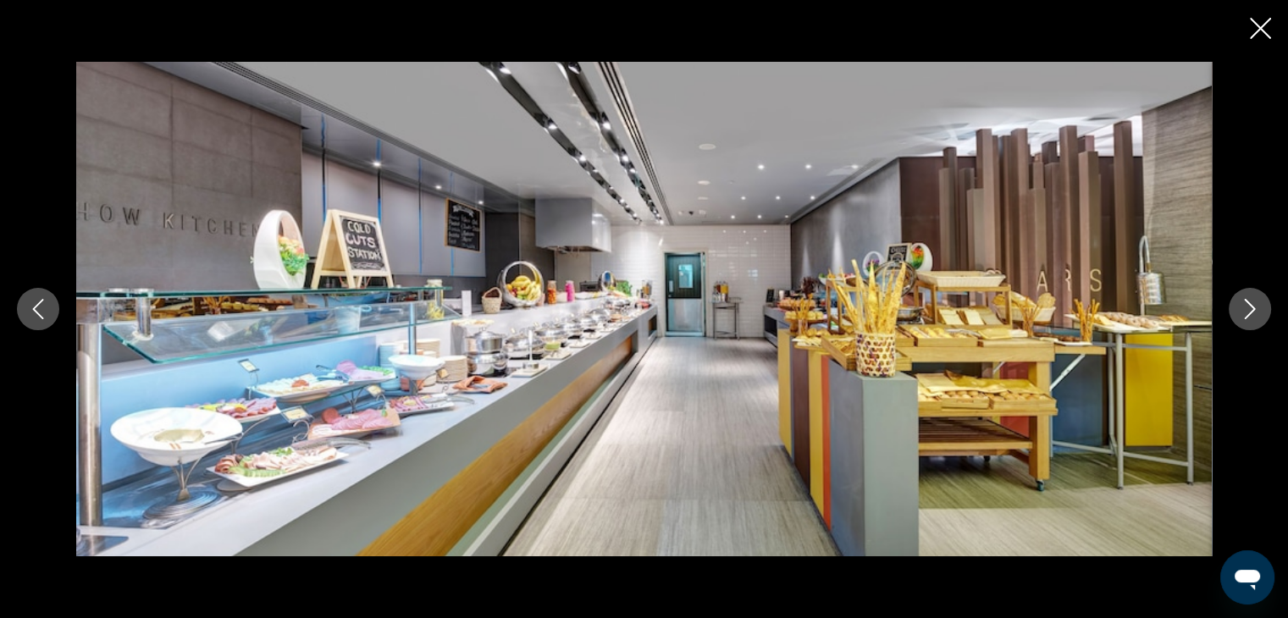
click at [1249, 296] on button "Next image" at bounding box center [1250, 309] width 42 height 42
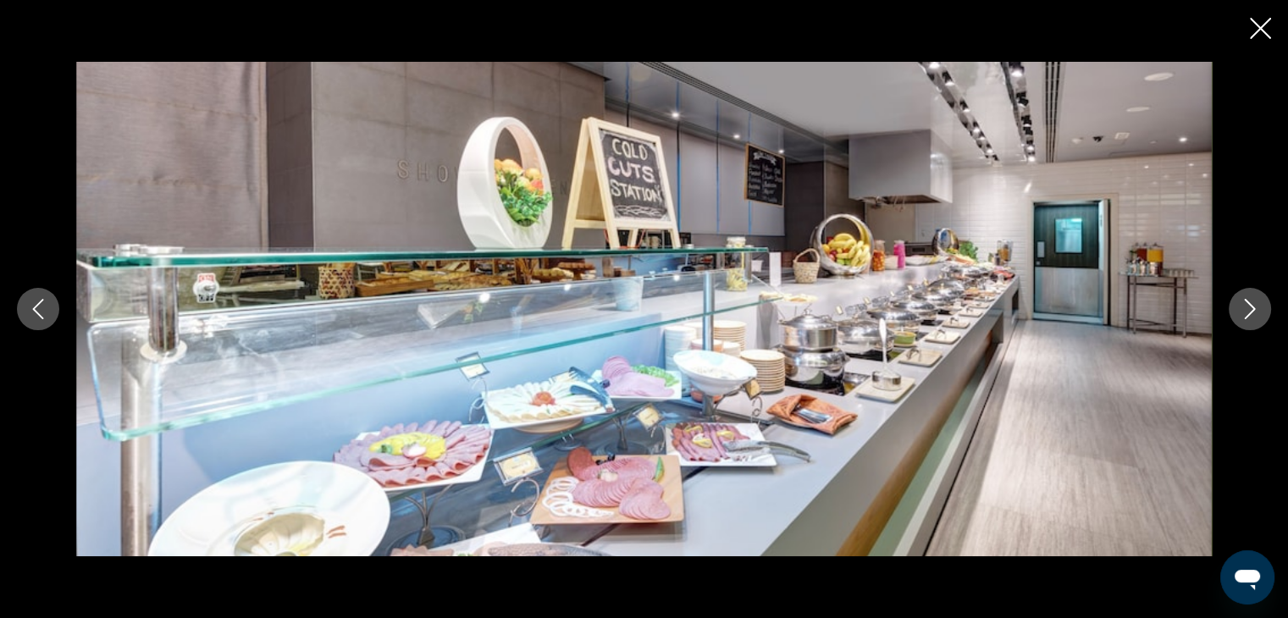
click at [1249, 296] on button "Next image" at bounding box center [1250, 309] width 42 height 42
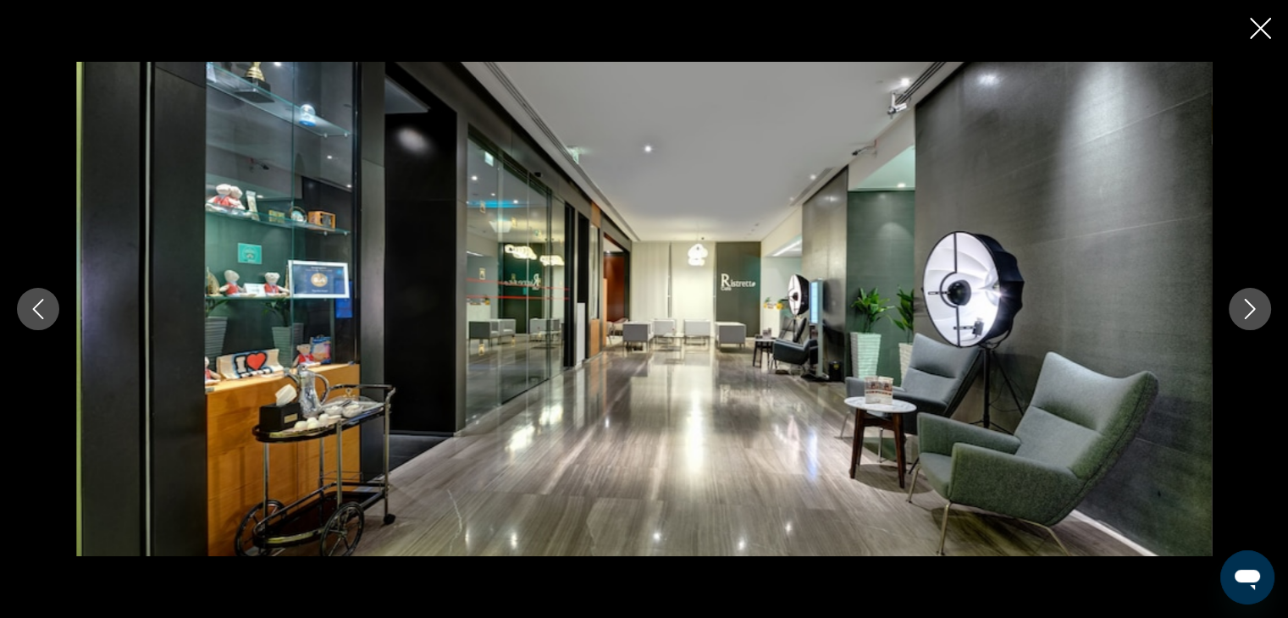
click at [1274, 23] on div "Main content" at bounding box center [644, 309] width 1288 height 618
click at [1270, 25] on icon "Close slideshow" at bounding box center [1260, 28] width 21 height 21
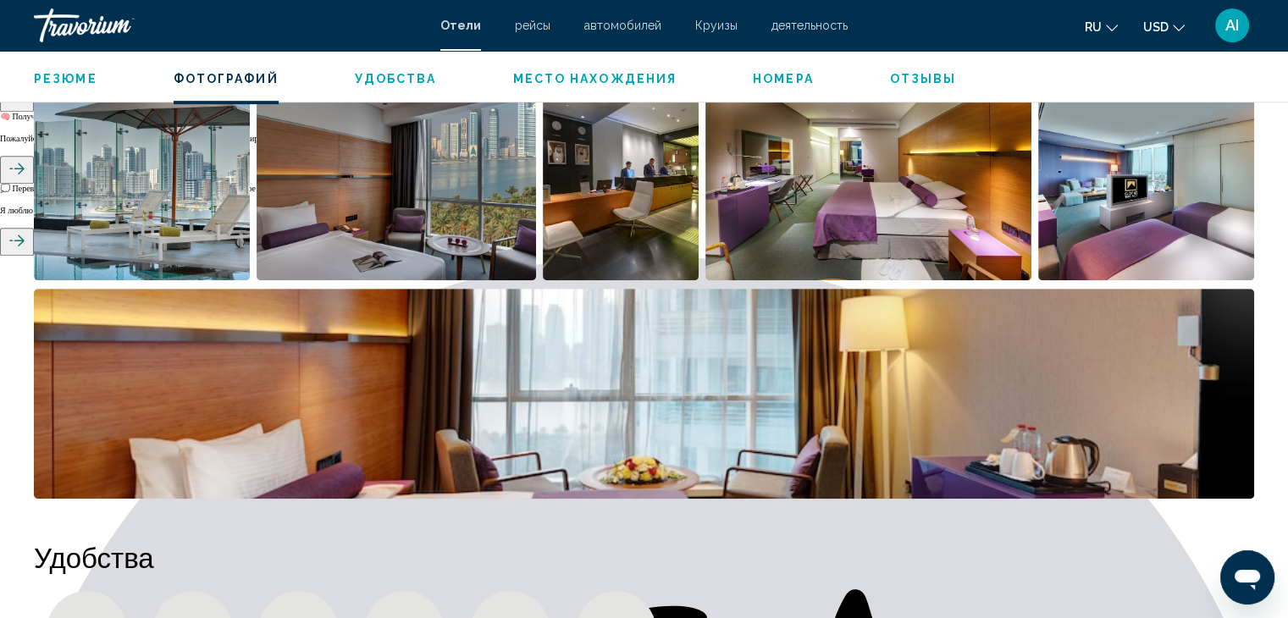
click at [68, 208] on img "Open full-screen image slider" at bounding box center [142, 175] width 216 height 210
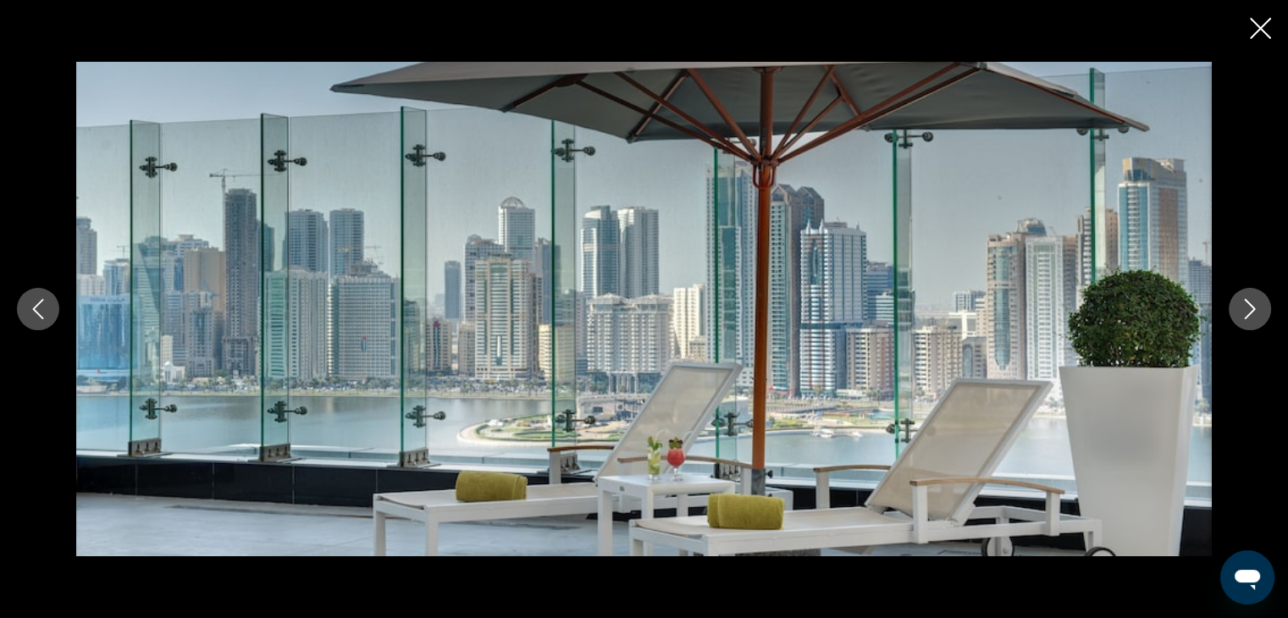
click at [1257, 306] on icon "Next image" at bounding box center [1250, 309] width 20 height 20
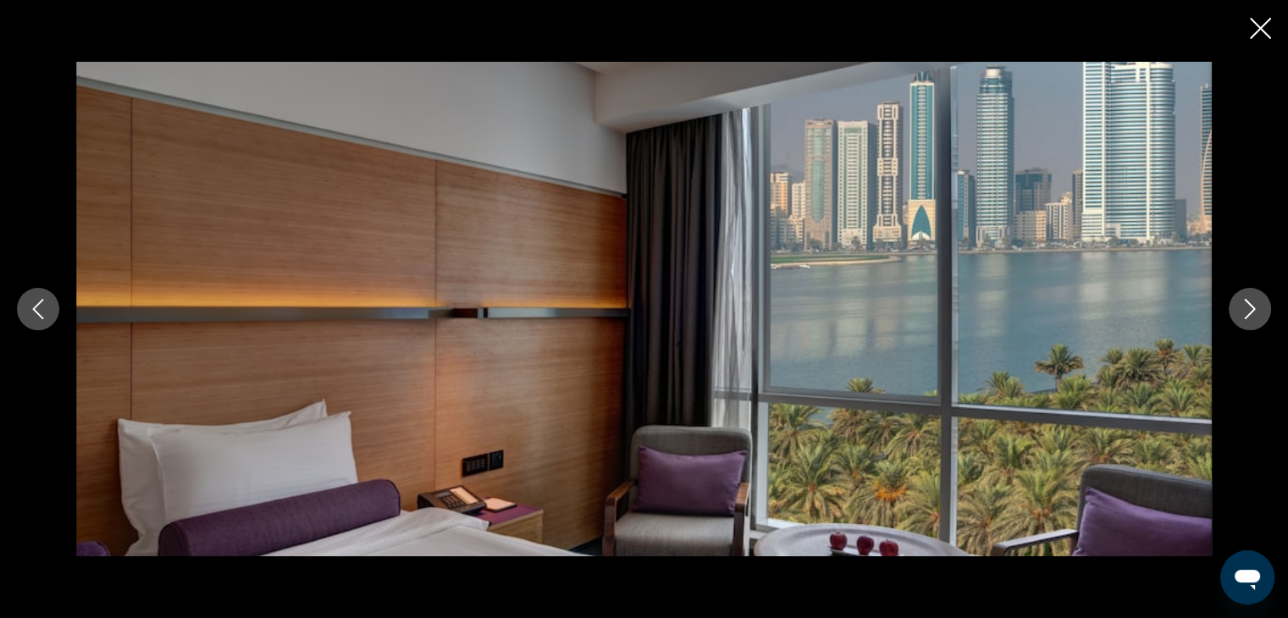
click at [1257, 306] on icon "Next image" at bounding box center [1250, 309] width 20 height 20
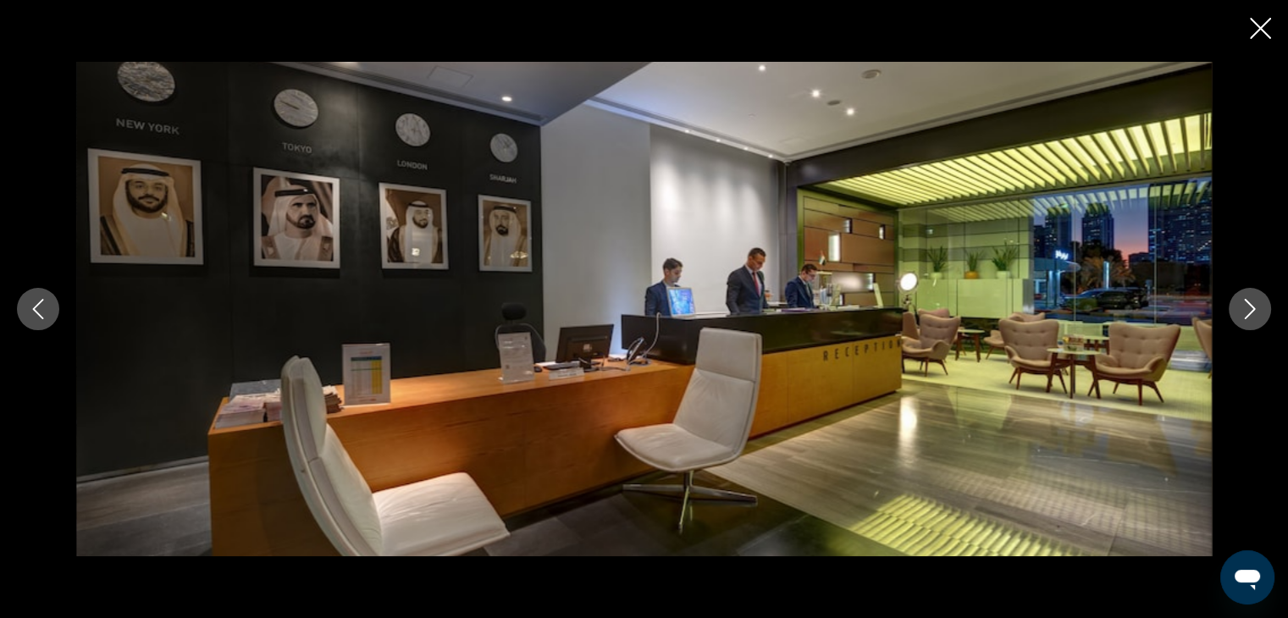
click at [1257, 306] on icon "Next image" at bounding box center [1250, 309] width 20 height 20
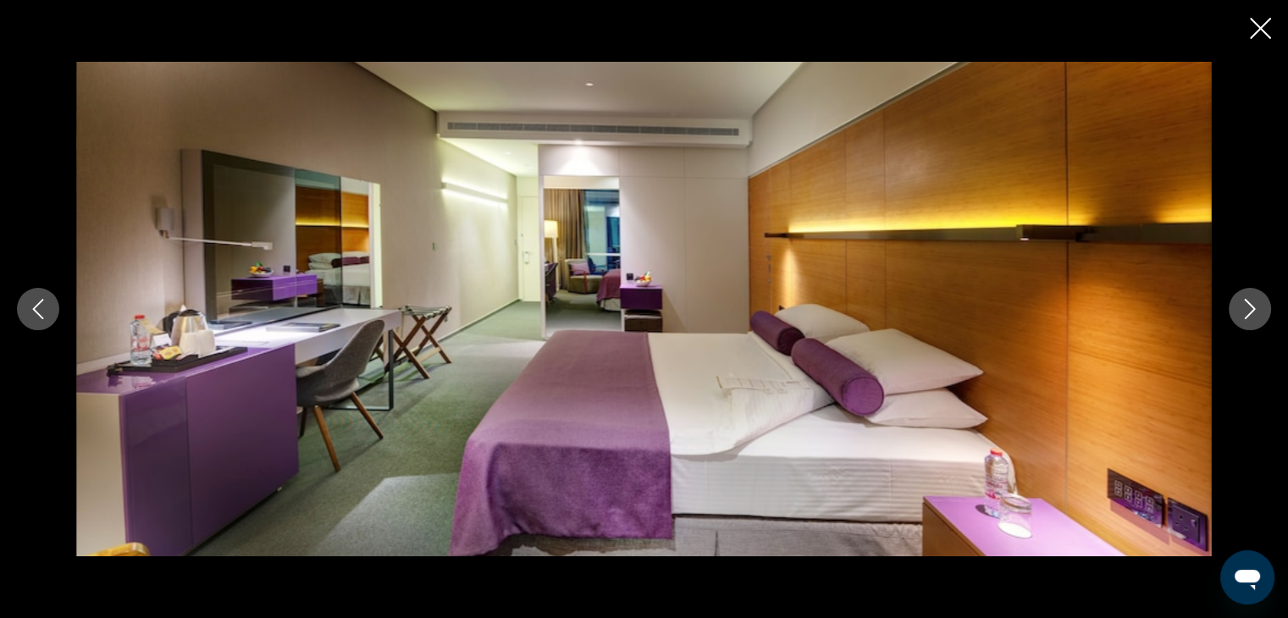
click at [1257, 306] on icon "Next image" at bounding box center [1250, 309] width 20 height 20
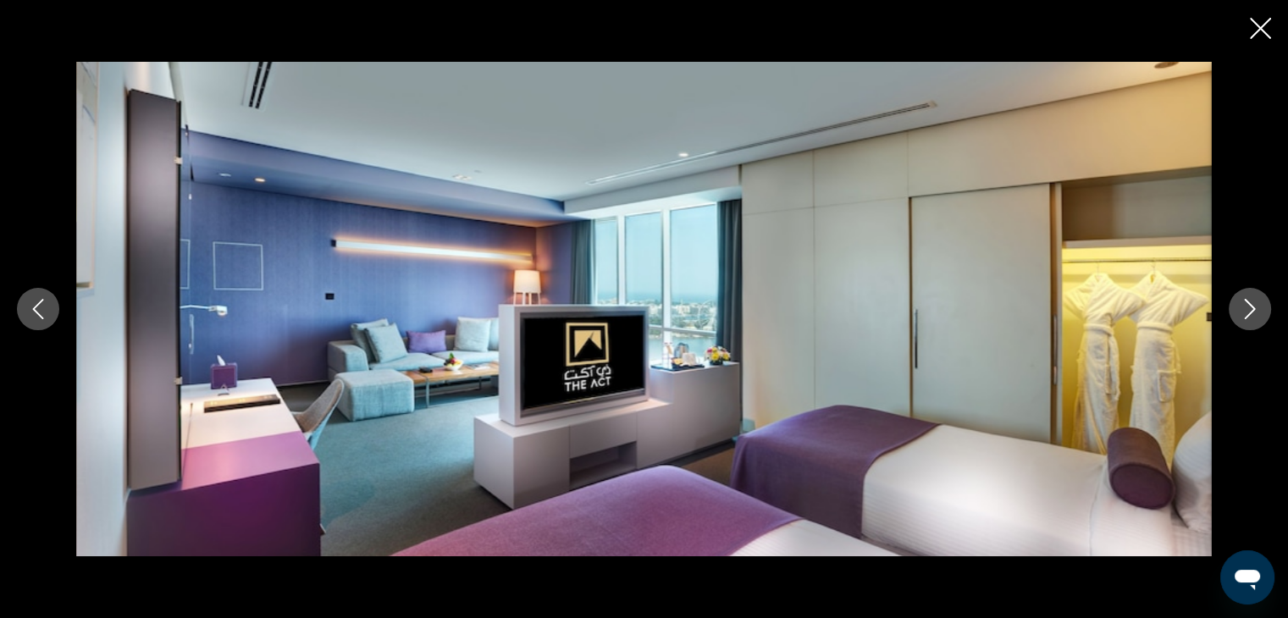
click at [1257, 306] on icon "Next image" at bounding box center [1250, 309] width 20 height 20
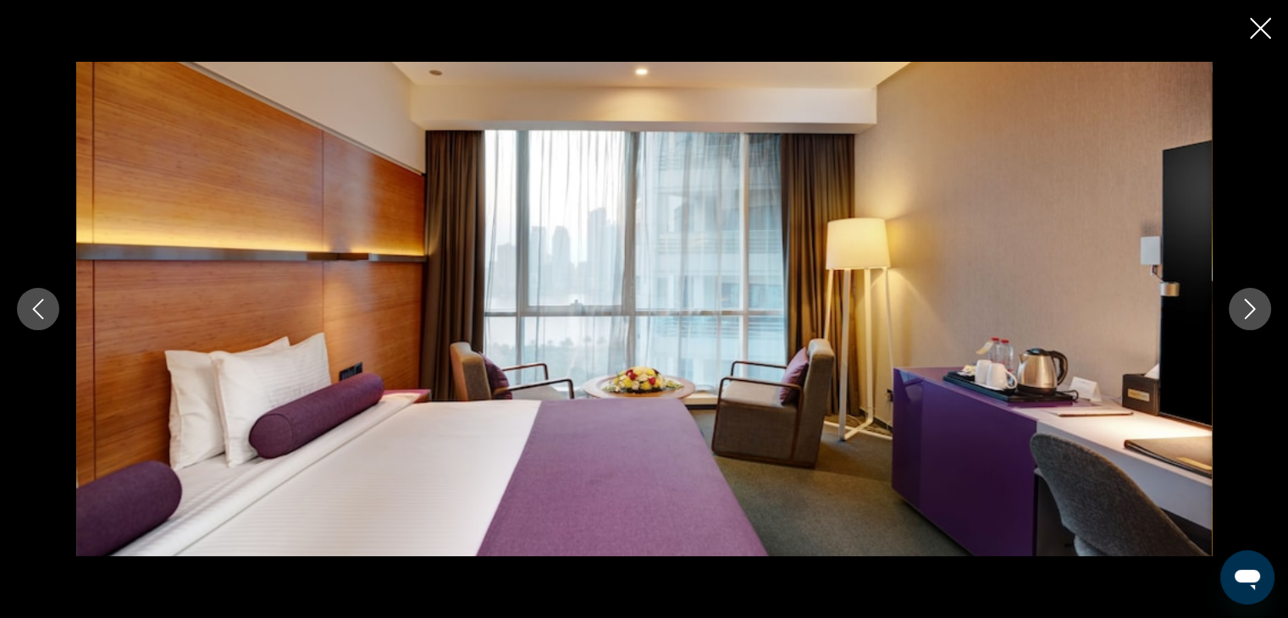
click at [1255, 21] on icon "Close slideshow" at bounding box center [1260, 28] width 21 height 21
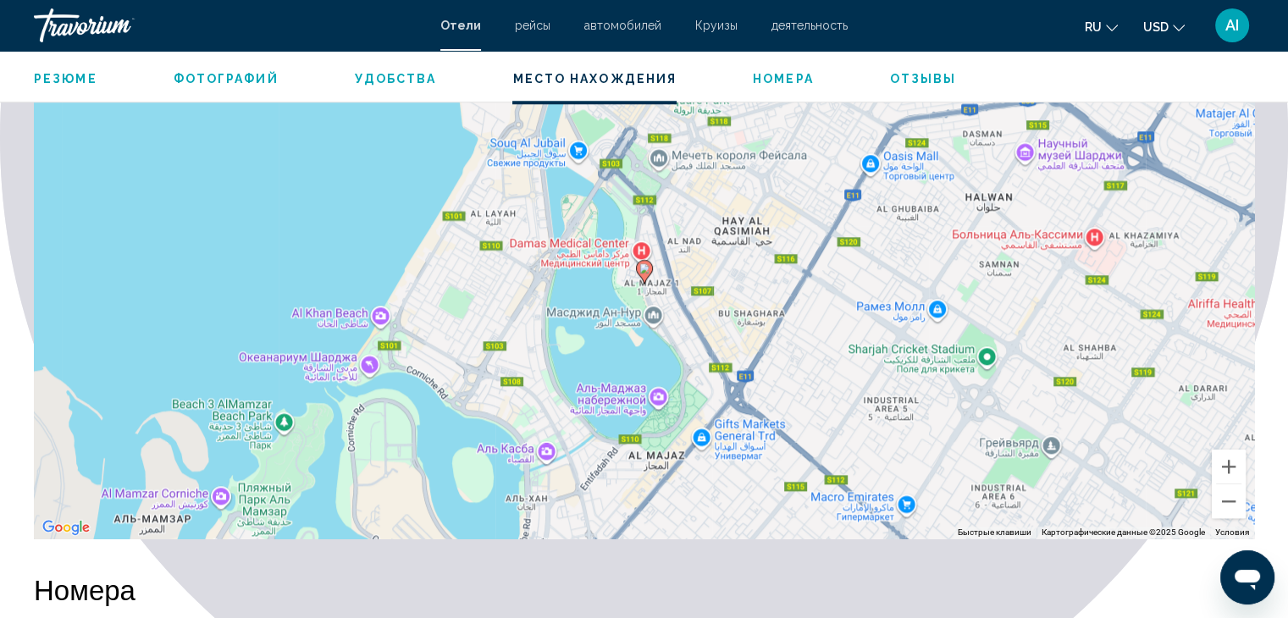
scroll to position [1694, 0]
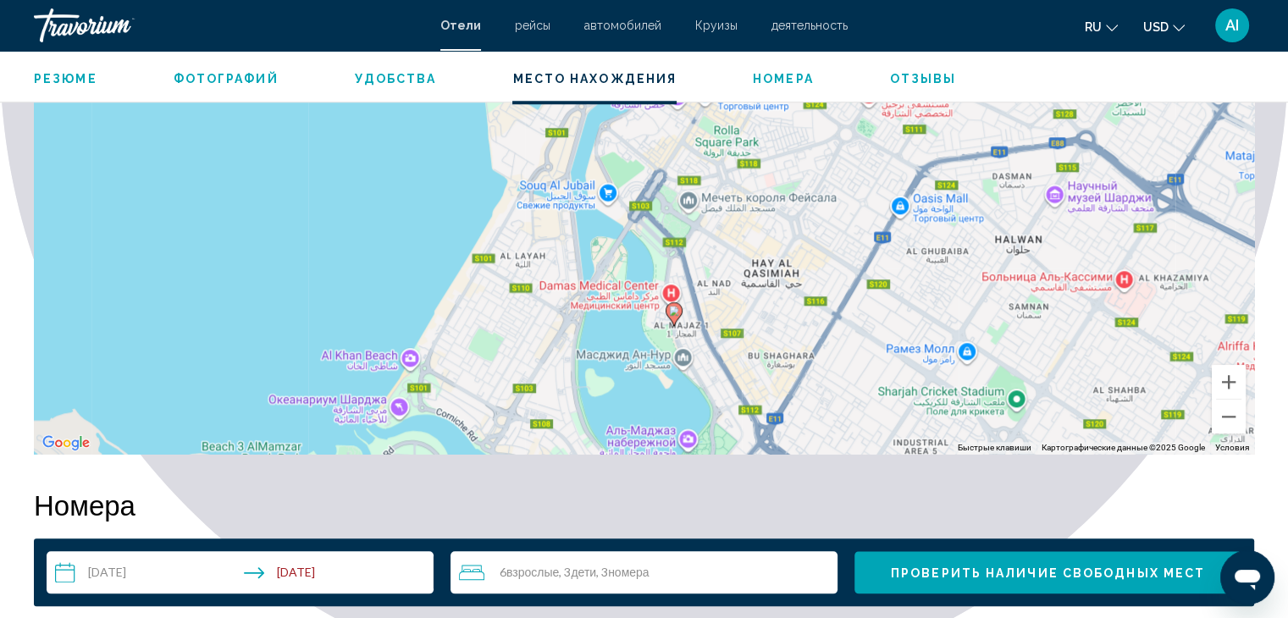
drag, startPoint x: 649, startPoint y: 275, endPoint x: 668, endPoint y: 416, distance: 142.0
click at [668, 416] on div "Чтобы активировать перетаскивание с помощью клавиатуры, нажмите Alt + Ввод. Пос…" at bounding box center [644, 200] width 1221 height 508
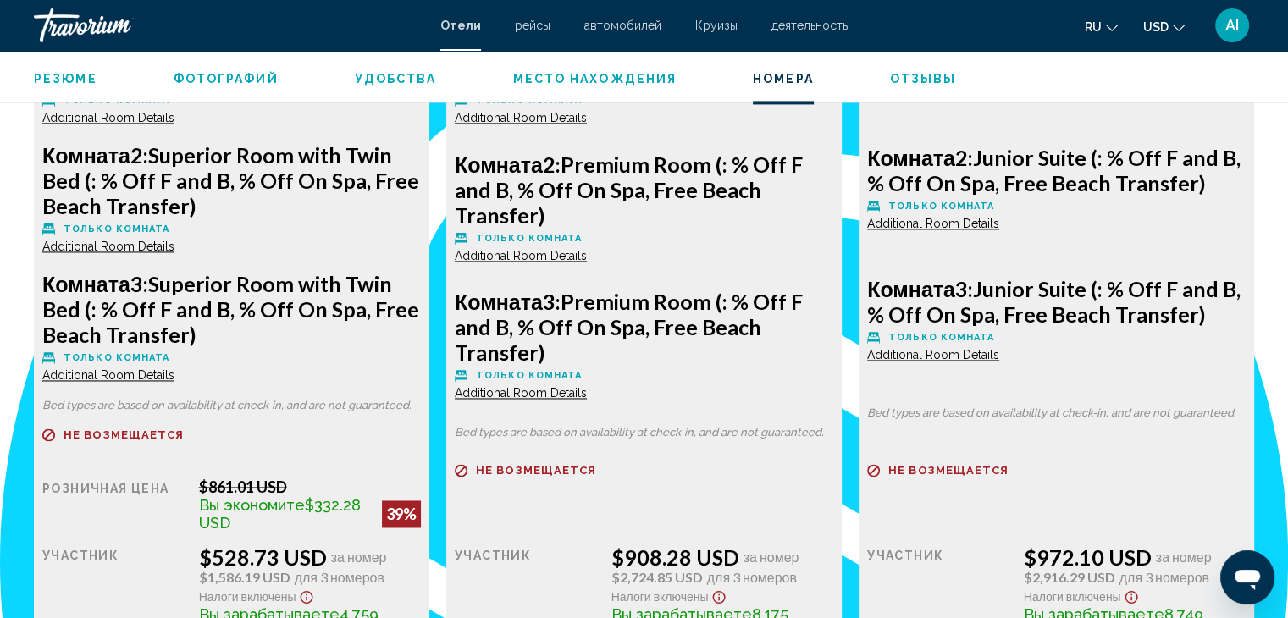
scroll to position [2626, 0]
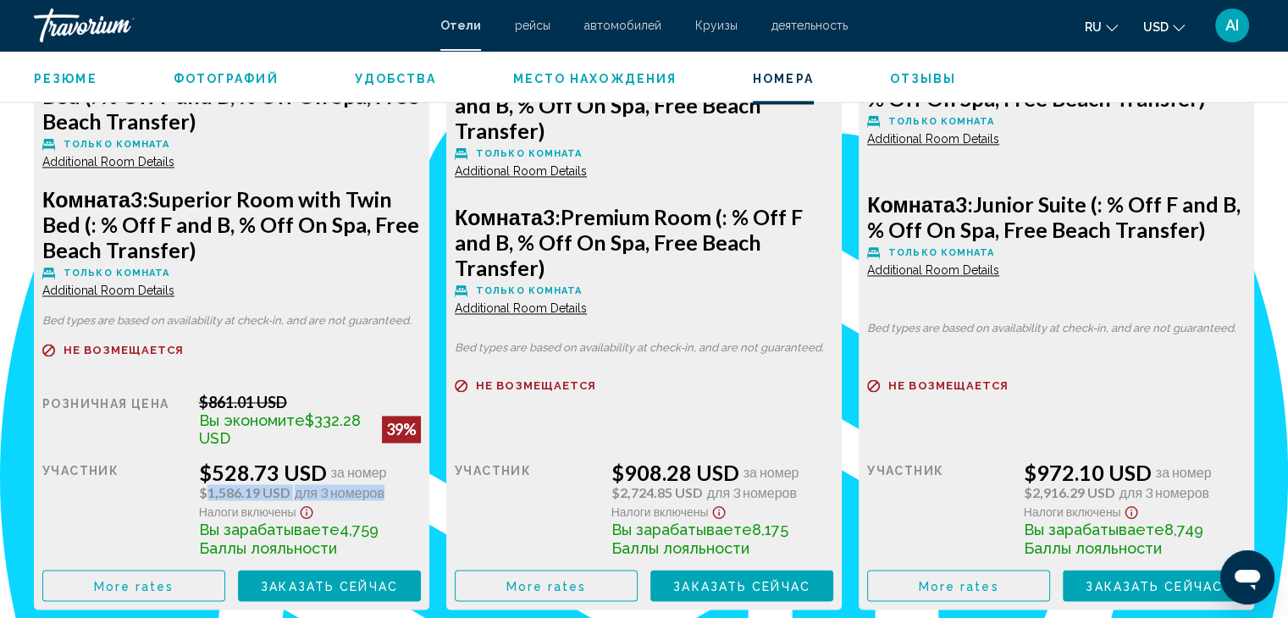
drag, startPoint x: 196, startPoint y: 494, endPoint x: 391, endPoint y: 497, distance: 195.7
click at [391, 497] on div "Розничная цена $861.01 USD Вы экономите $332.28 USD 39% когда вы выкупаете учас…" at bounding box center [231, 497] width 379 height 208
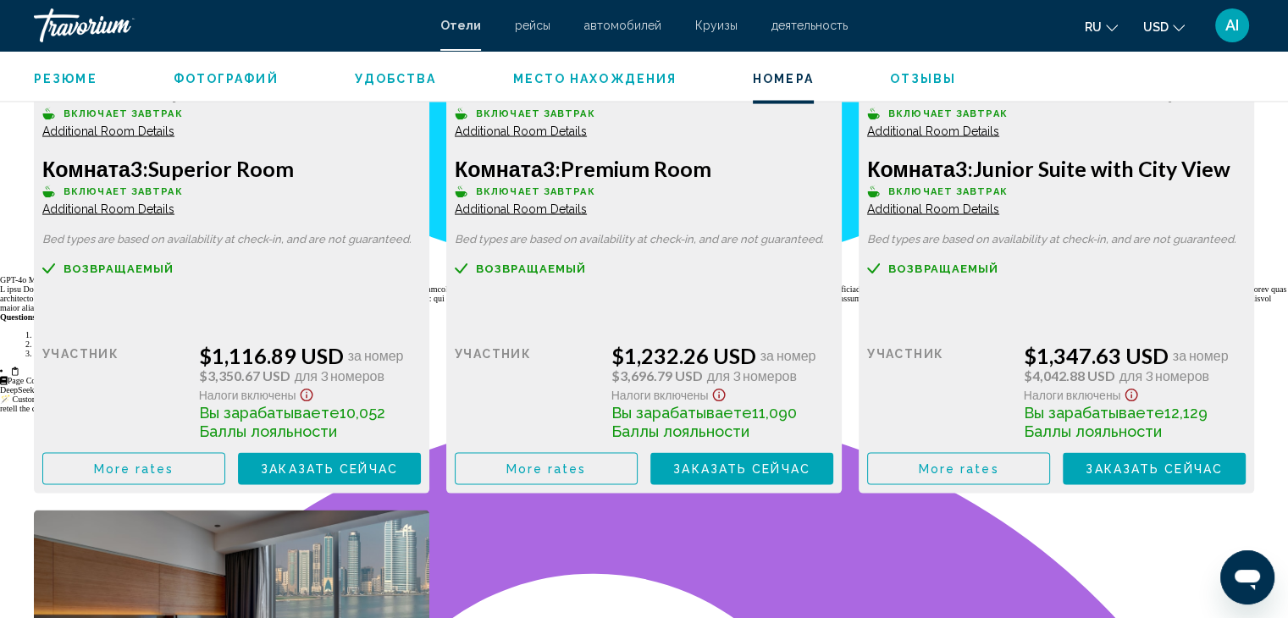
scroll to position [3388, 0]
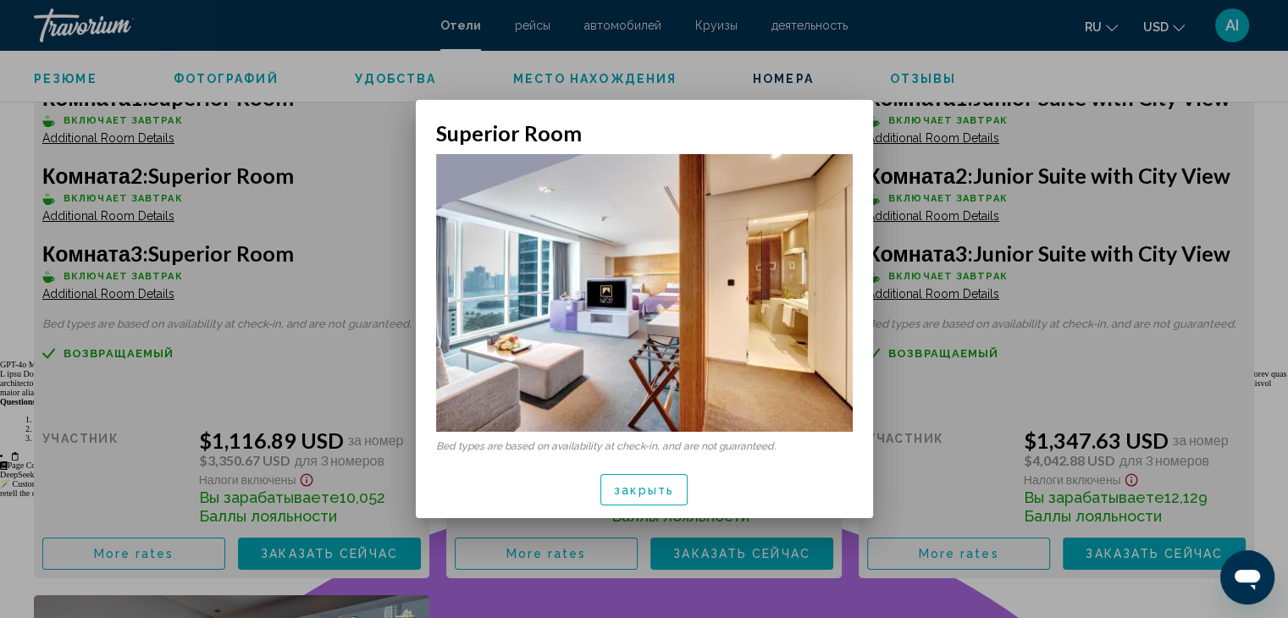
scroll to position [0, 0]
click at [908, 336] on div at bounding box center [644, 309] width 1288 height 618
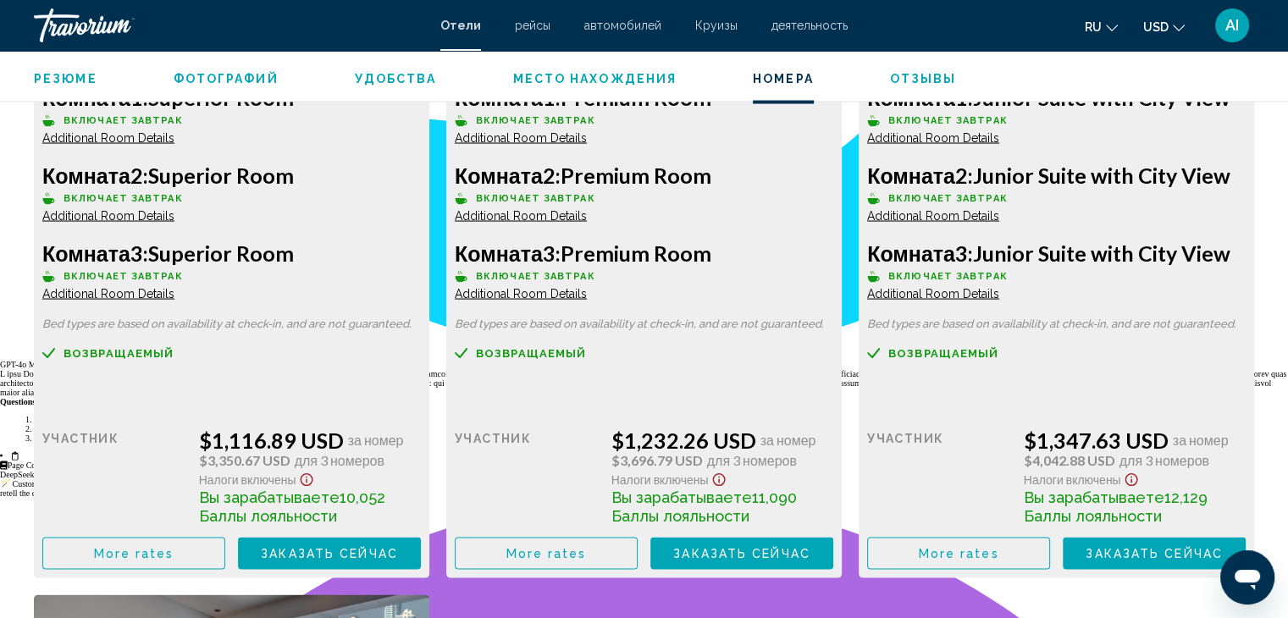
scroll to position [3219, 0]
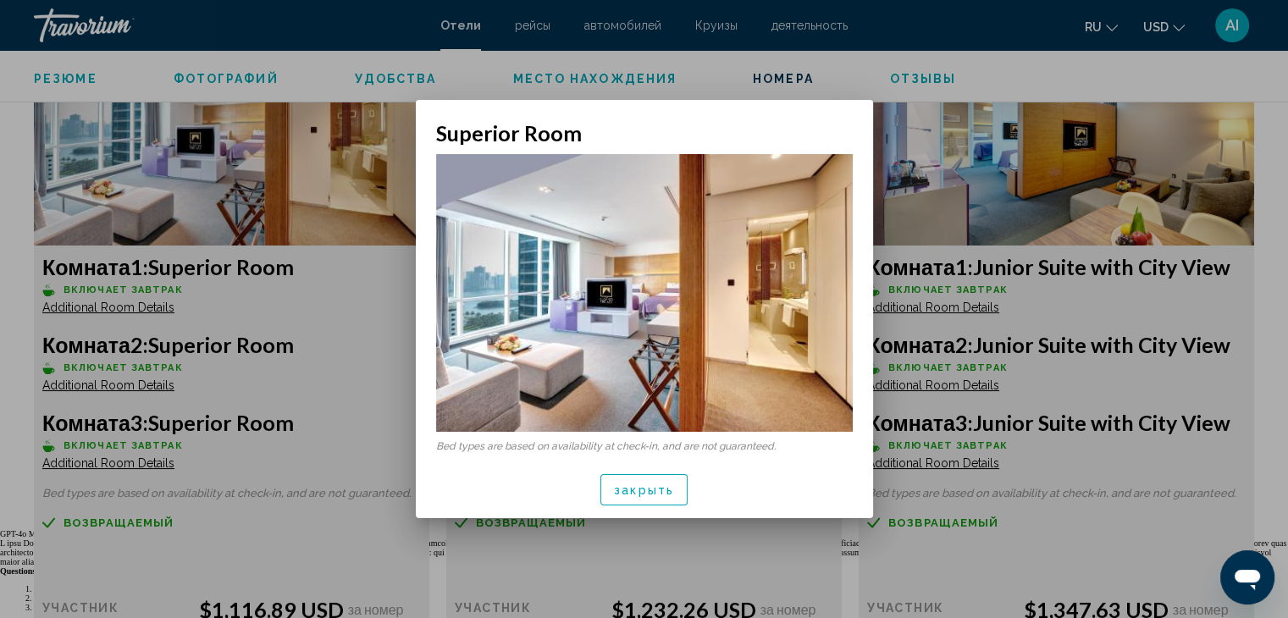
scroll to position [0, 0]
click at [980, 340] on div at bounding box center [644, 309] width 1288 height 618
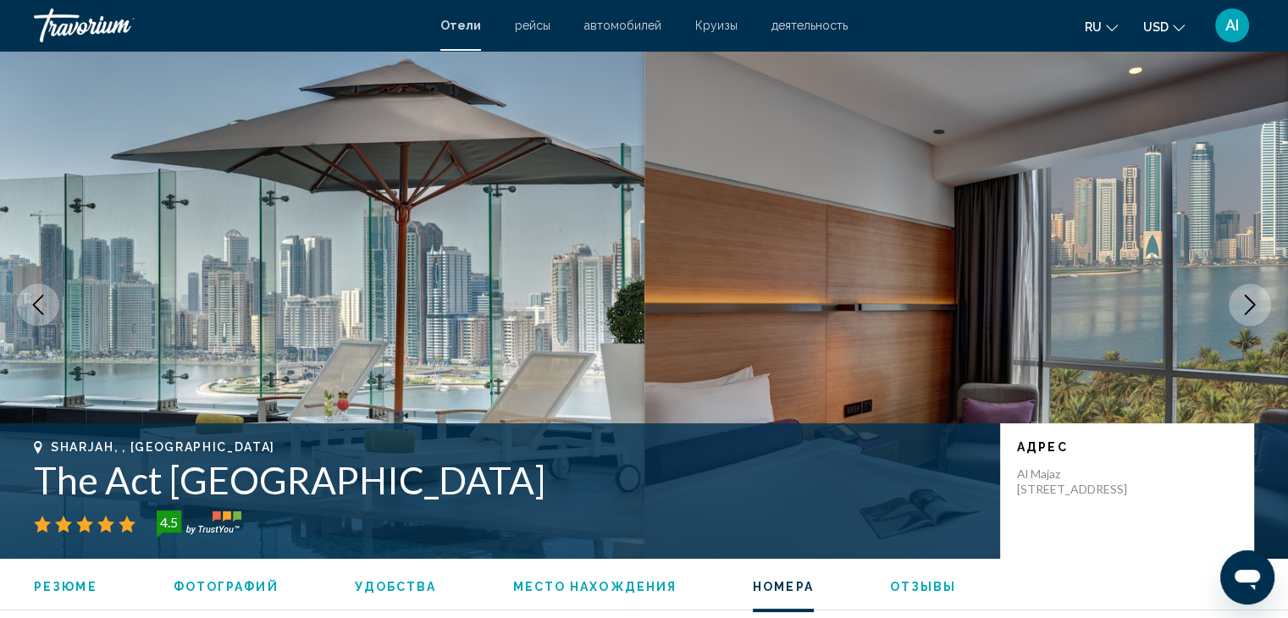
scroll to position [3219, 0]
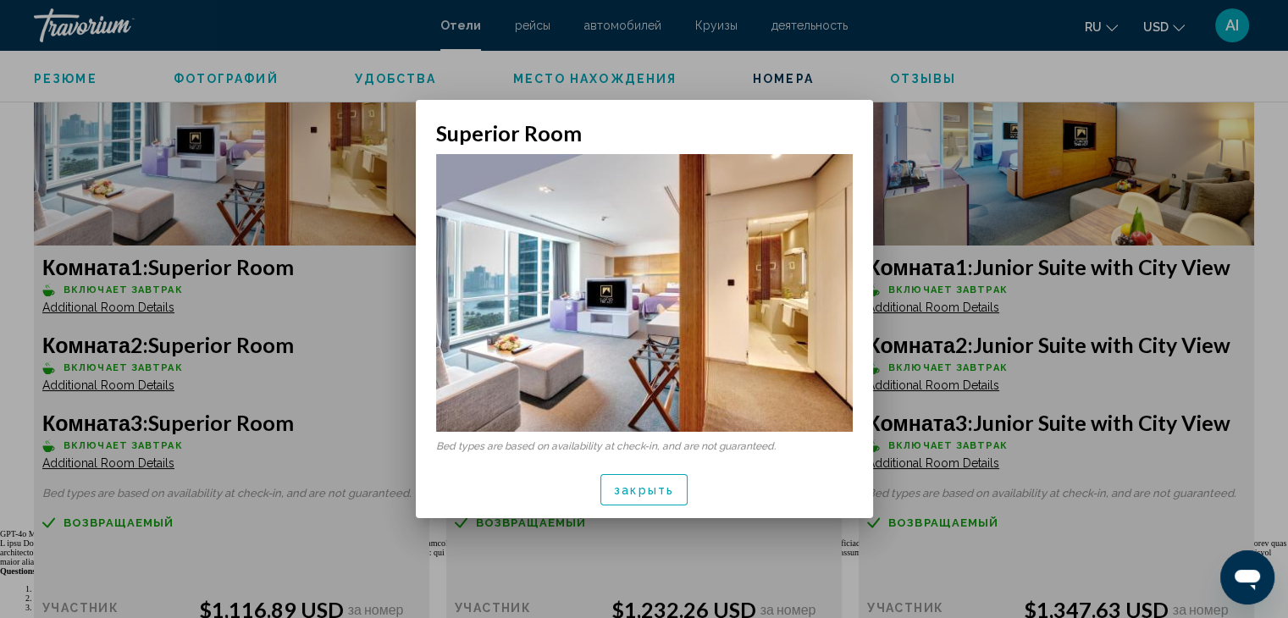
scroll to position [0, 0]
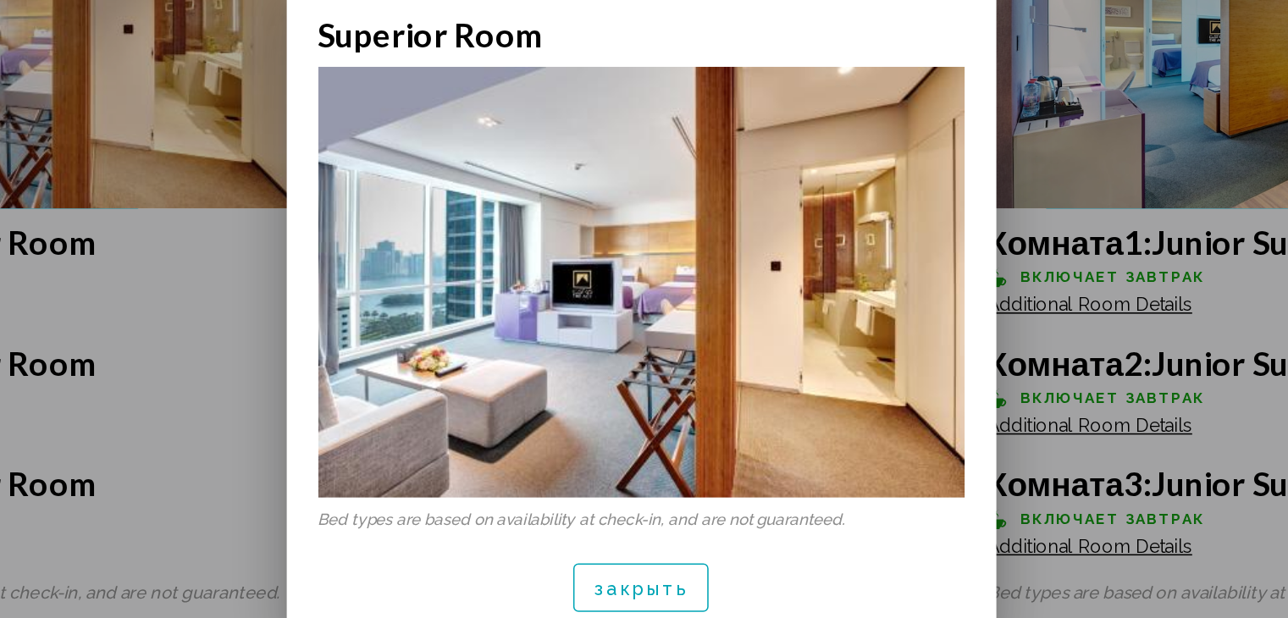
click at [975, 169] on div at bounding box center [644, 309] width 1288 height 618
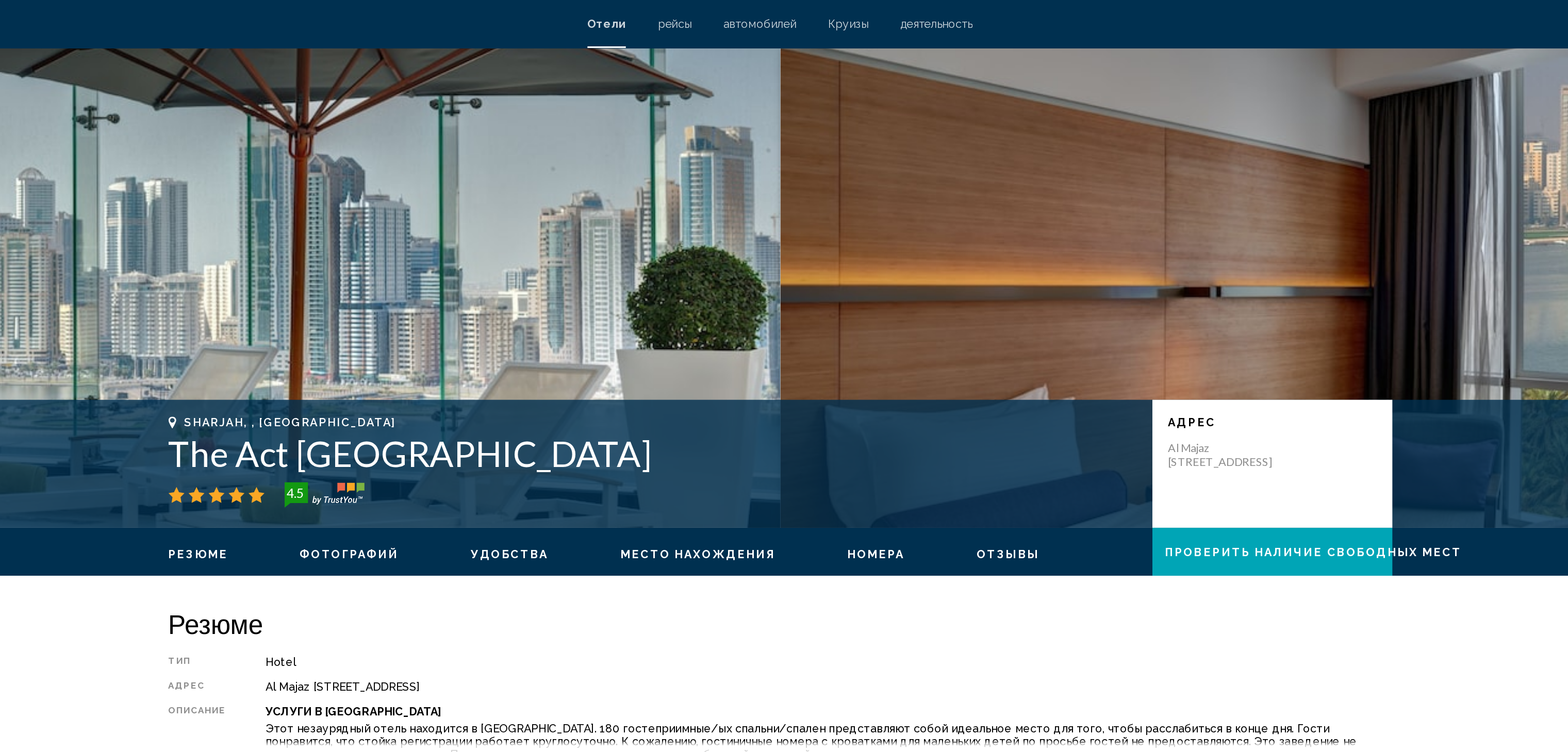
scroll to position [2261, 0]
drag, startPoint x: 612, startPoint y: 291, endPoint x: 392, endPoint y: 302, distance: 220.3
click at [392, 302] on h1 "The Act Hotel Sharjah" at bounding box center [701, 292] width 624 height 27
copy h1 "The Act Hotel Sharjah"
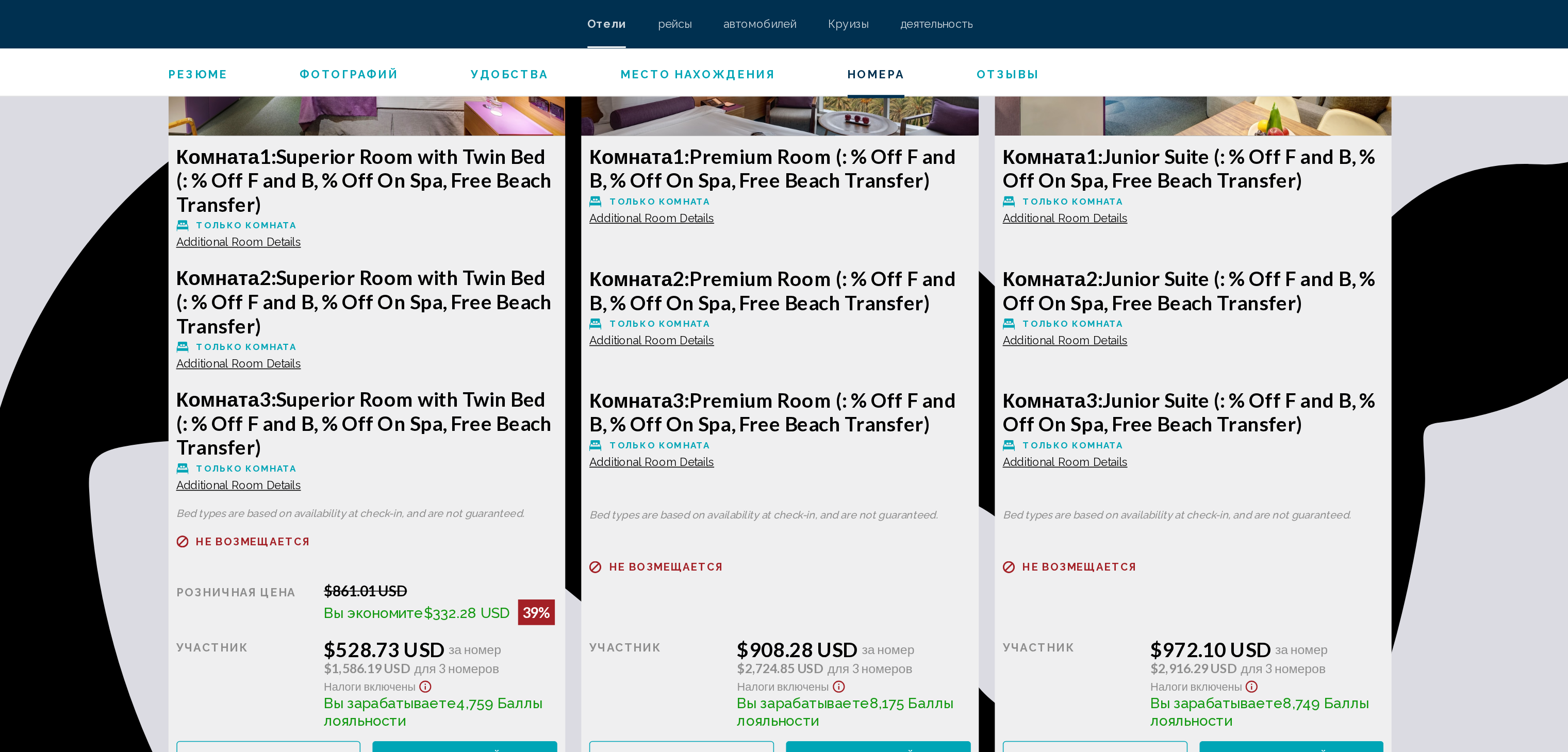
scroll to position [1461, 0]
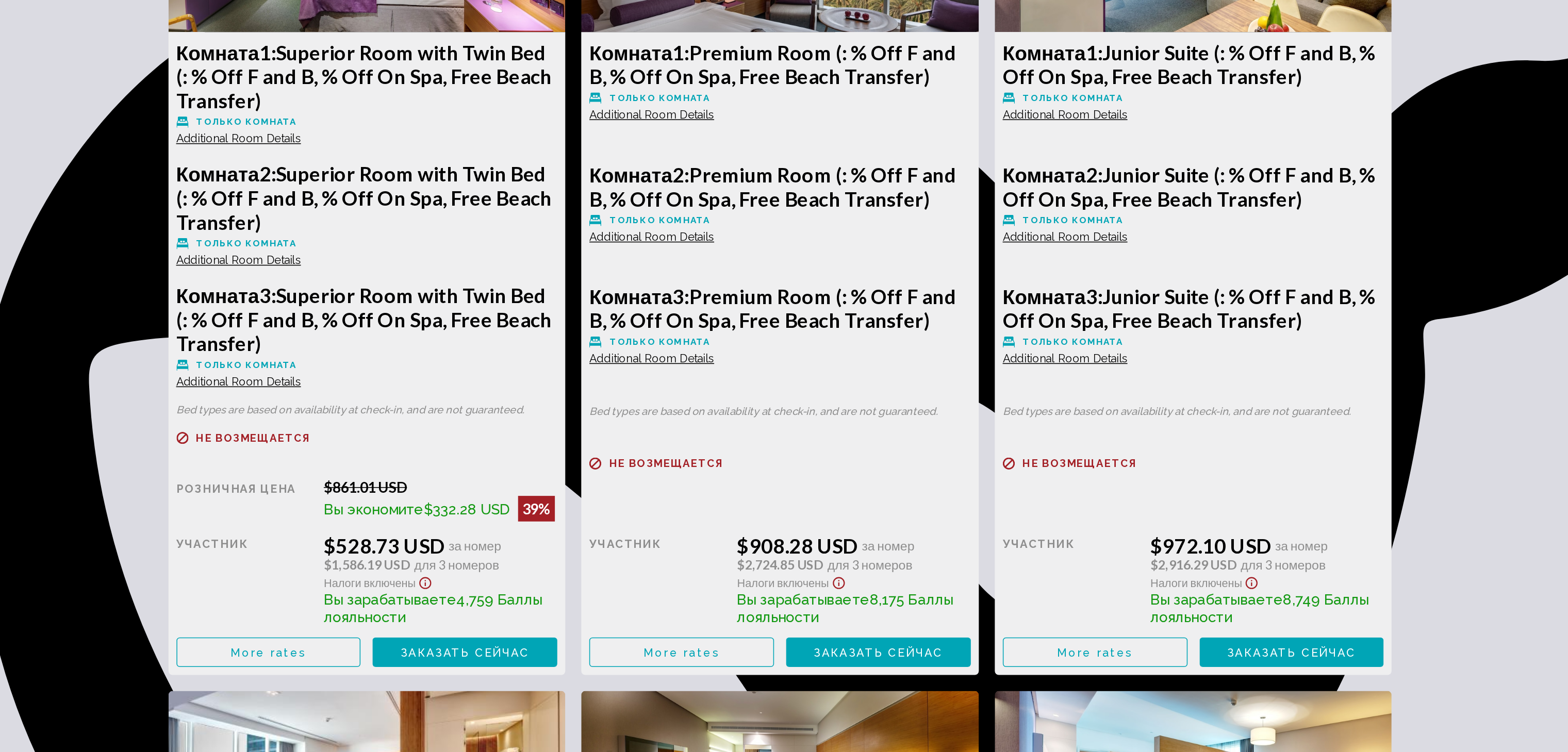
click at [481, 484] on button "More rates" at bounding box center [455, 487] width 119 height 19
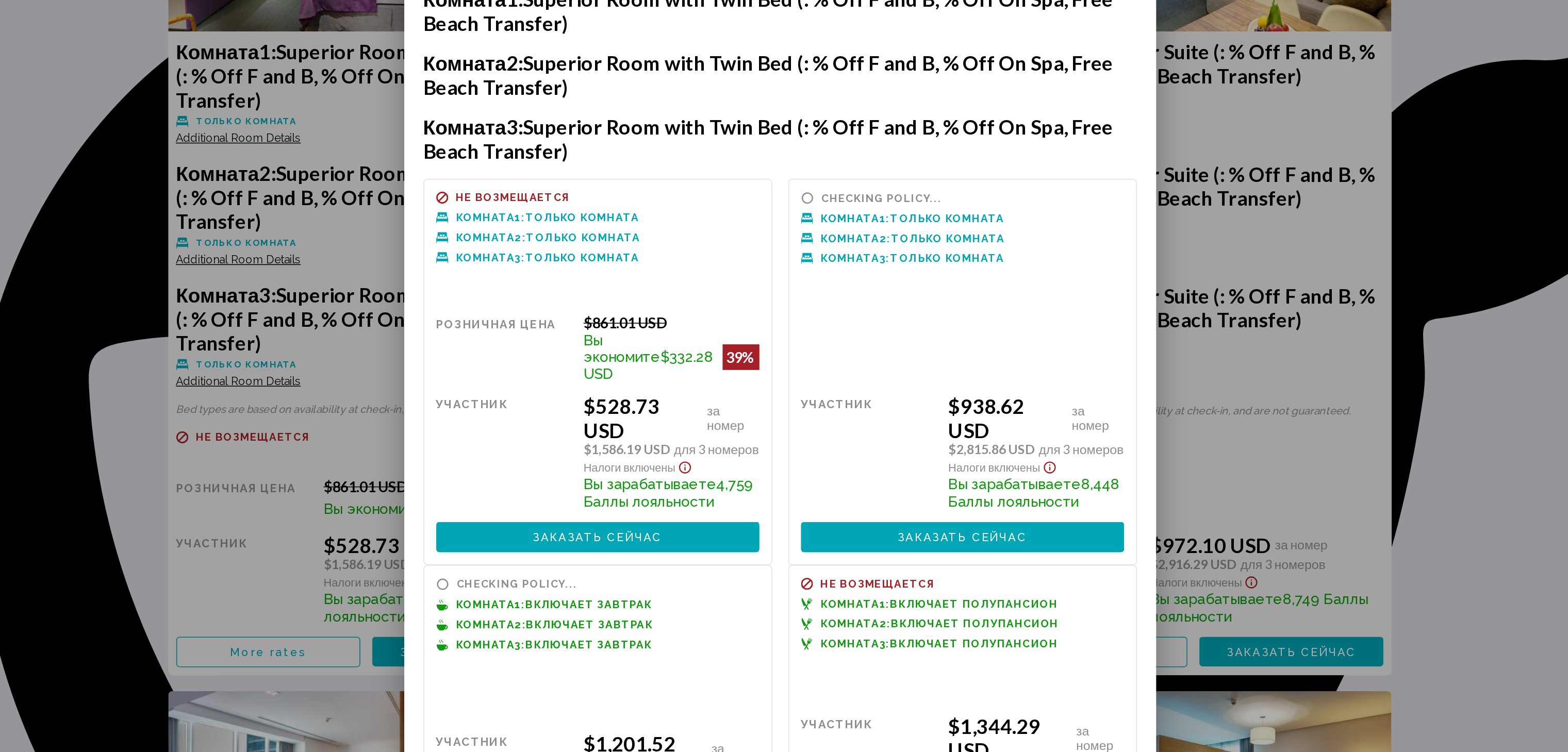
scroll to position [0, 0]
click at [699, 418] on button "Заказать сейчас Больше недоступно" at bounding box center [667, 412] width 208 height 19
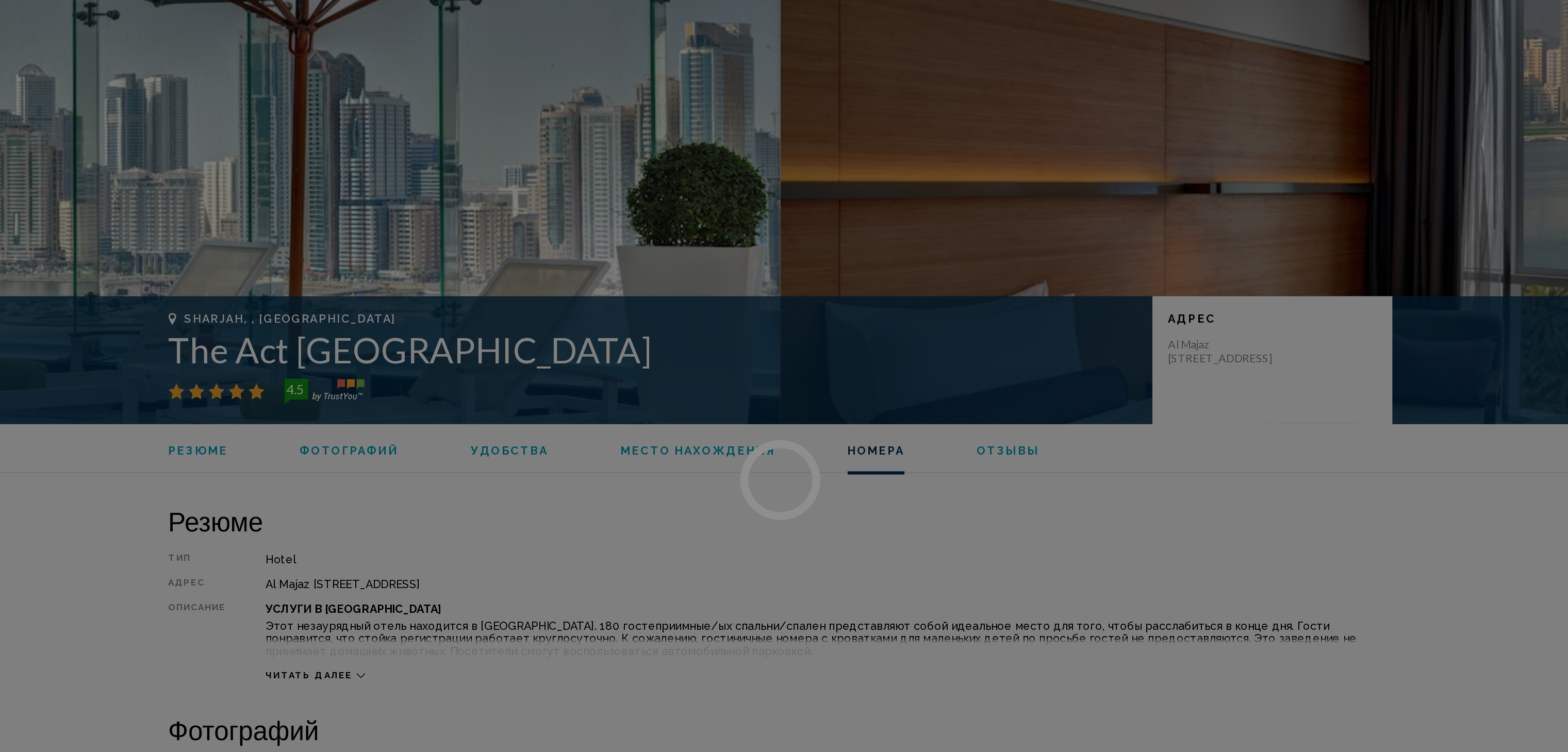
scroll to position [1461, 0]
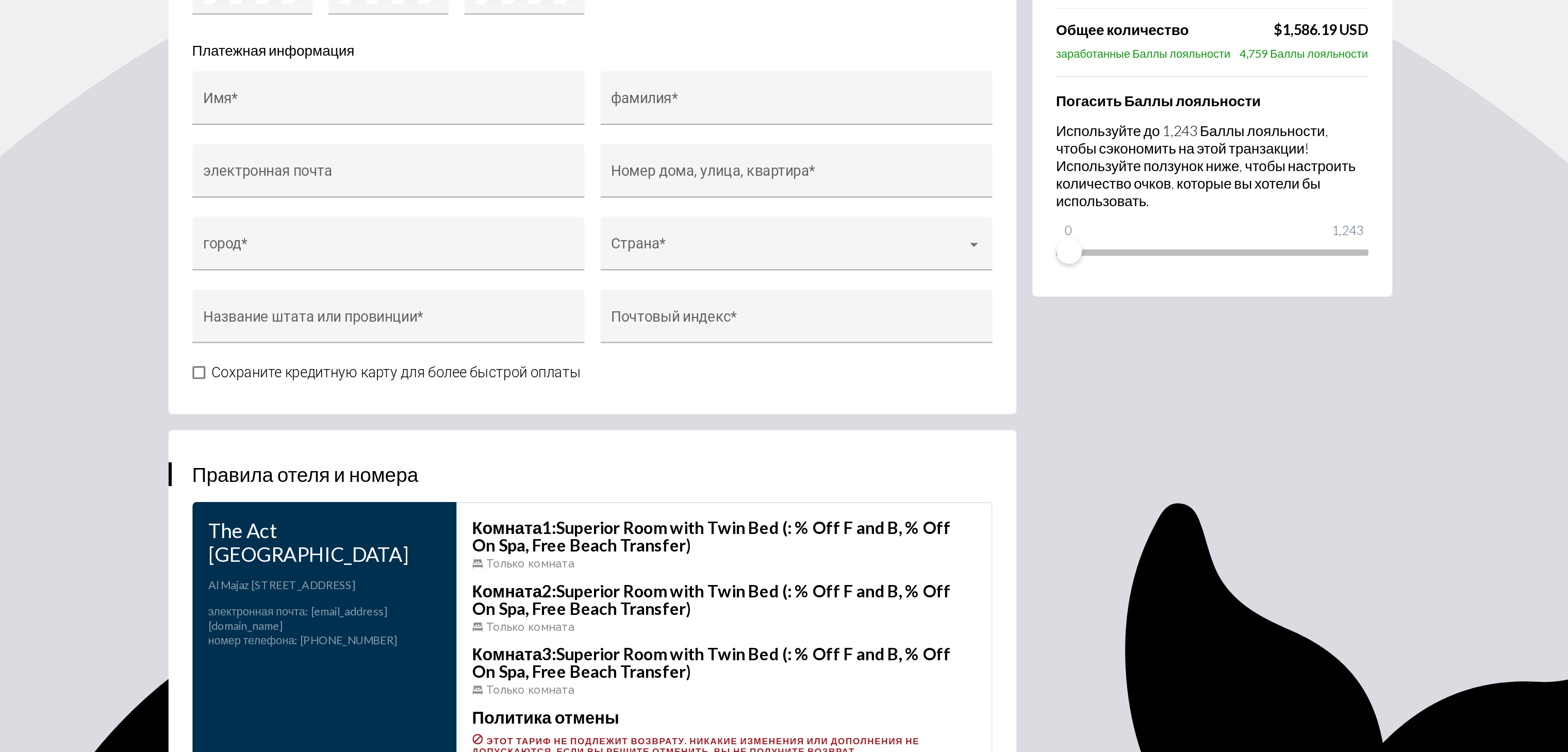
scroll to position [1194, 0]
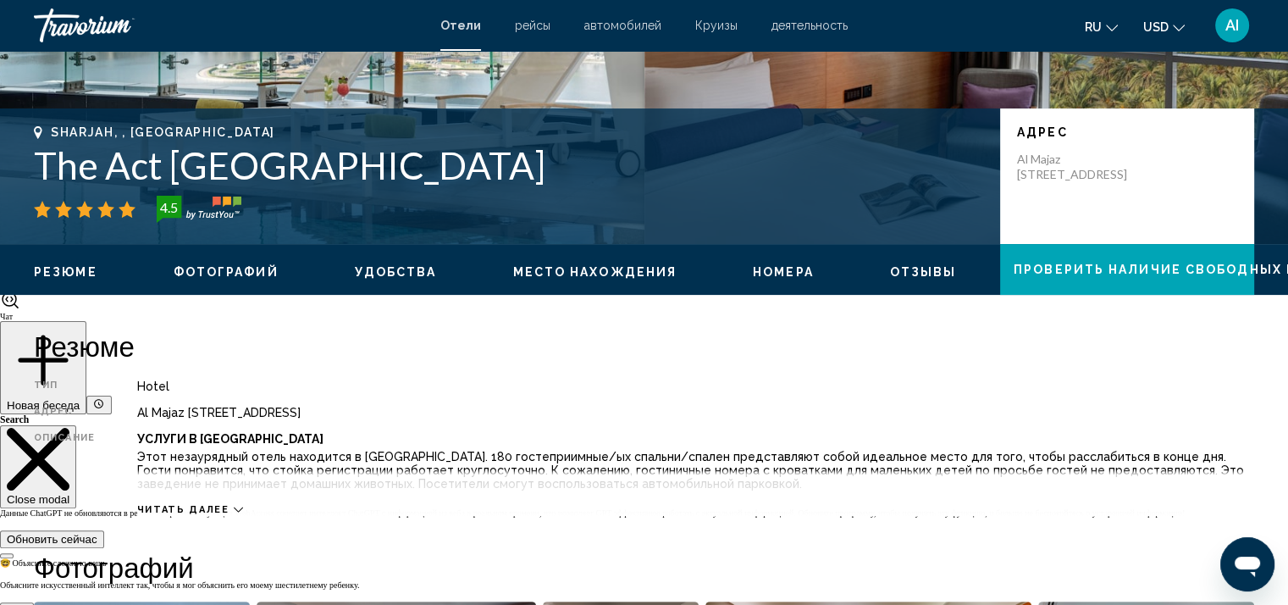
click at [227, 500] on div "Читать далее" at bounding box center [695, 492] width 1117 height 47
click at [219, 507] on span "Читать далее" at bounding box center [183, 509] width 92 height 11
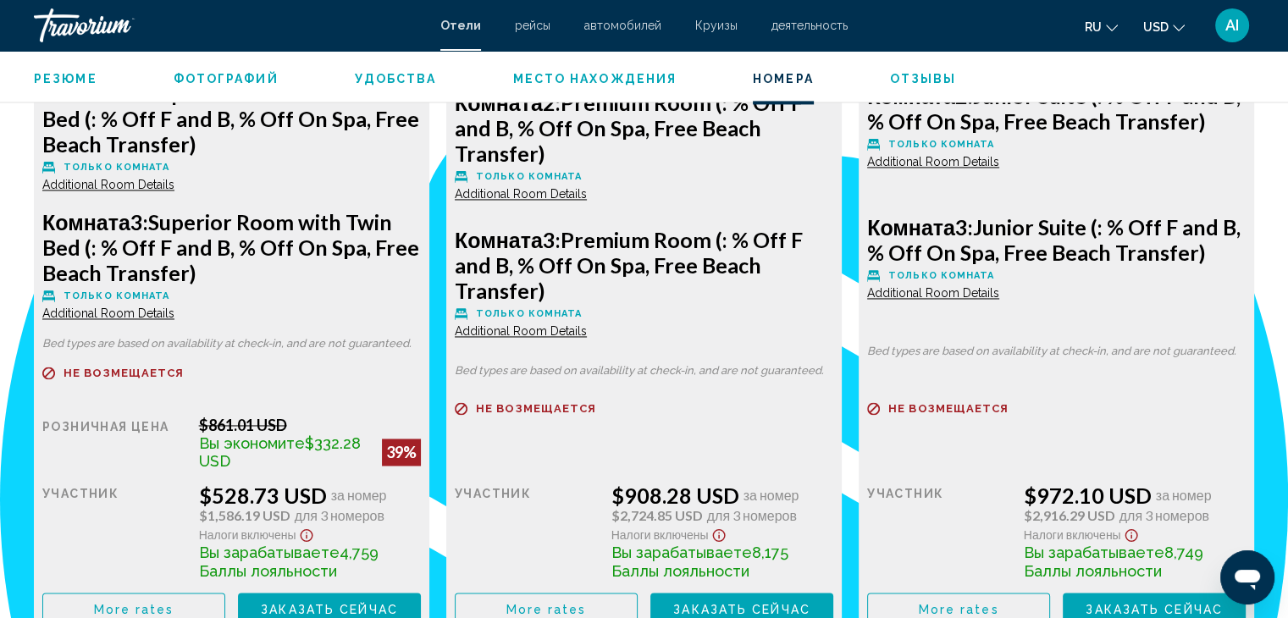
drag, startPoint x: 202, startPoint y: 492, endPoint x: 324, endPoint y: 492, distance: 121.1
click at [324, 492] on div "$528.73 USD за номер" at bounding box center [310, 495] width 222 height 25
drag, startPoint x: 203, startPoint y: 514, endPoint x: 294, endPoint y: 518, distance: 90.7
click at [291, 518] on span "$1,586.19 USD" at bounding box center [244, 515] width 91 height 15
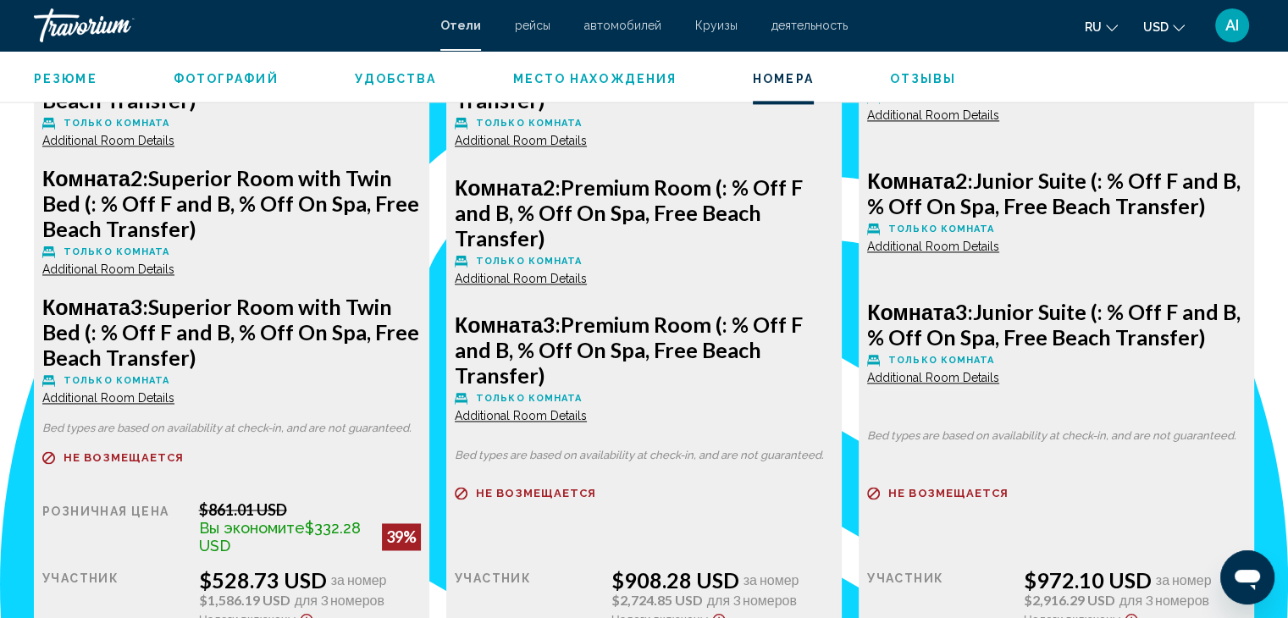
scroll to position [2688, 0]
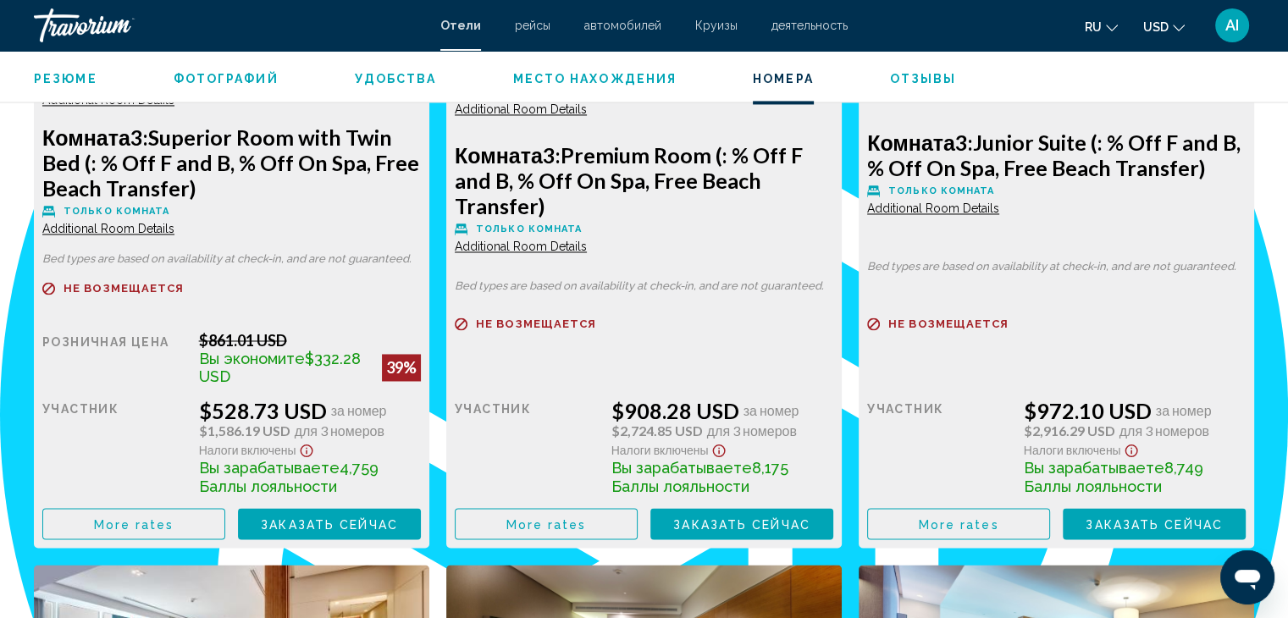
click at [207, 418] on div "$528.73 USD за номер" at bounding box center [310, 410] width 222 height 25
